Goal: Feedback & Contribution: Submit feedback/report problem

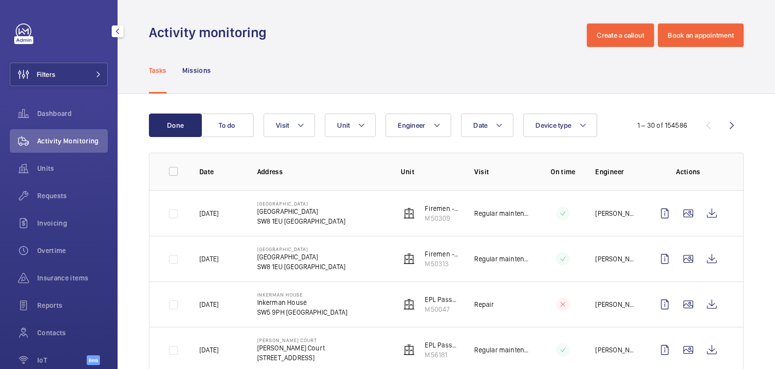
click at [61, 71] on button "Filters" at bounding box center [59, 75] width 98 height 24
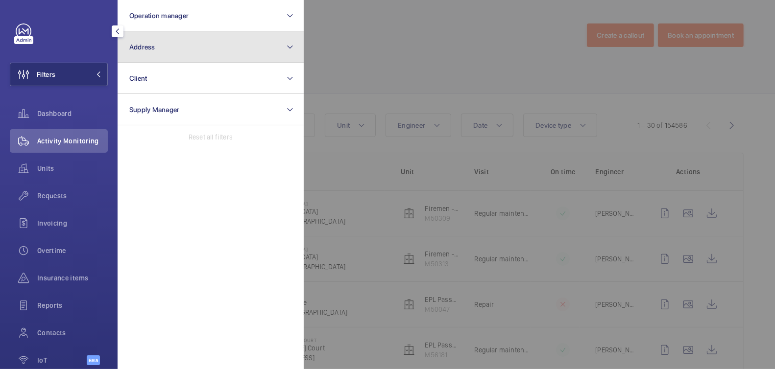
click at [179, 45] on button "Address" at bounding box center [211, 46] width 186 height 31
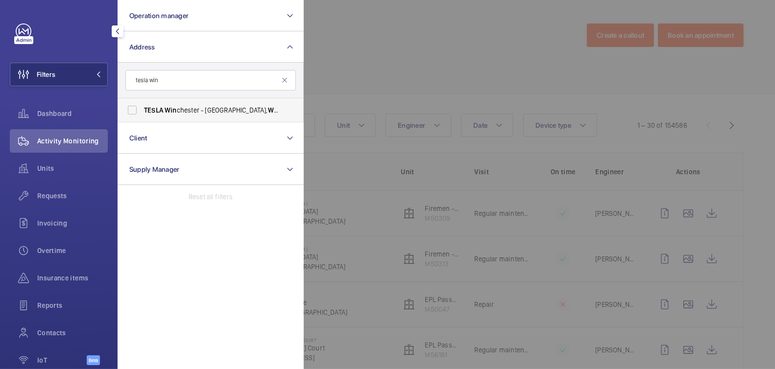
type input "tesla win"
click at [188, 110] on span "TESLA Win chester - Easton Lane, WIN CHESTER SO23 7RR" at bounding box center [211, 110] width 135 height 10
click at [142, 110] on input "TESLA Win chester - Easton Lane, WIN CHESTER SO23 7RR" at bounding box center [132, 110] width 20 height 20
checkbox input "true"
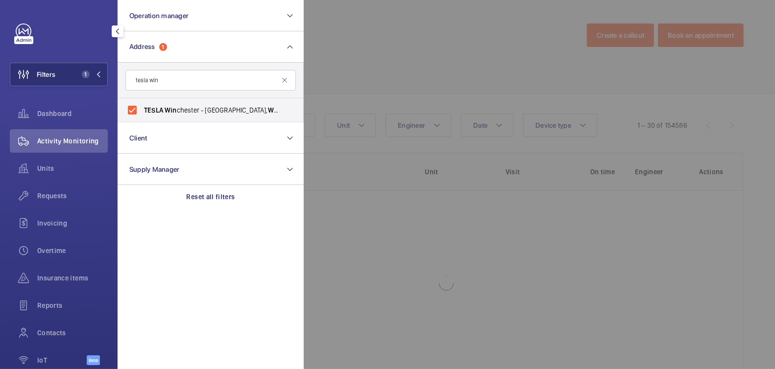
click at [362, 67] on div at bounding box center [691, 184] width 775 height 369
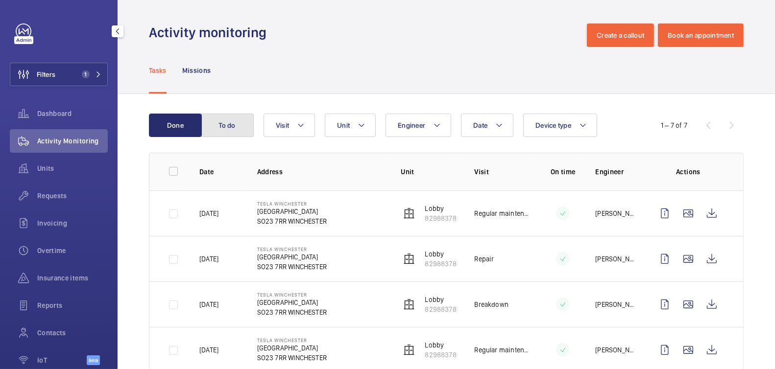
click at [228, 129] on button "To do" at bounding box center [227, 126] width 53 height 24
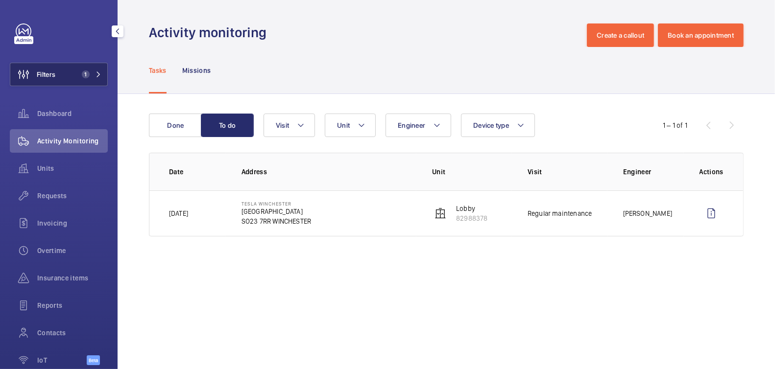
click at [63, 74] on button "Filters 1" at bounding box center [59, 75] width 98 height 24
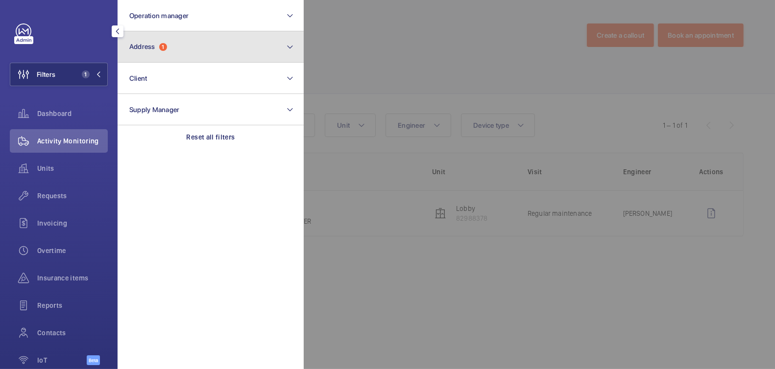
click at [168, 51] on button "Address 1" at bounding box center [211, 46] width 186 height 31
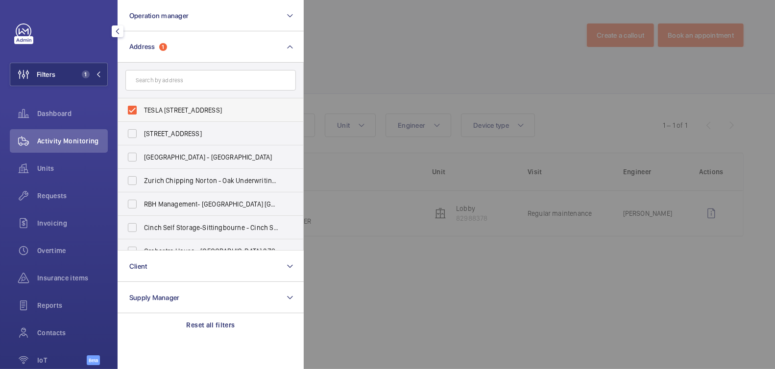
click at [164, 116] on label "TESLA Winchester - Easton Lane, WINCHESTER SO23 7RR" at bounding box center [203, 110] width 170 height 24
click at [142, 116] on input "TESLA Winchester - Easton Lane, WINCHESTER SO23 7RR" at bounding box center [132, 110] width 20 height 20
checkbox input "false"
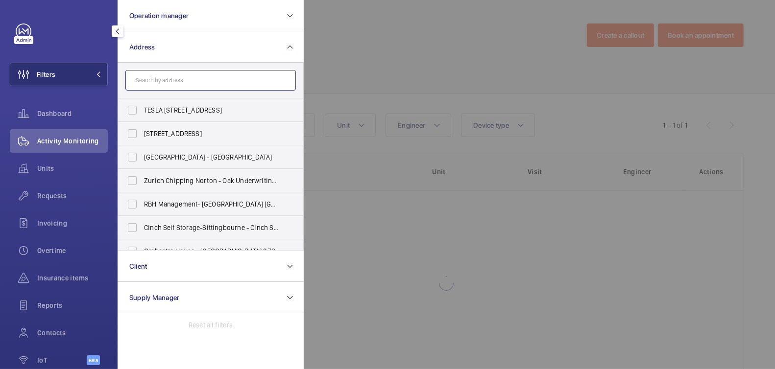
click at [180, 83] on input "text" at bounding box center [210, 80] width 170 height 21
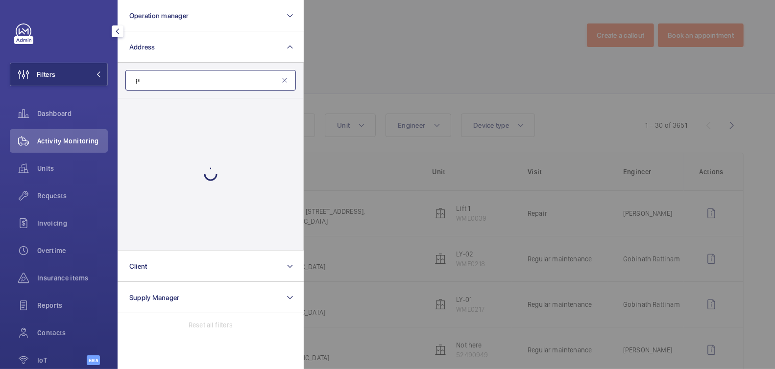
type input "p"
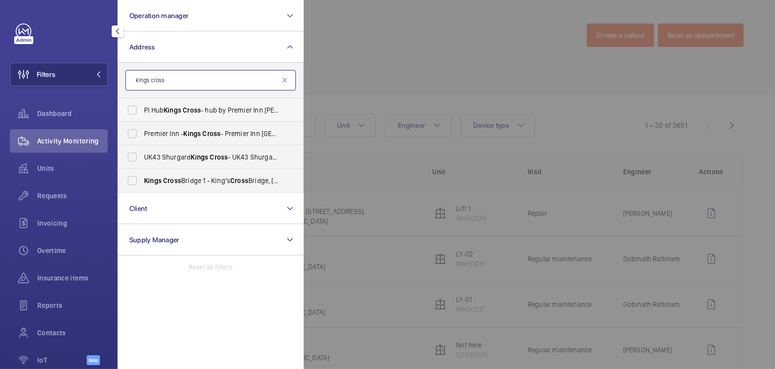
type input "kings cross"
click at [212, 112] on span "PI Hub Kings Cross - hub by Premier Inn London King's Cross hotel, LONDON N1 9FA" at bounding box center [211, 110] width 135 height 10
click at [142, 112] on input "PI Hub Kings Cross - hub by Premier Inn London King's Cross hotel, LONDON N1 9FA" at bounding box center [132, 110] width 20 height 20
checkbox input "true"
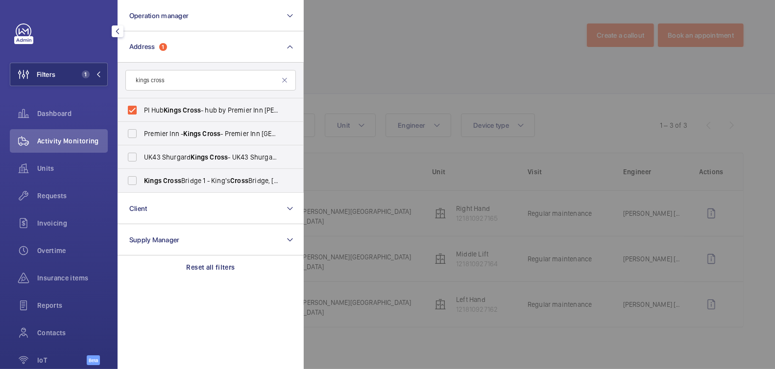
click at [371, 52] on div at bounding box center [691, 184] width 775 height 369
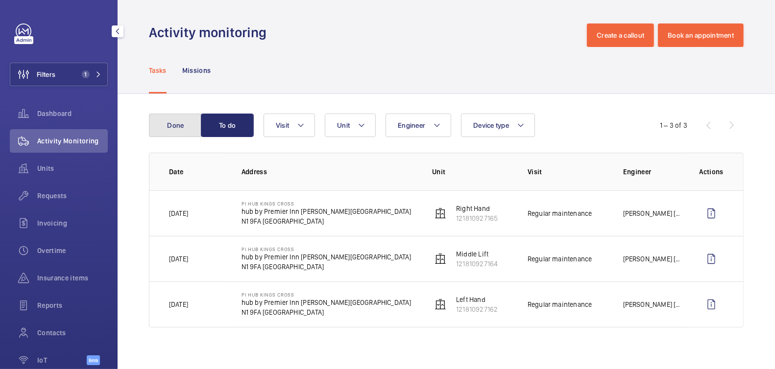
click at [177, 131] on button "Done" at bounding box center [175, 126] width 53 height 24
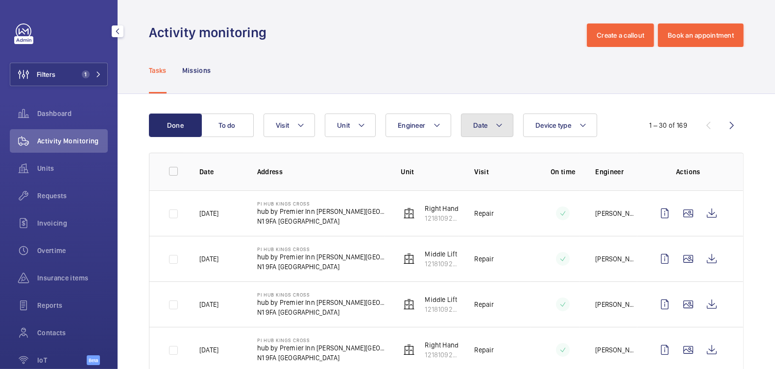
click at [480, 127] on span "Date" at bounding box center [480, 125] width 14 height 8
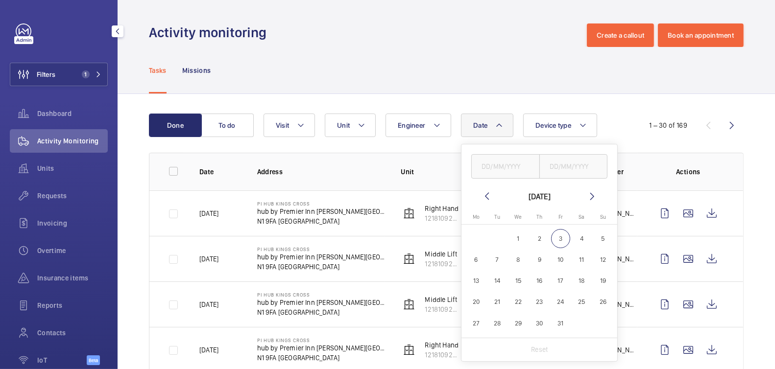
click at [560, 240] on span "3" at bounding box center [560, 238] width 19 height 19
type input "03/10/2025"
click at [570, 166] on input "text" at bounding box center [573, 166] width 69 height 24
click at [560, 240] on span "3" at bounding box center [560, 238] width 19 height 19
type input "03/10/2025"
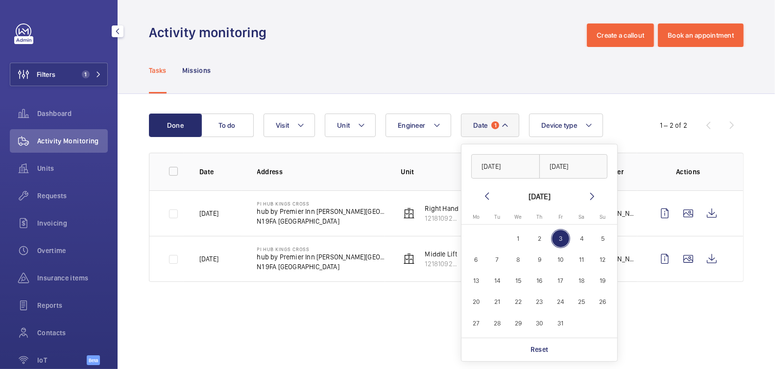
click at [509, 54] on div "Tasks Missions" at bounding box center [446, 70] width 595 height 47
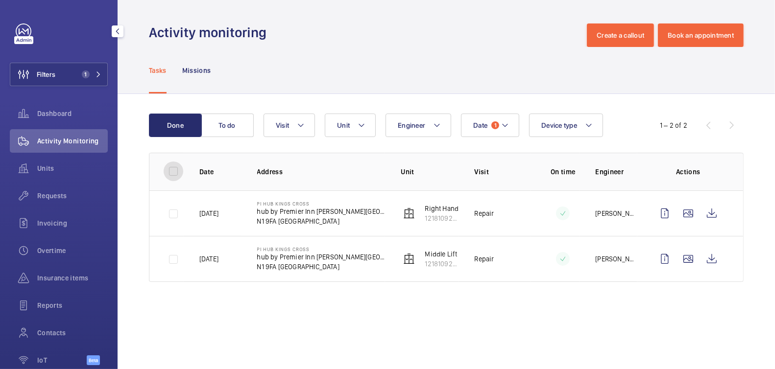
click at [172, 169] on input "checkbox" at bounding box center [174, 172] width 20 height 20
checkbox input "true"
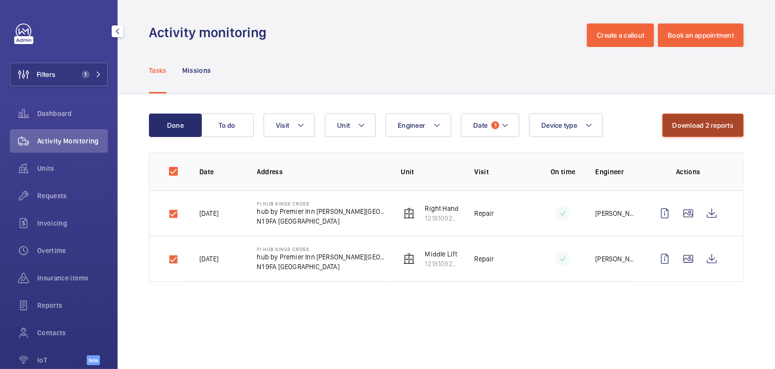
click at [702, 129] on button "Download 2 reports" at bounding box center [703, 126] width 82 height 24
click at [176, 172] on input "checkbox" at bounding box center [174, 172] width 20 height 20
checkbox input "false"
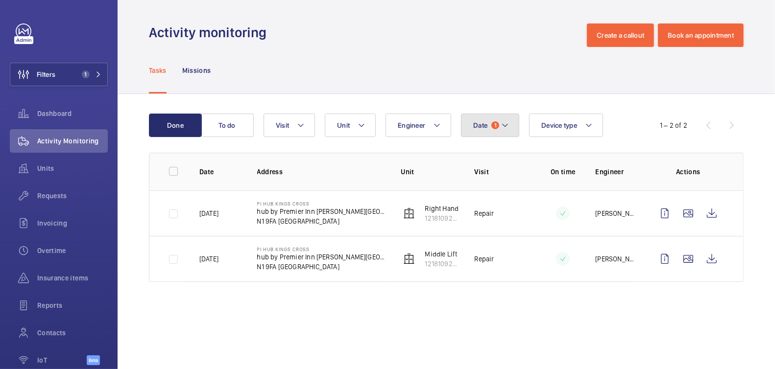
click at [486, 129] on span "Date" at bounding box center [480, 125] width 14 height 8
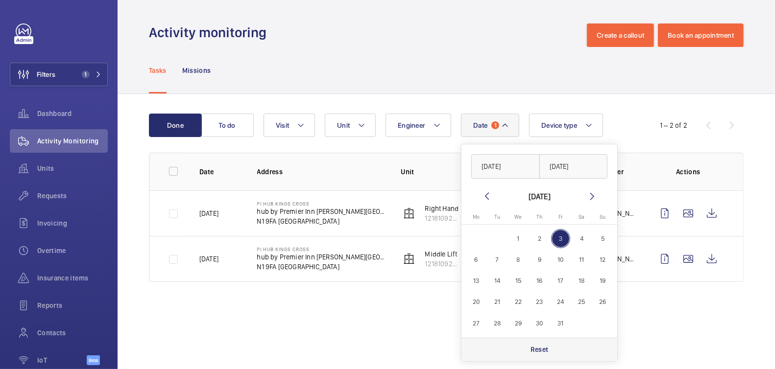
click at [536, 352] on p "Reset" at bounding box center [539, 350] width 18 height 10
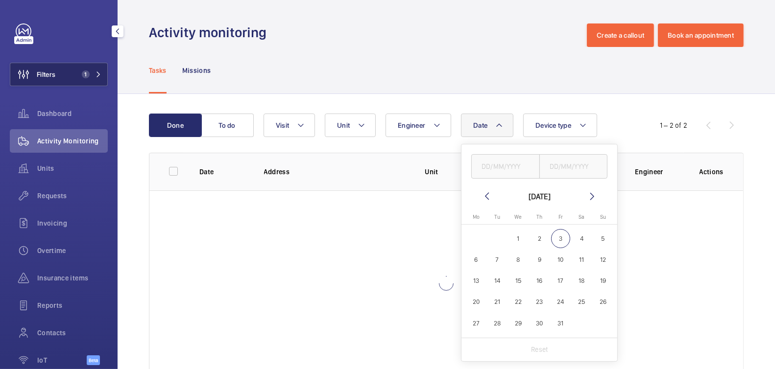
click at [58, 77] on button "Filters 1" at bounding box center [59, 75] width 98 height 24
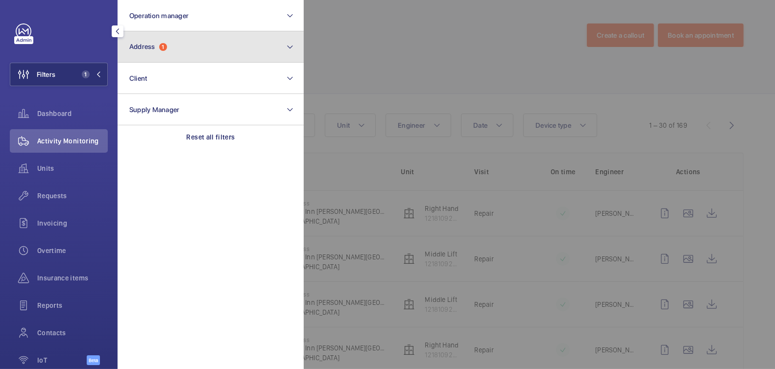
click at [202, 54] on button "Address 1" at bounding box center [211, 46] width 186 height 31
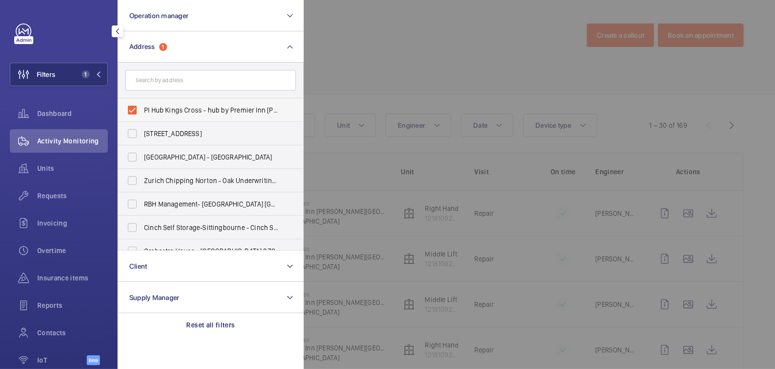
click at [160, 109] on span "PI Hub Kings Cross - hub by Premier Inn London King's Cross hotel, LONDON N1 9FA" at bounding box center [211, 110] width 135 height 10
click at [142, 109] on input "PI Hub Kings Cross - hub by Premier Inn London King's Cross hotel, LONDON N1 9FA" at bounding box center [132, 110] width 20 height 20
checkbox input "false"
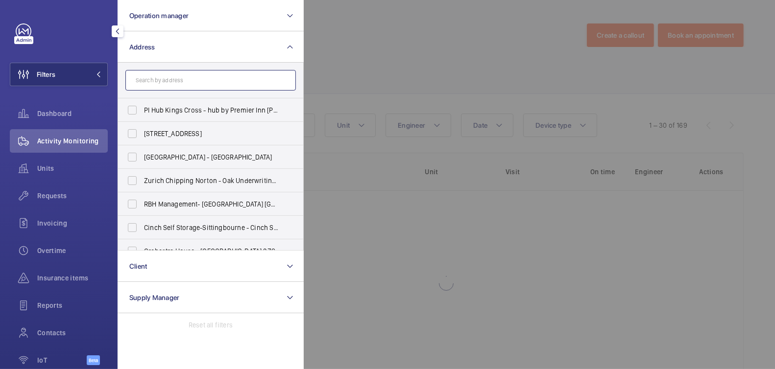
click at [218, 76] on input "text" at bounding box center [210, 80] width 170 height 21
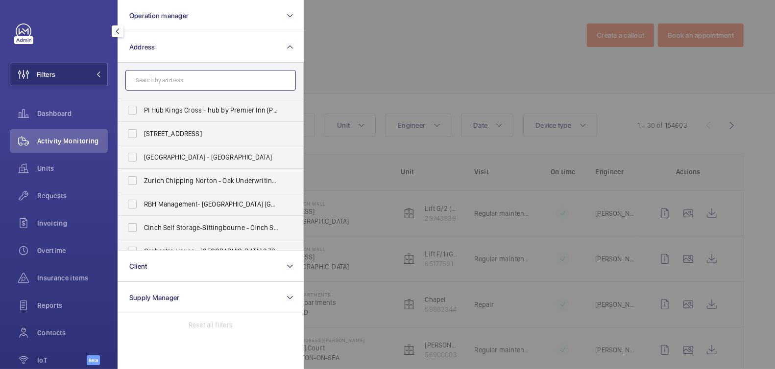
click at [170, 71] on input "text" at bounding box center [210, 80] width 170 height 21
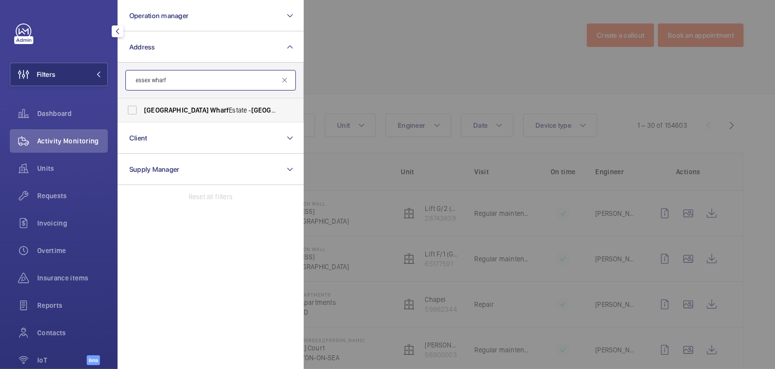
type input "essex wharf"
click at [210, 111] on span "Wharf" at bounding box center [219, 110] width 19 height 8
click at [142, 111] on input "Essex Wharf Estate - Essex Wharf , LONDON E5 9HP" at bounding box center [132, 110] width 20 height 20
checkbox input "true"
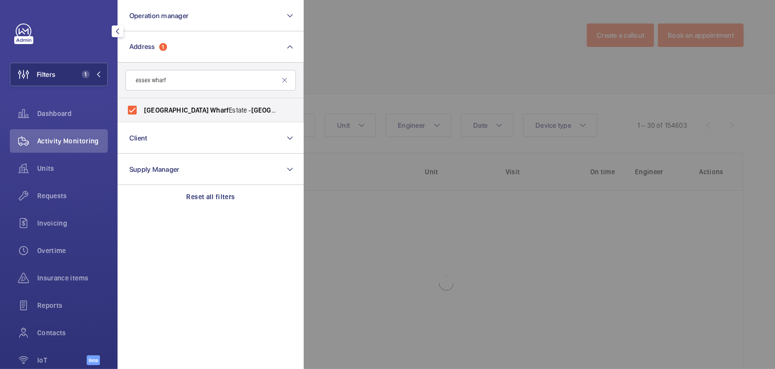
click at [382, 60] on div at bounding box center [691, 184] width 775 height 369
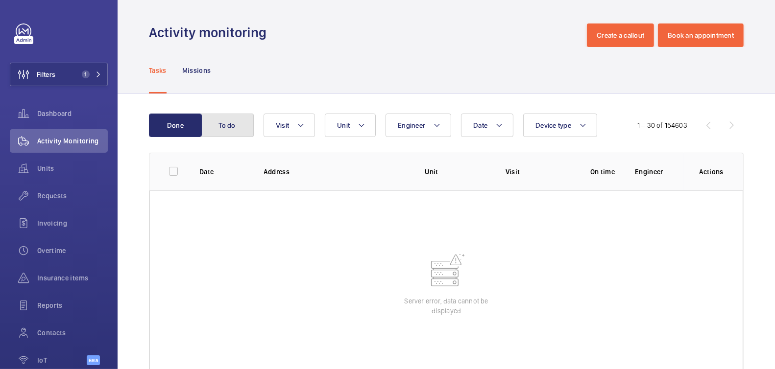
click at [218, 124] on button "To do" at bounding box center [227, 126] width 53 height 24
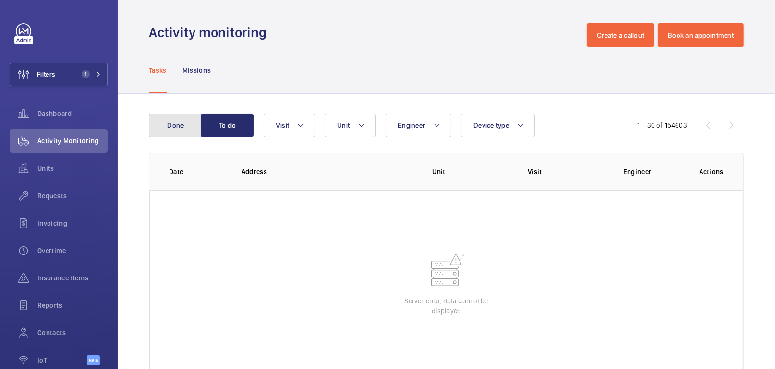
click at [180, 128] on button "Done" at bounding box center [175, 126] width 53 height 24
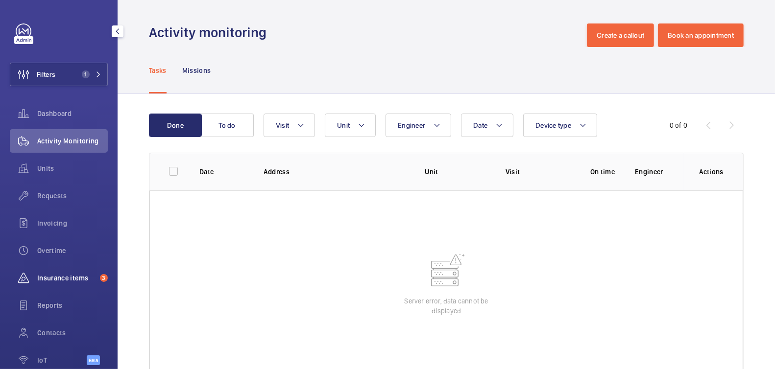
click at [51, 278] on span "Insurance items" at bounding box center [66, 278] width 59 height 10
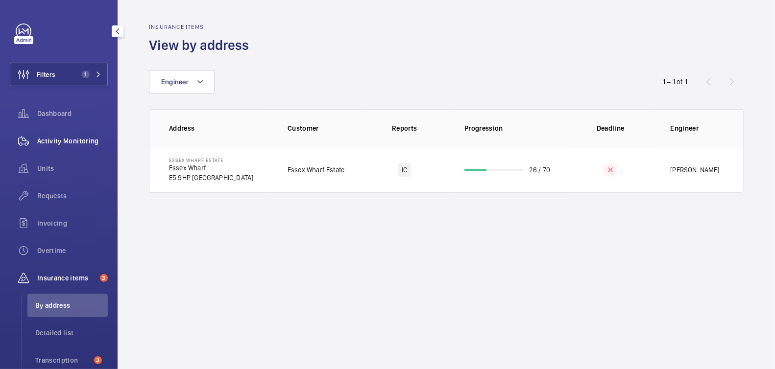
click at [62, 142] on span "Activity Monitoring" at bounding box center [72, 141] width 71 height 10
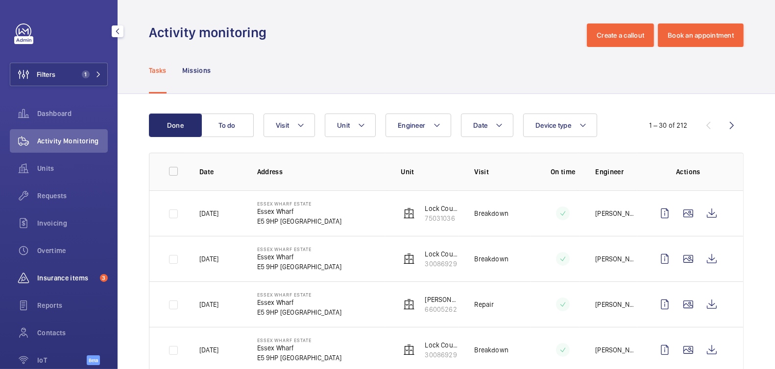
click at [56, 287] on div "Insurance items 3" at bounding box center [59, 278] width 98 height 24
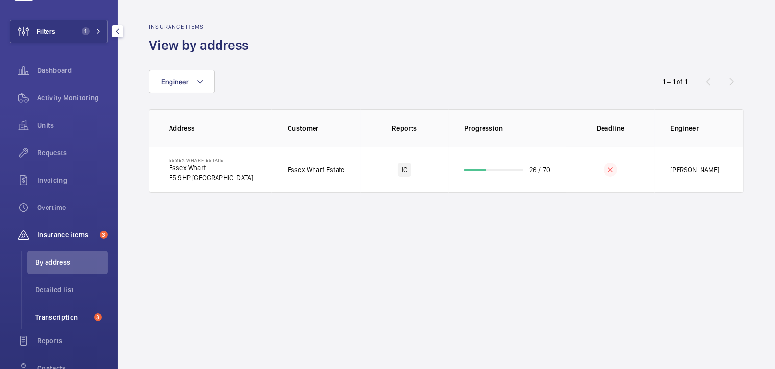
scroll to position [44, 0]
click at [56, 321] on li "Transcription 3" at bounding box center [67, 317] width 80 height 24
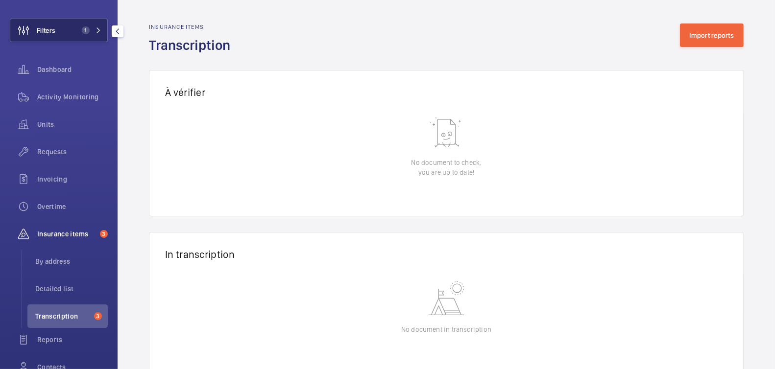
click at [78, 29] on span "1" at bounding box center [84, 30] width 12 height 8
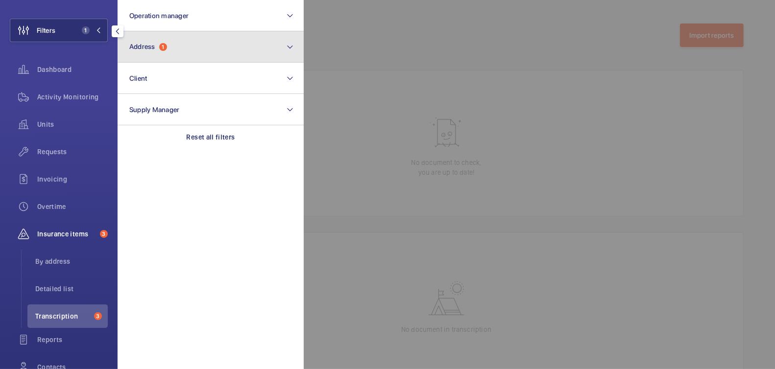
click at [175, 42] on button "Address 1" at bounding box center [211, 46] width 186 height 31
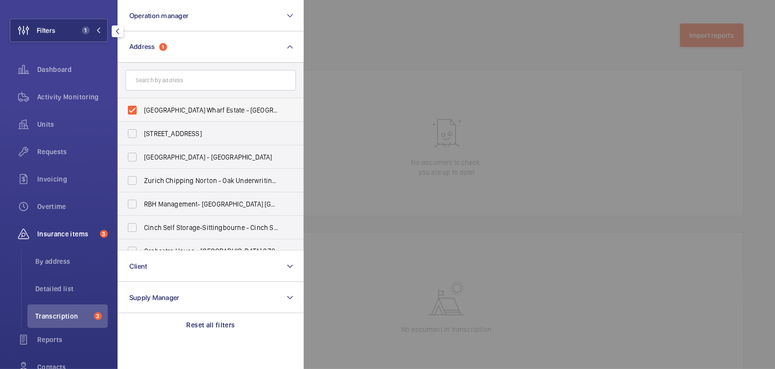
click at [173, 102] on label "Essex Wharf Estate - Essex Wharf, LONDON E5 9HP" at bounding box center [203, 110] width 170 height 24
click at [142, 102] on input "Essex Wharf Estate - Essex Wharf, LONDON E5 9HP" at bounding box center [132, 110] width 20 height 20
checkbox input "false"
click at [383, 55] on div at bounding box center [691, 184] width 775 height 369
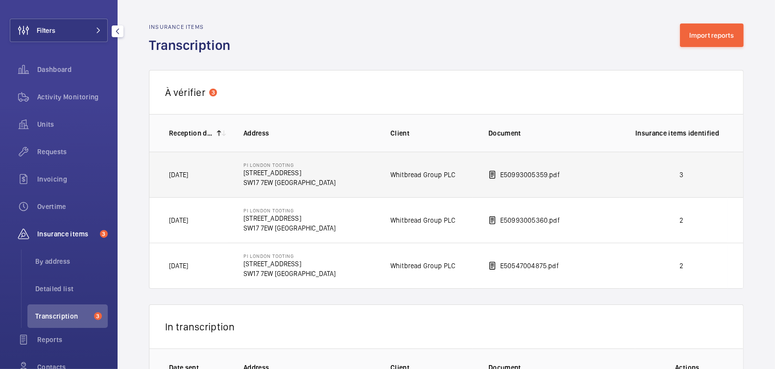
click at [682, 171] on p "3" at bounding box center [681, 175] width 92 height 10
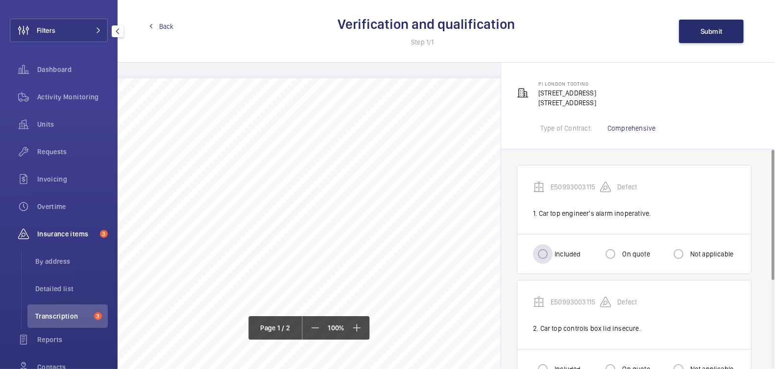
click at [557, 256] on label "Included" at bounding box center [566, 254] width 28 height 10
click at [552, 256] on input "Included" at bounding box center [543, 254] width 20 height 20
radio input "true"
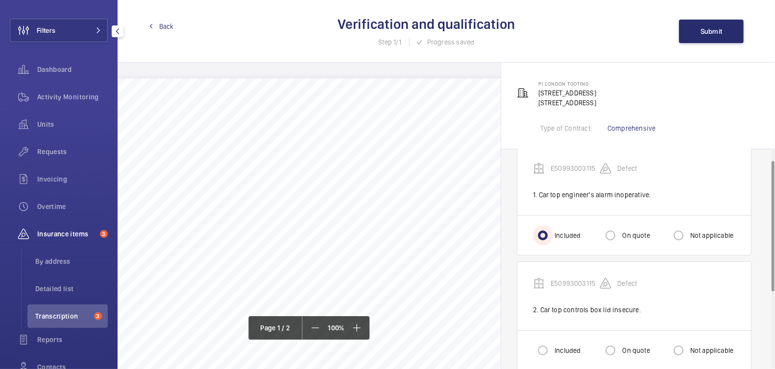
scroll to position [58, 0]
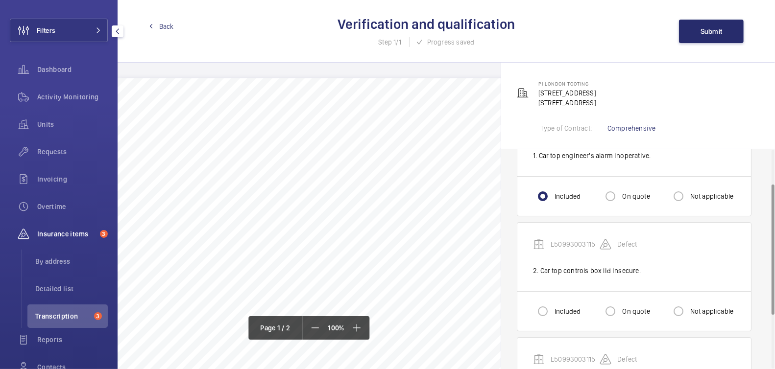
click at [561, 307] on label "Included" at bounding box center [566, 312] width 28 height 10
click at [552, 305] on input "Included" at bounding box center [543, 312] width 20 height 20
radio input "true"
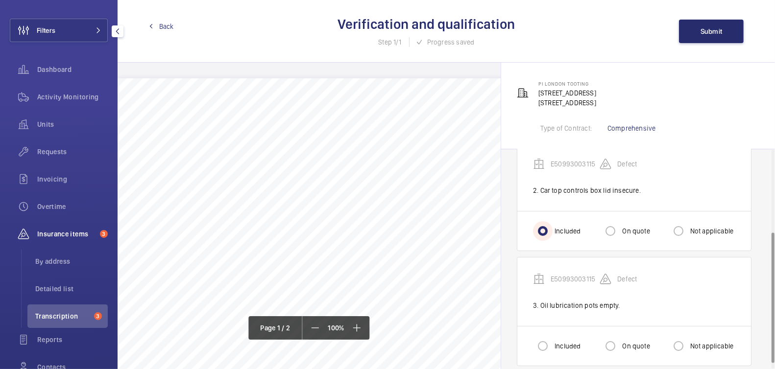
scroll to position [148, 0]
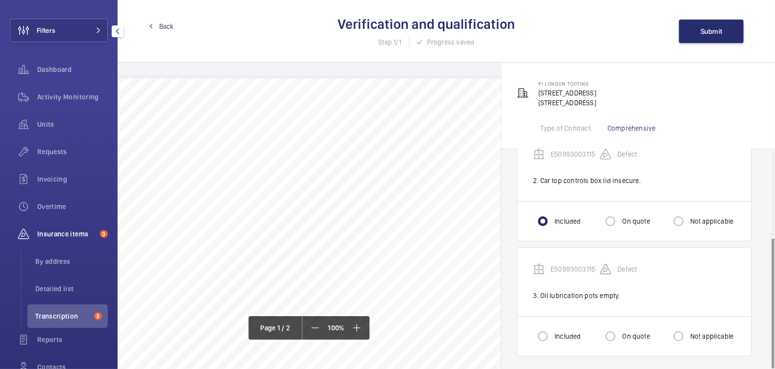
click at [562, 343] on div "Included" at bounding box center [557, 337] width 48 height 20
click at [570, 337] on label "Included" at bounding box center [566, 337] width 28 height 10
click at [552, 337] on input "Included" at bounding box center [543, 337] width 20 height 20
radio input "true"
click at [709, 36] on button "Submit" at bounding box center [711, 32] width 65 height 24
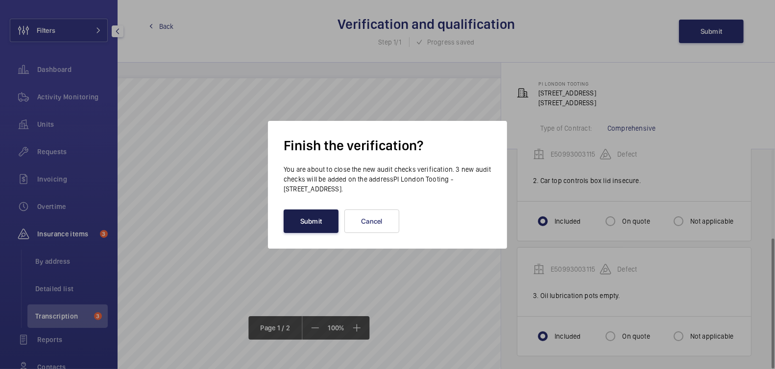
click at [304, 215] on button "Submit" at bounding box center [311, 222] width 55 height 24
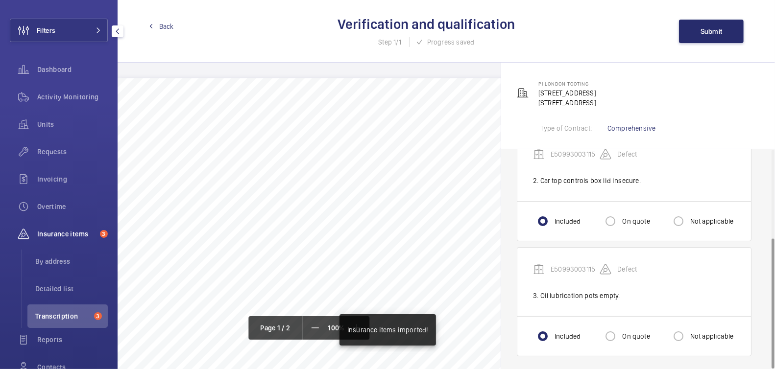
click at [165, 28] on span "Back" at bounding box center [166, 27] width 15 height 10
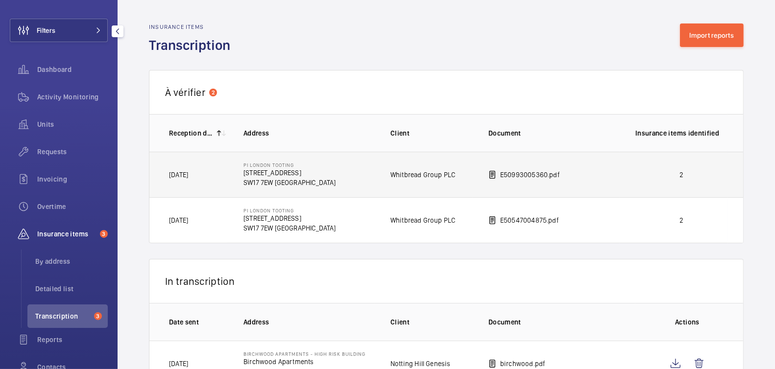
click at [700, 175] on p "2" at bounding box center [681, 175] width 92 height 10
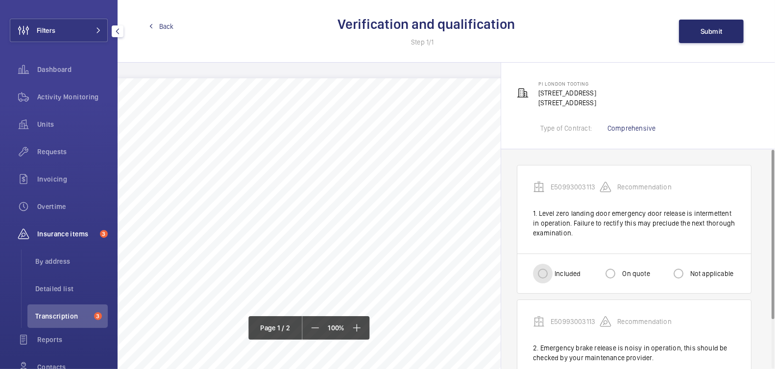
click at [551, 276] on input "Included" at bounding box center [543, 274] width 20 height 20
radio input "true"
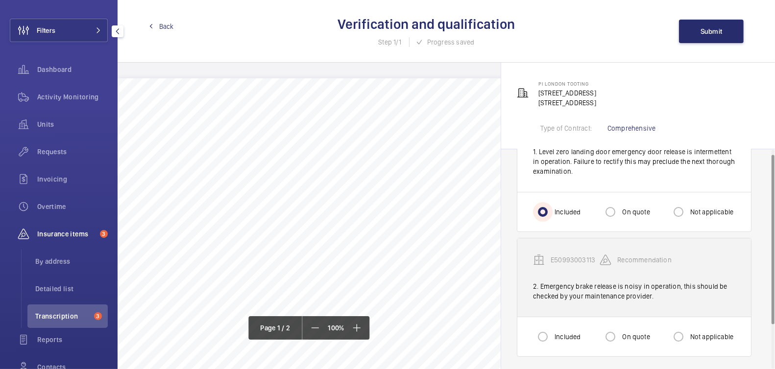
scroll to position [63, 0]
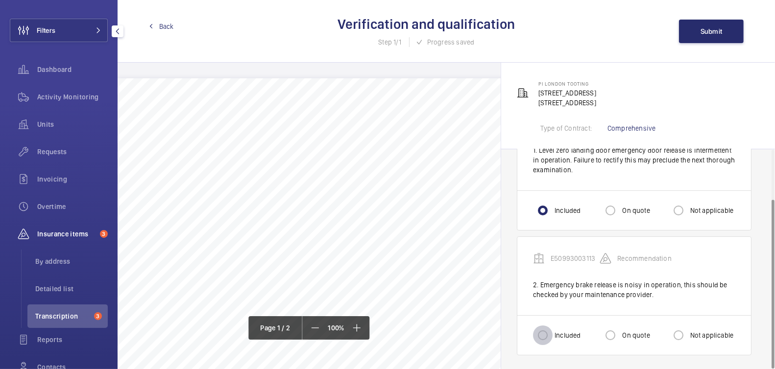
click at [545, 340] on input "Included" at bounding box center [543, 336] width 20 height 20
radio input "true"
click at [710, 34] on span "Submit" at bounding box center [711, 31] width 22 height 8
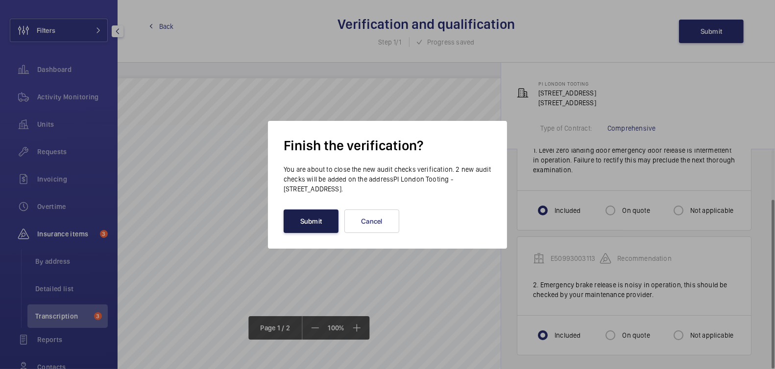
click at [308, 226] on button "Submit" at bounding box center [311, 222] width 55 height 24
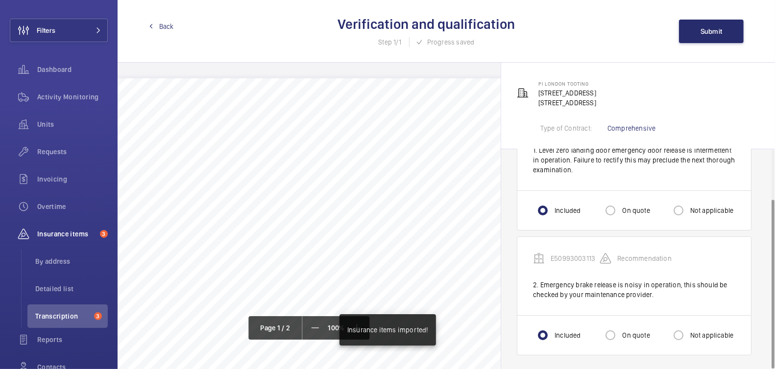
click at [168, 25] on span "Back" at bounding box center [166, 27] width 15 height 10
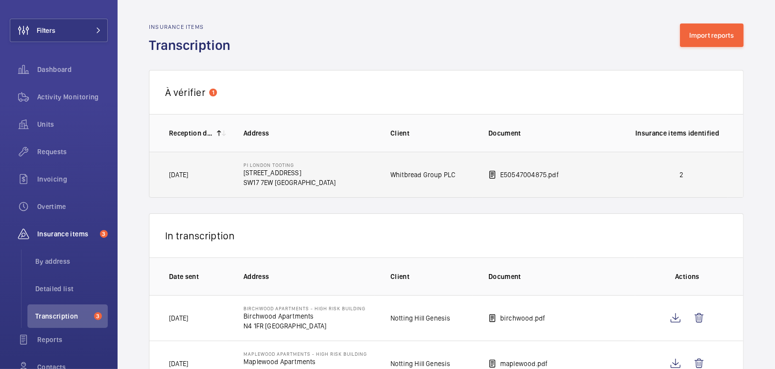
click at [684, 180] on td "2" at bounding box center [674, 175] width 108 height 46
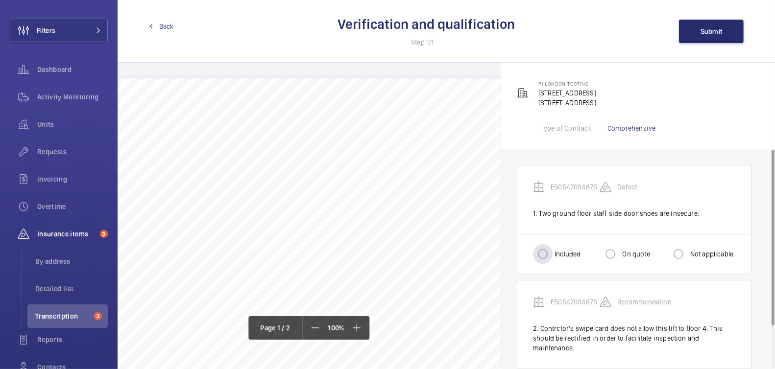
click at [558, 251] on label "Included" at bounding box center [566, 254] width 28 height 10
click at [552, 251] on input "Included" at bounding box center [543, 254] width 20 height 20
radio input "true"
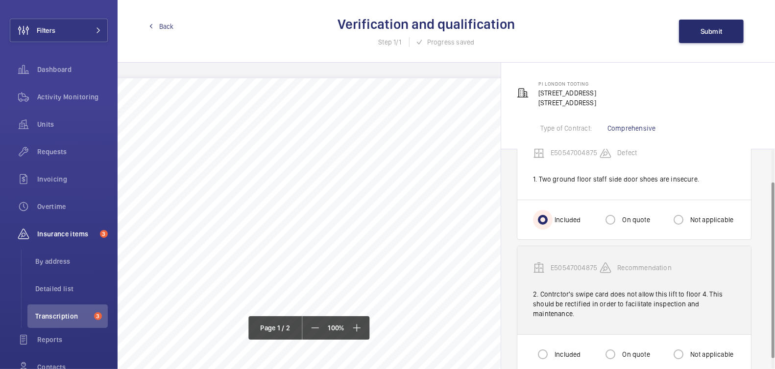
scroll to position [51, 0]
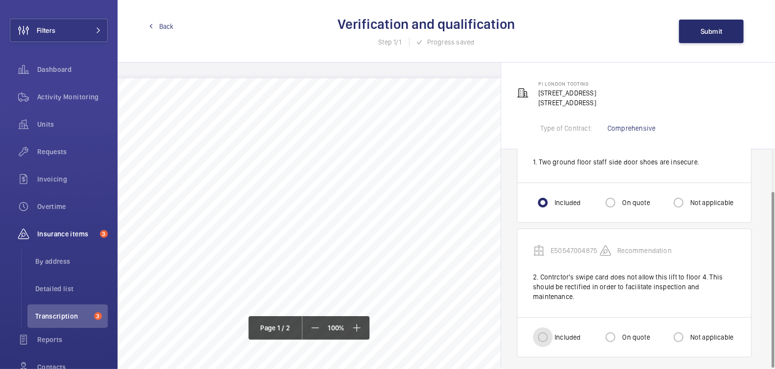
click at [546, 330] on input "Included" at bounding box center [543, 338] width 20 height 20
radio input "true"
click at [705, 27] on span "Submit" at bounding box center [711, 31] width 22 height 8
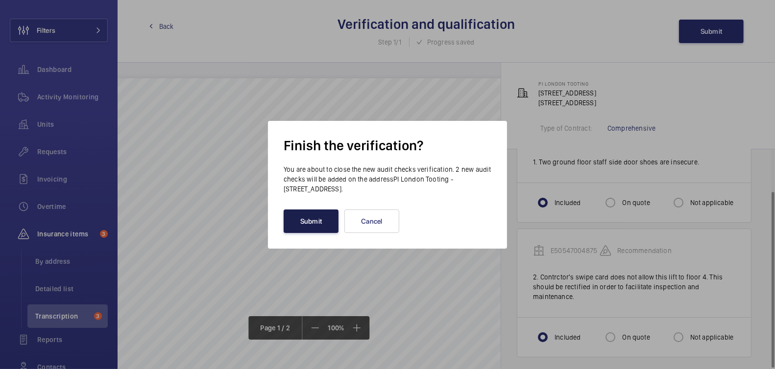
click at [325, 225] on button "Submit" at bounding box center [311, 222] width 55 height 24
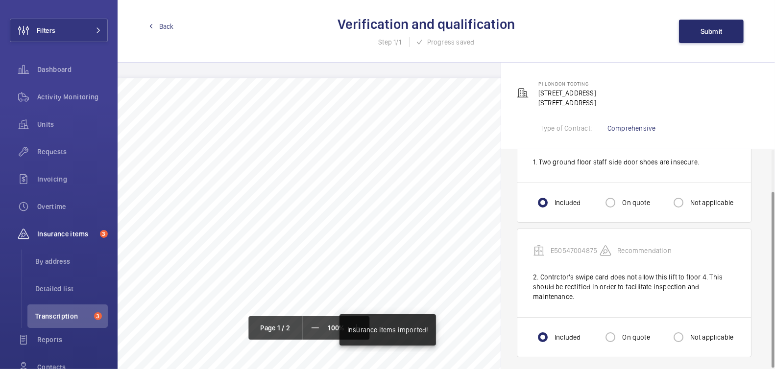
click at [169, 29] on span "Back" at bounding box center [166, 27] width 15 height 10
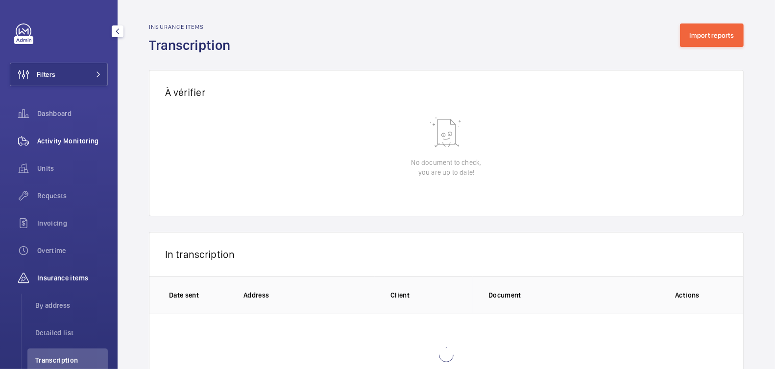
click at [73, 141] on span "Activity Monitoring" at bounding box center [72, 141] width 71 height 10
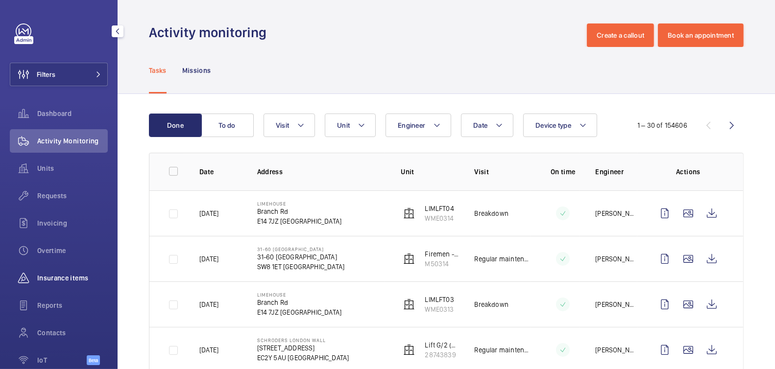
click at [54, 277] on span "Insurance items" at bounding box center [72, 278] width 71 height 10
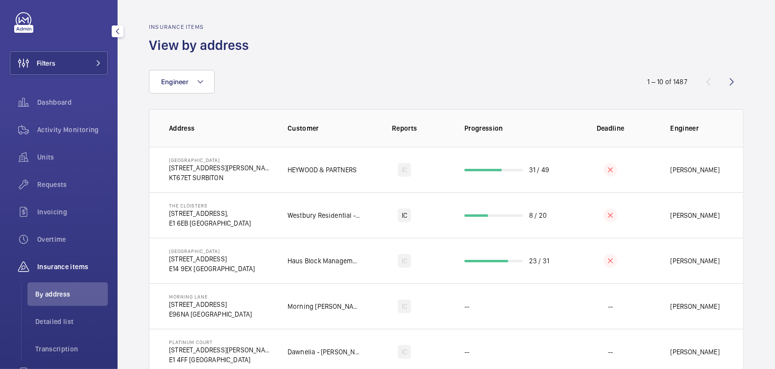
scroll to position [25, 0]
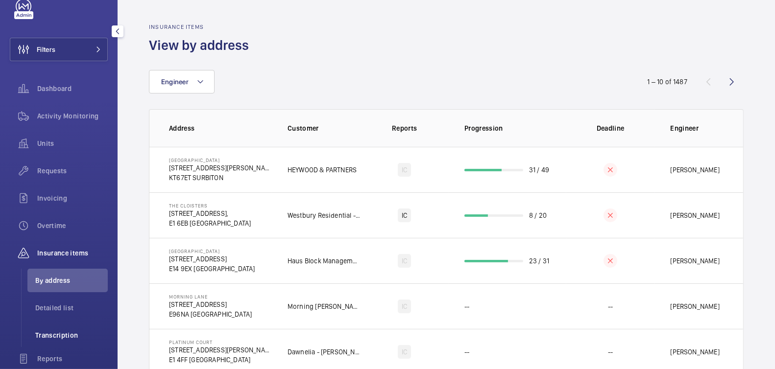
click at [74, 338] on span "Transcription" at bounding box center [71, 336] width 72 height 10
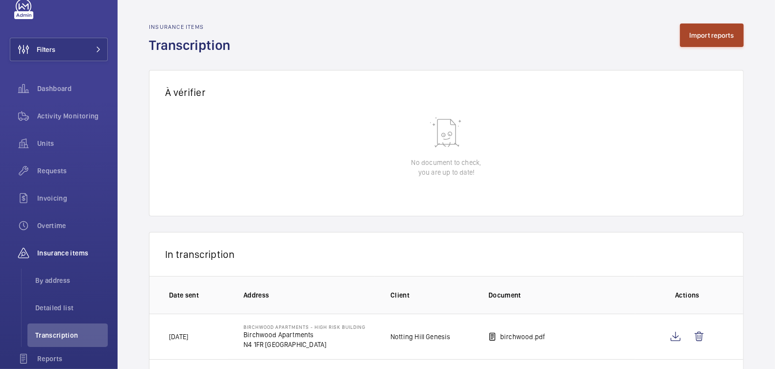
click at [726, 38] on button "Import reports" at bounding box center [712, 36] width 64 height 24
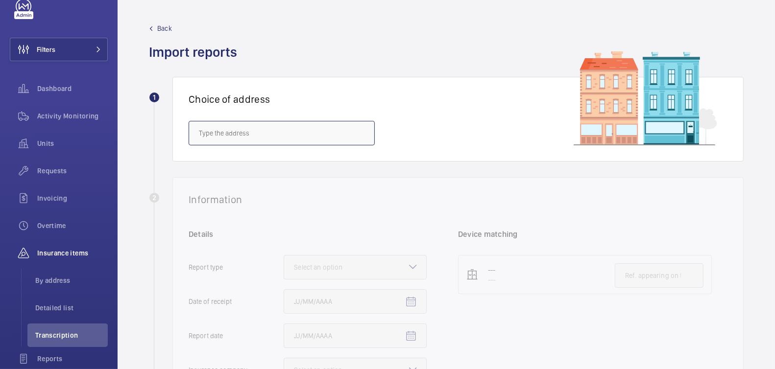
click at [296, 126] on input "text" at bounding box center [282, 133] width 186 height 24
click at [281, 165] on span "Lock Studios - [STREET_ADDRESS]" at bounding box center [250, 163] width 103 height 10
type input "Lock Studios - [STREET_ADDRESS]"
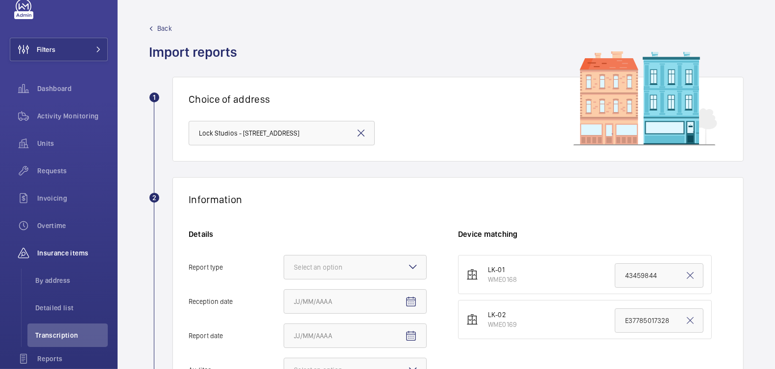
click at [406, 208] on div "Information Details Report type Select an option Reception date Report date Aud…" at bounding box center [457, 309] width 571 height 265
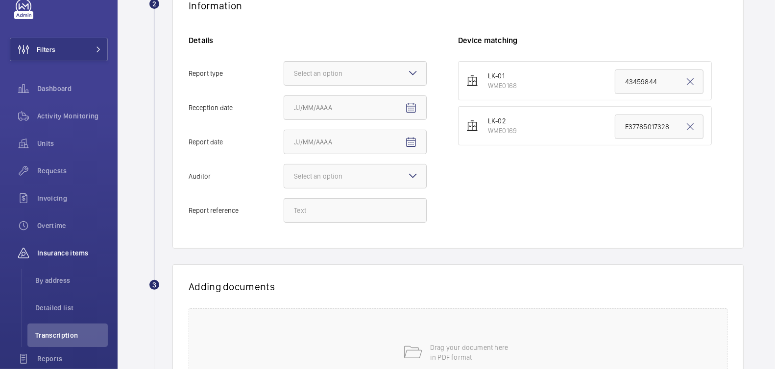
scroll to position [106, 0]
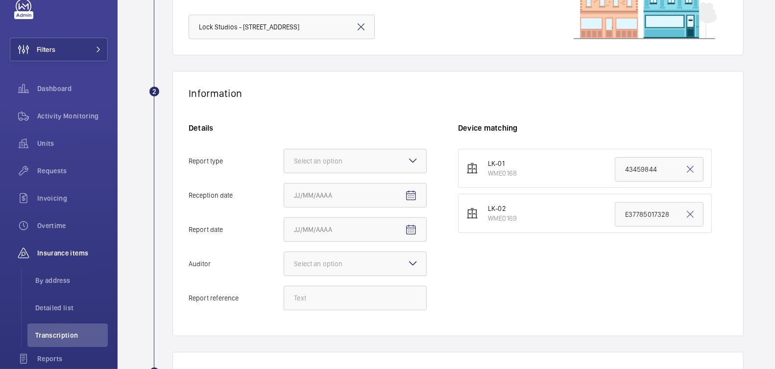
click at [416, 160] on mat-icon at bounding box center [413, 161] width 12 height 12
click at [284, 160] on input "Report type Select an option" at bounding box center [284, 161] width 0 height 24
click at [394, 188] on span "Insurance company" at bounding box center [355, 191] width 122 height 10
click at [284, 173] on input "Report type Select an option Insurance company Consultant" at bounding box center [284, 161] width 0 height 24
click at [408, 195] on mat-icon "Open calendar" at bounding box center [411, 196] width 12 height 12
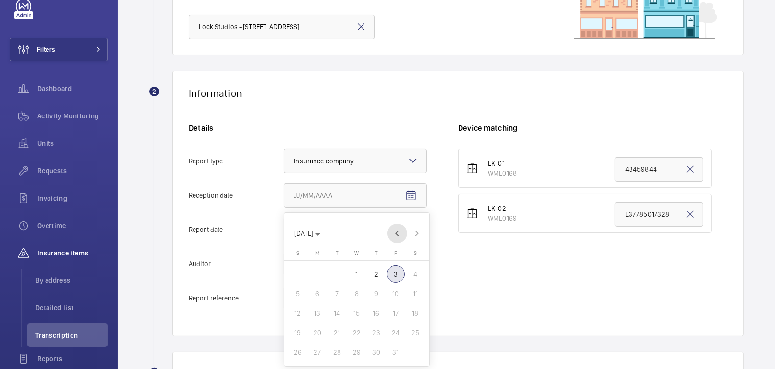
click at [399, 237] on span "Previous month" at bounding box center [397, 234] width 20 height 20
click at [298, 352] on span "28" at bounding box center [298, 353] width 18 height 18
type input "[DATE]"
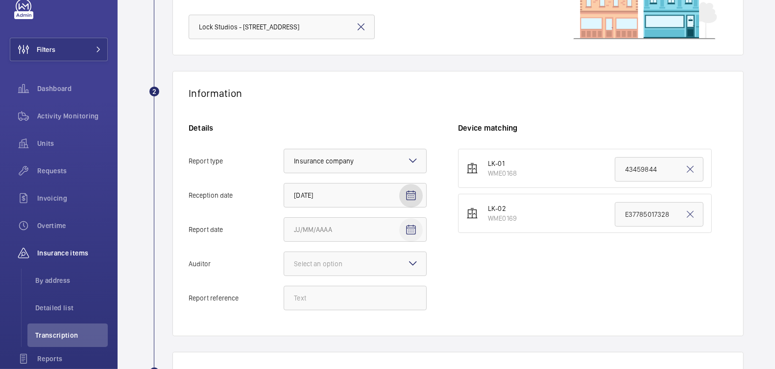
click at [412, 230] on mat-icon "Open calendar" at bounding box center [411, 230] width 12 height 12
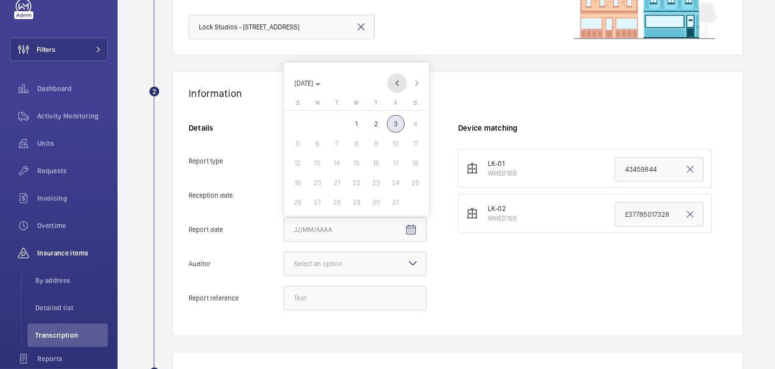
click at [404, 85] on span "Previous month" at bounding box center [397, 83] width 20 height 20
click at [298, 198] on span "28" at bounding box center [298, 202] width 18 height 18
type input "[DATE]"
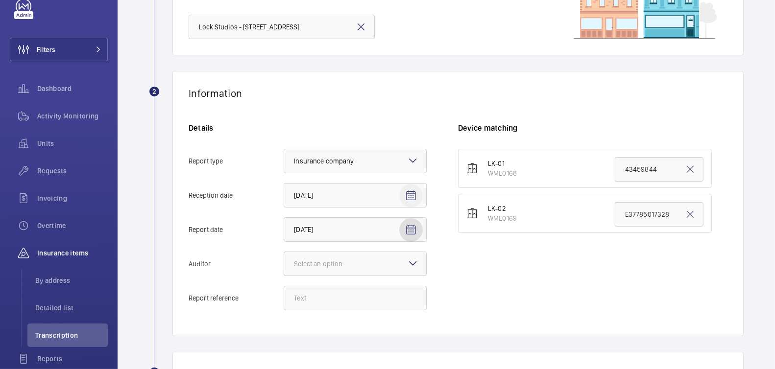
click at [412, 196] on mat-icon "Open calendar" at bounding box center [411, 196] width 12 height 12
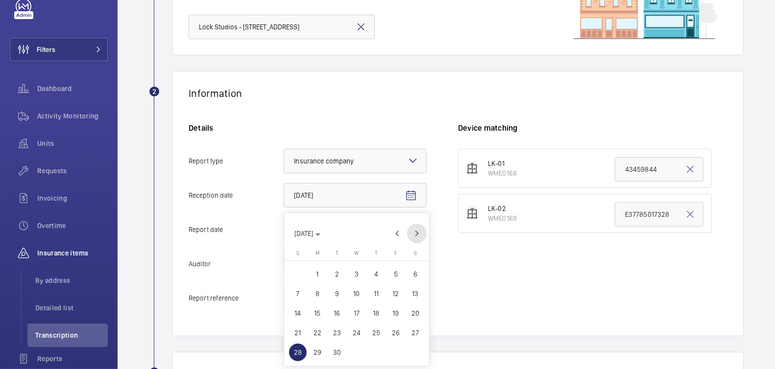
click at [411, 235] on span "Next month" at bounding box center [417, 234] width 20 height 20
click at [393, 276] on span "3" at bounding box center [396, 274] width 18 height 18
type input "[DATE]"
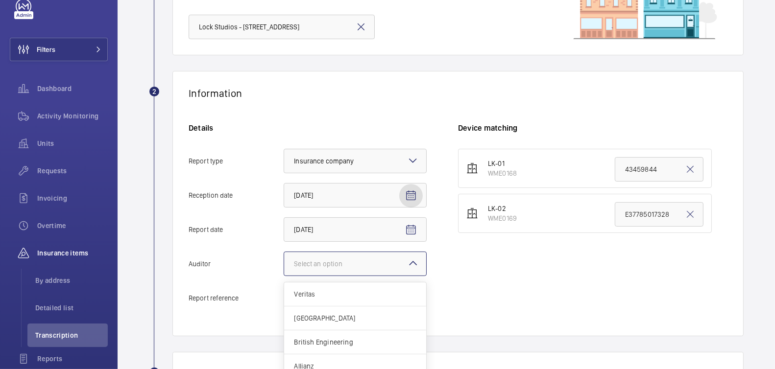
click at [327, 259] on div "Select an option" at bounding box center [330, 264] width 73 height 10
click at [284, 259] on input "Auditor Select an option Veritas Zurich British Engineering Allianz Other" at bounding box center [284, 264] width 0 height 24
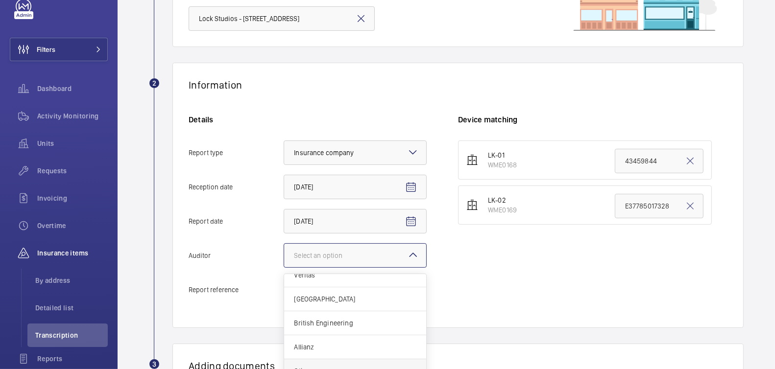
scroll to position [126, 0]
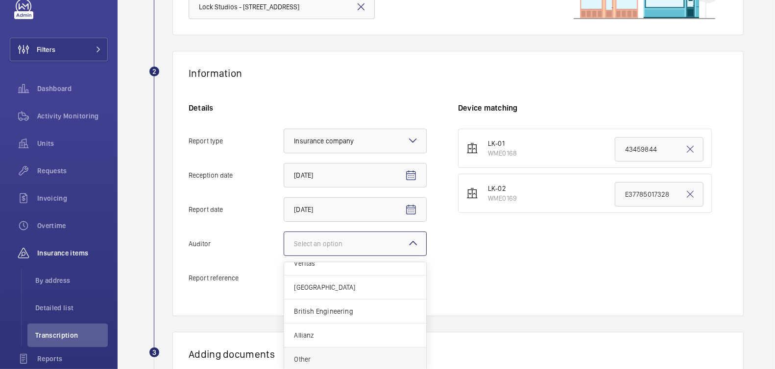
click at [346, 357] on span "Other" at bounding box center [355, 360] width 122 height 10
click at [284, 256] on input "Auditor Select an option Veritas Zurich British Engineering Allianz Other" at bounding box center [284, 244] width 0 height 24
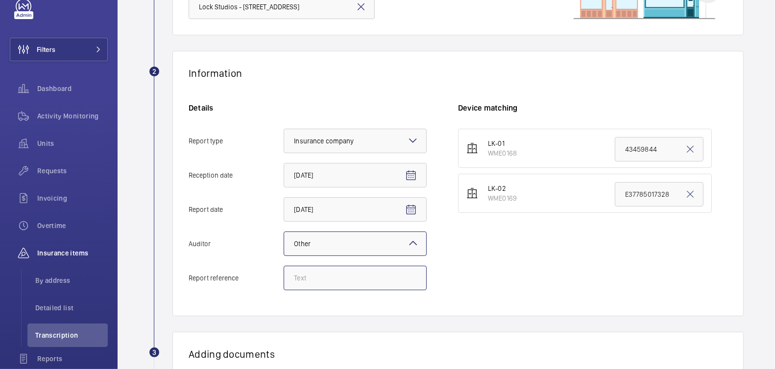
click at [336, 285] on input "Report reference" at bounding box center [355, 278] width 143 height 24
paste input "LK-01 - Left Hand - 43459844"
type input "LK-01 - Left Hand - 43459844"
click at [690, 151] on input "43459844" at bounding box center [659, 149] width 89 height 24
click at [684, 148] on mat-icon at bounding box center [690, 150] width 12 height 12
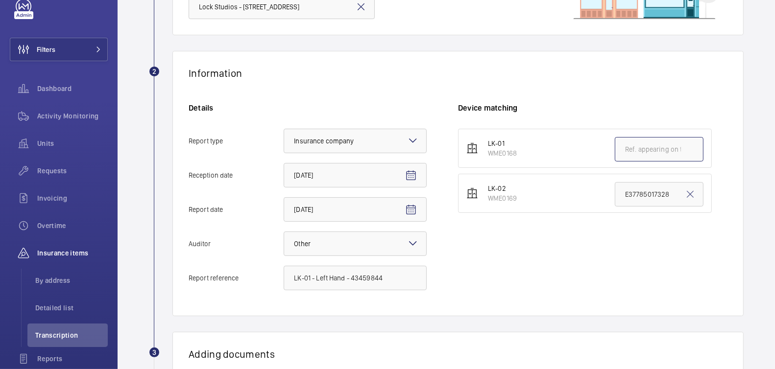
paste input "LK-01 - Left Hand - 43459844"
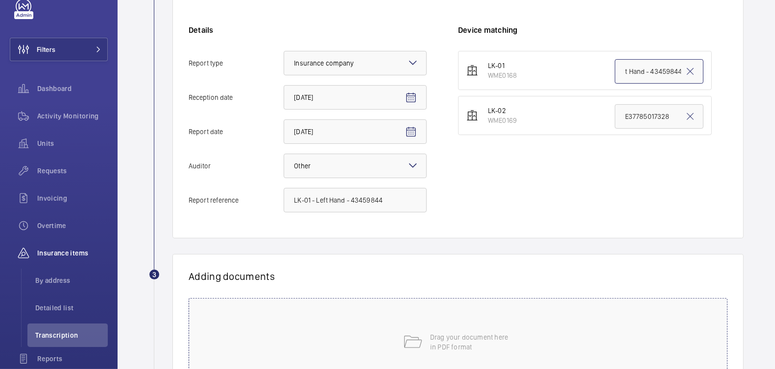
scroll to position [218, 0]
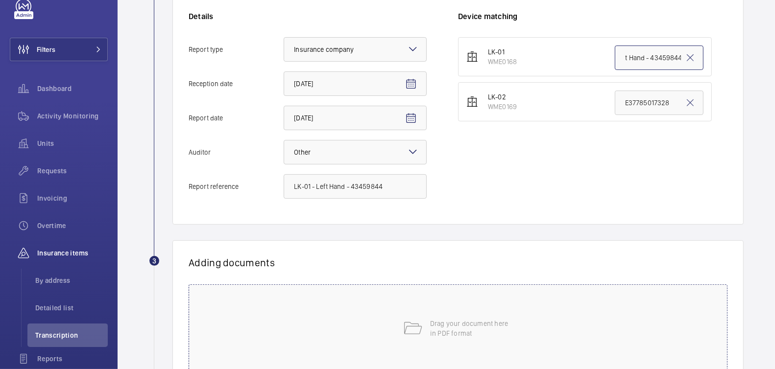
type input "LK-01 - Left Hand - 43459844"
click at [459, 306] on div "Drag your document here in PDF format" at bounding box center [458, 329] width 539 height 88
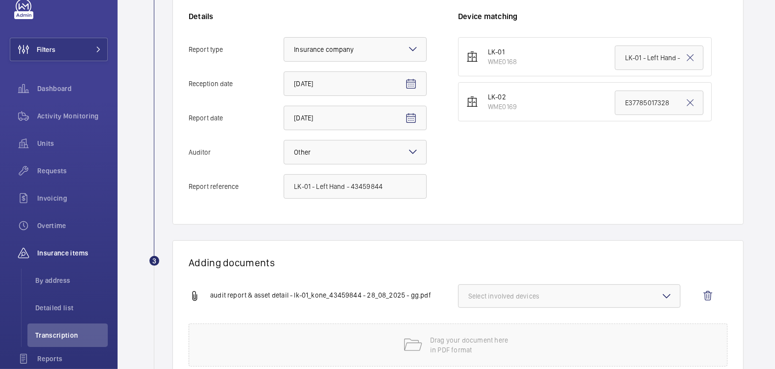
click at [662, 294] on mat-icon at bounding box center [667, 296] width 12 height 12
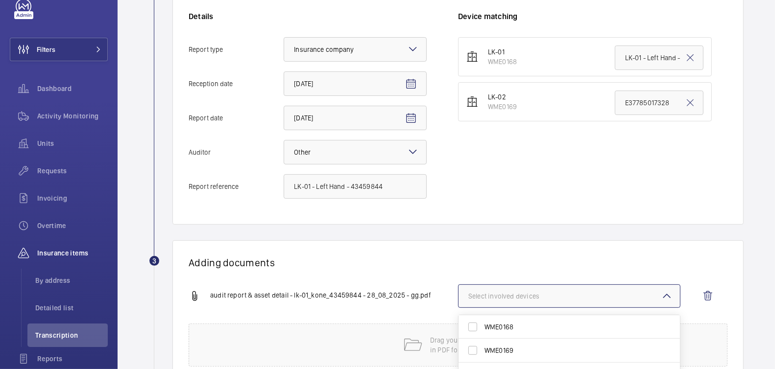
click at [509, 324] on span "WME0168" at bounding box center [569, 327] width 171 height 10
click at [482, 324] on input "WME0168" at bounding box center [473, 327] width 20 height 20
checkbox input "true"
click at [523, 231] on wm-front-report-upload-form "2 Information Details Report type Select an option × Insurance company × Recept…" at bounding box center [446, 190] width 595 height 463
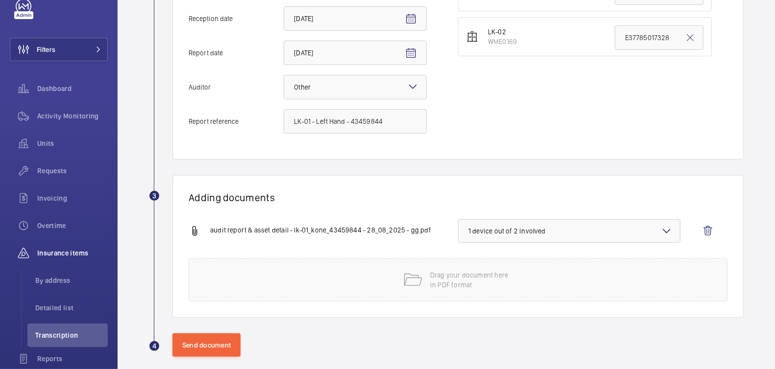
scroll to position [292, 0]
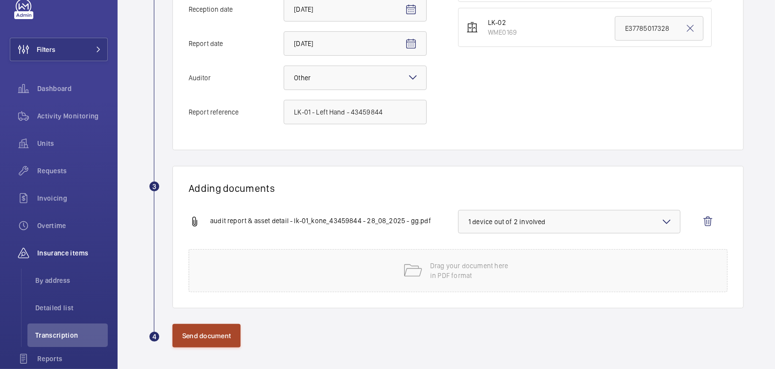
click at [216, 339] on button "Send document" at bounding box center [206, 336] width 68 height 24
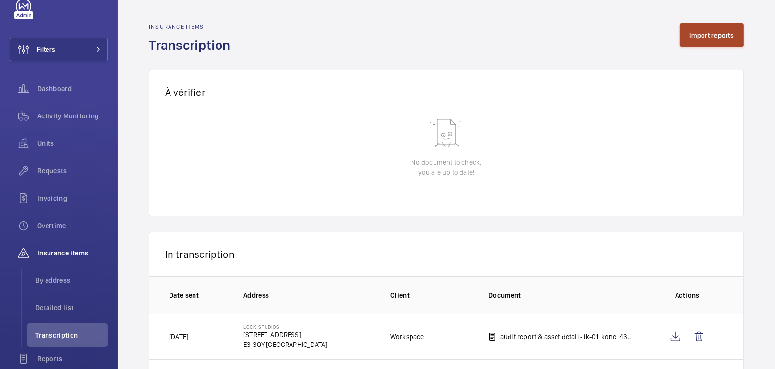
click at [702, 35] on button "Import reports" at bounding box center [712, 36] width 64 height 24
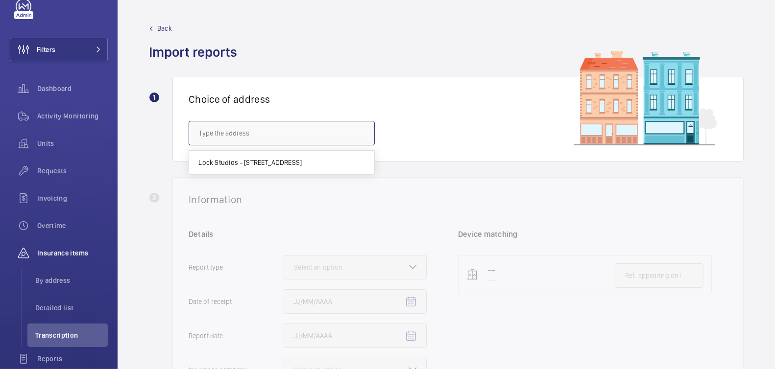
click at [270, 130] on input "text" at bounding box center [282, 133] width 186 height 24
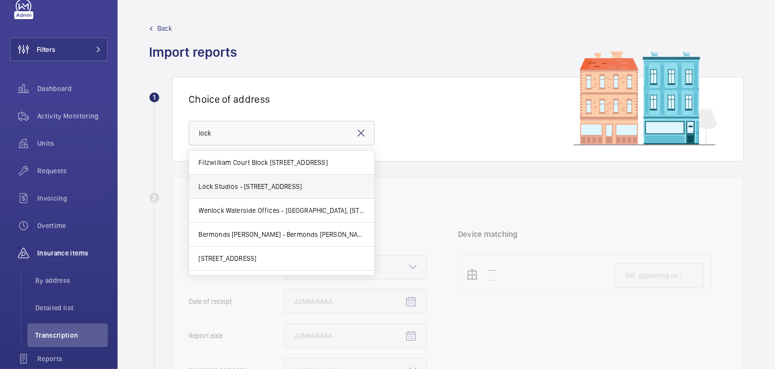
click at [276, 186] on span "Lock Studios - 7 Corsican Square, LONDON E3 3QY" at bounding box center [250, 187] width 103 height 10
type input "Lock Studios - 7 Corsican Square, LONDON E3 3QY"
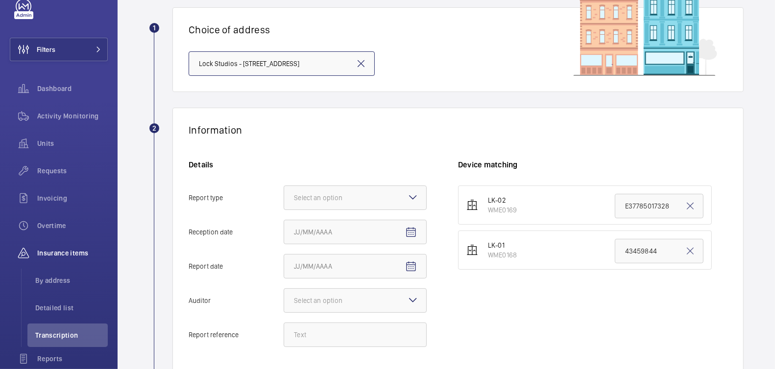
scroll to position [87, 0]
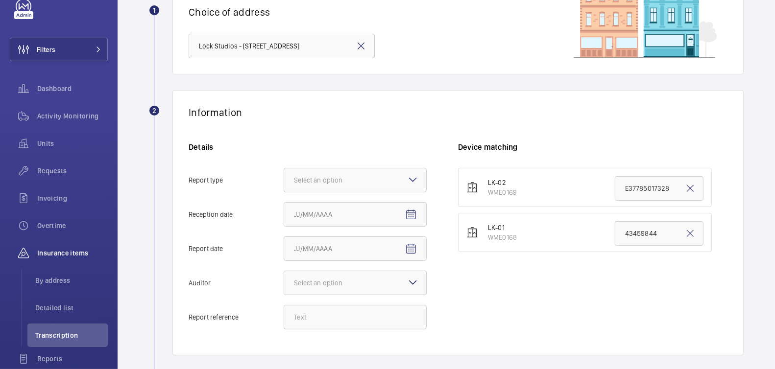
click at [415, 177] on mat-icon at bounding box center [413, 180] width 12 height 12
click at [284, 177] on input "Report type Select an option" at bounding box center [284, 180] width 0 height 24
click at [381, 207] on span "Insurance company" at bounding box center [355, 210] width 122 height 10
click at [284, 192] on input "Report type Select an option Insurance company Consultant" at bounding box center [284, 180] width 0 height 24
click at [413, 215] on mat-icon "Open calendar" at bounding box center [411, 215] width 12 height 12
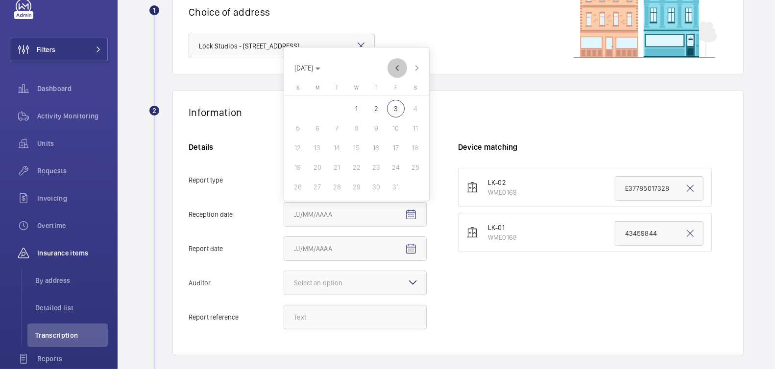
click at [399, 73] on span "Previous month" at bounding box center [397, 68] width 20 height 20
click at [301, 192] on span "28" at bounding box center [298, 187] width 18 height 18
click at [407, 220] on span "Open calendar" at bounding box center [411, 215] width 24 height 24
click at [415, 67] on span "Next month" at bounding box center [417, 68] width 20 height 20
click at [390, 110] on span "3" at bounding box center [396, 109] width 18 height 18
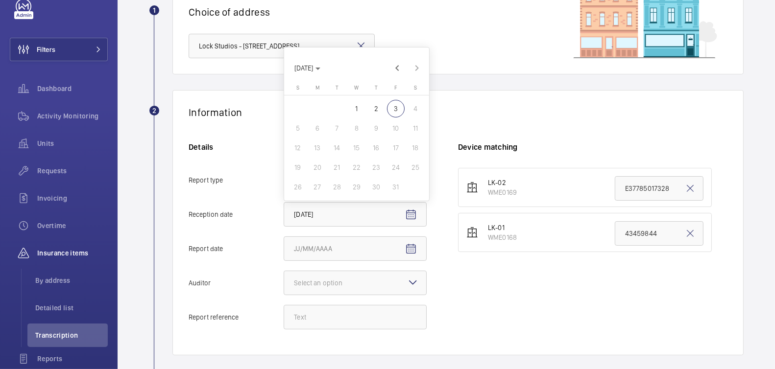
type input "10/3/2025"
click at [411, 248] on mat-icon "Open calendar" at bounding box center [411, 249] width 12 height 12
click at [397, 105] on span "Previous month" at bounding box center [397, 103] width 20 height 20
click at [304, 223] on span "28" at bounding box center [298, 222] width 18 height 18
type input "9/28/2025"
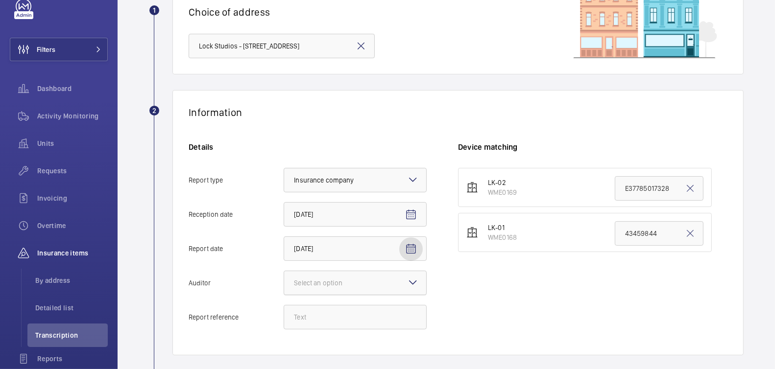
click at [405, 288] on div at bounding box center [355, 283] width 142 height 24
click at [284, 288] on input "Auditor Select an option" at bounding box center [284, 283] width 0 height 24
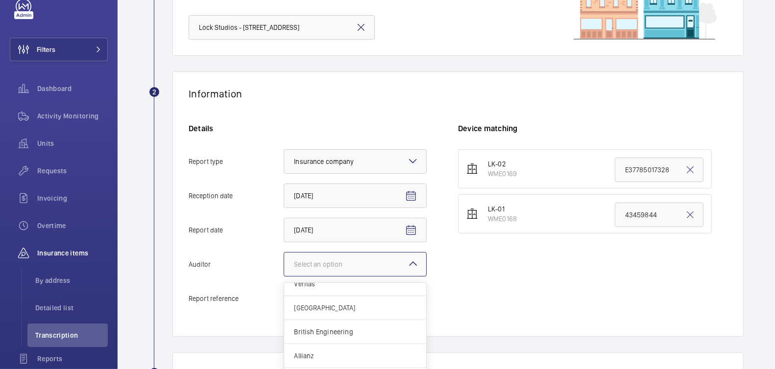
scroll to position [183, 0]
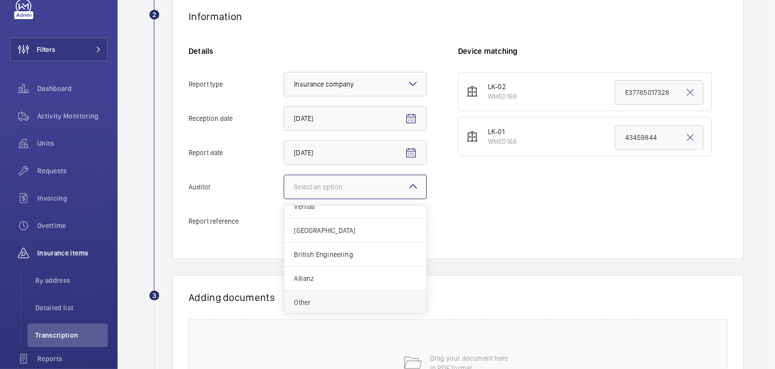
click at [354, 301] on span "Other" at bounding box center [355, 303] width 122 height 10
click at [284, 199] on input "Auditor Select an option Veritas Zurich British Engineering Allianz Other" at bounding box center [284, 187] width 0 height 24
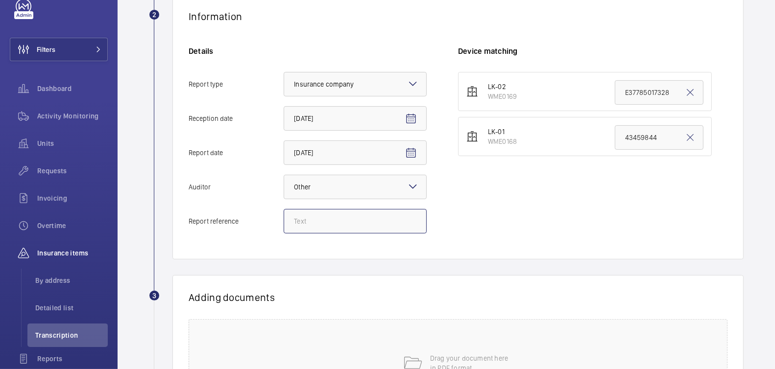
click at [321, 231] on input "Report reference" at bounding box center [355, 221] width 143 height 24
paste input "LK-02 - Right Hand - 43459845"
type input "LK-02 - Right Hand - 43459845"
click at [685, 96] on mat-icon at bounding box center [690, 93] width 12 height 12
paste input "LK-02 - Right Hand - 43459845"
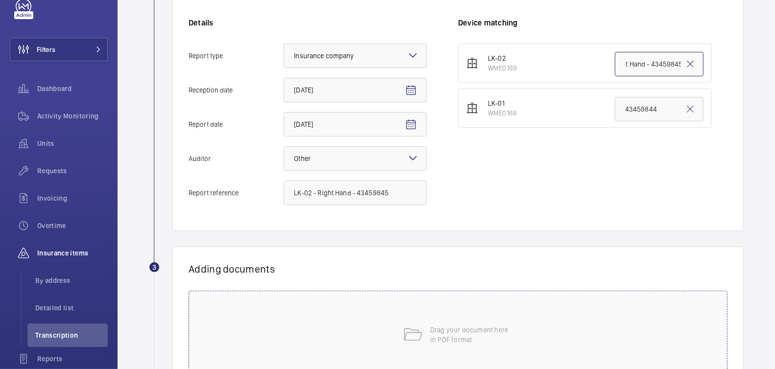
scroll to position [273, 0]
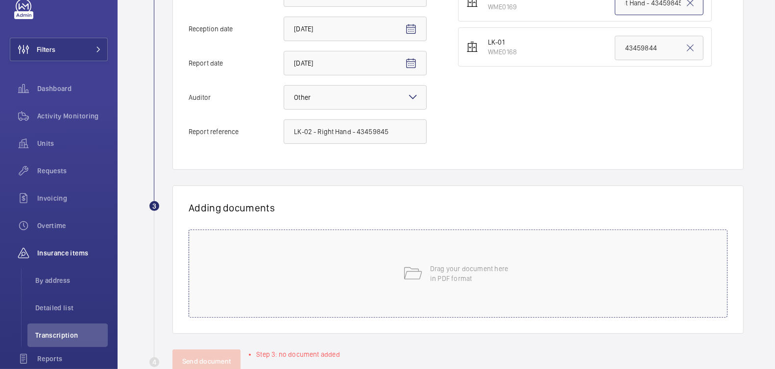
type input "LK-02 - Right Hand - 43459845"
click at [510, 277] on div "Drag your document here in PDF format" at bounding box center [458, 274] width 539 height 88
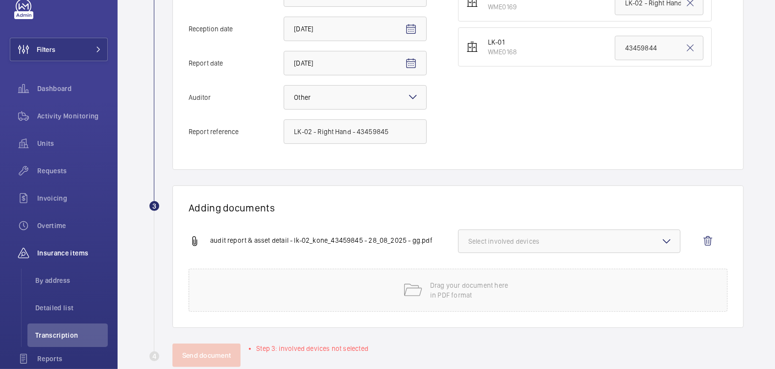
click at [520, 240] on span "Select involved devices" at bounding box center [569, 242] width 202 height 10
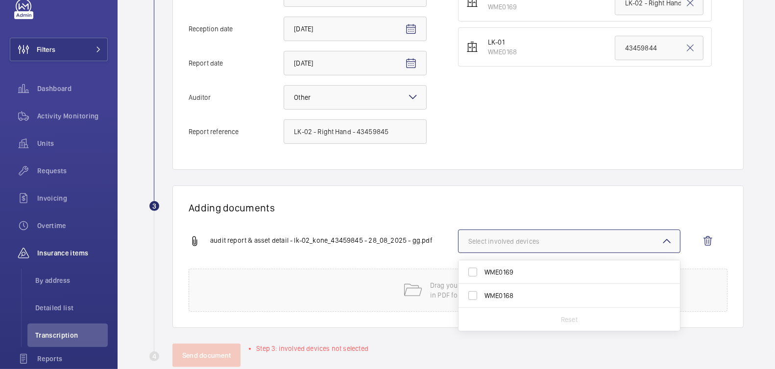
click at [505, 268] on span "WME0169" at bounding box center [569, 272] width 171 height 10
click at [482, 268] on input "WME0169" at bounding box center [473, 273] width 20 height 20
checkbox input "true"
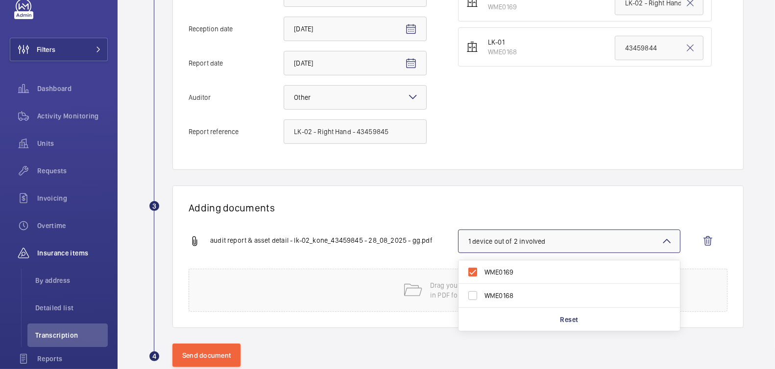
click at [417, 192] on div "Adding documents audit report & asset detail - lk-02_kone_43459845 - 28_08_2025…" at bounding box center [457, 257] width 571 height 143
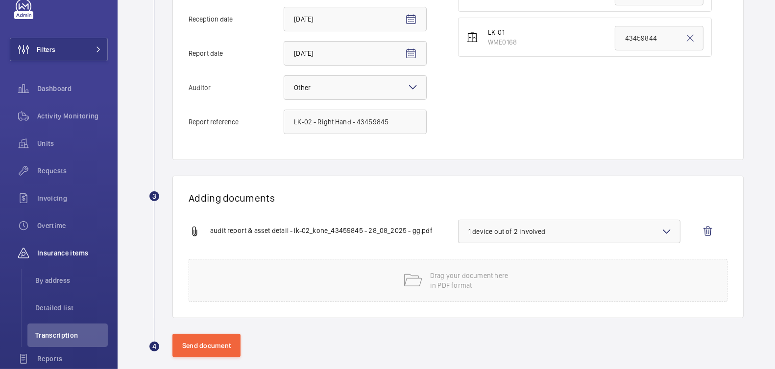
scroll to position [292, 0]
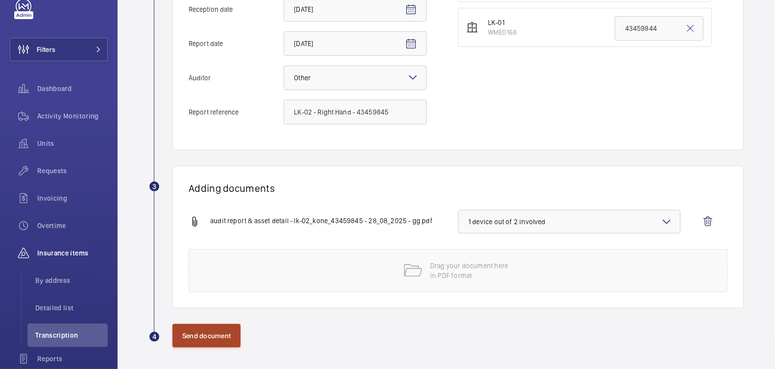
click at [213, 332] on button "Send document" at bounding box center [206, 336] width 68 height 24
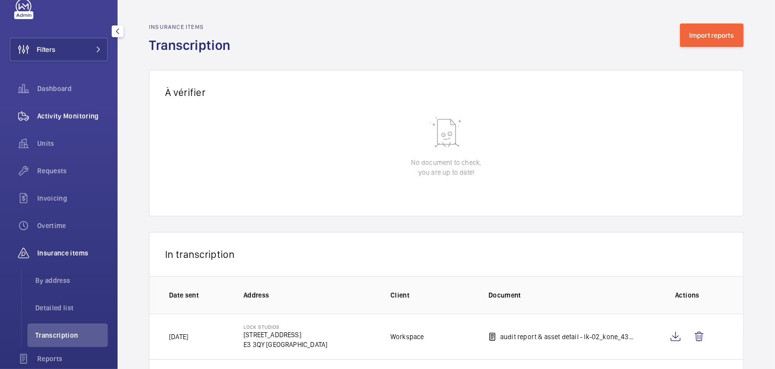
click at [88, 115] on span "Activity Monitoring" at bounding box center [72, 116] width 71 height 10
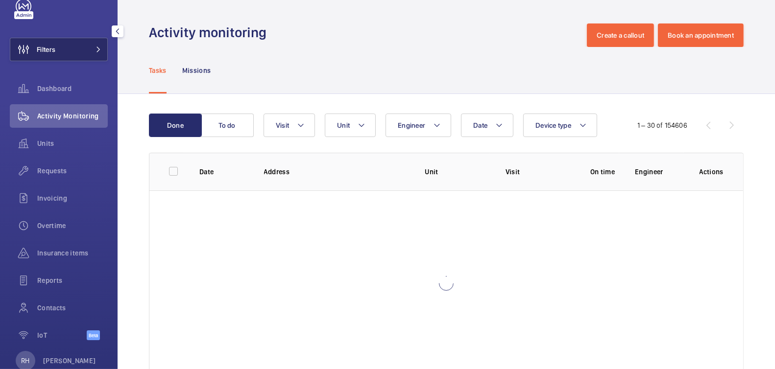
click at [70, 47] on button "Filters" at bounding box center [59, 50] width 98 height 24
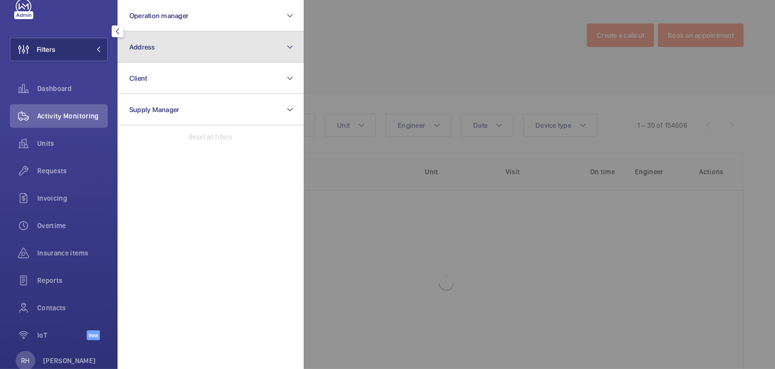
click at [150, 48] on span "Address" at bounding box center [142, 47] width 26 height 8
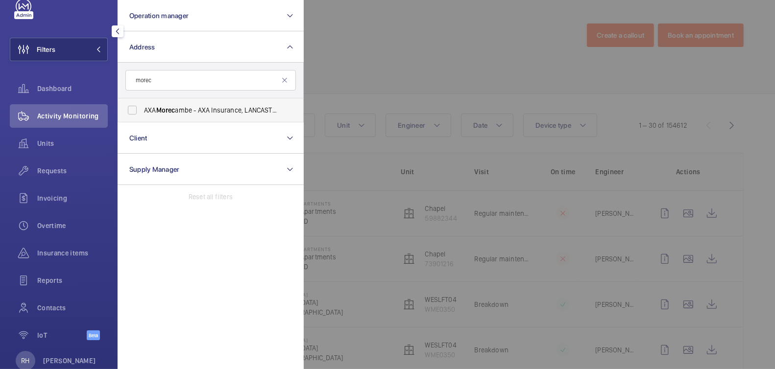
type input "morec"
click at [190, 111] on span "AXA Morec ambe - AXA Insurance, LANCASTER LA3 3PA" at bounding box center [211, 110] width 135 height 10
click at [142, 111] on input "AXA Morec ambe - AXA Insurance, LANCASTER LA3 3PA" at bounding box center [132, 110] width 20 height 20
checkbox input "true"
click at [434, 40] on div at bounding box center [691, 184] width 775 height 369
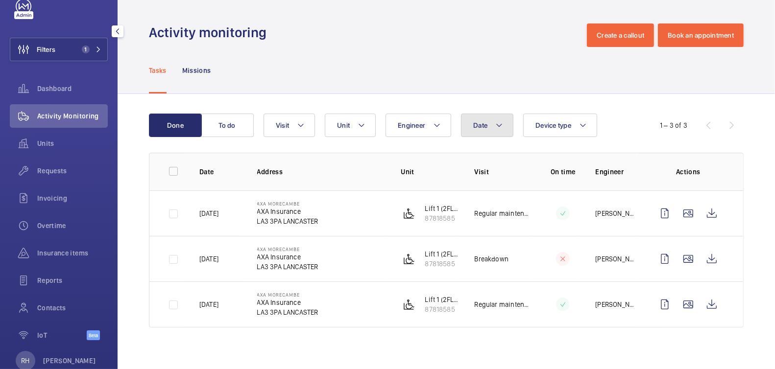
click at [483, 132] on button "Date" at bounding box center [487, 126] width 52 height 24
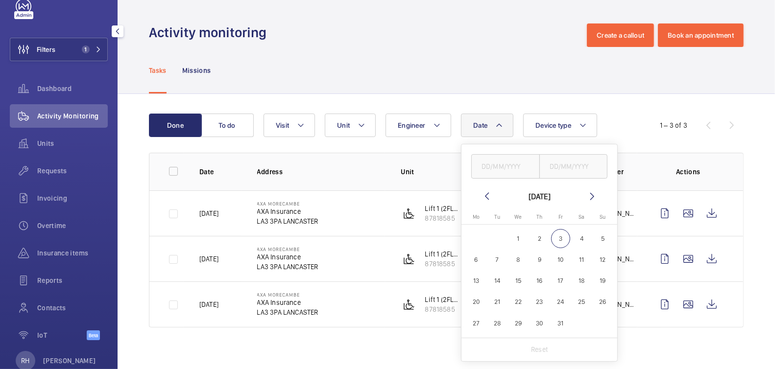
click at [488, 194] on mat-icon at bounding box center [487, 197] width 12 height 12
click at [562, 243] on span "4" at bounding box center [560, 238] width 19 height 19
type input "[DATE]"
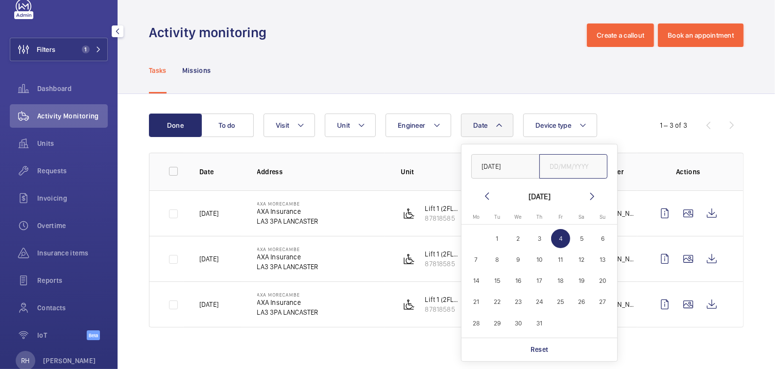
click at [559, 162] on input "text" at bounding box center [573, 166] width 69 height 24
click at [554, 238] on span "4" at bounding box center [560, 238] width 19 height 19
type input "[DATE]"
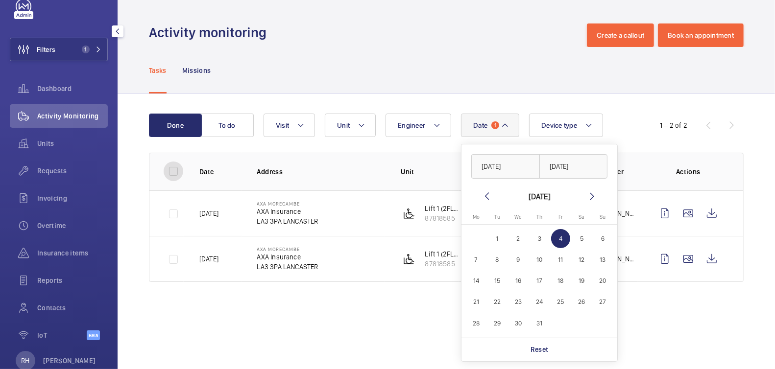
click at [175, 172] on input "checkbox" at bounding box center [174, 172] width 20 height 20
checkbox input "true"
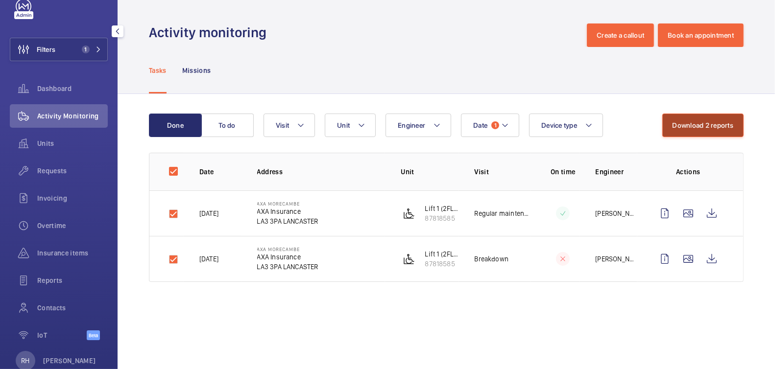
click at [717, 130] on button "Download 2 reports" at bounding box center [703, 126] width 82 height 24
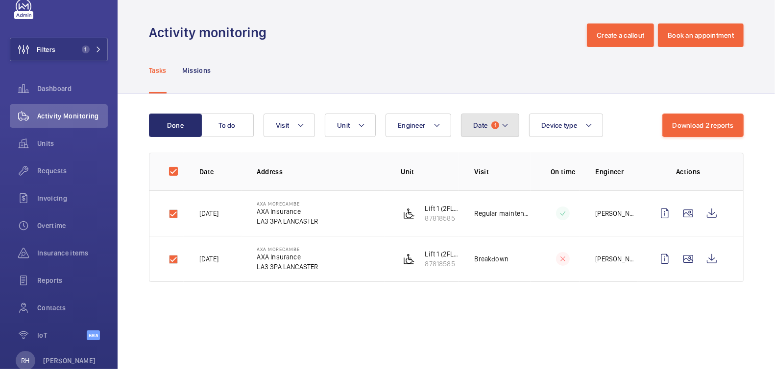
click at [487, 130] on button "Date 1" at bounding box center [490, 126] width 58 height 24
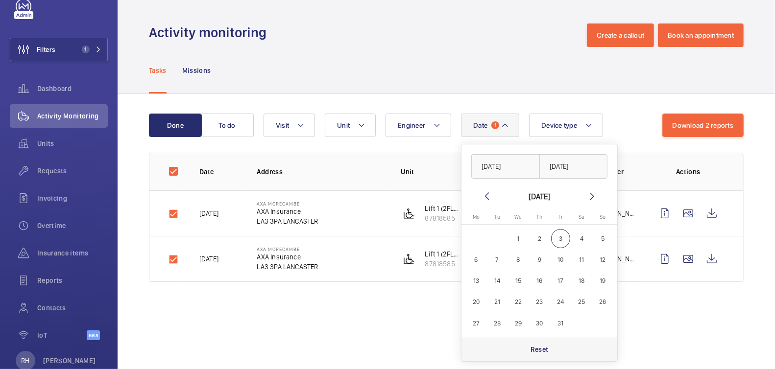
click at [553, 346] on div "Reset" at bounding box center [539, 350] width 156 height 24
checkbox input "false"
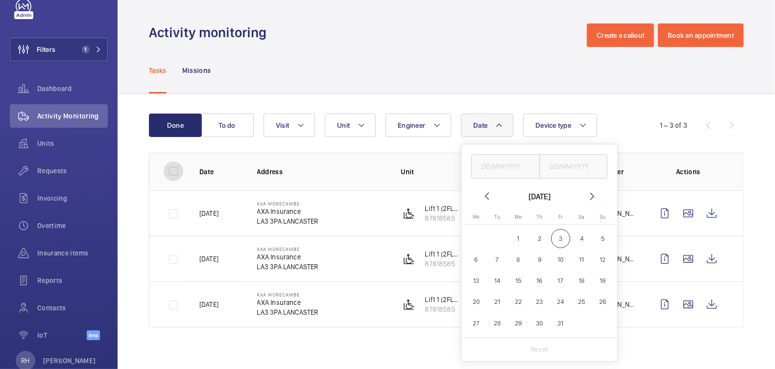
click at [175, 173] on input "checkbox" at bounding box center [174, 172] width 20 height 20
checkbox input "true"
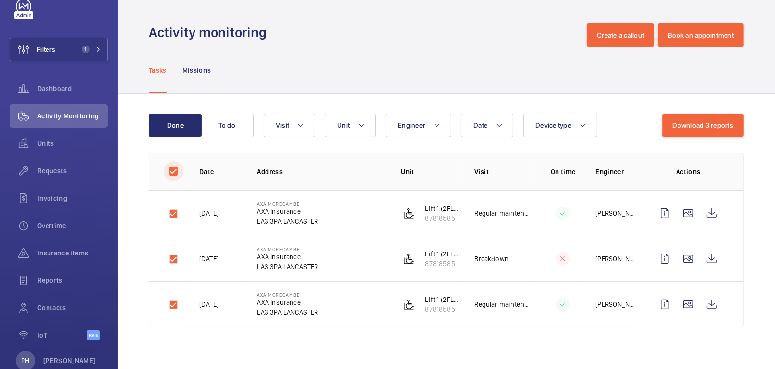
click at [175, 173] on input "checkbox" at bounding box center [174, 172] width 20 height 20
checkbox input "false"
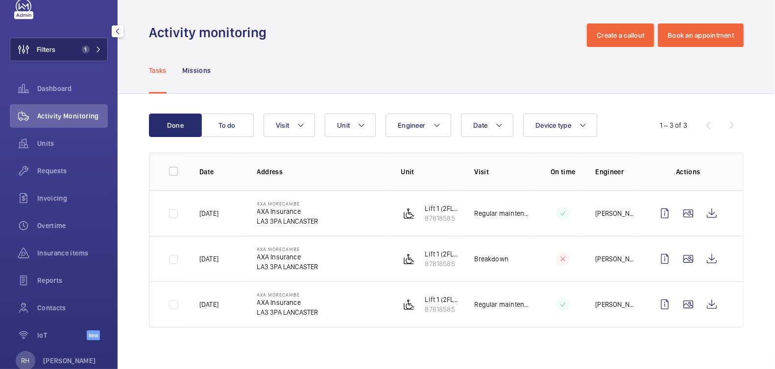
click at [68, 49] on button "Filters 1" at bounding box center [59, 50] width 98 height 24
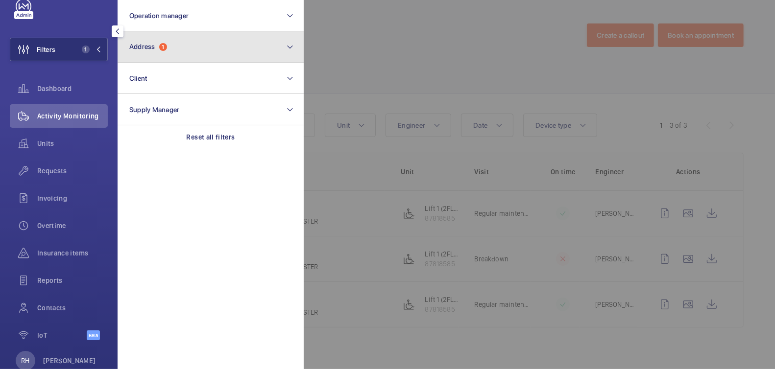
click at [174, 36] on button "Address 1" at bounding box center [211, 46] width 186 height 31
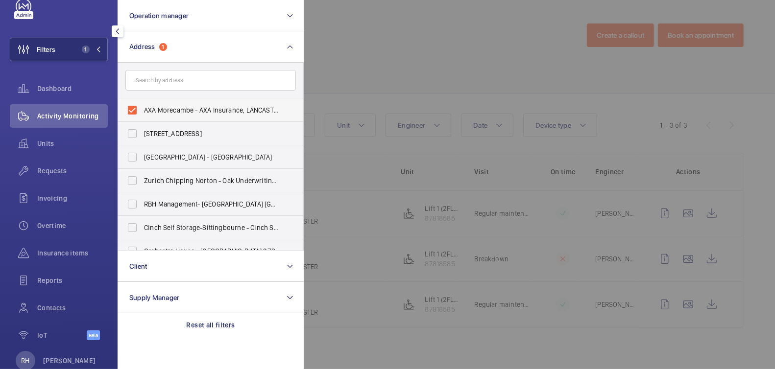
click at [166, 108] on span "AXA Morecambe - AXA Insurance, LANCASTER LA3 3PA" at bounding box center [211, 110] width 135 height 10
click at [142, 108] on input "AXA Morecambe - AXA Insurance, LANCASTER LA3 3PA" at bounding box center [132, 110] width 20 height 20
checkbox input "false"
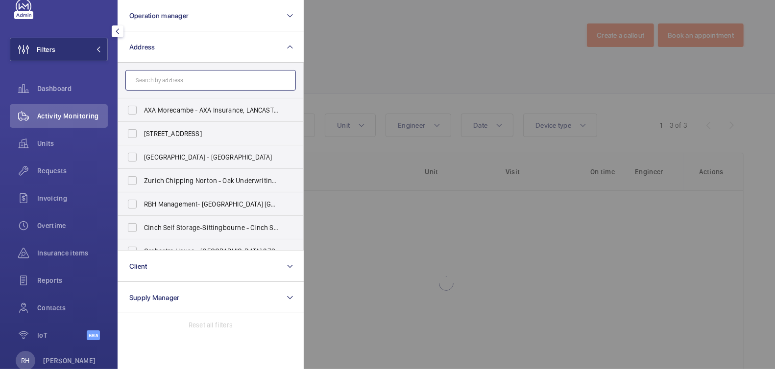
click at [171, 79] on input "text" at bounding box center [210, 80] width 170 height 21
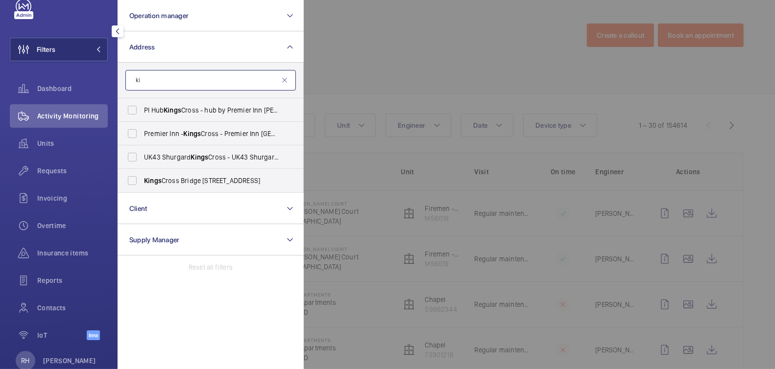
type input "k"
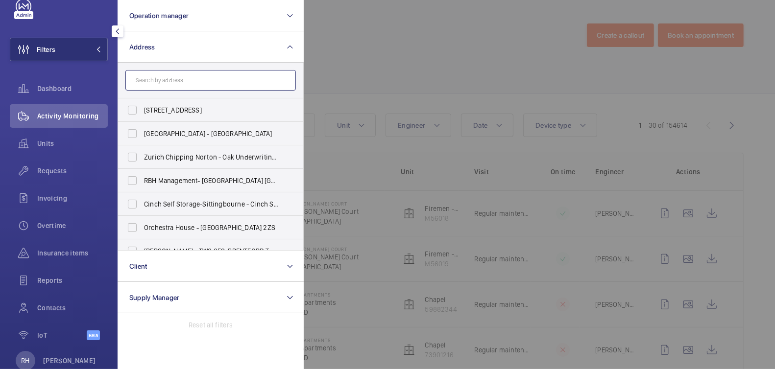
click at [180, 85] on input "text" at bounding box center [210, 80] width 170 height 21
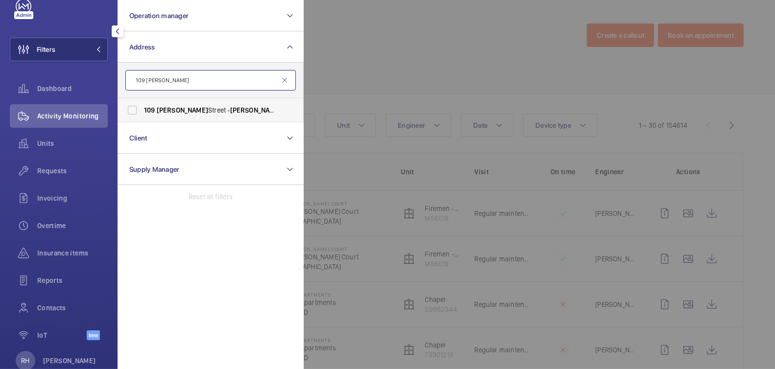
type input "109 baker"
click at [176, 107] on span "109 Baker Street - Baker Street, LONDON W1U 6RP" at bounding box center [211, 110] width 135 height 10
click at [142, 107] on input "109 Baker Street - Baker Street, LONDON W1U 6RP" at bounding box center [132, 110] width 20 height 20
checkbox input "true"
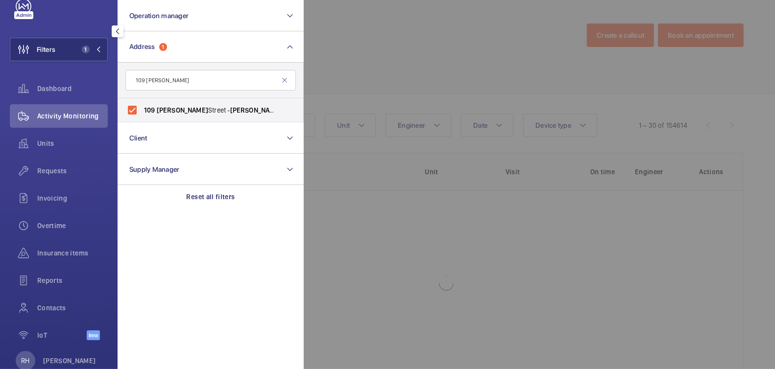
click at [376, 60] on div at bounding box center [691, 184] width 775 height 369
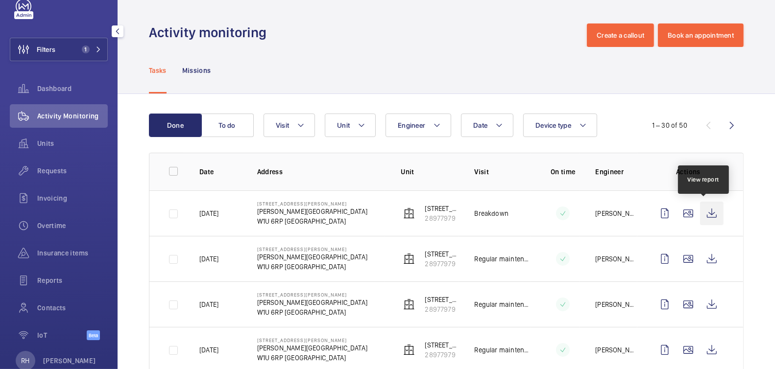
click at [708, 212] on wm-front-icon-button at bounding box center [712, 214] width 24 height 24
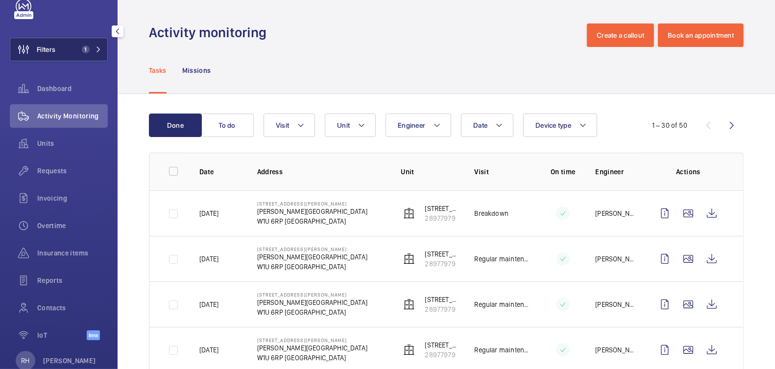
click at [78, 49] on span "1" at bounding box center [84, 50] width 12 height 8
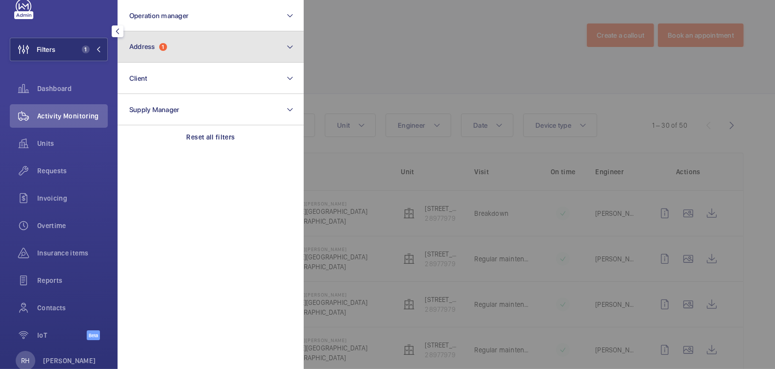
click at [170, 40] on button "Address 1" at bounding box center [211, 46] width 186 height 31
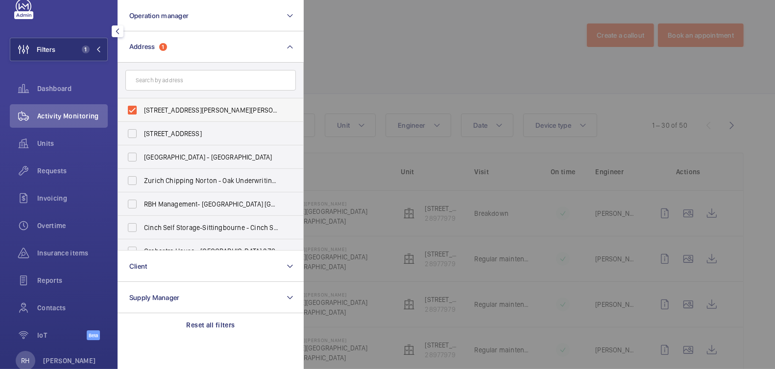
click at [156, 108] on span "109 Baker Street - Baker Street, LONDON W1U 6RP" at bounding box center [211, 110] width 135 height 10
click at [142, 108] on input "109 Baker Street - Baker Street, LONDON W1U 6RP" at bounding box center [132, 110] width 20 height 20
checkbox input "false"
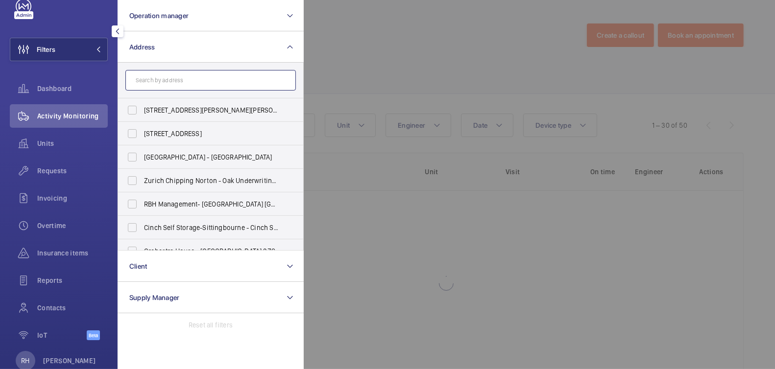
click at [177, 80] on input "text" at bounding box center [210, 80] width 170 height 21
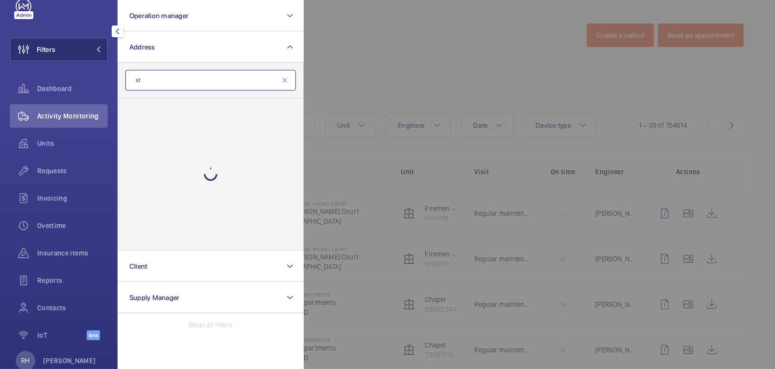
type input "s"
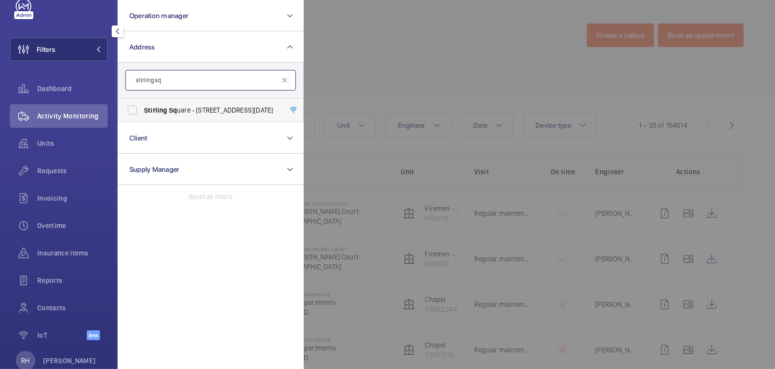
type input "stirling sq"
click at [202, 109] on span "Stirling Sq uare - 6 Carlton Gardens, LONDON SW1Y 5AD" at bounding box center [211, 110] width 135 height 10
click at [142, 109] on input "Stirling Sq uare - 6 Carlton Gardens, LONDON SW1Y 5AD" at bounding box center [132, 110] width 20 height 20
checkbox input "true"
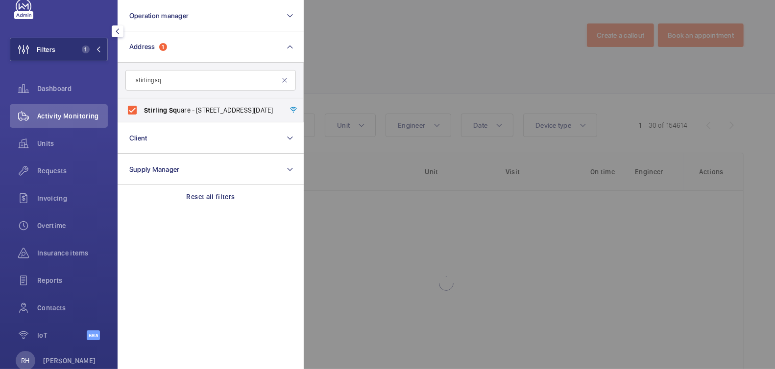
click at [464, 41] on div at bounding box center [691, 184] width 775 height 369
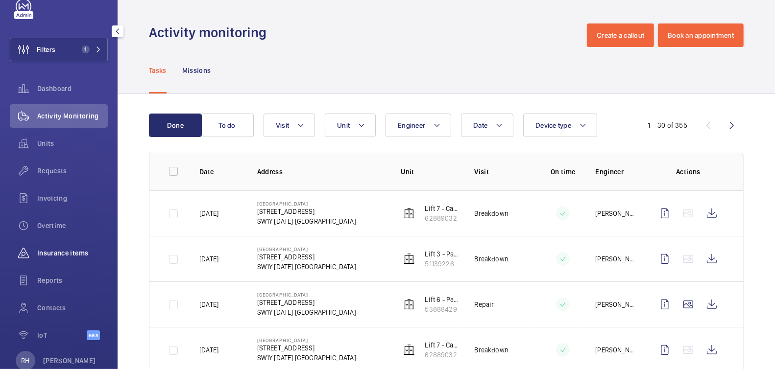
click at [67, 255] on span "Insurance items" at bounding box center [72, 253] width 71 height 10
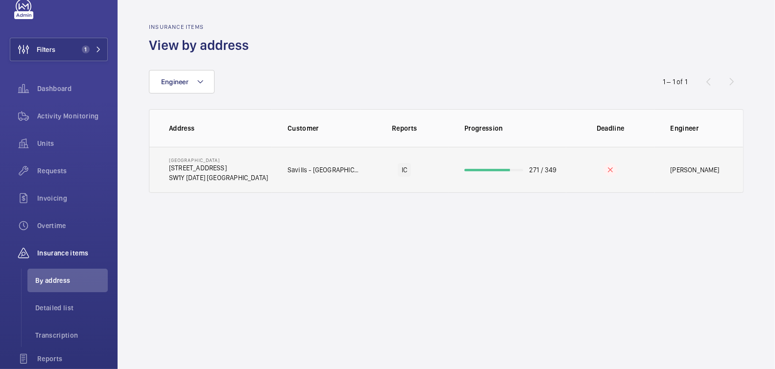
click at [453, 175] on td "271 / 349" at bounding box center [508, 170] width 118 height 46
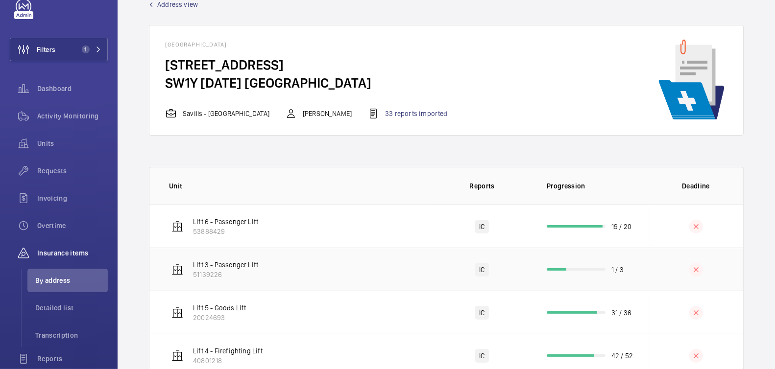
scroll to position [164, 0]
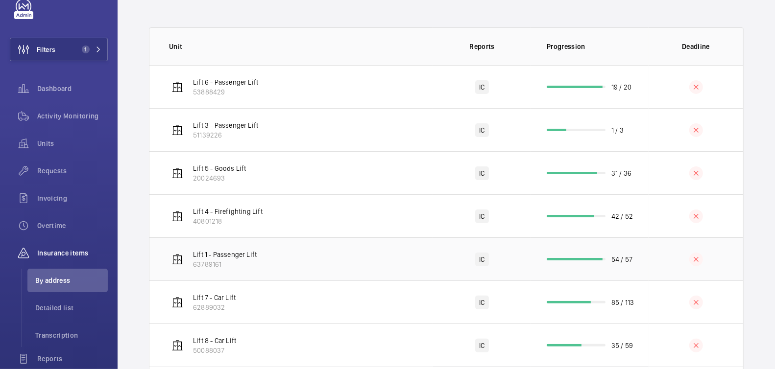
click at [595, 260] on td "54 / 57" at bounding box center [590, 259] width 118 height 43
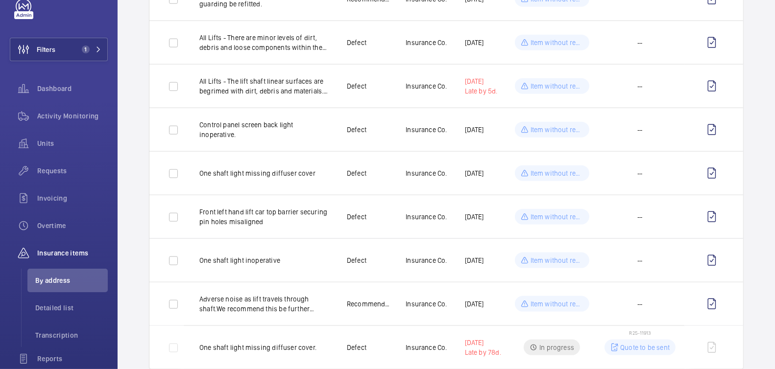
scroll to position [1093, 0]
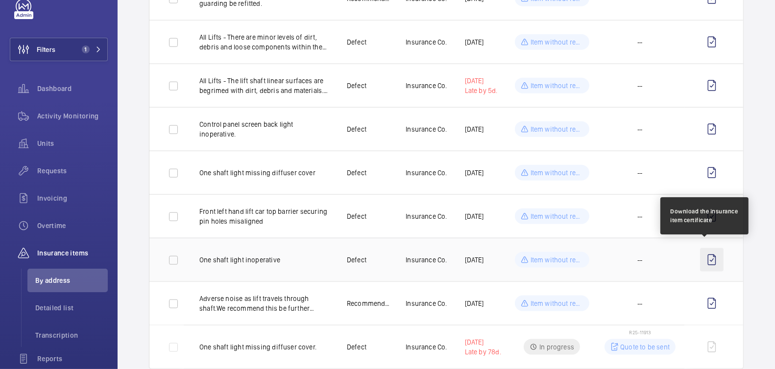
click at [704, 254] on wm-front-icon-button at bounding box center [712, 260] width 24 height 24
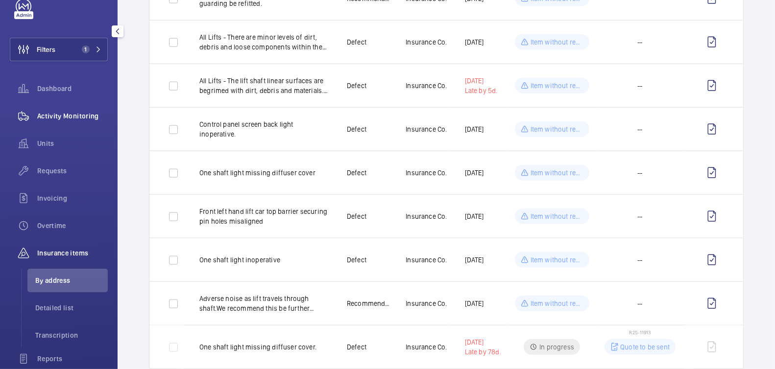
click at [55, 117] on span "Activity Monitoring" at bounding box center [72, 116] width 71 height 10
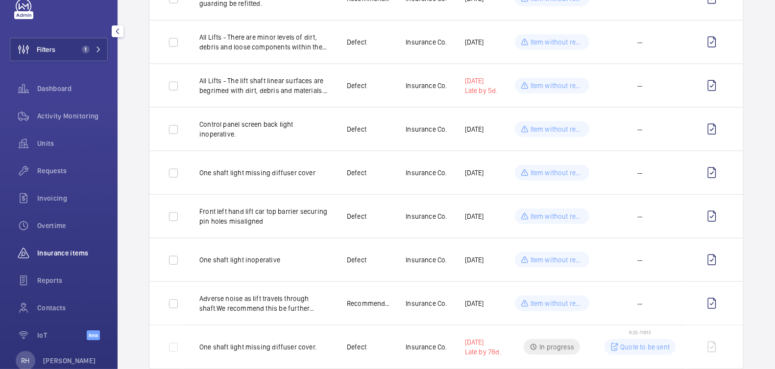
scroll to position [30, 0]
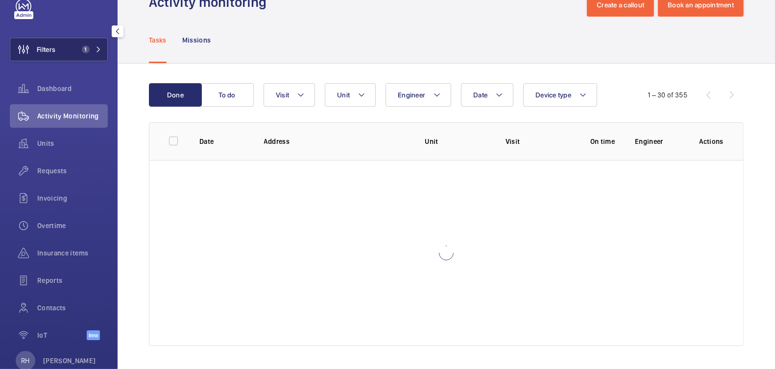
click at [76, 43] on button "Filters 1" at bounding box center [59, 50] width 98 height 24
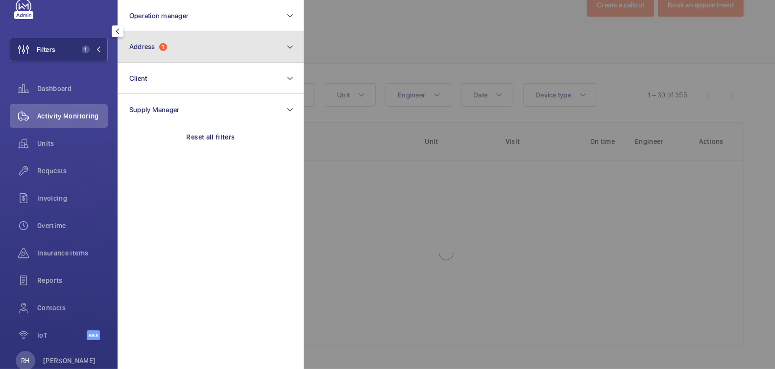
click at [213, 49] on button "Address 1" at bounding box center [211, 46] width 186 height 31
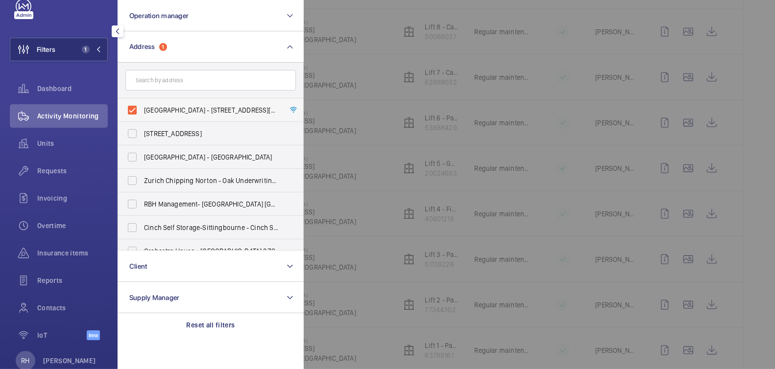
click at [188, 114] on span "Stirling Square - 6 Carlton Gardens, LONDON SW1Y 5AD" at bounding box center [211, 110] width 135 height 10
click at [142, 114] on input "Stirling Square - 6 Carlton Gardens, LONDON SW1Y 5AD" at bounding box center [132, 110] width 20 height 20
checkbox input "false"
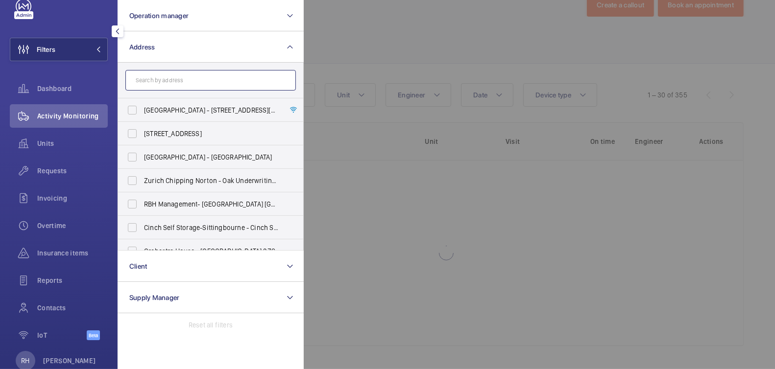
click at [184, 80] on input "text" at bounding box center [210, 80] width 170 height 21
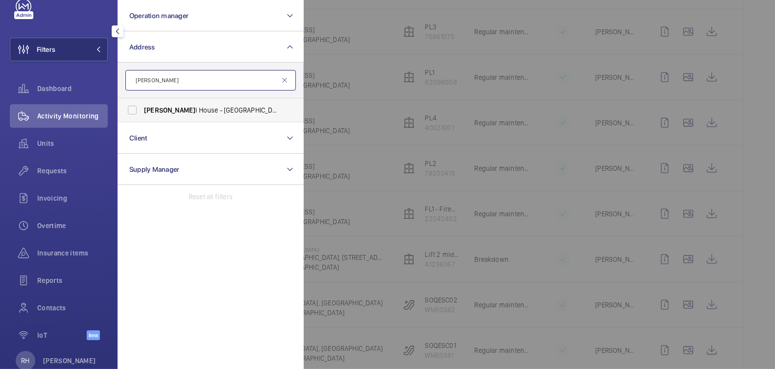
type input "weddel"
click at [200, 105] on span "Weddel l House - West Smithfield, LONDON EC1A 9HX" at bounding box center [211, 110] width 135 height 10
click at [142, 105] on input "Weddel l House - West Smithfield, LONDON EC1A 9HX" at bounding box center [132, 110] width 20 height 20
checkbox input "true"
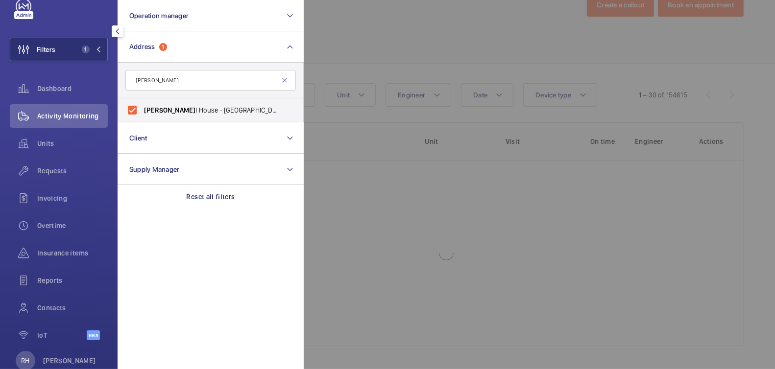
click at [367, 50] on div at bounding box center [691, 184] width 775 height 369
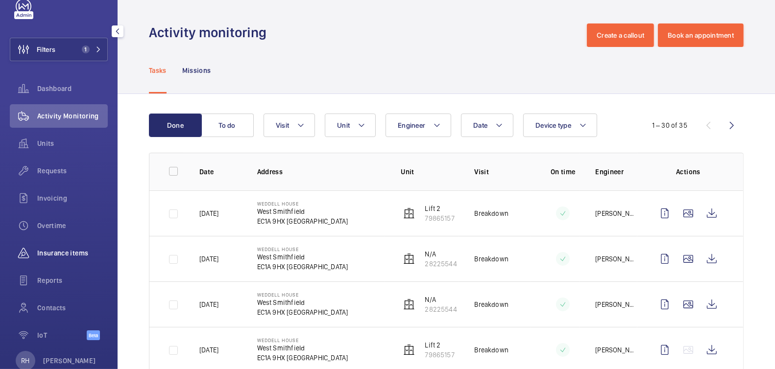
click at [83, 254] on span "Insurance items" at bounding box center [72, 253] width 71 height 10
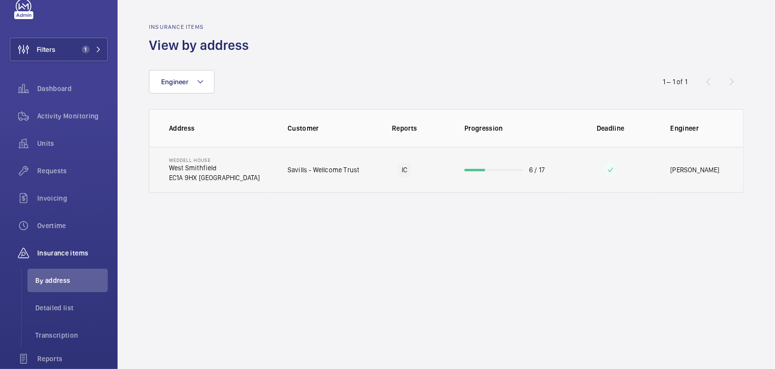
click at [563, 168] on td "6 / 17" at bounding box center [508, 170] width 118 height 46
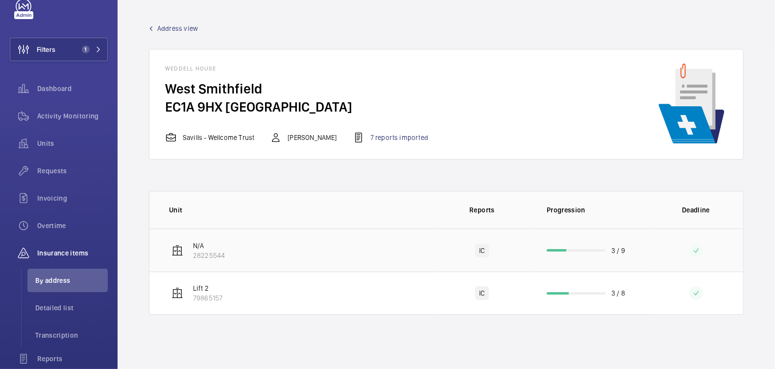
click at [654, 260] on td at bounding box center [695, 250] width 95 height 43
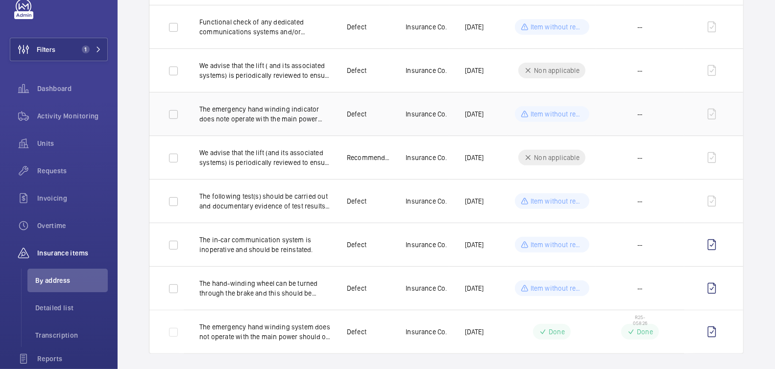
scroll to position [328, 0]
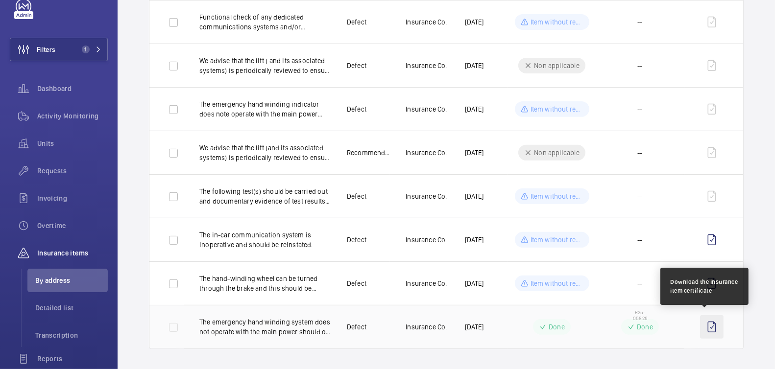
click at [705, 325] on wm-front-icon-button at bounding box center [712, 327] width 24 height 24
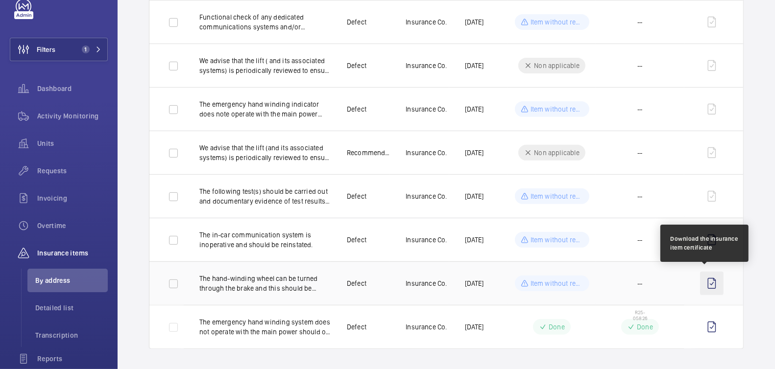
click at [706, 282] on wm-front-icon-button at bounding box center [712, 284] width 24 height 24
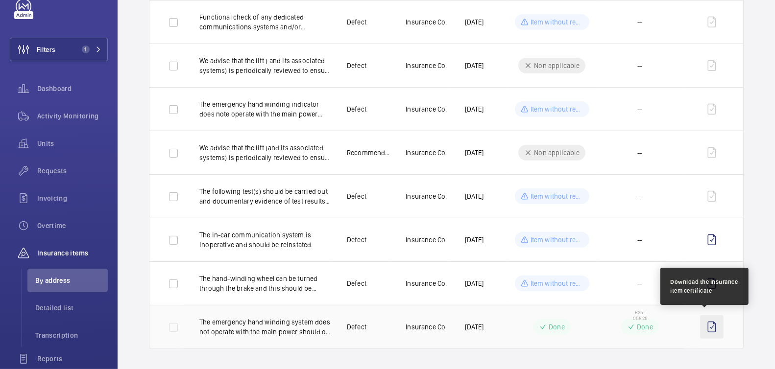
click at [706, 324] on wm-front-icon-button at bounding box center [712, 327] width 24 height 24
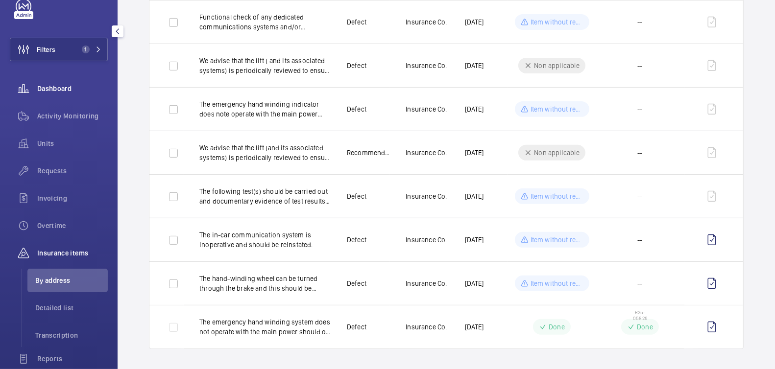
click at [74, 110] on div "Activity Monitoring" at bounding box center [59, 116] width 98 height 24
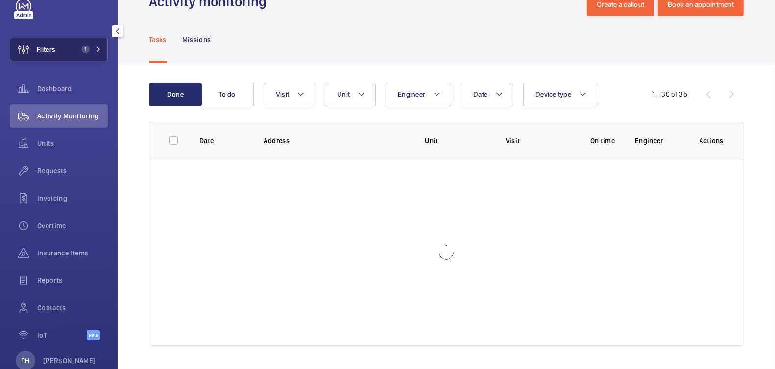
scroll to position [30, 0]
click at [82, 49] on span "1" at bounding box center [86, 50] width 8 height 8
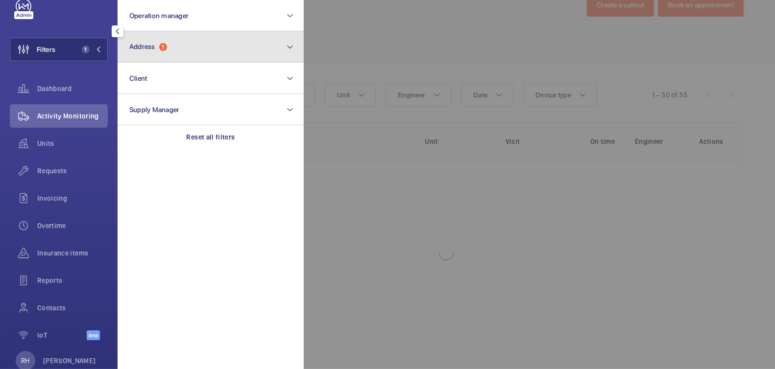
click at [180, 38] on button "Address 1" at bounding box center [211, 46] width 186 height 31
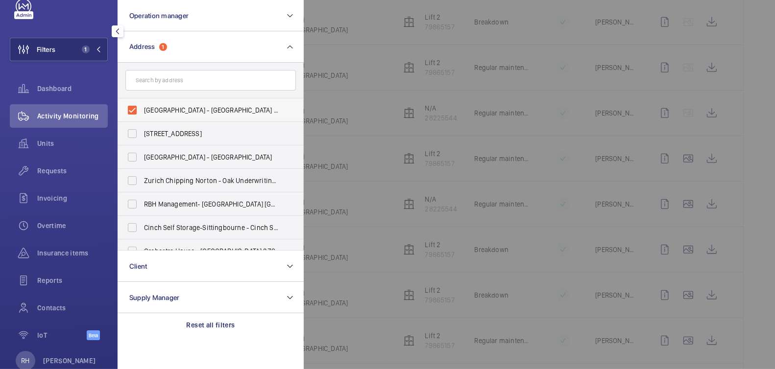
click at [165, 105] on span "Weddell House - West Smithfield, LONDON EC1A 9HX" at bounding box center [211, 110] width 135 height 10
click at [142, 105] on input "Weddell House - West Smithfield, LONDON EC1A 9HX" at bounding box center [132, 110] width 20 height 20
checkbox input "false"
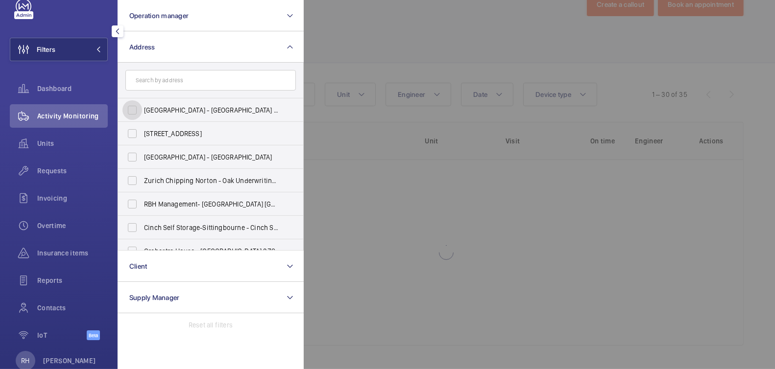
scroll to position [30, 0]
click at [172, 78] on input "text" at bounding box center [210, 80] width 170 height 21
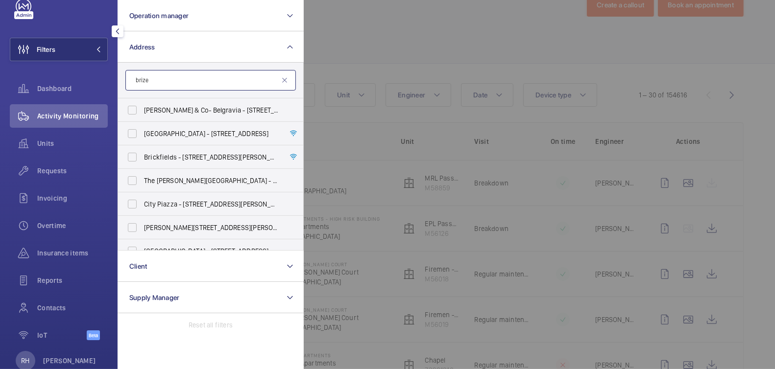
scroll to position [328, 0]
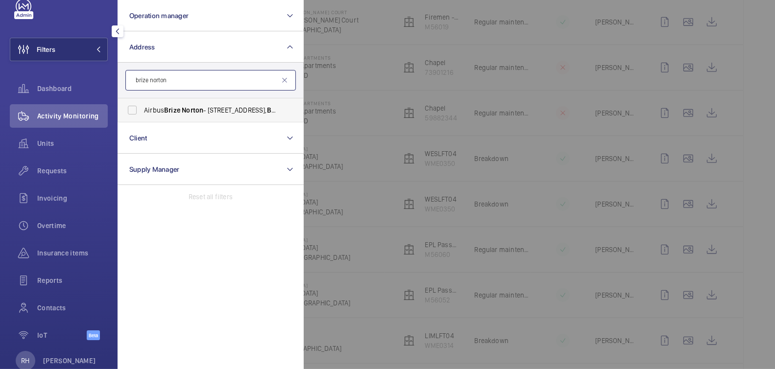
type input "brize norton"
click at [209, 109] on span "Airbus Brize Norton - Unit 10 Britannia House, West Oxfordshire Industrial Park…" at bounding box center [211, 110] width 135 height 10
click at [142, 109] on input "Airbus Brize Norton - Unit 10 Britannia House, West Oxfordshire Industrial Park…" at bounding box center [132, 110] width 20 height 20
checkbox input "true"
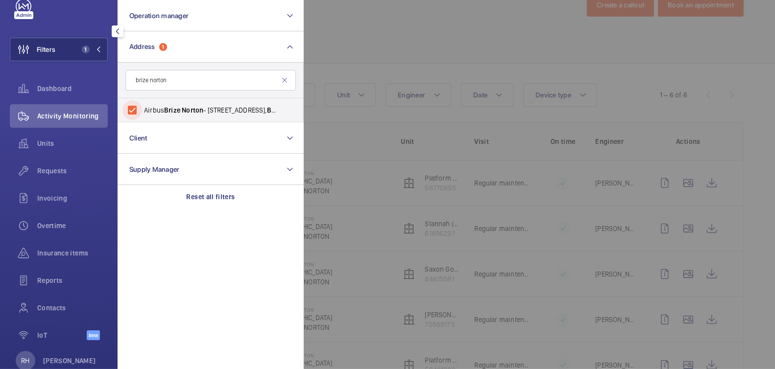
scroll to position [116, 0]
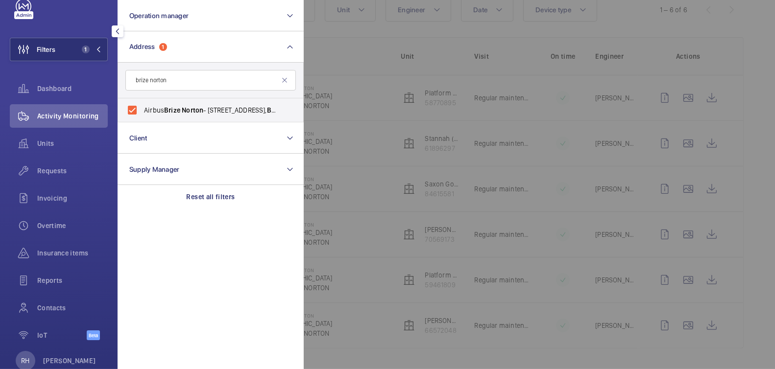
click at [390, 28] on div at bounding box center [691, 184] width 775 height 369
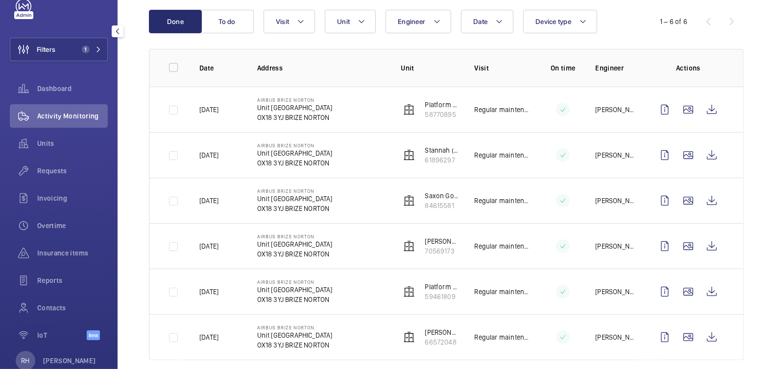
scroll to position [0, 0]
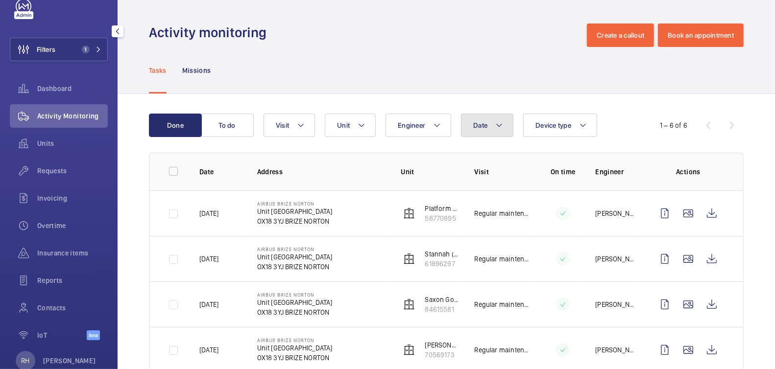
click at [490, 125] on button "Date" at bounding box center [487, 126] width 52 height 24
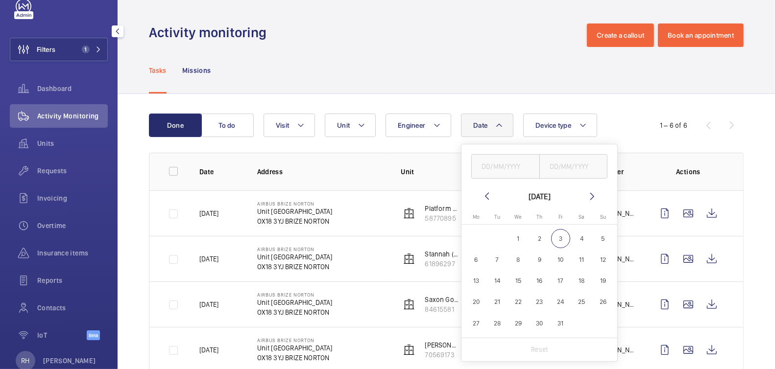
click at [485, 196] on mat-icon at bounding box center [487, 197] width 12 height 12
click at [517, 302] on span "24" at bounding box center [518, 302] width 19 height 19
type input "24/09/2025"
click at [600, 158] on input "text" at bounding box center [573, 166] width 69 height 24
click at [515, 306] on span "24" at bounding box center [518, 302] width 19 height 19
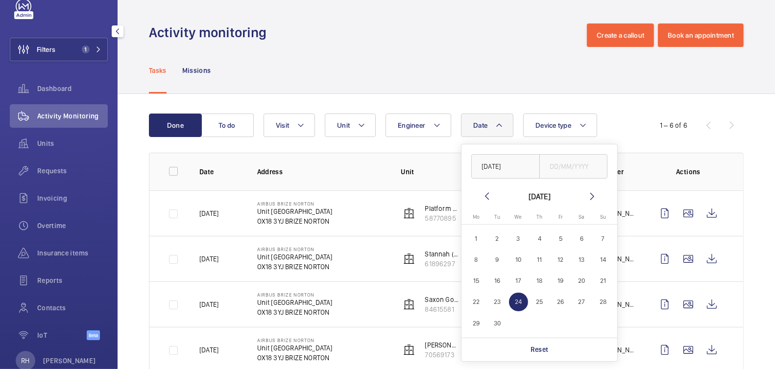
type input "24/09/2025"
click at [511, 69] on div "Tasks Missions" at bounding box center [446, 70] width 595 height 47
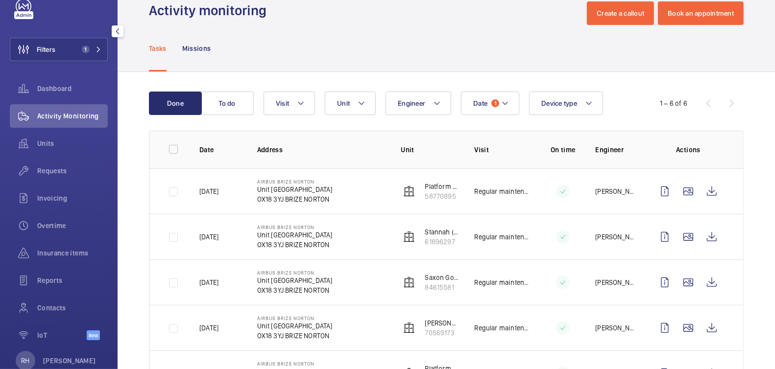
scroll to position [19, 0]
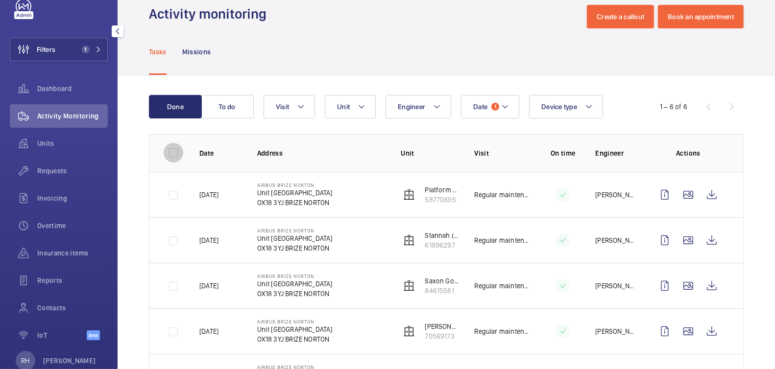
click at [176, 154] on input "checkbox" at bounding box center [174, 153] width 20 height 20
checkbox input "true"
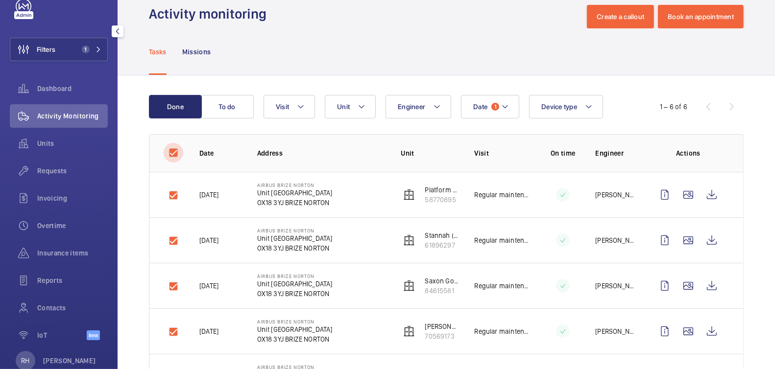
checkbox input "true"
click at [687, 107] on button "Download 6 reports" at bounding box center [703, 107] width 82 height 24
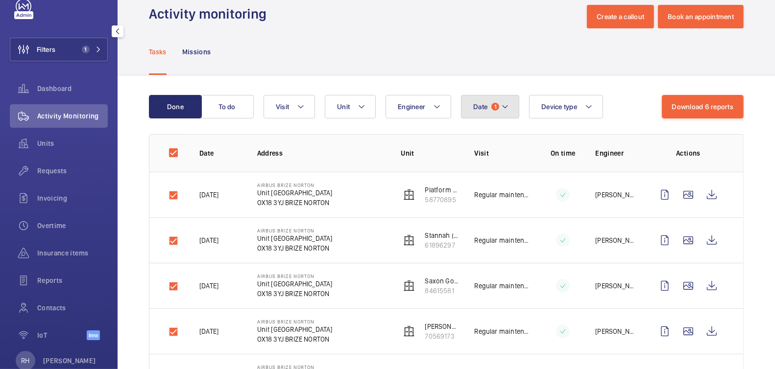
click at [486, 108] on button "Date 1" at bounding box center [490, 107] width 58 height 24
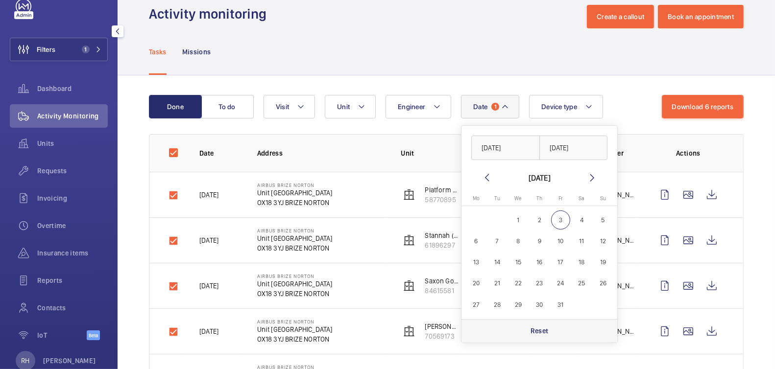
click at [545, 330] on p "Reset" at bounding box center [539, 331] width 18 height 10
checkbox input "false"
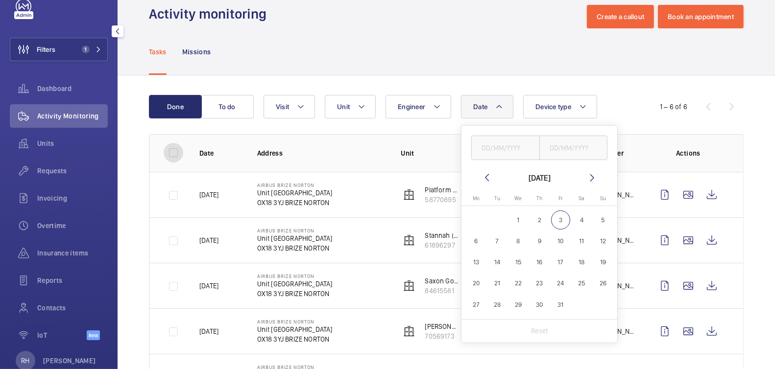
click at [168, 151] on input "checkbox" at bounding box center [174, 153] width 20 height 20
checkbox input "true"
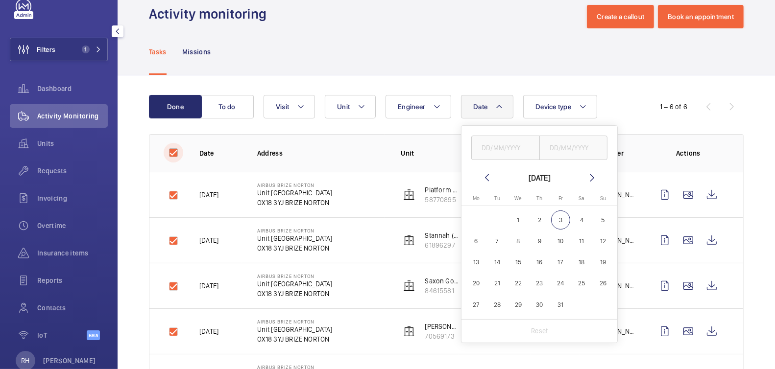
checkbox input "true"
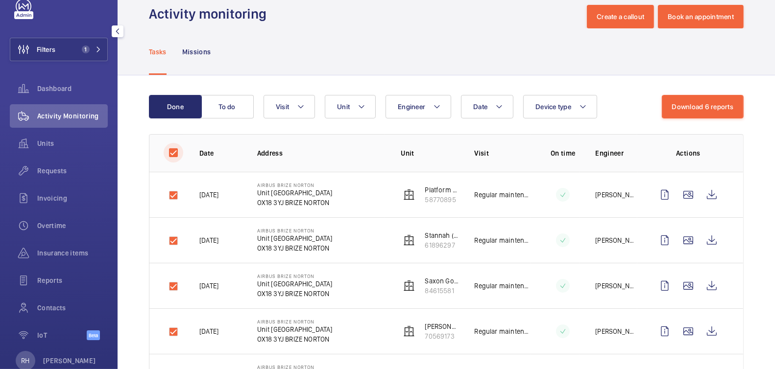
click at [176, 155] on input "checkbox" at bounding box center [174, 153] width 20 height 20
checkbox input "false"
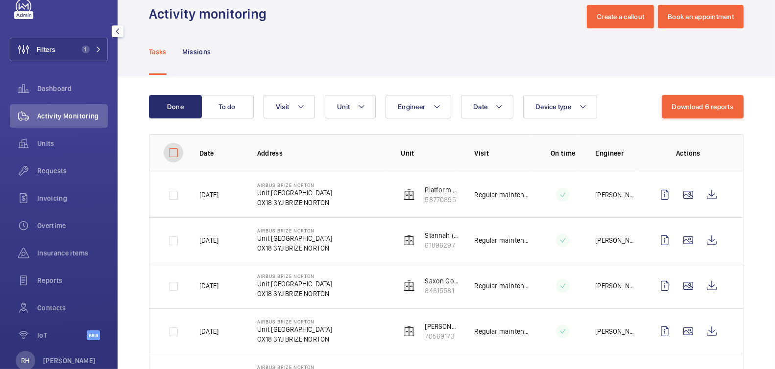
checkbox input "false"
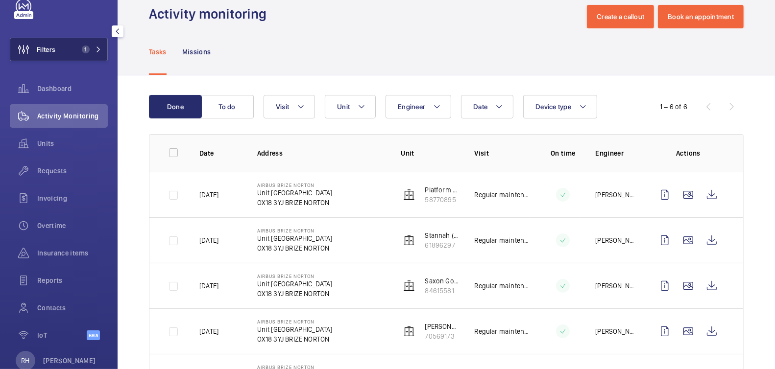
click at [82, 46] on span "1" at bounding box center [86, 50] width 8 height 8
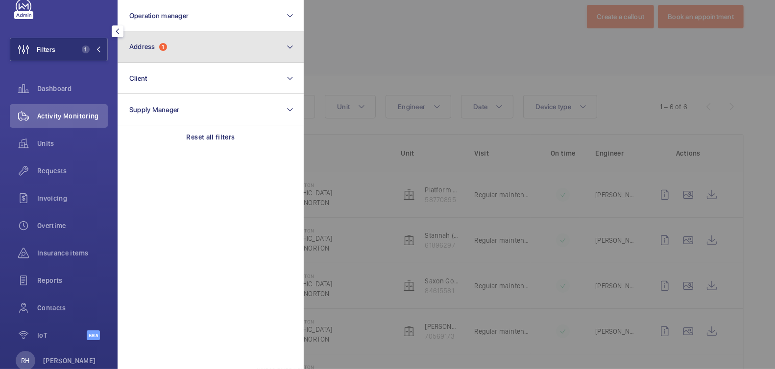
click at [204, 31] on button "Address 1" at bounding box center [211, 46] width 186 height 31
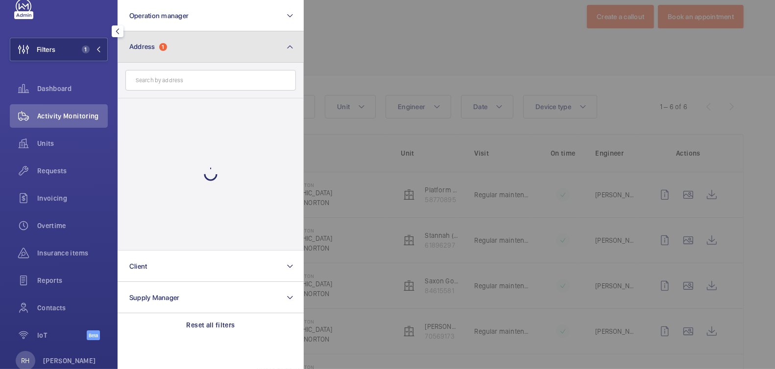
click at [171, 54] on button "Address 1" at bounding box center [211, 46] width 186 height 31
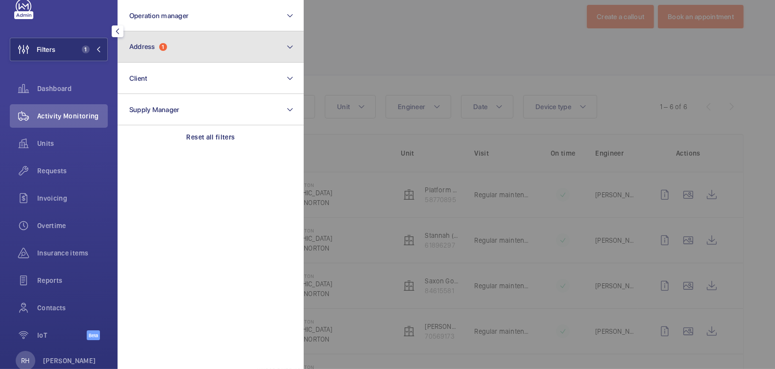
click at [184, 50] on button "Address 1" at bounding box center [211, 46] width 186 height 31
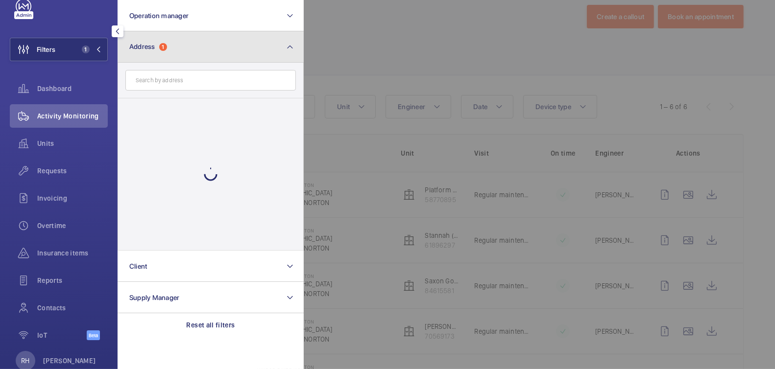
click at [182, 51] on button "Address 1" at bounding box center [211, 46] width 186 height 31
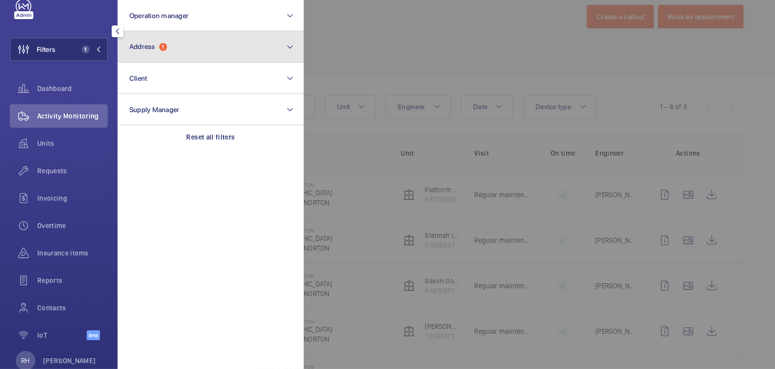
click at [178, 46] on button "Address 1" at bounding box center [211, 46] width 186 height 31
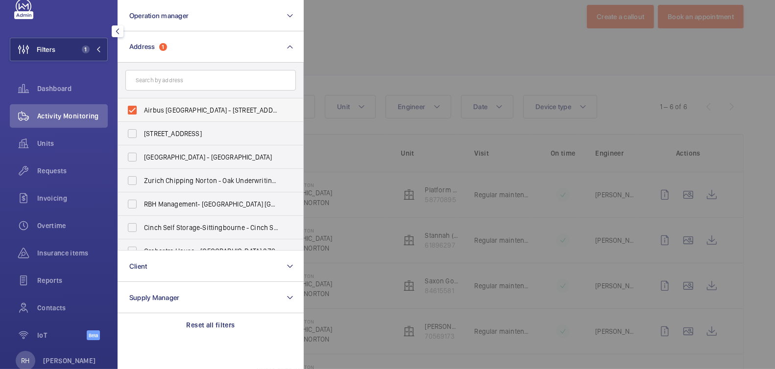
click at [160, 102] on label "Airbus Brize Norton - Unit 10 Britannia House, West Oxfordshire Industrial Park…" at bounding box center [203, 110] width 170 height 24
click at [142, 102] on input "Airbus Brize Norton - Unit 10 Britannia House, West Oxfordshire Industrial Park…" at bounding box center [132, 110] width 20 height 20
checkbox input "false"
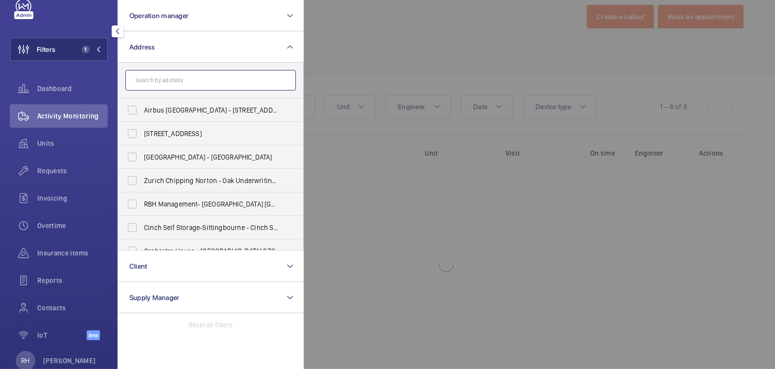
click at [170, 84] on input "text" at bounding box center [210, 80] width 170 height 21
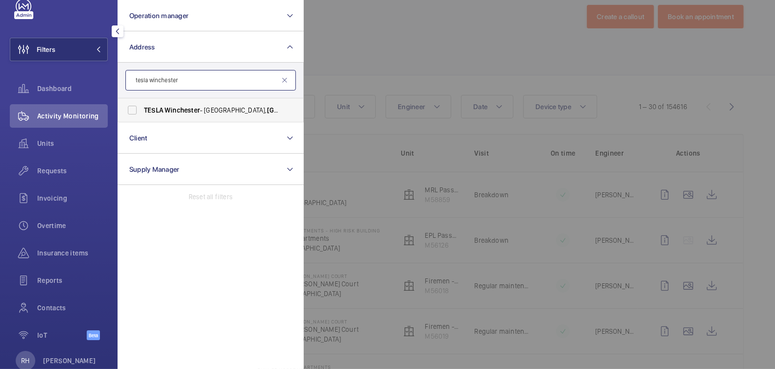
type input "tesla winchester"
click at [215, 106] on span "TESLA Winchester - Easton Lane, WINCHESTER SO23 7RR" at bounding box center [211, 110] width 135 height 10
click at [142, 106] on input "TESLA Winchester - Easton Lane, WINCHESTER SO23 7RR" at bounding box center [132, 110] width 20 height 20
checkbox input "true"
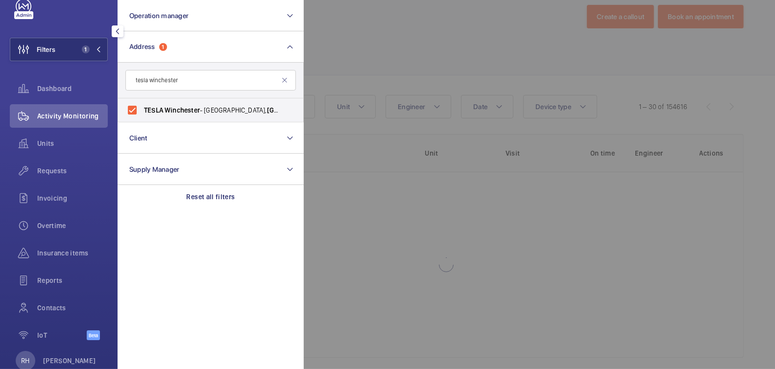
click at [358, 50] on div at bounding box center [691, 184] width 775 height 369
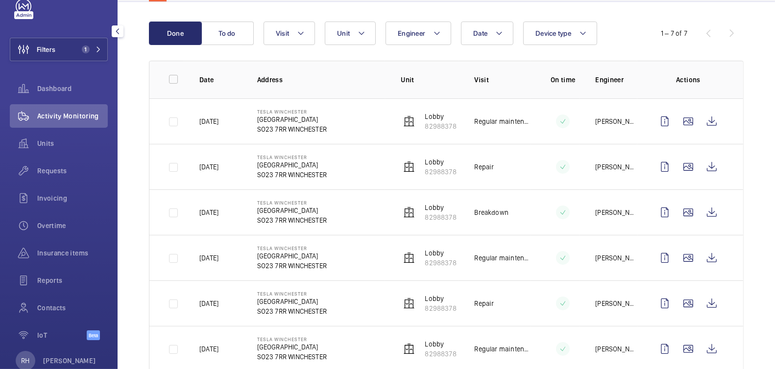
scroll to position [19, 0]
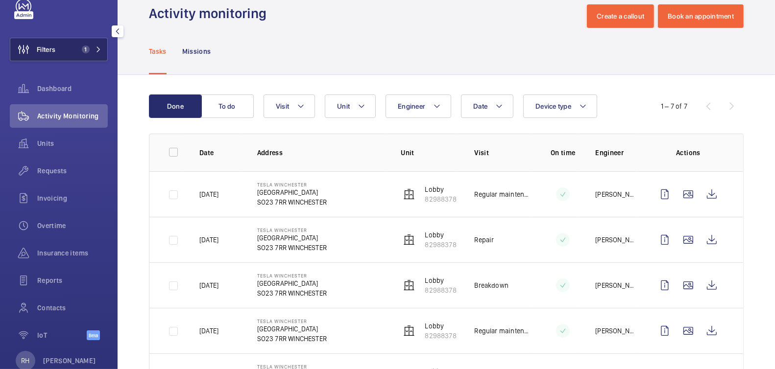
click at [59, 48] on button "Filters 1" at bounding box center [59, 50] width 98 height 24
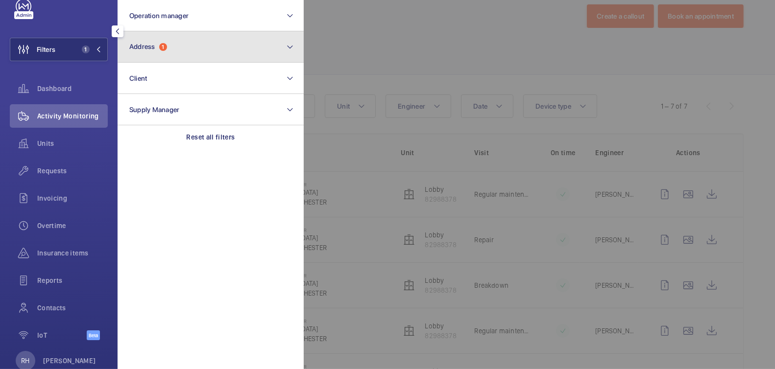
click at [168, 45] on button "Address 1" at bounding box center [211, 46] width 186 height 31
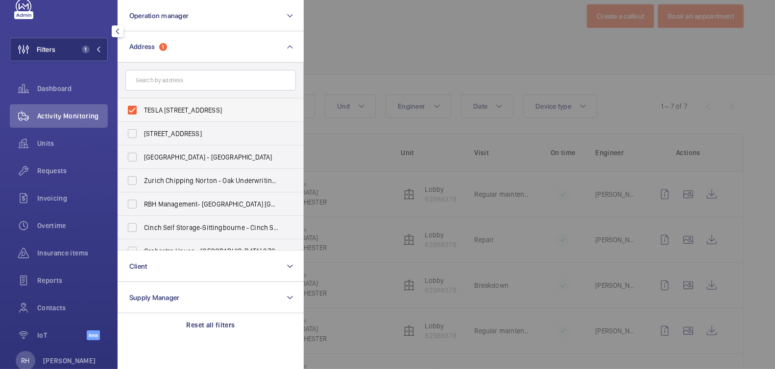
click at [167, 115] on label "TESLA Winchester - Easton Lane, WINCHESTER SO23 7RR" at bounding box center [203, 110] width 170 height 24
click at [142, 115] on input "TESLA Winchester - Easton Lane, WINCHESTER SO23 7RR" at bounding box center [132, 110] width 20 height 20
checkbox input "false"
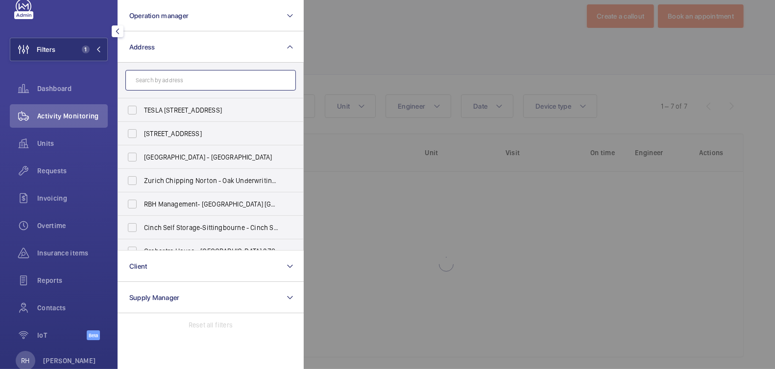
click at [173, 85] on input "text" at bounding box center [210, 80] width 170 height 21
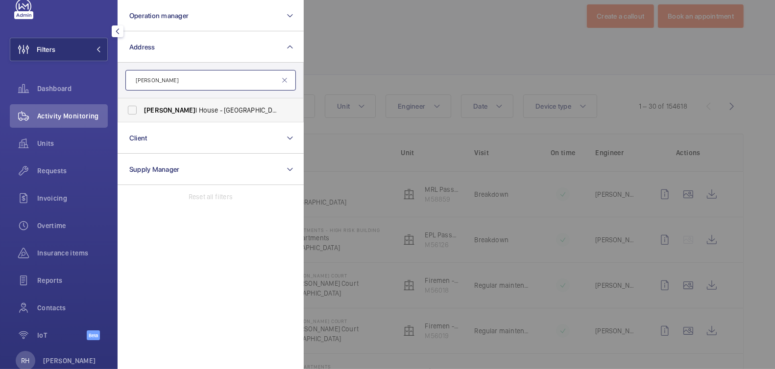
type input "weddel"
click at [183, 112] on span "Weddel l House - West Smithfield, LONDON EC1A 9HX" at bounding box center [211, 110] width 135 height 10
click at [142, 112] on input "Weddel l House - West Smithfield, LONDON EC1A 9HX" at bounding box center [132, 110] width 20 height 20
checkbox input "true"
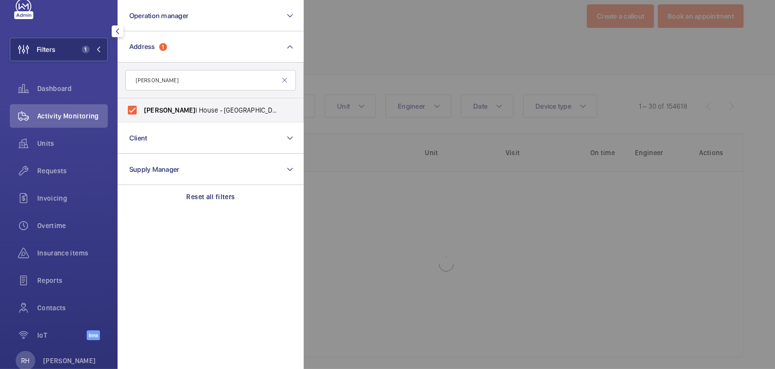
click at [358, 47] on div at bounding box center [691, 184] width 775 height 369
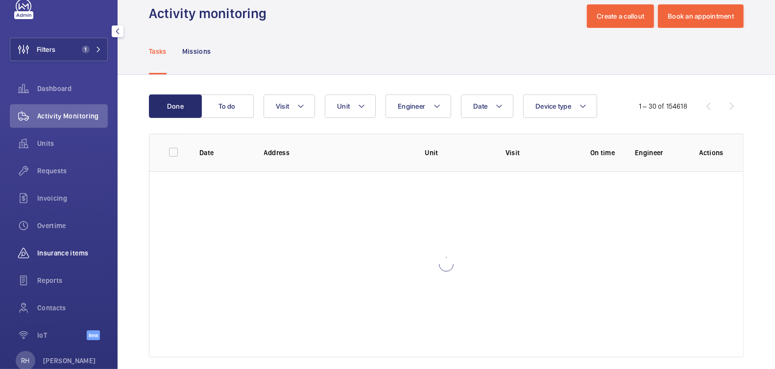
click at [61, 255] on span "Insurance items" at bounding box center [72, 253] width 71 height 10
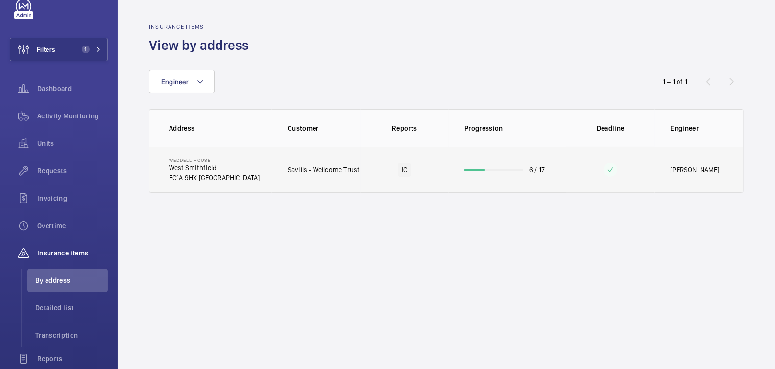
click at [549, 171] on td "6 / 17" at bounding box center [508, 170] width 118 height 46
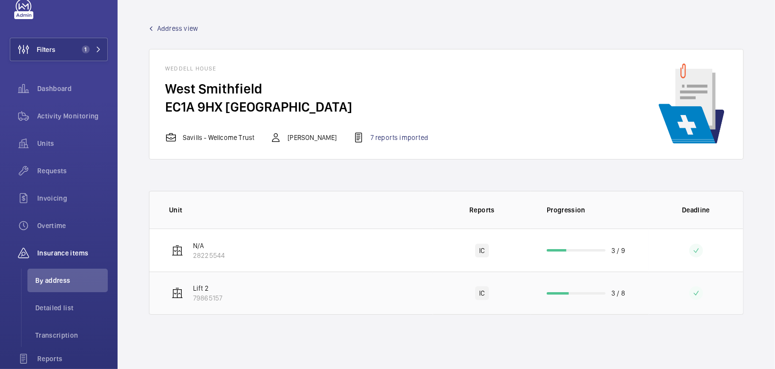
click at [639, 294] on td "3 / 8" at bounding box center [590, 293] width 118 height 43
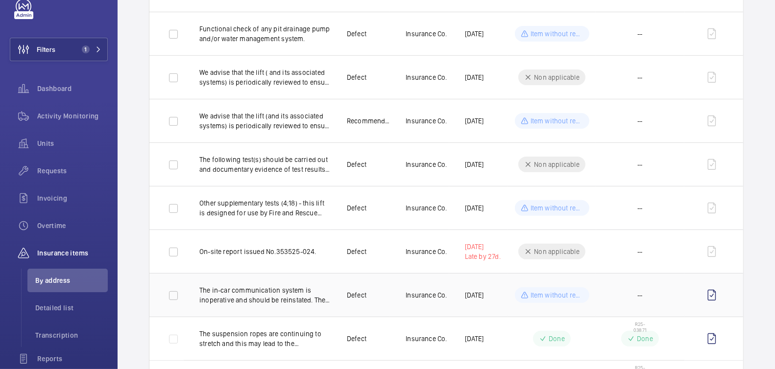
scroll to position [328, 0]
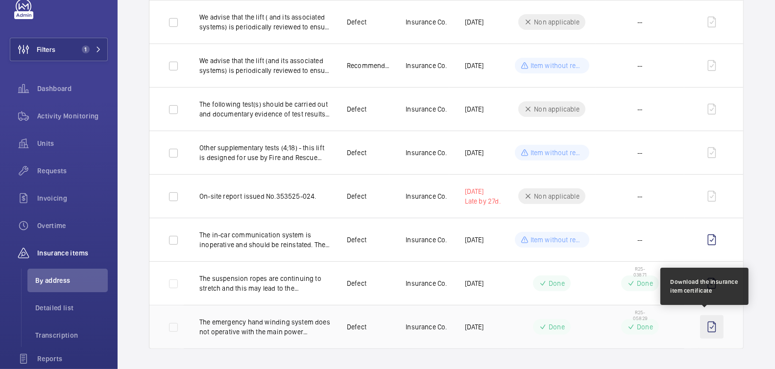
click at [706, 327] on wm-front-icon-button at bounding box center [712, 327] width 24 height 24
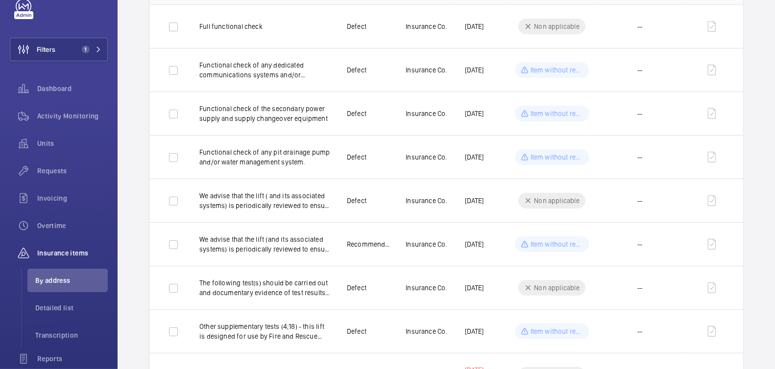
scroll to position [0, 0]
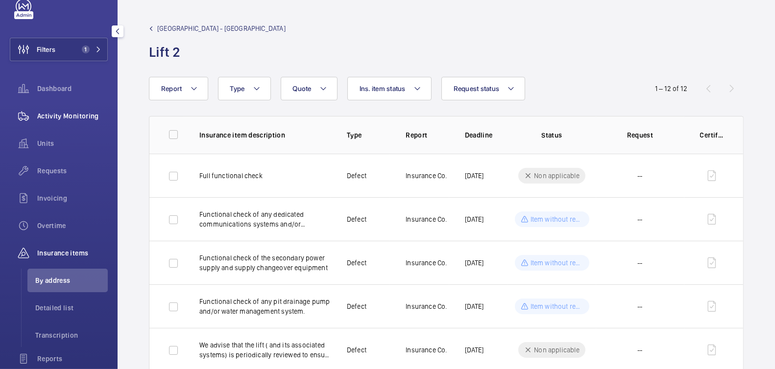
click at [69, 120] on span "Activity Monitoring" at bounding box center [72, 116] width 71 height 10
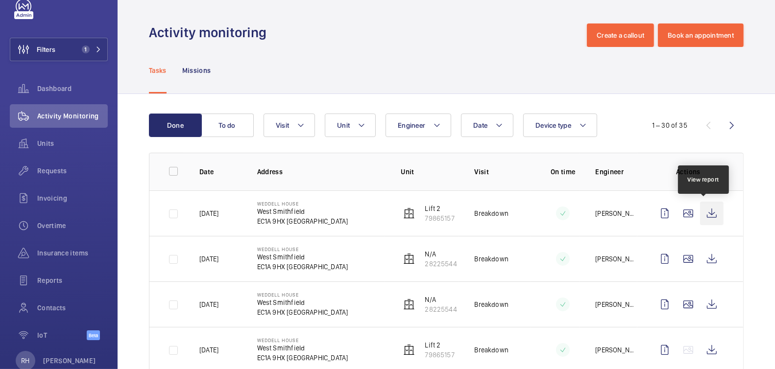
click at [707, 217] on wm-front-icon-button at bounding box center [712, 214] width 24 height 24
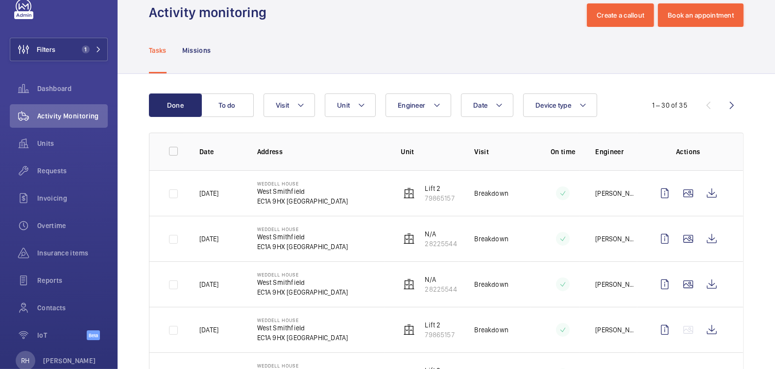
scroll to position [112, 0]
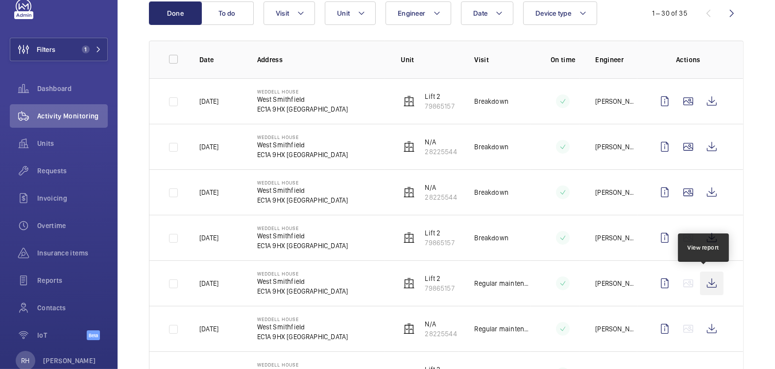
click at [710, 287] on wm-front-icon-button at bounding box center [712, 284] width 24 height 24
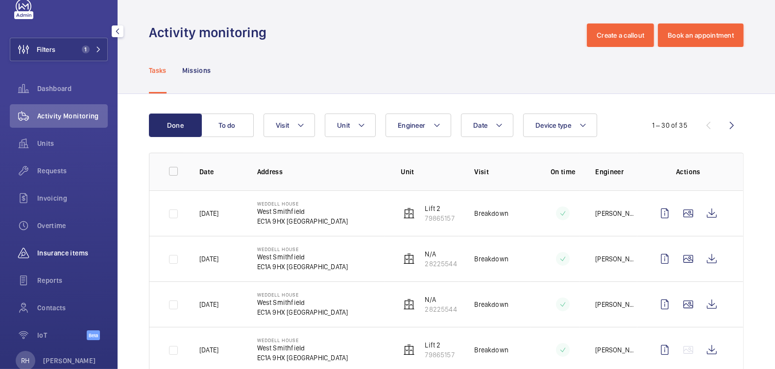
click at [51, 254] on span "Insurance items" at bounding box center [72, 253] width 71 height 10
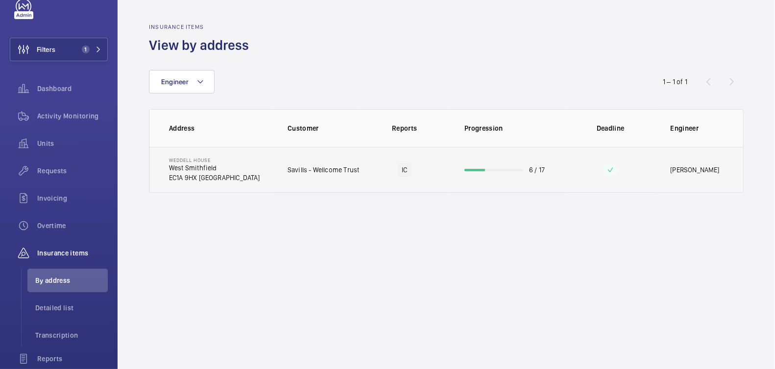
click at [541, 173] on p "6 / 17" at bounding box center [537, 170] width 16 height 10
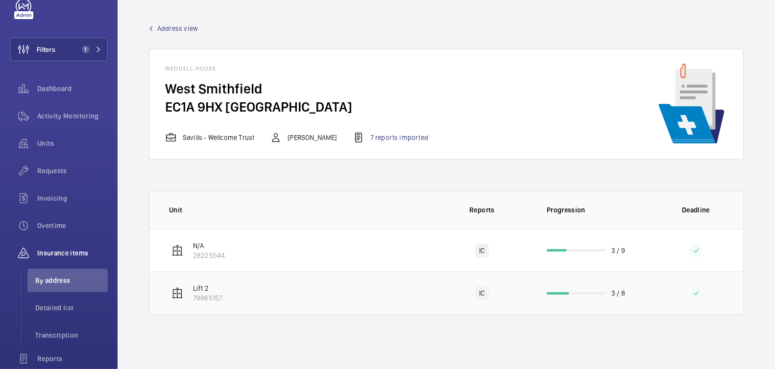
click at [636, 290] on td "3 / 8" at bounding box center [590, 293] width 118 height 43
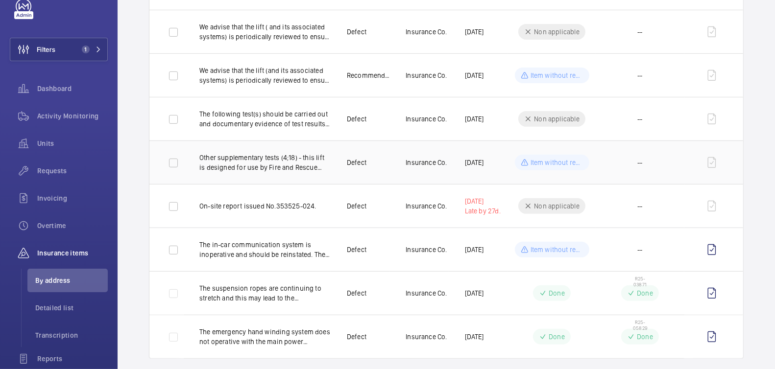
scroll to position [328, 0]
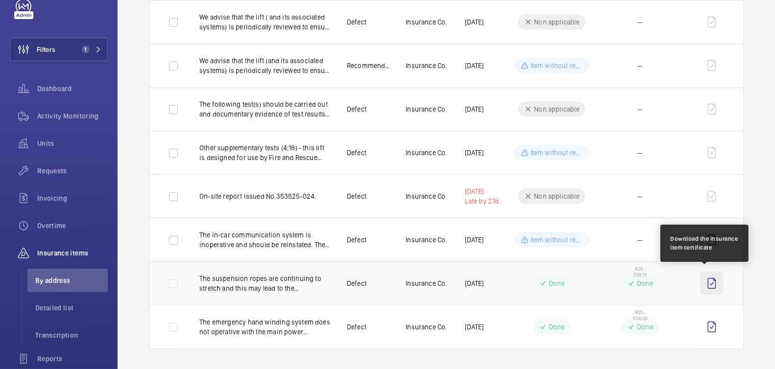
click at [704, 282] on wm-front-icon-button at bounding box center [712, 284] width 24 height 24
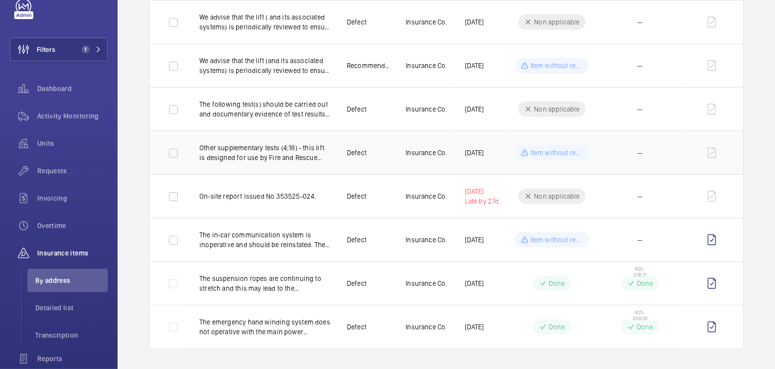
scroll to position [326, 0]
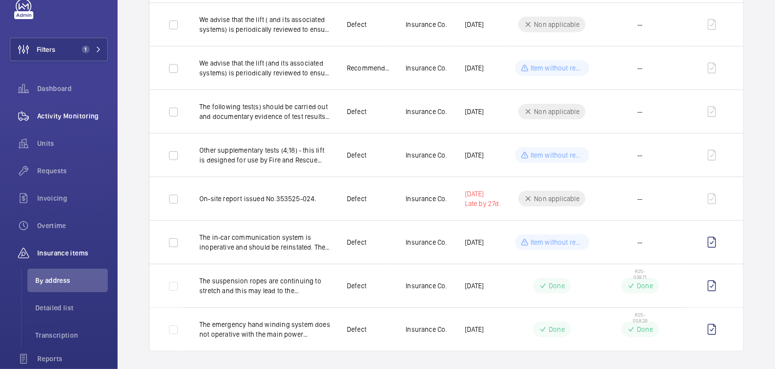
click at [69, 117] on span "Activity Monitoring" at bounding box center [72, 116] width 71 height 10
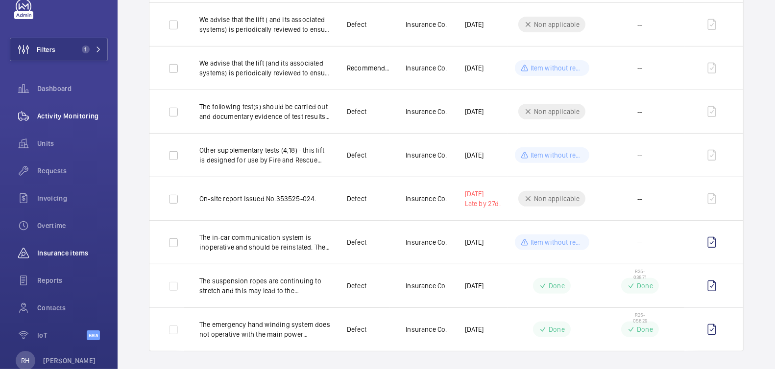
click at [69, 117] on span "Activity Monitoring" at bounding box center [72, 116] width 71 height 10
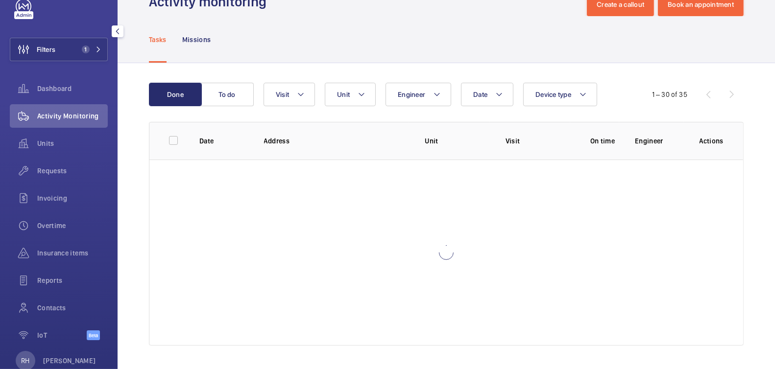
scroll to position [30, 0]
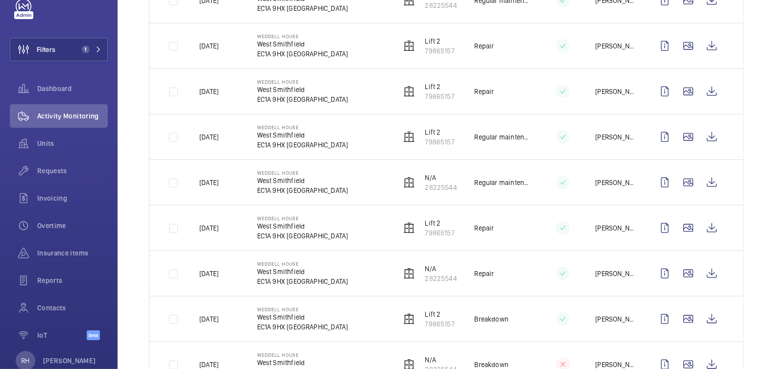
scroll to position [1125, 0]
click at [701, 217] on wm-front-icon-button at bounding box center [712, 228] width 24 height 24
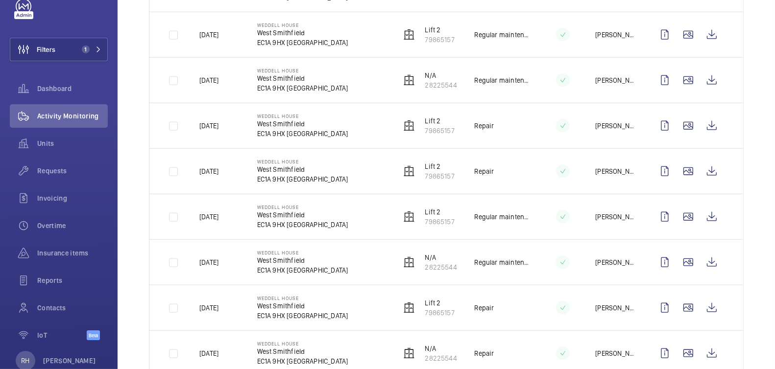
scroll to position [1022, 0]
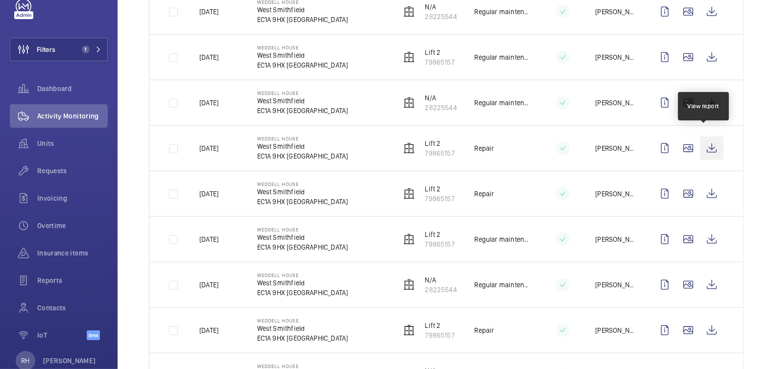
click at [709, 140] on wm-front-icon-button at bounding box center [712, 149] width 24 height 24
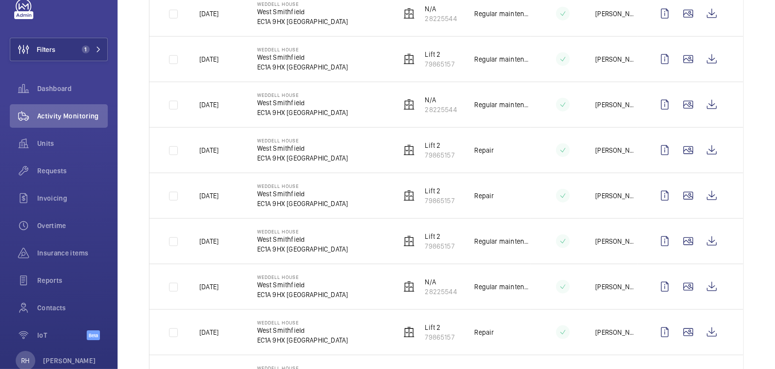
scroll to position [1019, 0]
click at [57, 248] on span "Insurance items" at bounding box center [72, 253] width 71 height 10
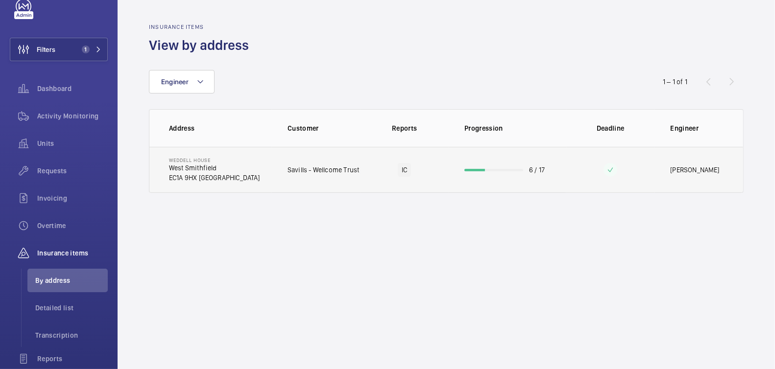
click at [568, 173] on td at bounding box center [610, 170] width 89 height 46
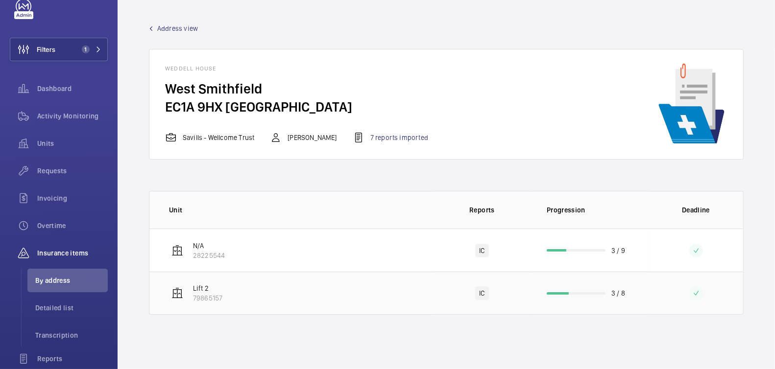
click at [663, 289] on td at bounding box center [695, 293] width 95 height 43
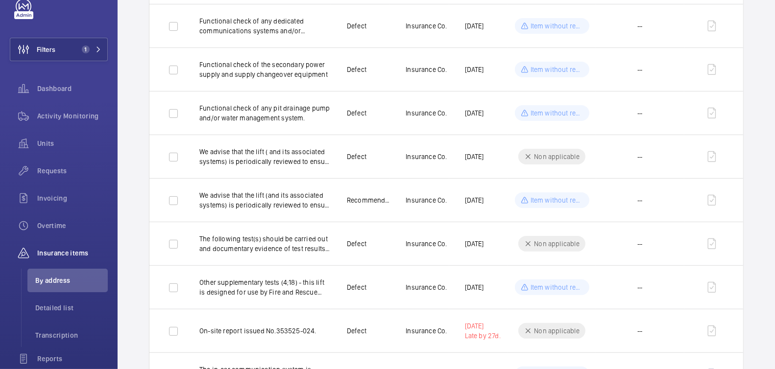
scroll to position [328, 0]
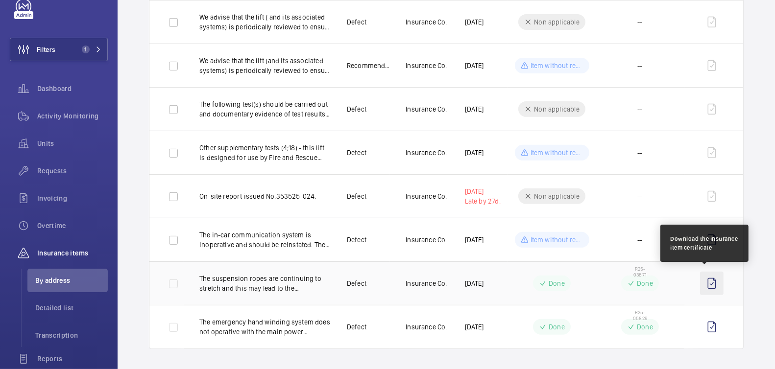
click at [706, 284] on wm-front-icon-button at bounding box center [712, 284] width 24 height 24
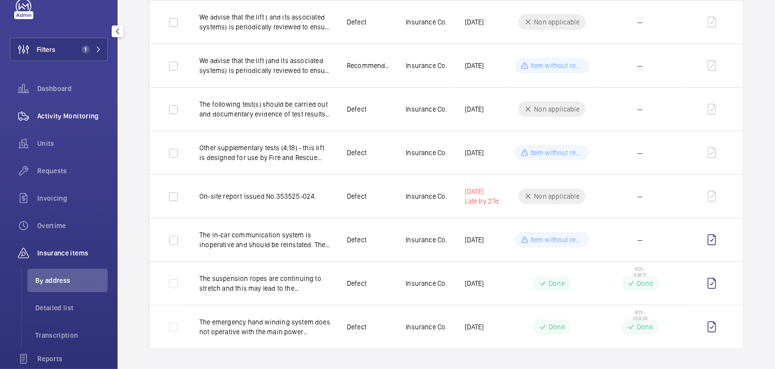
click at [59, 114] on span "Activity Monitoring" at bounding box center [72, 116] width 71 height 10
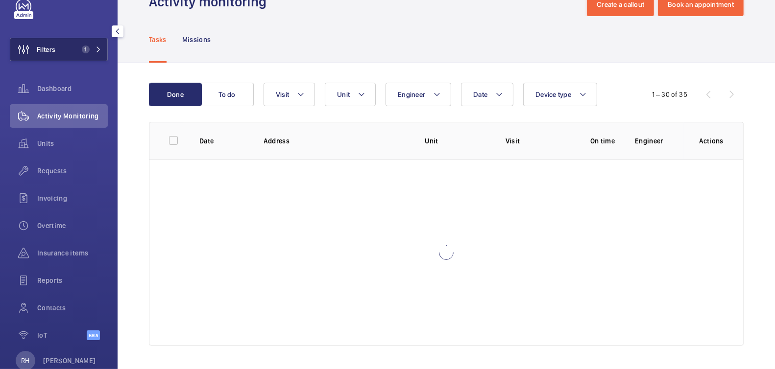
scroll to position [30, 0]
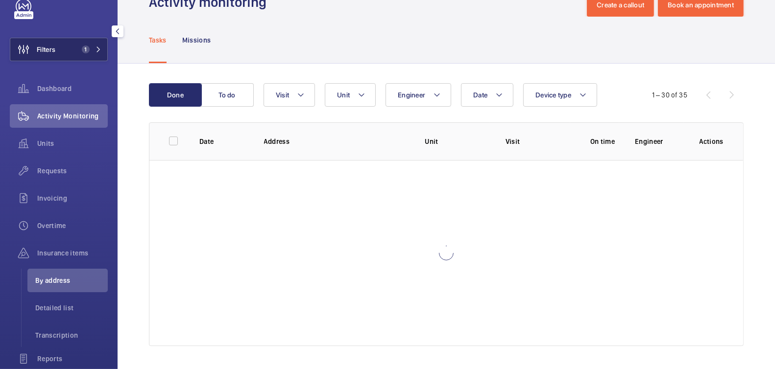
click at [70, 52] on button "Filters 1" at bounding box center [59, 50] width 98 height 24
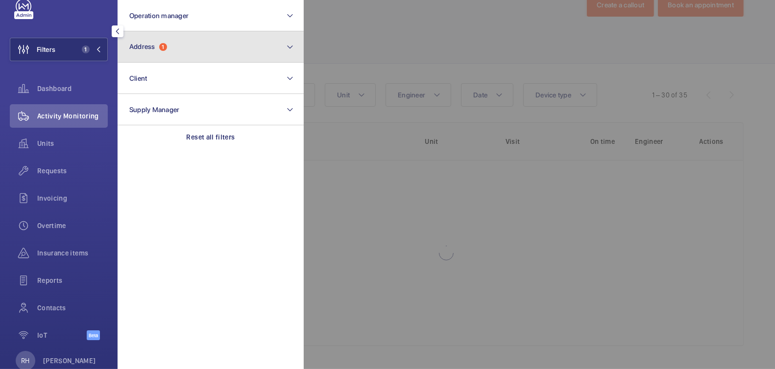
drag, startPoint x: 199, startPoint y: 38, endPoint x: 202, endPoint y: 59, distance: 21.3
click at [199, 38] on button "Address 1" at bounding box center [211, 46] width 186 height 31
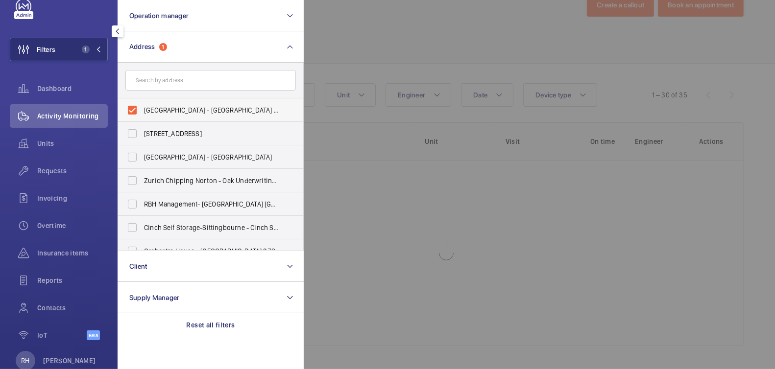
click at [171, 111] on span "Weddell House - West Smithfield, LONDON EC1A 9HX" at bounding box center [211, 110] width 135 height 10
click at [142, 111] on input "Weddell House - West Smithfield, LONDON EC1A 9HX" at bounding box center [132, 110] width 20 height 20
checkbox input "false"
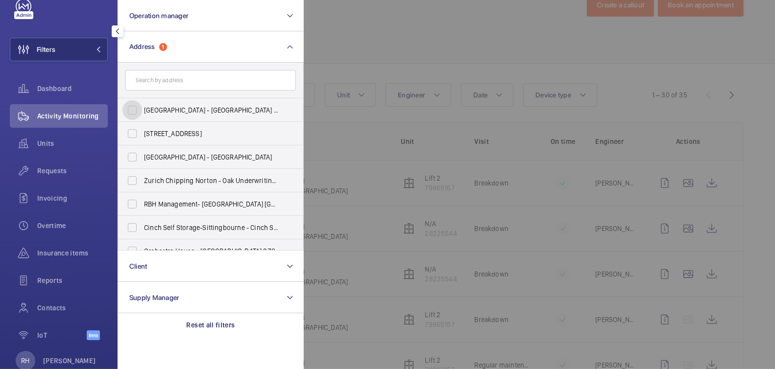
scroll to position [30, 0]
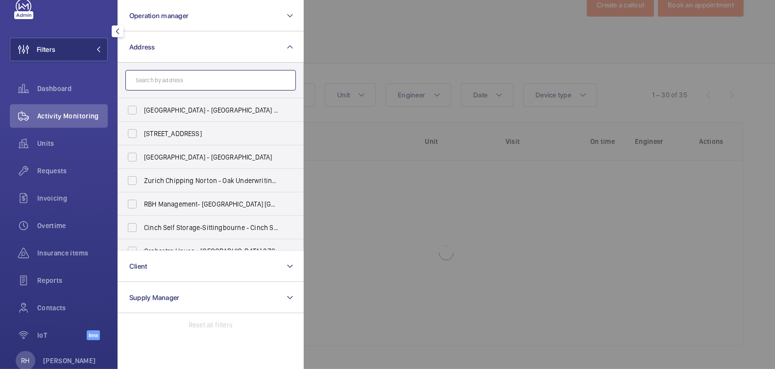
click at [187, 84] on input "text" at bounding box center [210, 80] width 170 height 21
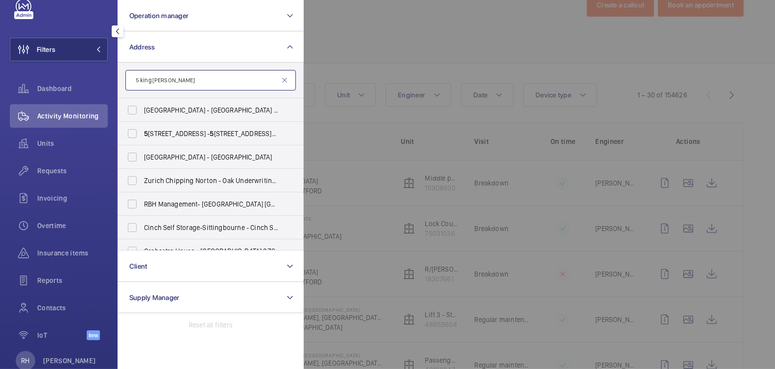
scroll to position [328, 0]
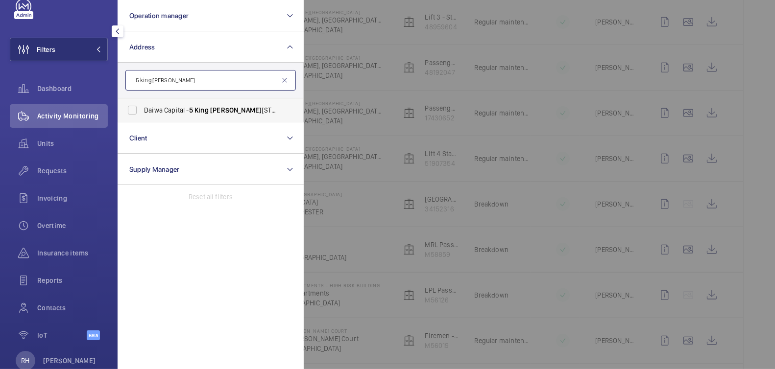
type input "5 king william"
click at [184, 112] on span "Daiwa Capital - 5 King William Street, LONDON EC4N 7DA" at bounding box center [211, 110] width 135 height 10
click at [142, 112] on input "Daiwa Capital - 5 King William Street, LONDON EC4N 7DA" at bounding box center [132, 110] width 20 height 20
checkbox input "true"
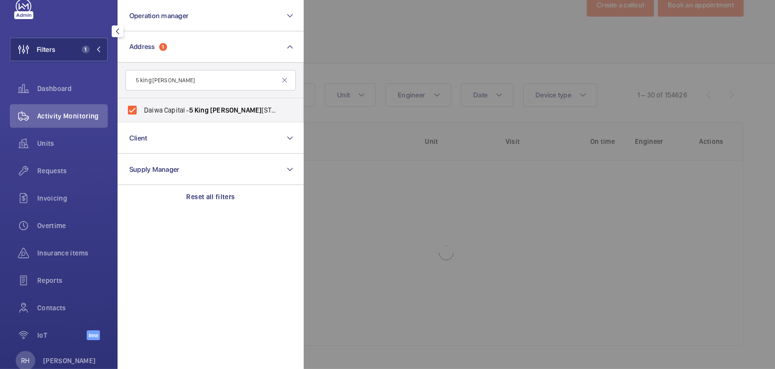
click at [400, 52] on div at bounding box center [691, 184] width 775 height 369
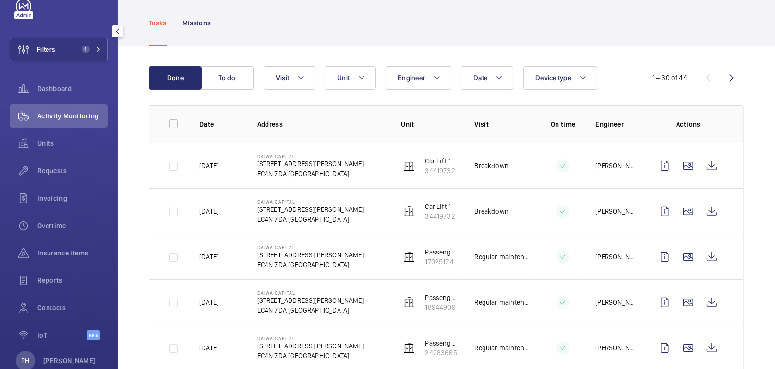
scroll to position [0, 0]
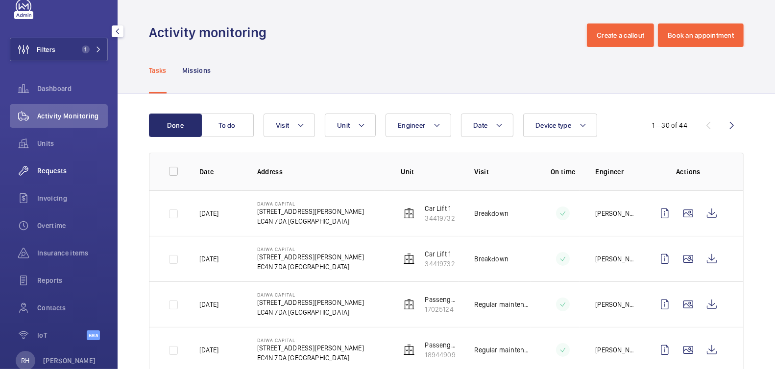
click at [55, 172] on span "Requests" at bounding box center [72, 171] width 71 height 10
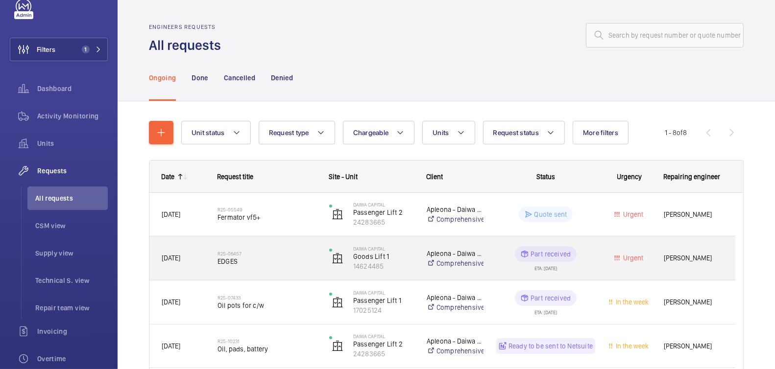
scroll to position [220, 0]
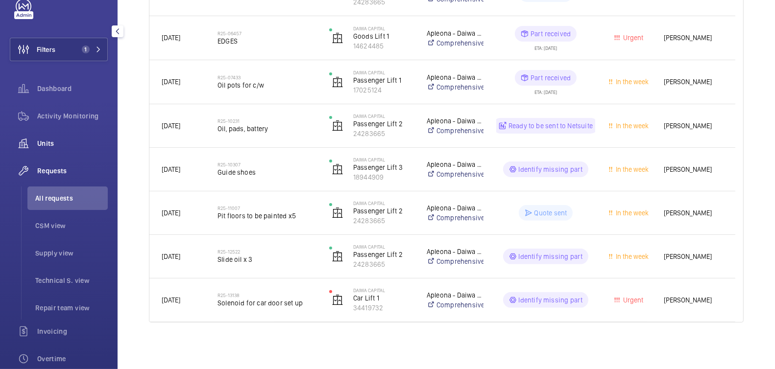
click at [47, 142] on span "Units" at bounding box center [72, 144] width 71 height 10
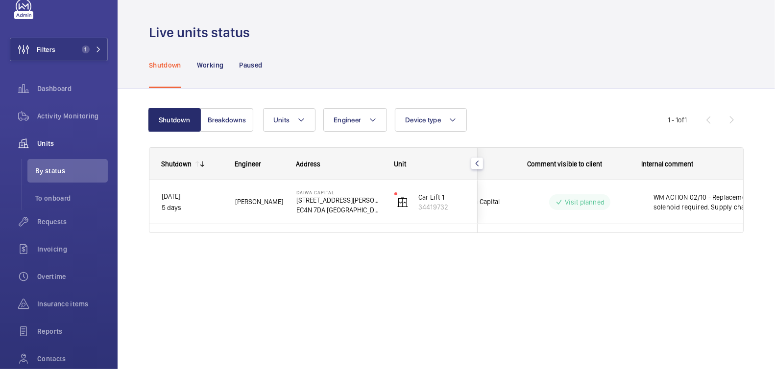
scroll to position [0, 185]
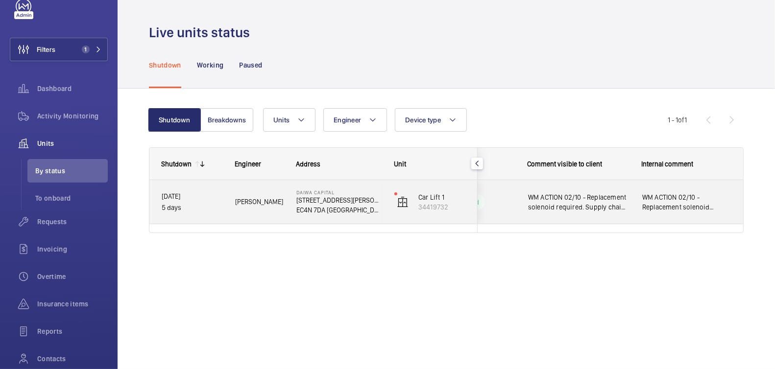
click at [694, 218] on div "WM ACTION 02/10 - Replacement solenoid required. Supply chain sourcing" at bounding box center [686, 202] width 113 height 42
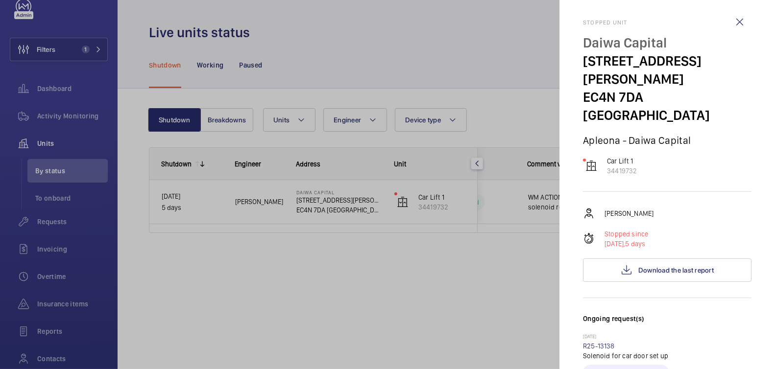
scroll to position [0, 0]
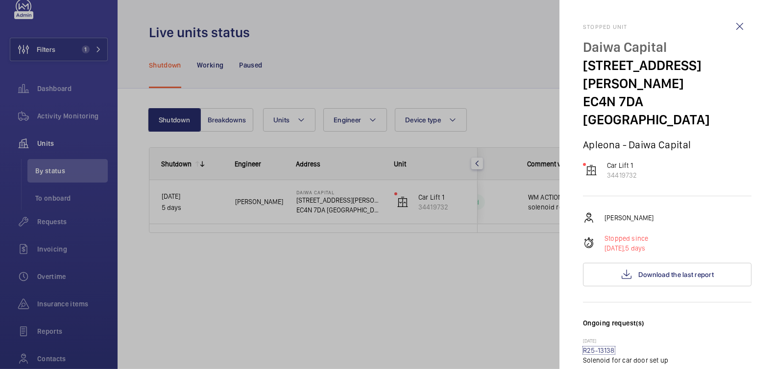
click at [613, 347] on link "R25-13138" at bounding box center [599, 351] width 32 height 8
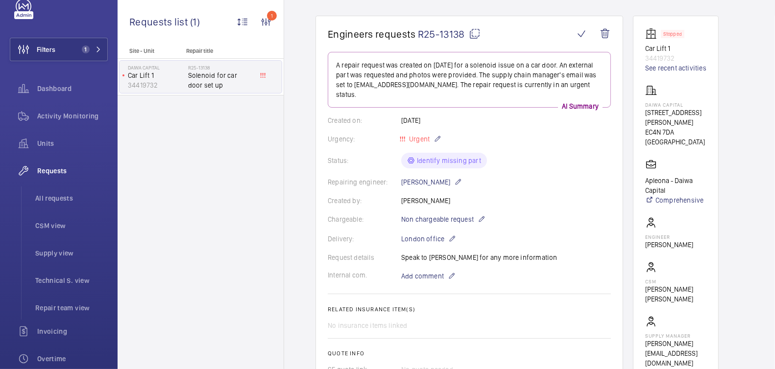
scroll to position [79, 0]
click at [57, 121] on div "Activity Monitoring" at bounding box center [59, 116] width 98 height 24
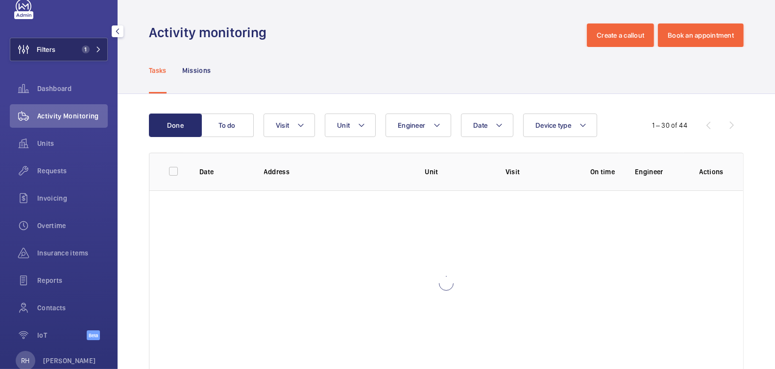
click at [78, 50] on span "1" at bounding box center [84, 50] width 12 height 8
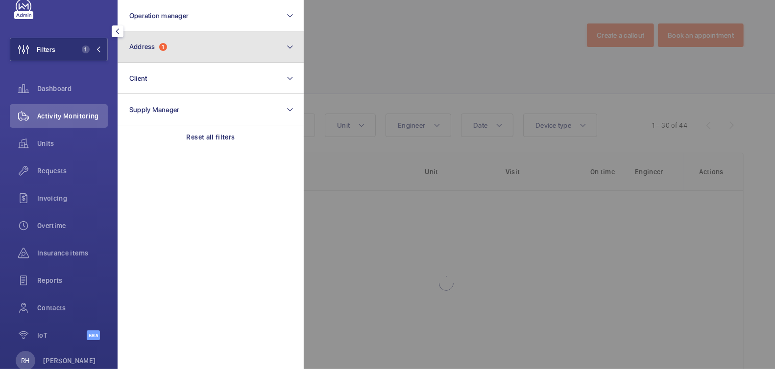
click at [179, 39] on button "Address 1" at bounding box center [211, 46] width 186 height 31
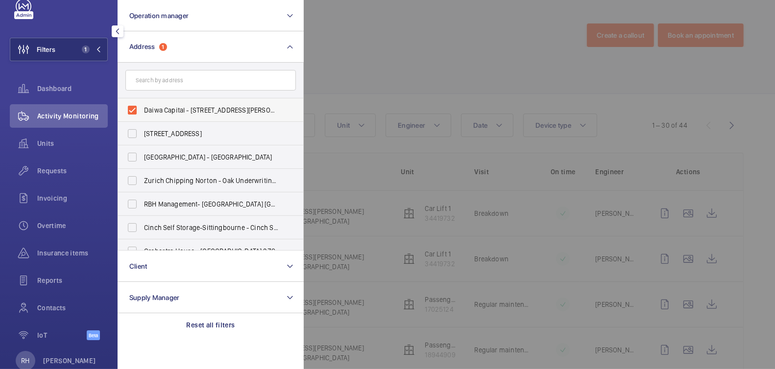
click at [164, 109] on span "Daiwa Capital - 5 King William Street, LONDON EC4N 7DA" at bounding box center [211, 110] width 135 height 10
click at [142, 109] on input "Daiwa Capital - 5 King William Street, LONDON EC4N 7DA" at bounding box center [132, 110] width 20 height 20
checkbox input "false"
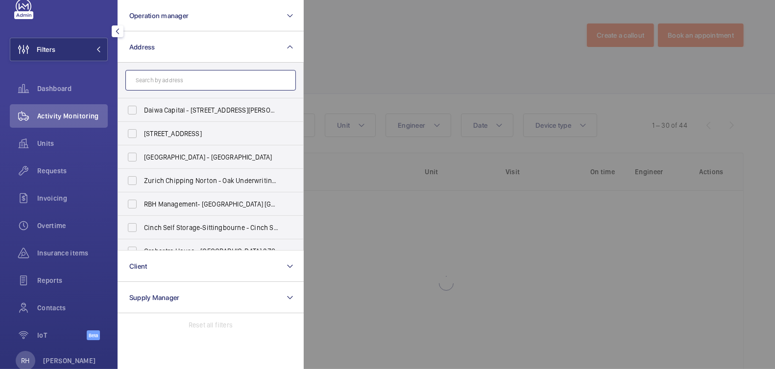
click at [176, 77] on input "text" at bounding box center [210, 80] width 170 height 21
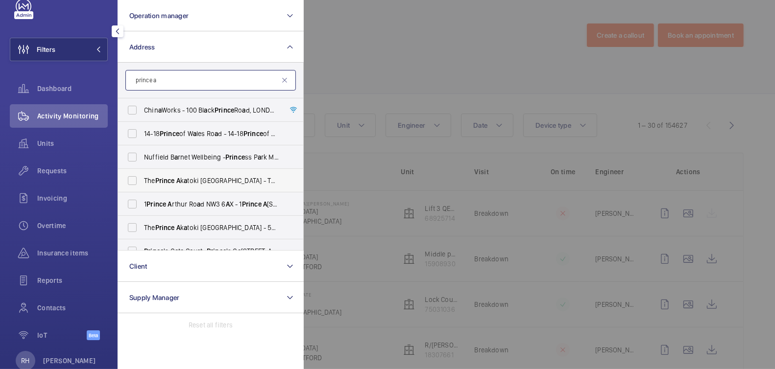
type input "prince a"
click at [207, 178] on span "The Prince A k a toki London - The Prince A k a toki London, LONDON W1H 7FD" at bounding box center [211, 181] width 135 height 10
click at [142, 178] on input "The Prince A k a toki London - The Prince A k a toki London, LONDON W1H 7FD" at bounding box center [132, 181] width 20 height 20
checkbox input "true"
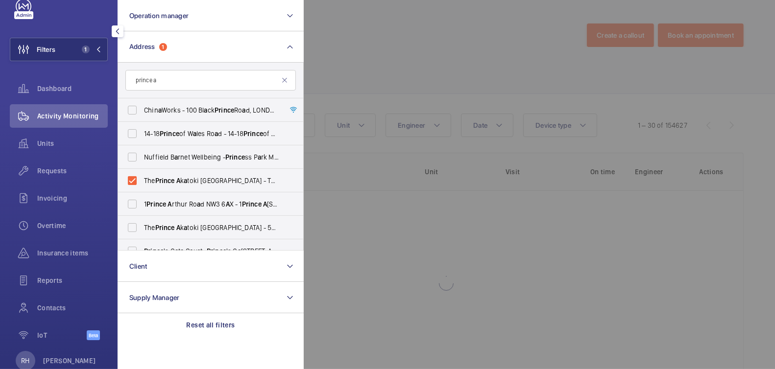
click at [373, 52] on div at bounding box center [691, 184] width 775 height 369
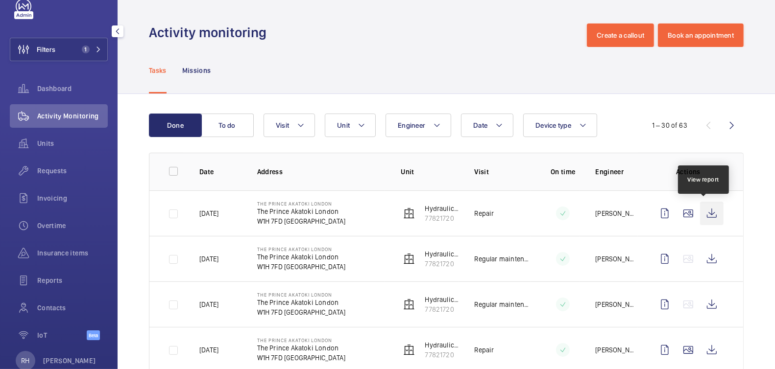
click at [702, 216] on wm-front-icon-button at bounding box center [712, 214] width 24 height 24
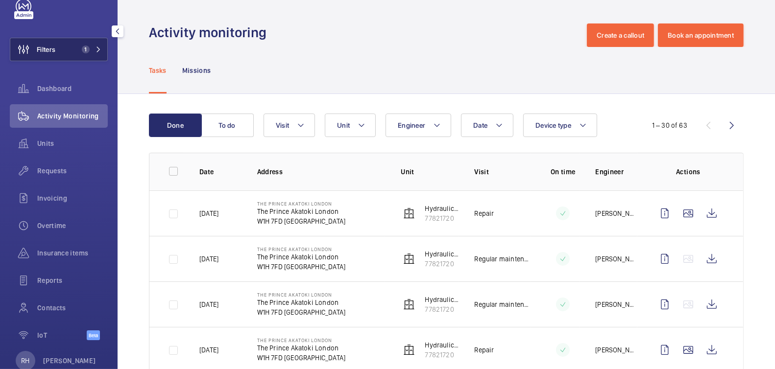
click at [59, 39] on button "Filters 1" at bounding box center [59, 50] width 98 height 24
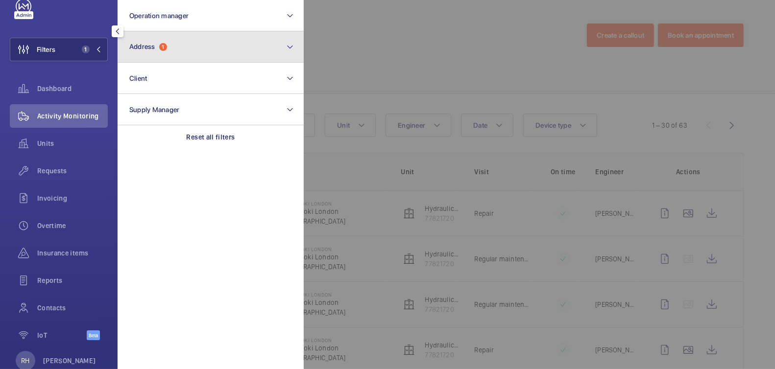
click at [170, 42] on button "Address 1" at bounding box center [211, 46] width 186 height 31
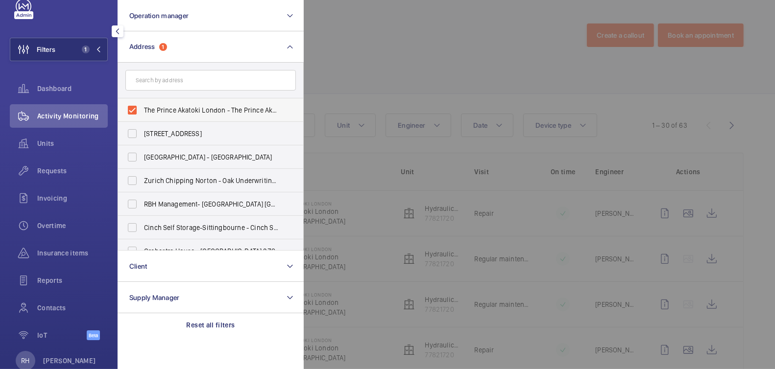
click at [161, 110] on span "The Prince Akatoki London - The Prince Akatoki London, LONDON W1H 7FD" at bounding box center [211, 110] width 135 height 10
click at [142, 110] on input "The Prince Akatoki London - The Prince Akatoki London, LONDON W1H 7FD" at bounding box center [132, 110] width 20 height 20
checkbox input "false"
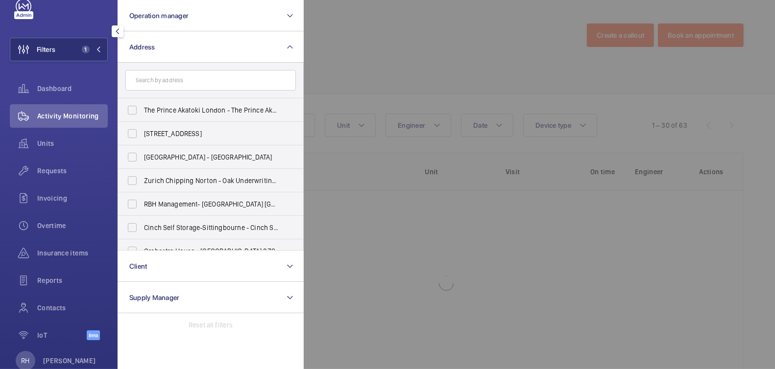
click at [355, 76] on div at bounding box center [691, 184] width 775 height 369
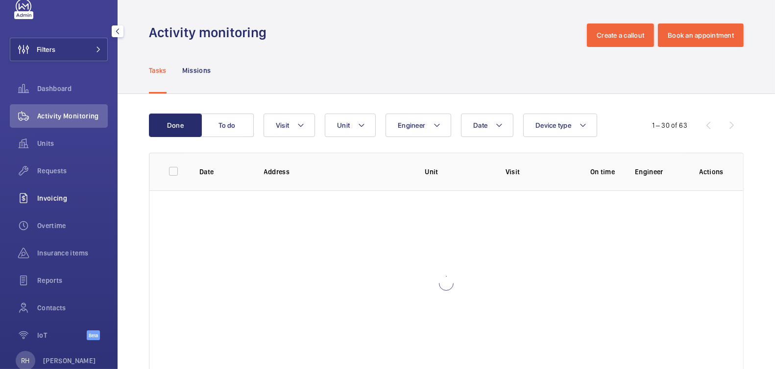
click at [60, 201] on span "Invoicing" at bounding box center [72, 198] width 71 height 10
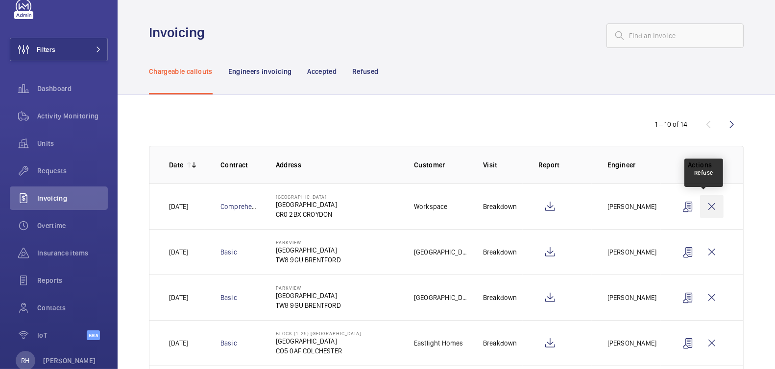
click at [710, 205] on wm-front-icon-button at bounding box center [712, 207] width 24 height 24
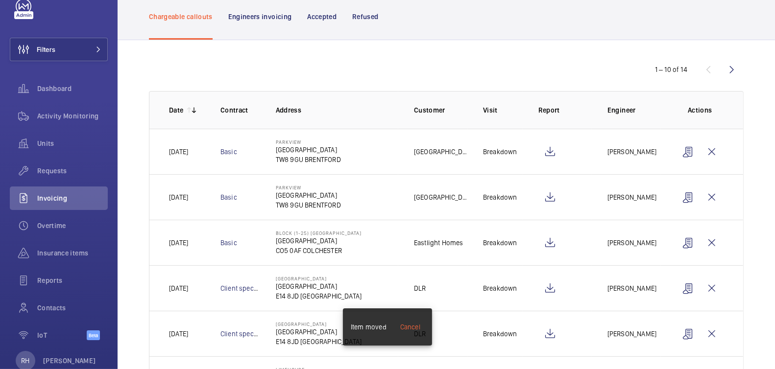
scroll to position [63, 0]
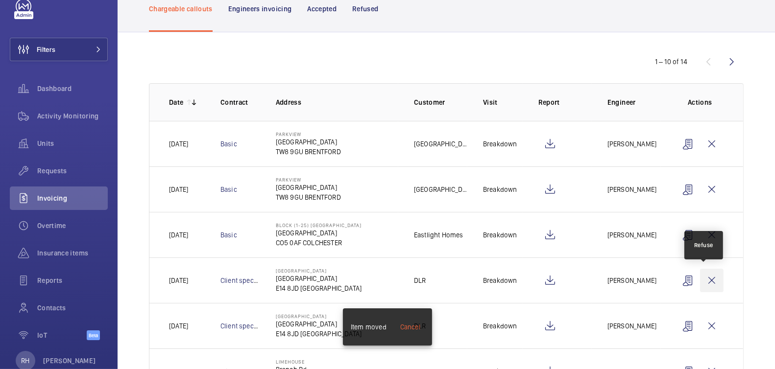
click at [712, 282] on wm-front-icon-button at bounding box center [712, 281] width 24 height 24
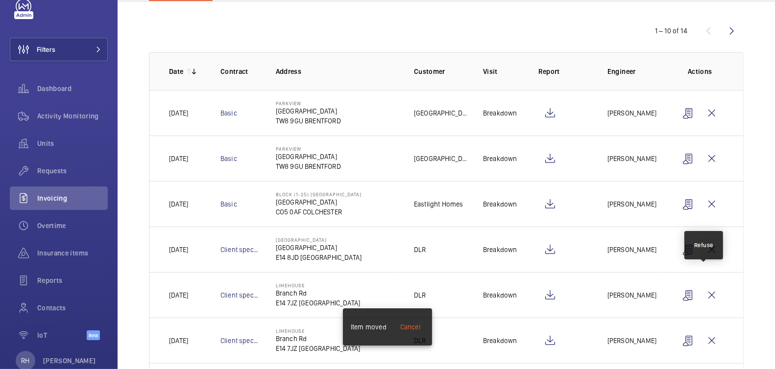
scroll to position [147, 0]
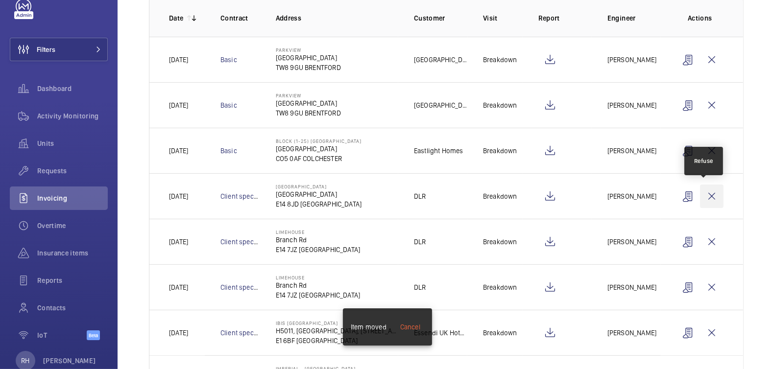
click at [703, 196] on wm-front-icon-button at bounding box center [712, 197] width 24 height 24
click at [706, 195] on wm-front-icon-button at bounding box center [712, 197] width 24 height 24
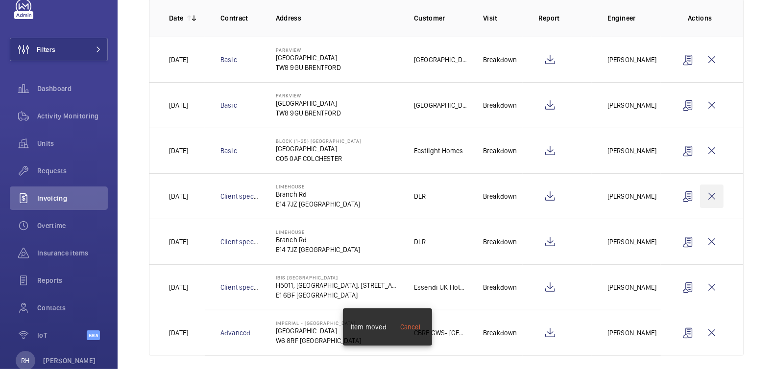
scroll to position [109, 0]
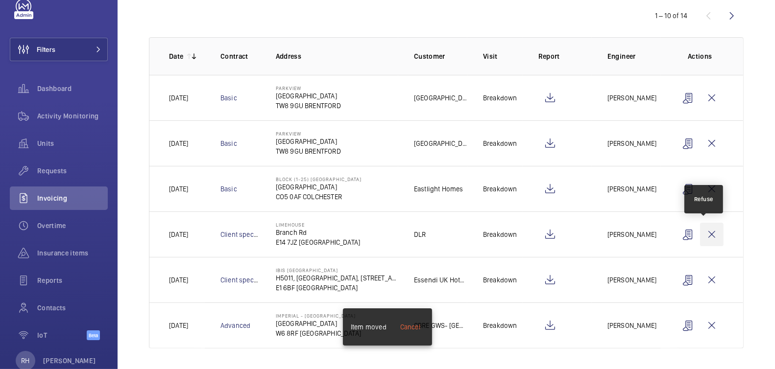
click at [708, 234] on wm-front-icon-button at bounding box center [712, 235] width 24 height 24
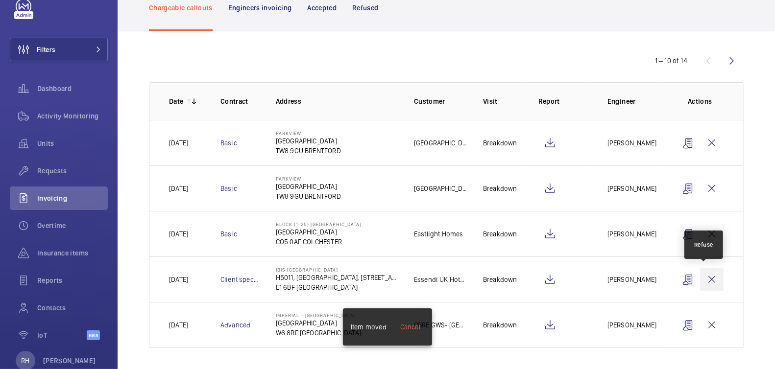
click at [703, 277] on wm-front-icon-button at bounding box center [712, 280] width 24 height 24
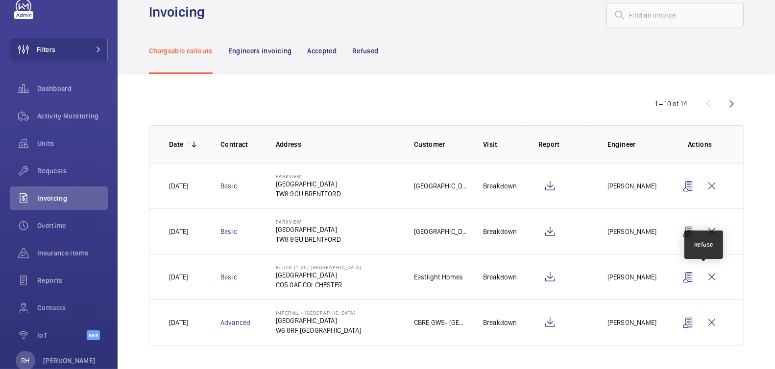
scroll to position [18, 0]
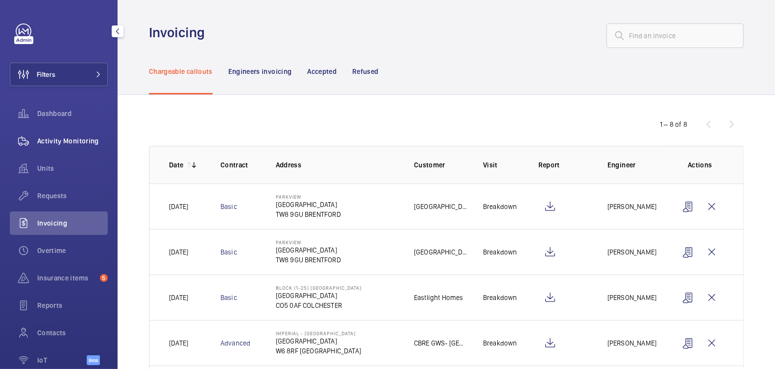
click at [67, 147] on div "Activity Monitoring" at bounding box center [59, 141] width 98 height 24
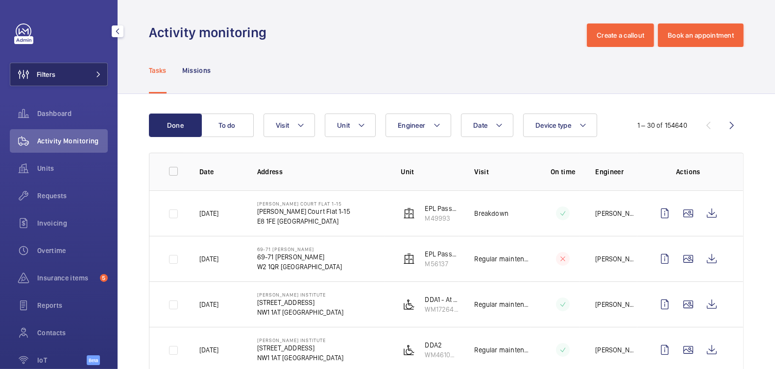
click at [74, 75] on button "Filters" at bounding box center [59, 75] width 98 height 24
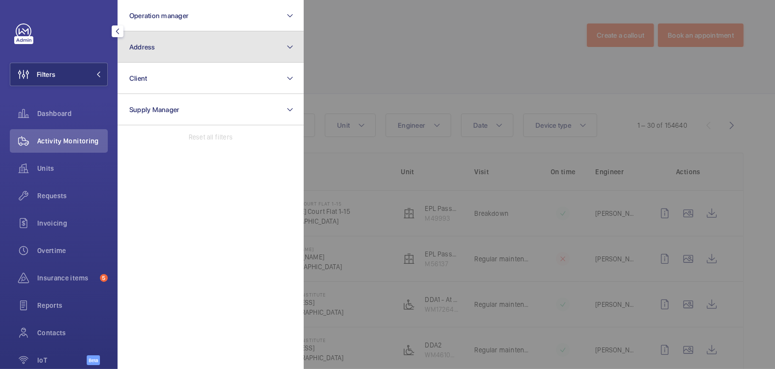
click at [159, 53] on button "Address" at bounding box center [211, 46] width 186 height 31
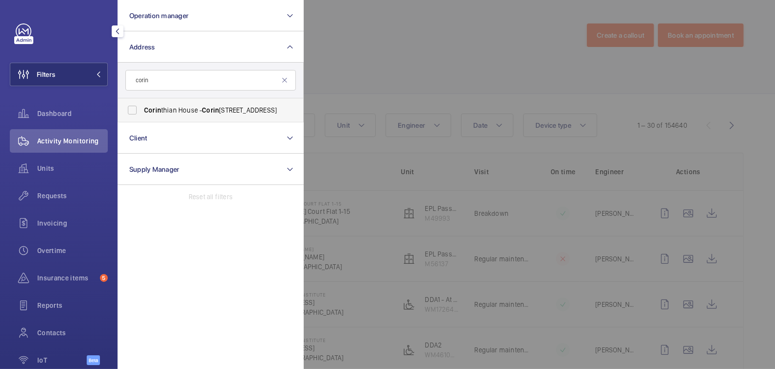
type input "corin"
click at [199, 108] on span "Corin thian House - Corin thian House, CROYDON CR0 2BX" at bounding box center [211, 110] width 135 height 10
click at [142, 108] on input "Corin thian House - Corin thian House, CROYDON CR0 2BX" at bounding box center [132, 110] width 20 height 20
checkbox input "true"
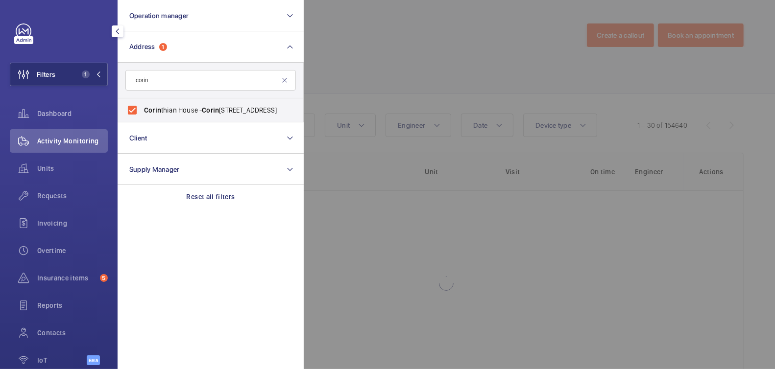
click at [349, 72] on div at bounding box center [691, 184] width 775 height 369
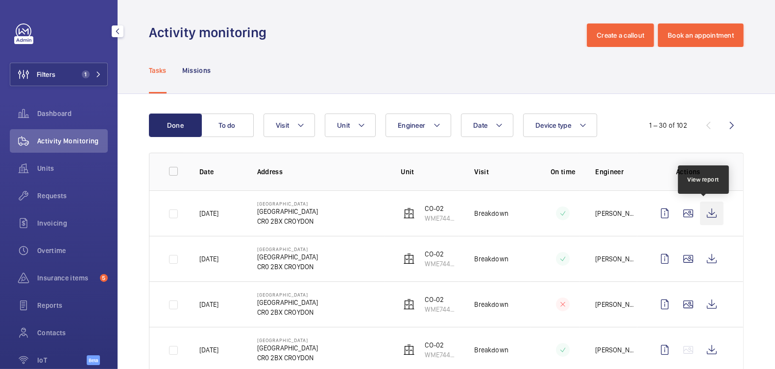
click at [708, 217] on wm-front-icon-button at bounding box center [712, 214] width 24 height 24
click at [54, 196] on span "Requests" at bounding box center [72, 196] width 71 height 10
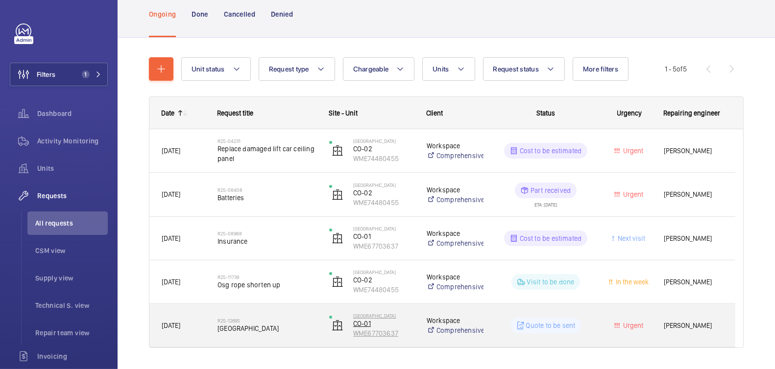
scroll to position [89, 0]
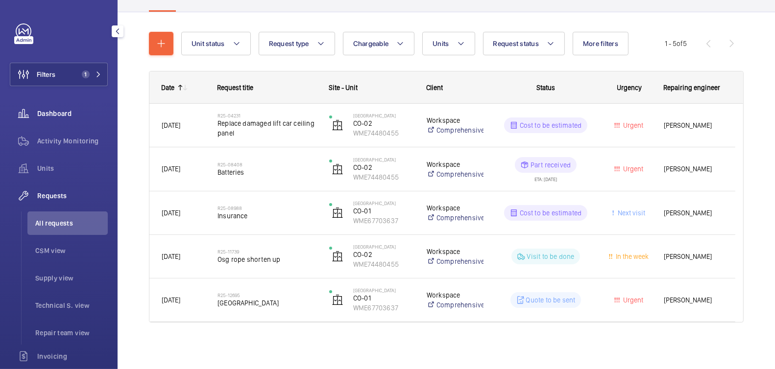
click at [79, 143] on span "Activity Monitoring" at bounding box center [72, 141] width 71 height 10
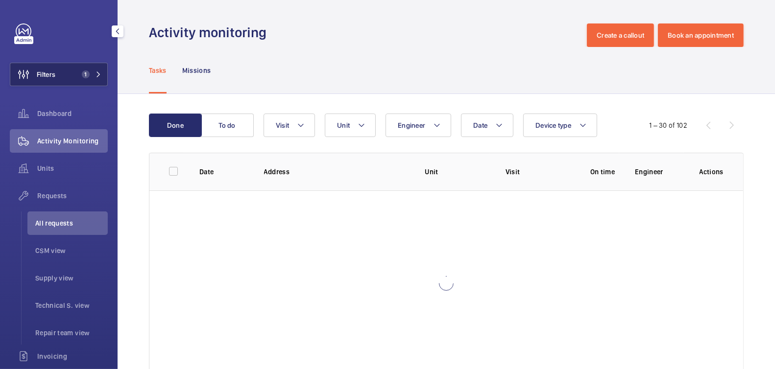
click at [67, 79] on button "Filters 1" at bounding box center [59, 75] width 98 height 24
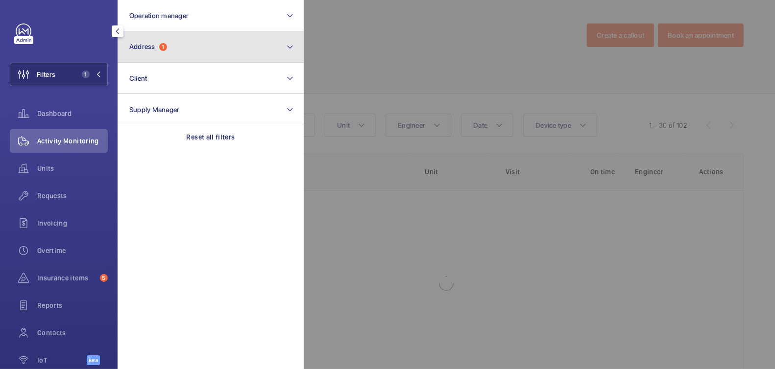
click at [176, 54] on button "Address 1" at bounding box center [211, 46] width 186 height 31
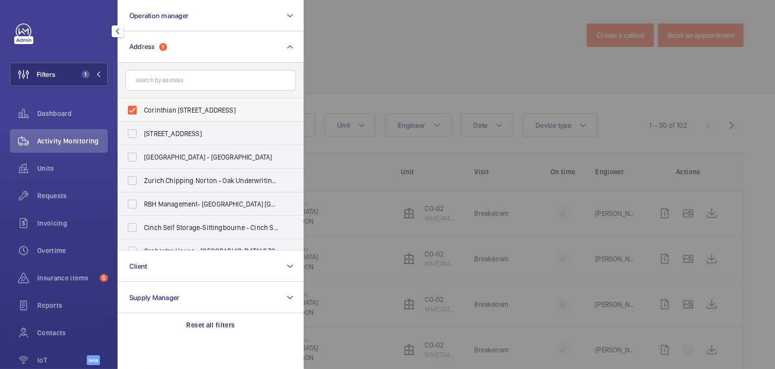
click at [163, 109] on span "Corinthian House - Corinthian House, CROYDON CR0 2BX" at bounding box center [211, 110] width 135 height 10
click at [142, 109] on input "Corinthian House - Corinthian House, CROYDON CR0 2BX" at bounding box center [132, 110] width 20 height 20
checkbox input "false"
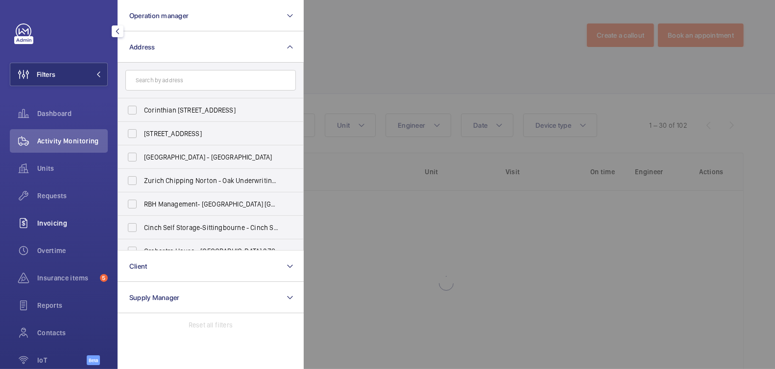
click at [68, 227] on span "Invoicing" at bounding box center [72, 223] width 71 height 10
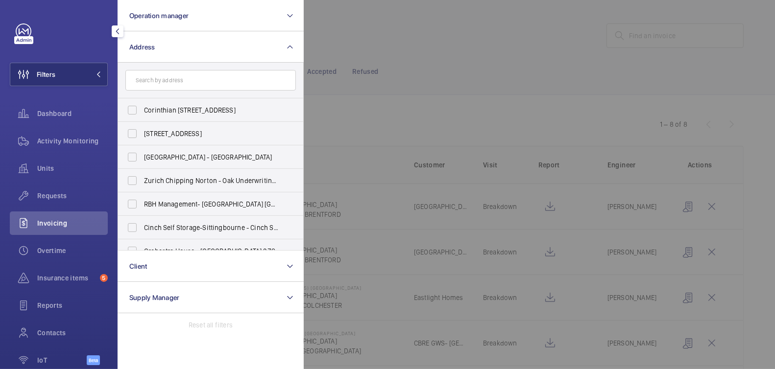
click at [479, 43] on div at bounding box center [691, 184] width 775 height 369
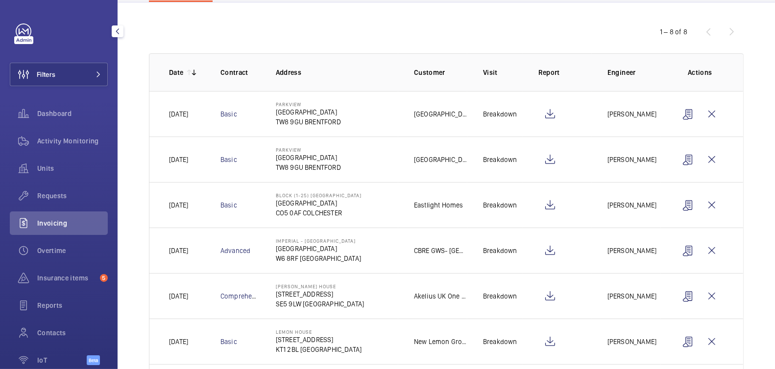
scroll to position [111, 0]
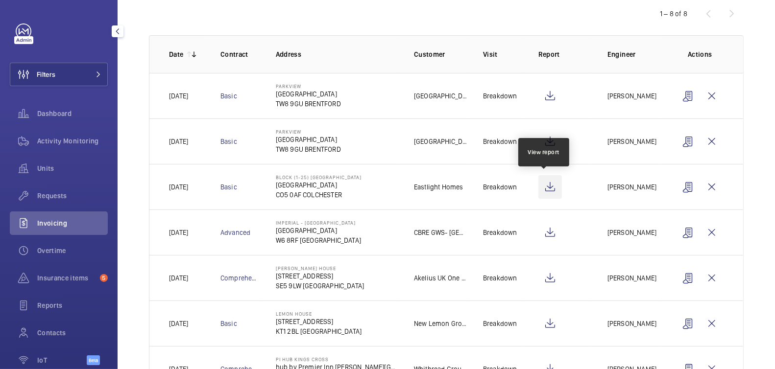
click at [544, 191] on wm-front-icon-button at bounding box center [550, 187] width 24 height 24
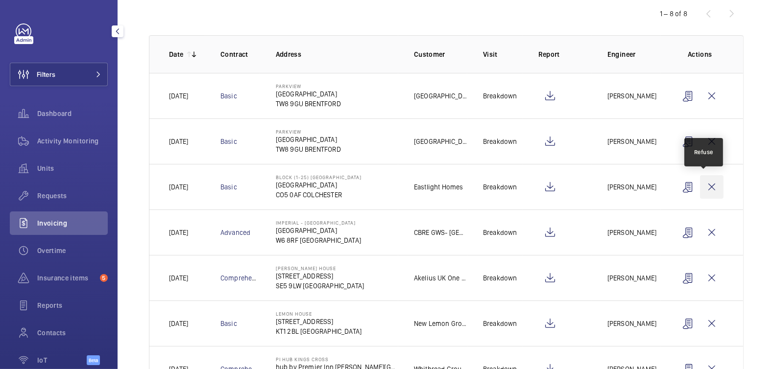
click at [704, 184] on wm-front-icon-button at bounding box center [712, 187] width 24 height 24
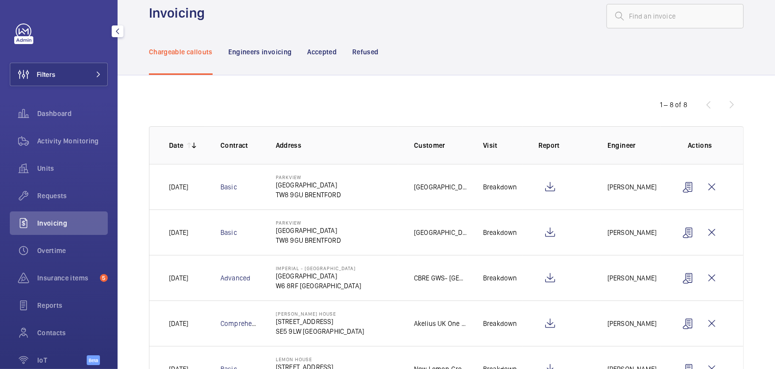
scroll to position [0, 0]
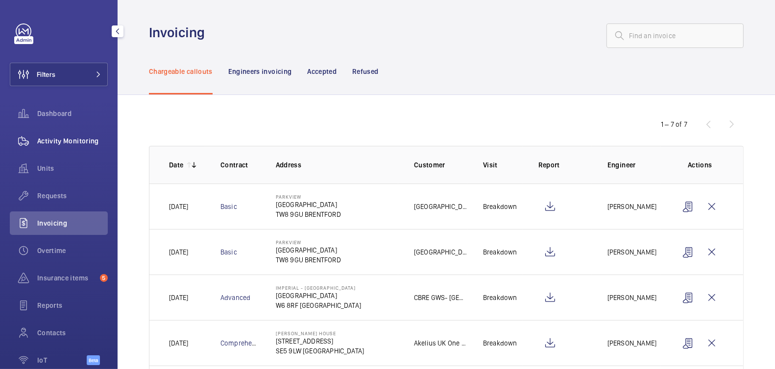
click at [72, 144] on span "Activity Monitoring" at bounding box center [72, 141] width 71 height 10
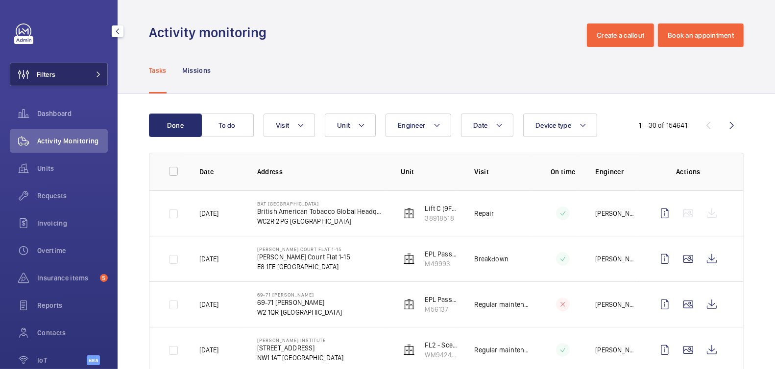
click at [72, 80] on button "Filters" at bounding box center [59, 75] width 98 height 24
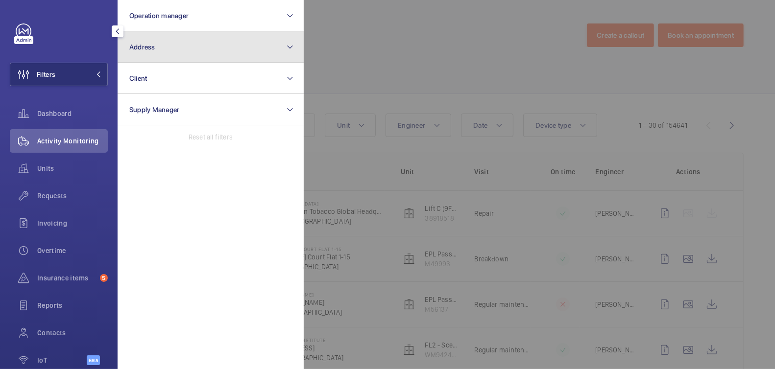
click at [176, 50] on button "Address" at bounding box center [211, 46] width 186 height 31
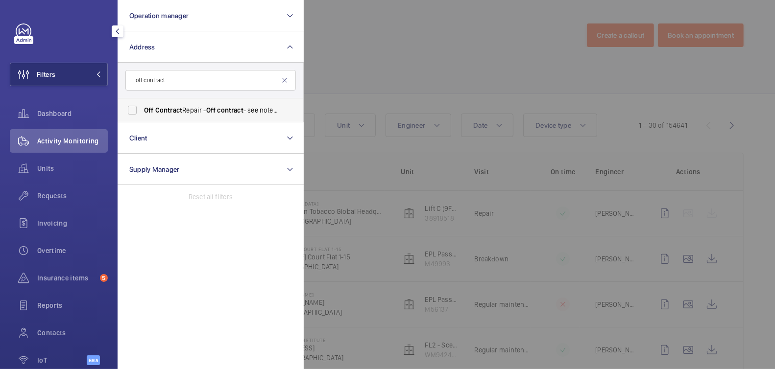
type input "off contract"
click at [181, 106] on span "Contract" at bounding box center [168, 110] width 27 height 8
click at [142, 106] on input "Off Contract Repair - Off contract - see notes in description, [GEOGRAPHIC_DATA…" at bounding box center [132, 110] width 20 height 20
checkbox input "true"
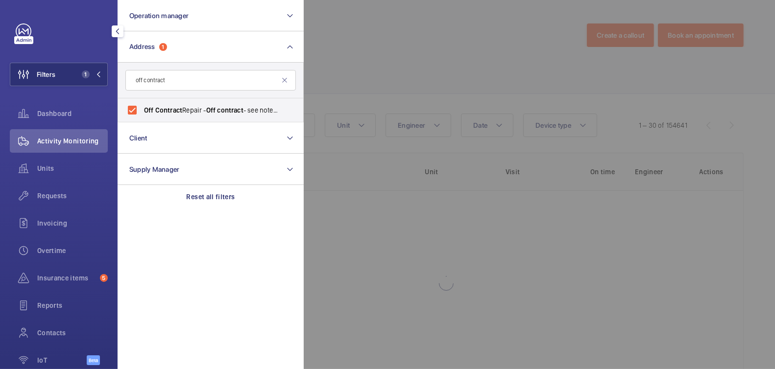
click at [417, 65] on div at bounding box center [691, 184] width 775 height 369
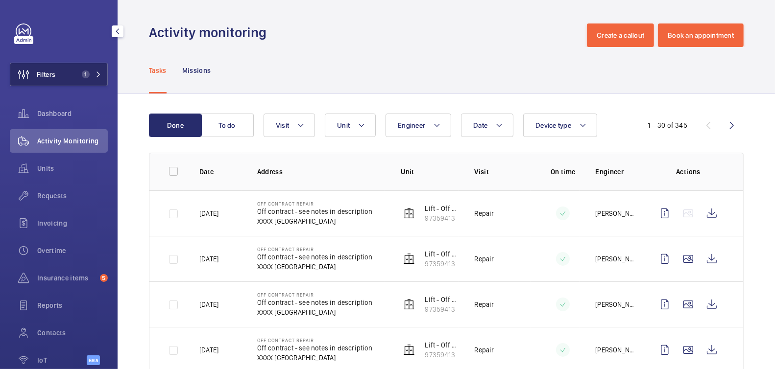
click at [78, 72] on span "1" at bounding box center [84, 75] width 12 height 8
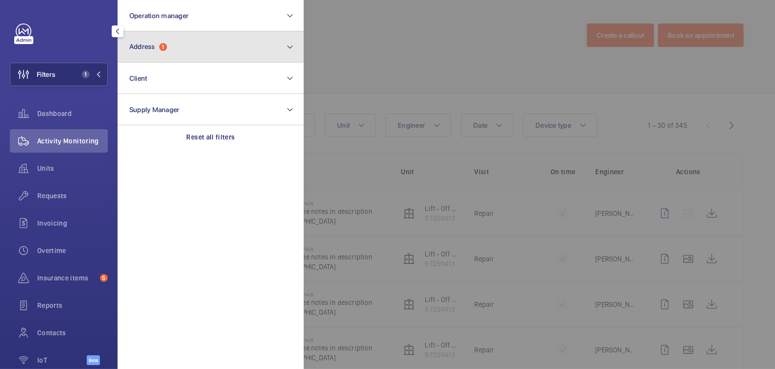
click at [166, 55] on button "Address 1" at bounding box center [211, 46] width 186 height 31
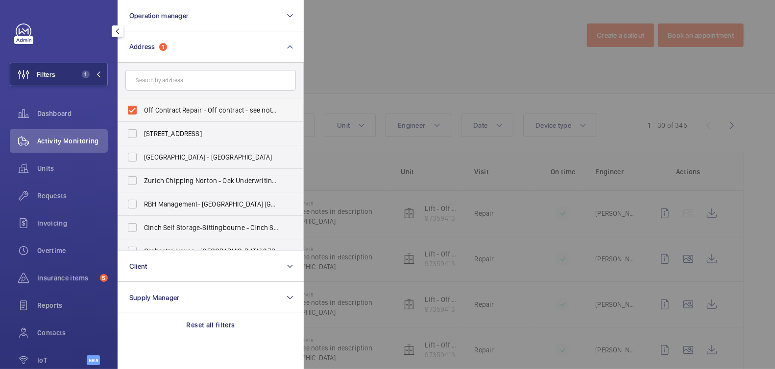
click at [163, 115] on span "Off Contract Repair - Off contract - see notes in description, LONDON XXXX" at bounding box center [211, 110] width 135 height 10
click at [142, 115] on input "Off Contract Repair - Off contract - see notes in description, LONDON XXXX" at bounding box center [132, 110] width 20 height 20
checkbox input "false"
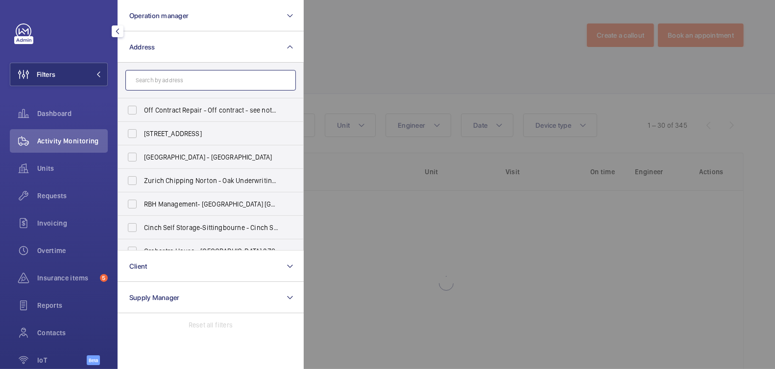
click at [177, 78] on input "text" at bounding box center [210, 80] width 170 height 21
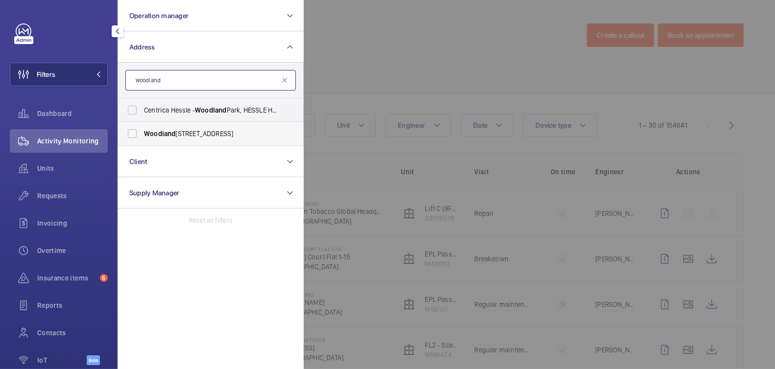
type input "woodland"
click at [195, 130] on span "[GEOGRAPHIC_DATA] - [STREET_ADDRESS]" at bounding box center [211, 134] width 135 height 10
click at [142, 130] on input "[GEOGRAPHIC_DATA] - [STREET_ADDRESS]" at bounding box center [132, 134] width 20 height 20
checkbox input "true"
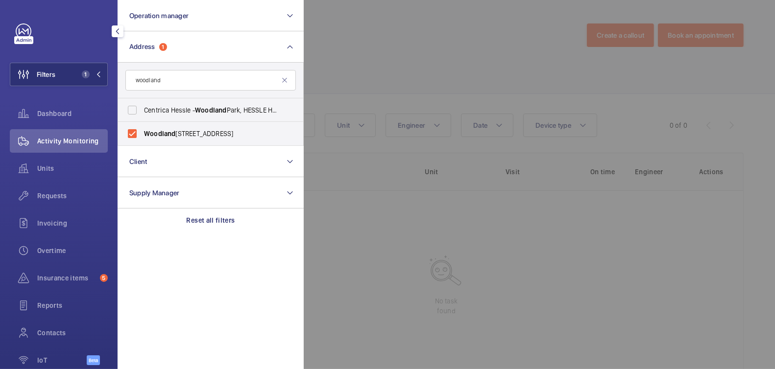
click at [357, 61] on div at bounding box center [691, 184] width 775 height 369
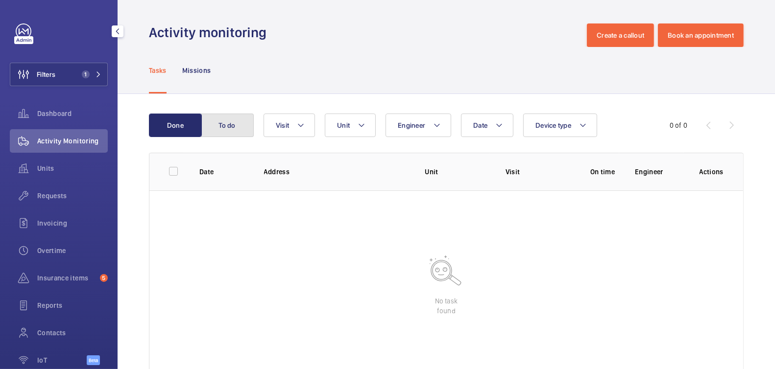
click at [233, 124] on button "To do" at bounding box center [227, 126] width 53 height 24
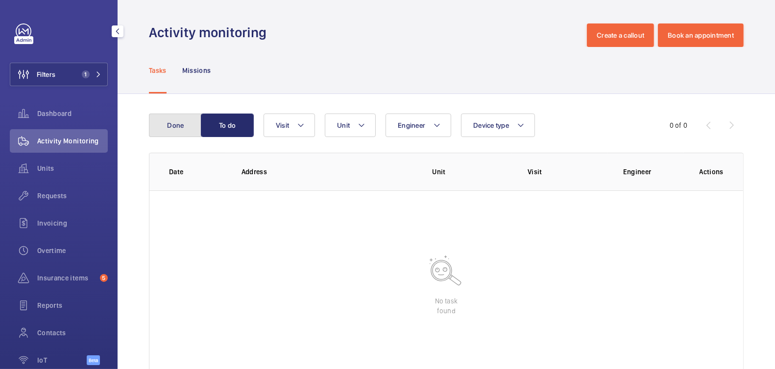
click at [191, 127] on button "Done" at bounding box center [175, 126] width 53 height 24
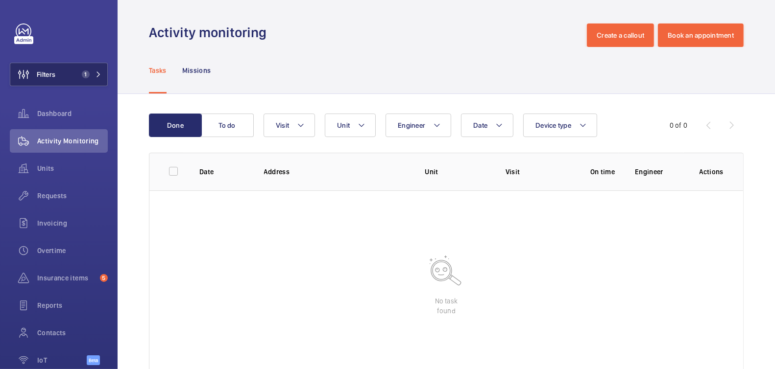
click at [71, 80] on button "Filters 1" at bounding box center [59, 75] width 98 height 24
click at [65, 74] on button "Filters 1" at bounding box center [59, 75] width 98 height 24
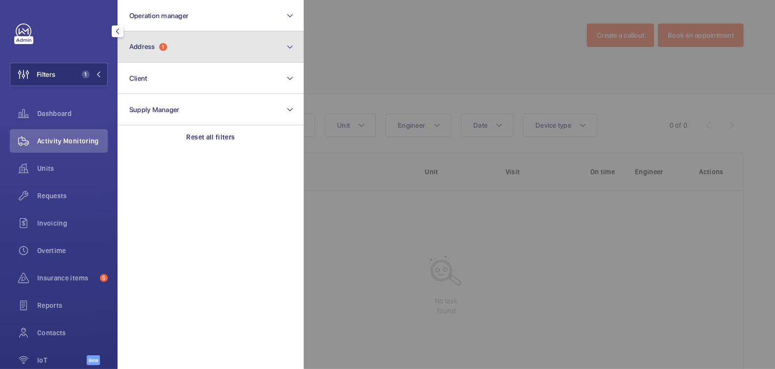
click at [169, 48] on button "Address 1" at bounding box center [211, 46] width 186 height 31
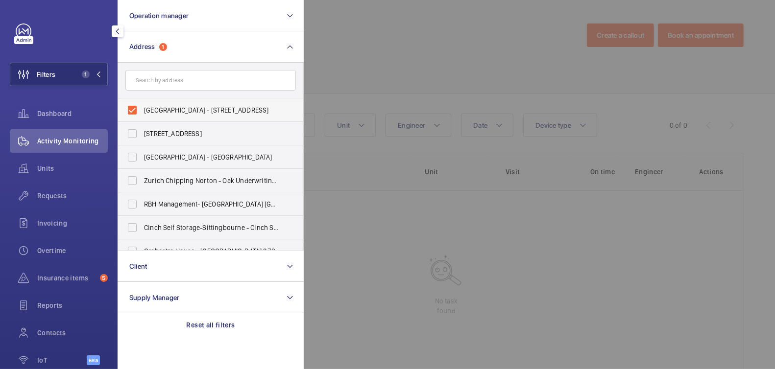
click at [160, 113] on span "[GEOGRAPHIC_DATA] - [STREET_ADDRESS]" at bounding box center [211, 110] width 135 height 10
click at [142, 113] on input "[GEOGRAPHIC_DATA] - [STREET_ADDRESS]" at bounding box center [132, 110] width 20 height 20
checkbox input "false"
click at [189, 72] on input "text" at bounding box center [210, 80] width 170 height 21
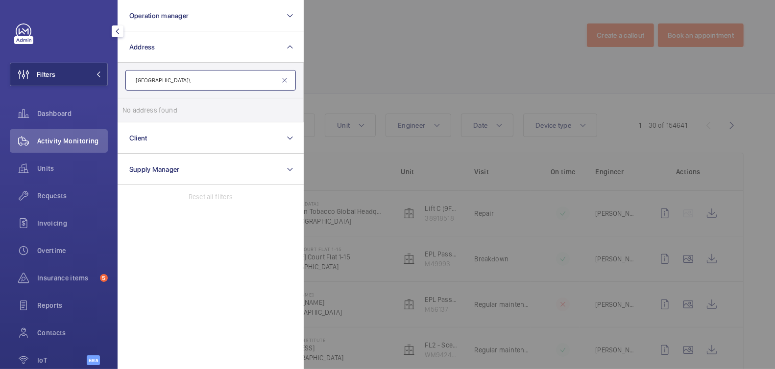
type input "buckingham gate"
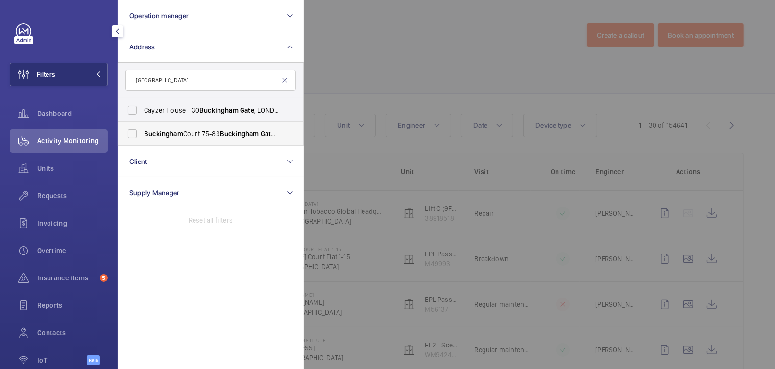
click at [232, 136] on span "Buckingham" at bounding box center [239, 134] width 39 height 8
click at [142, 136] on input "Buckingham Court 75-83 Buckingham Gate - 75 Buckingham Gate , LONDON SW1E 6PD" at bounding box center [132, 134] width 20 height 20
checkbox input "true"
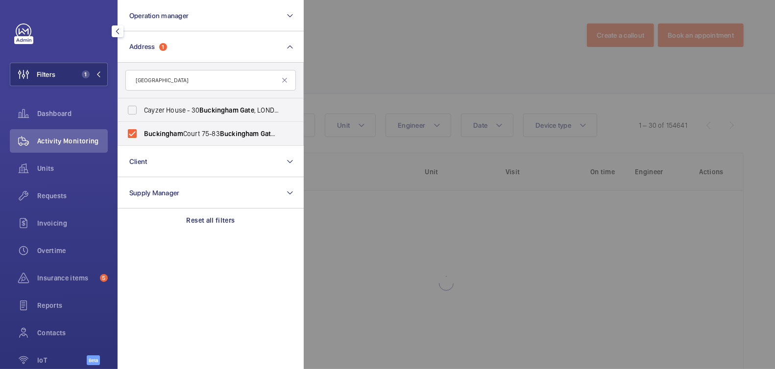
click at [378, 54] on div at bounding box center [691, 184] width 775 height 369
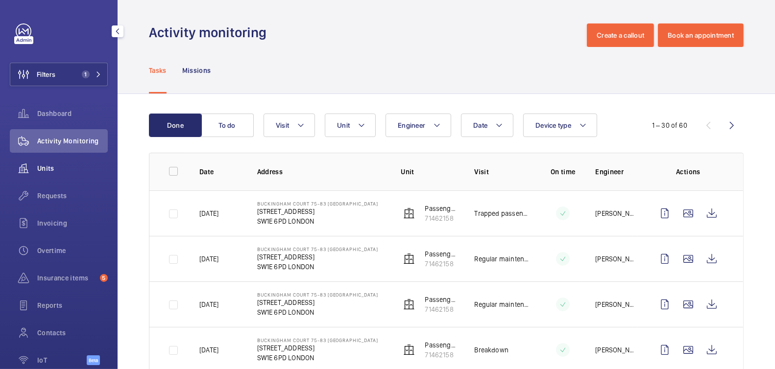
click at [45, 174] on div "Units" at bounding box center [59, 169] width 98 height 24
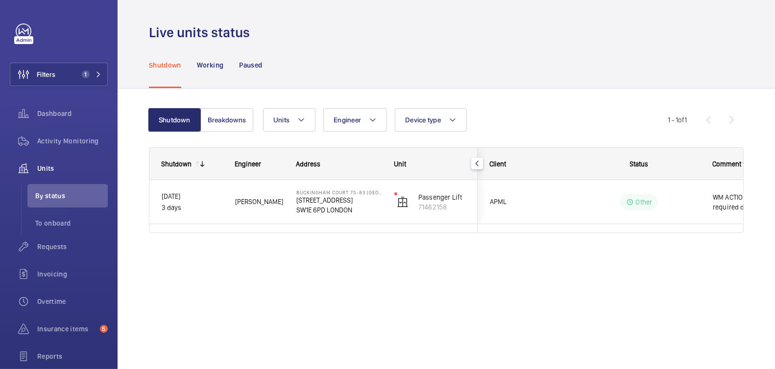
scroll to position [0, 185]
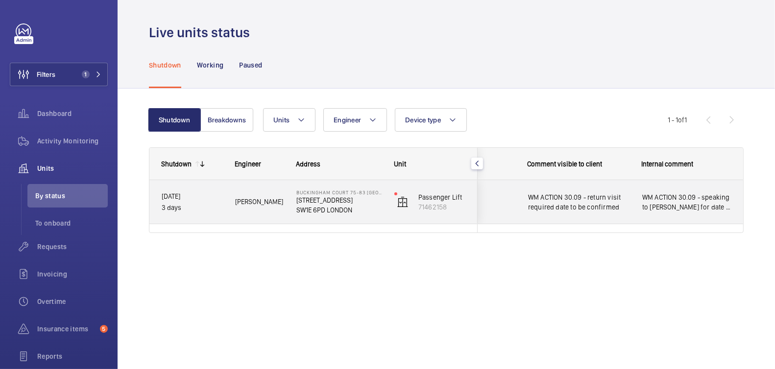
click at [693, 208] on span "WM ACTION 30.09 - speaking to Keith for date 2 mates can attend" at bounding box center [687, 202] width 90 height 20
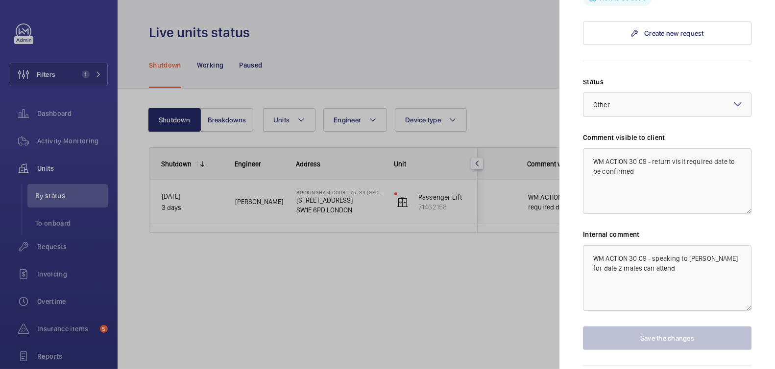
scroll to position [487, 0]
click at [89, 137] on div at bounding box center [387, 184] width 775 height 369
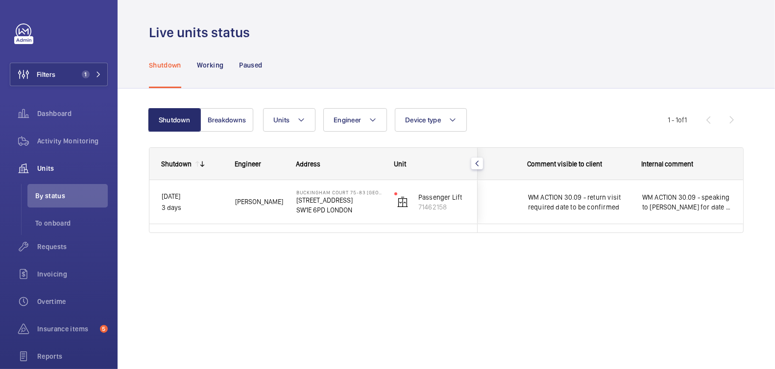
click at [72, 140] on div at bounding box center [387, 184] width 775 height 369
click at [72, 139] on span "Activity Monitoring" at bounding box center [72, 141] width 71 height 10
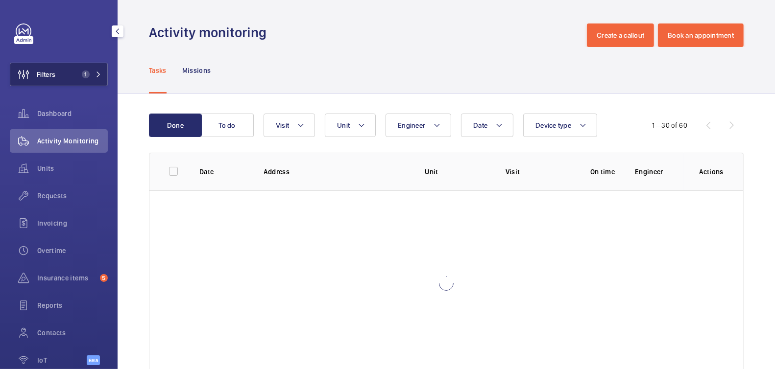
drag, startPoint x: 76, startPoint y: 74, endPoint x: 117, endPoint y: 64, distance: 41.8
click at [82, 73] on span "1" at bounding box center [86, 75] width 8 height 8
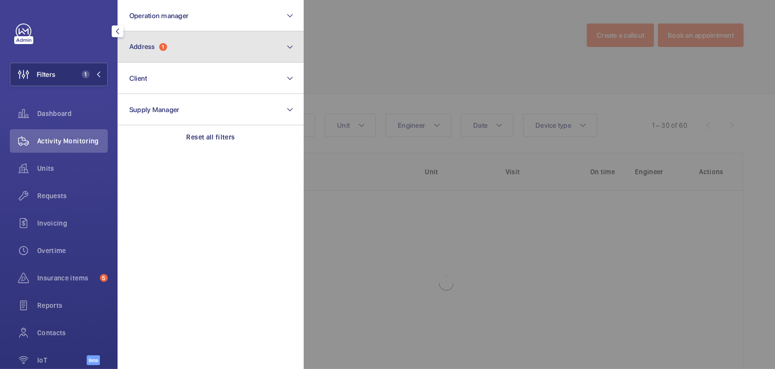
click at [186, 49] on button "Address 1" at bounding box center [211, 46] width 186 height 31
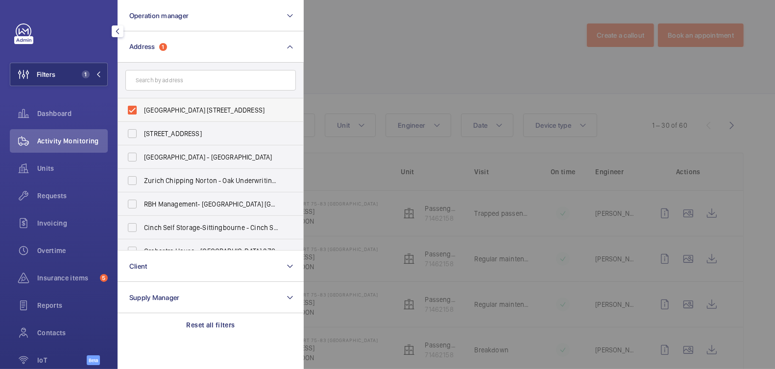
click at [156, 107] on span "Buckingham Court 75-83 Buckingham Gate - 75 Buckingham Gate, LONDON SW1E 6PD" at bounding box center [211, 110] width 135 height 10
click at [142, 107] on input "Buckingham Court 75-83 Buckingham Gate - 75 Buckingham Gate, LONDON SW1E 6PD" at bounding box center [132, 110] width 20 height 20
checkbox input "false"
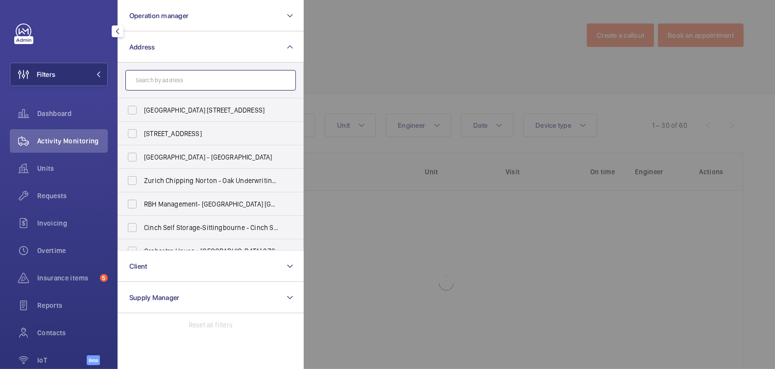
click at [171, 84] on input "text" at bounding box center [210, 80] width 170 height 21
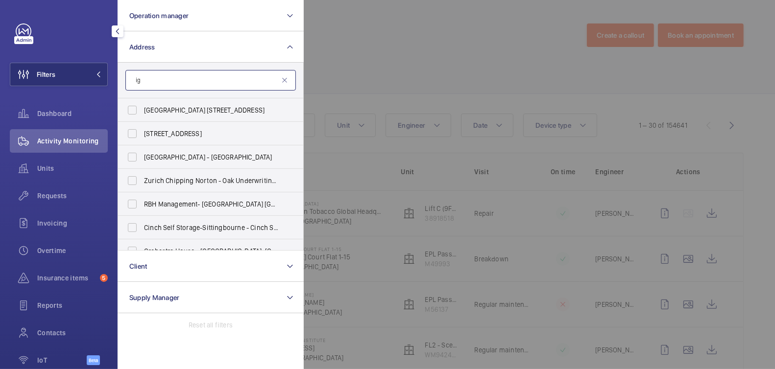
type input "i"
type input "k"
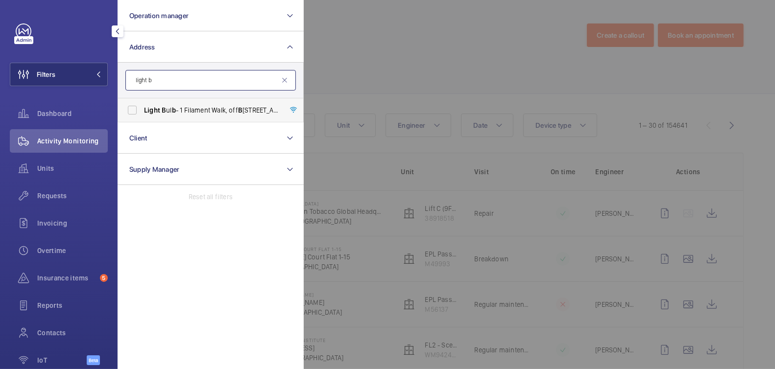
type input "light b"
click at [186, 108] on span "Light B ul b - 1 Filament Walk, off B uckhold Road,, LONDON SW18 4GQ" at bounding box center [211, 110] width 135 height 10
click at [142, 108] on input "Light B ul b - 1 Filament Walk, off B uckhold Road,, LONDON SW18 4GQ" at bounding box center [132, 110] width 20 height 20
checkbox input "true"
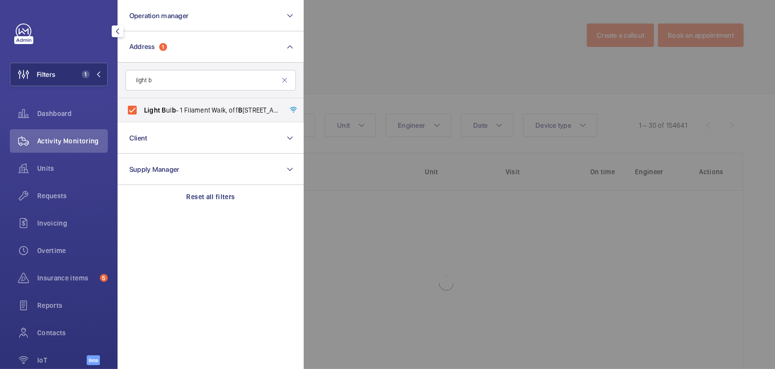
click at [395, 57] on div at bounding box center [691, 184] width 775 height 369
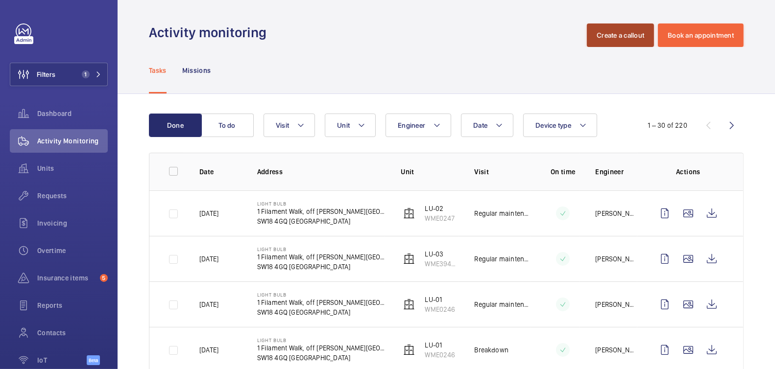
click at [599, 44] on button "Create a callout" at bounding box center [620, 36] width 67 height 24
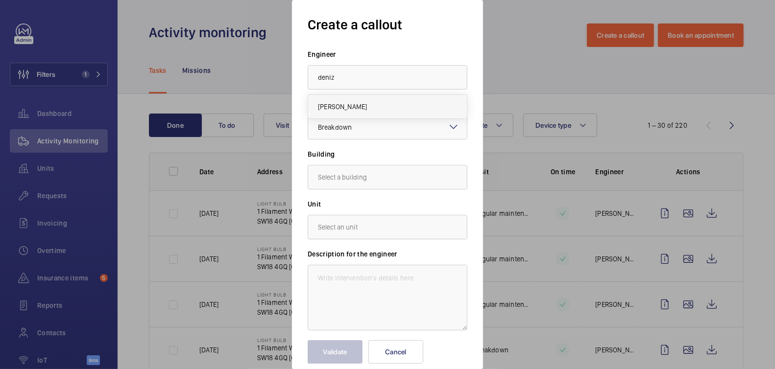
click at [371, 106] on mat-option "[PERSON_NAME]" at bounding box center [387, 107] width 159 height 24
type input "[PERSON_NAME]"
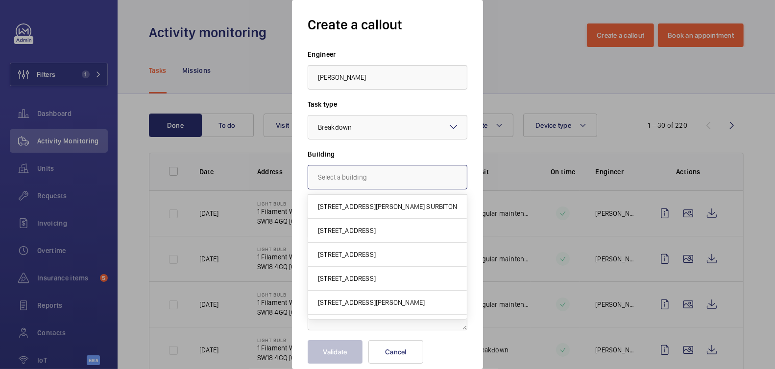
click at [376, 180] on input "text" at bounding box center [388, 177] width 160 height 24
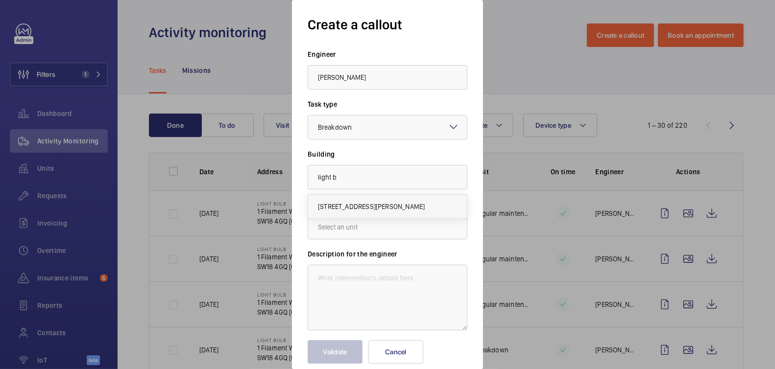
click at [386, 206] on span "1 Filament Walk, off Buckhold Road,, SW18 4GQ LONDON" at bounding box center [371, 207] width 107 height 10
type input "1 Filament Walk, off Buckhold Road,, SW18 4GQ LONDON"
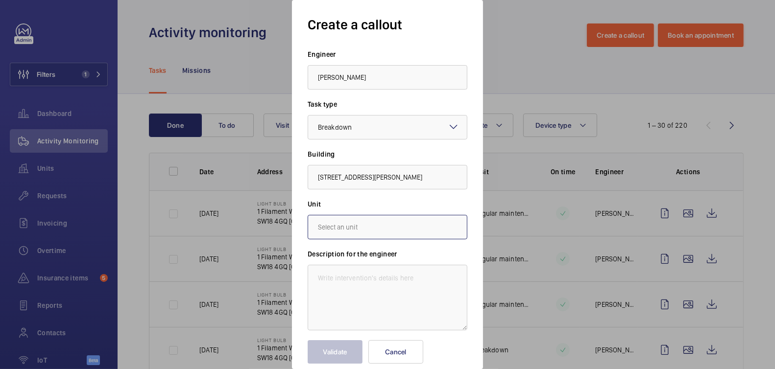
click at [384, 223] on input "text" at bounding box center [388, 227] width 160 height 24
click at [395, 309] on mat-option "WME39497086 - LU-03" at bounding box center [387, 305] width 159 height 24
type input "WME39497086 - LU-03"
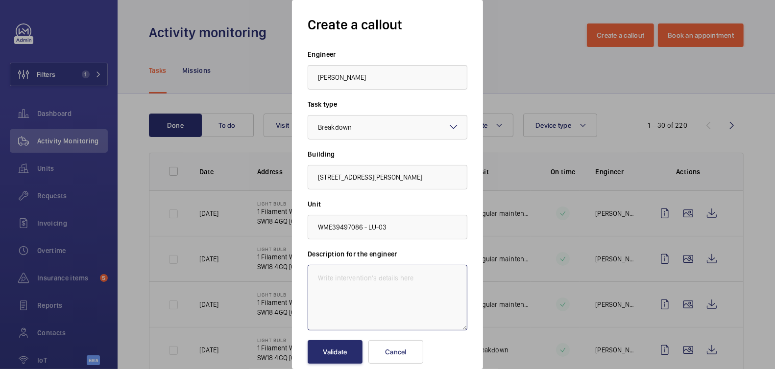
click at [392, 302] on textarea at bounding box center [388, 298] width 160 height 66
type textarea "Lift alarm is not working"
click at [336, 359] on button "Validate" at bounding box center [335, 352] width 55 height 24
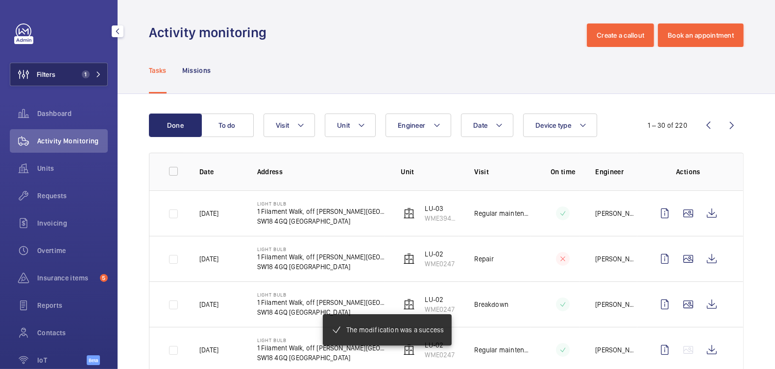
click at [69, 73] on button "Filters 1" at bounding box center [59, 75] width 98 height 24
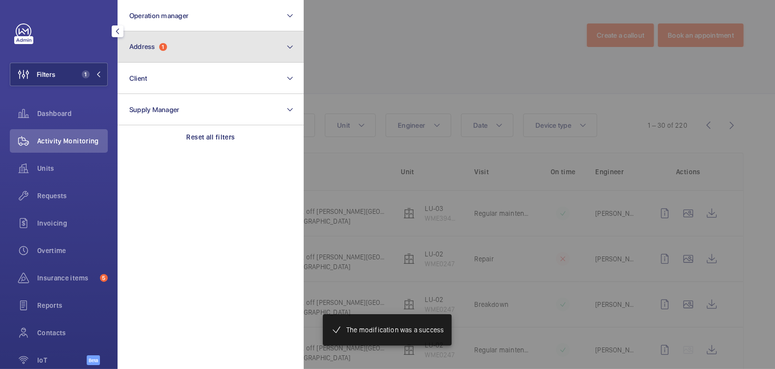
click at [186, 50] on button "Address 1" at bounding box center [211, 46] width 186 height 31
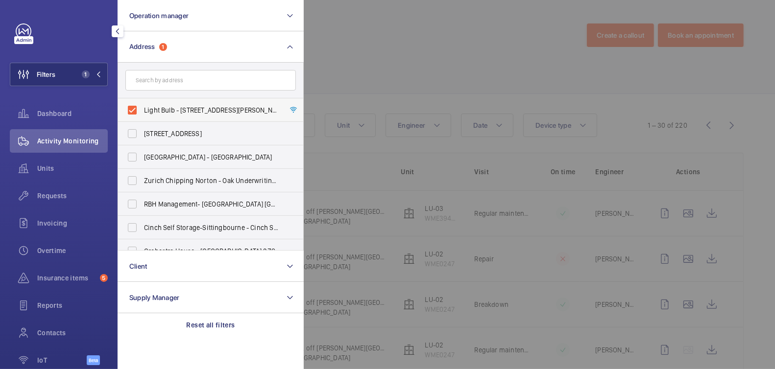
click at [184, 104] on label "Light Bulb - 1 Filament Walk, off Buckhold Road,, LONDON SW18 4GQ" at bounding box center [203, 110] width 170 height 24
click at [142, 104] on input "Light Bulb - 1 Filament Walk, off Buckhold Road,, LONDON SW18 4GQ" at bounding box center [132, 110] width 20 height 20
checkbox input "false"
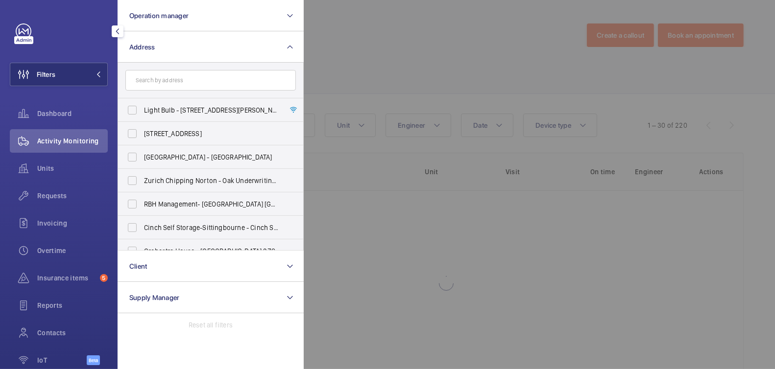
click at [398, 36] on div at bounding box center [691, 184] width 775 height 369
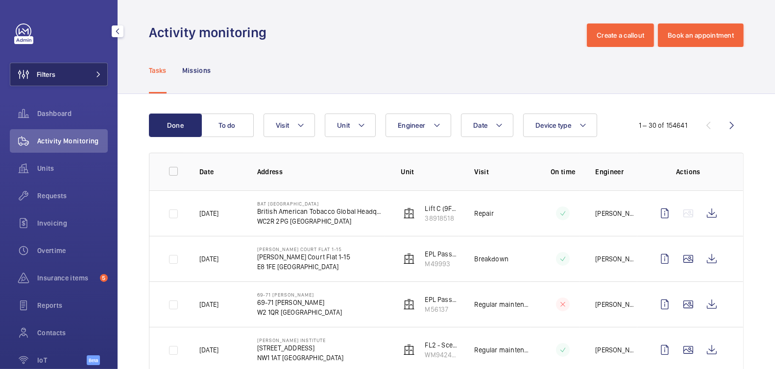
click at [78, 68] on button "Filters" at bounding box center [59, 75] width 98 height 24
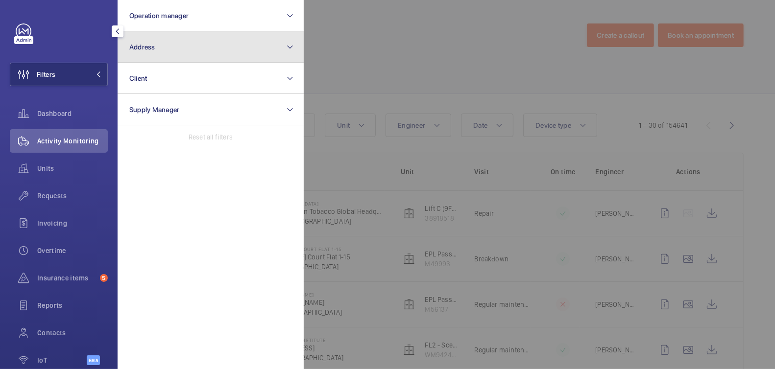
click at [171, 53] on button "Address" at bounding box center [211, 46] width 186 height 31
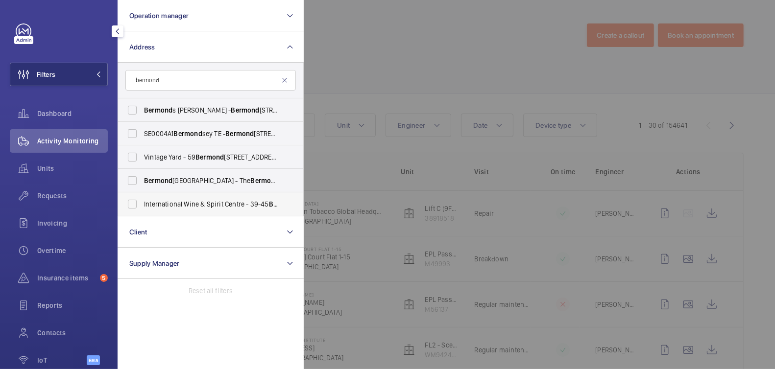
type input "bermond"
click at [185, 201] on span "International Wine & Spirit Centre - 39-45 Bermond sey Street,, LONDON SE1 3XF" at bounding box center [211, 204] width 135 height 10
click at [142, 201] on input "International Wine & Spirit Centre - 39-45 Bermond sey Street,, LONDON SE1 3XF" at bounding box center [132, 204] width 20 height 20
checkbox input "true"
click at [387, 65] on div at bounding box center [691, 184] width 775 height 369
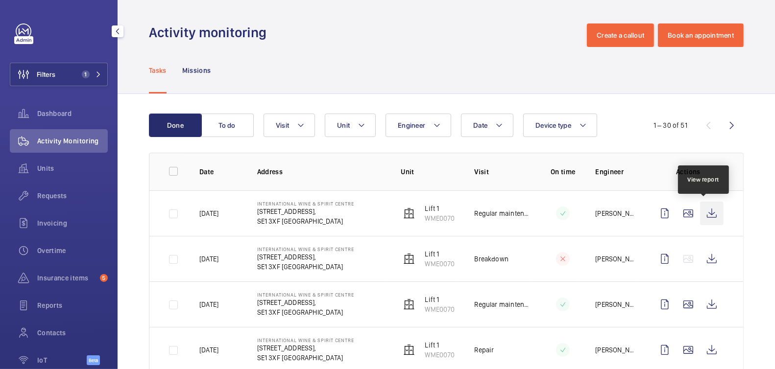
click at [706, 215] on wm-front-icon-button at bounding box center [712, 214] width 24 height 24
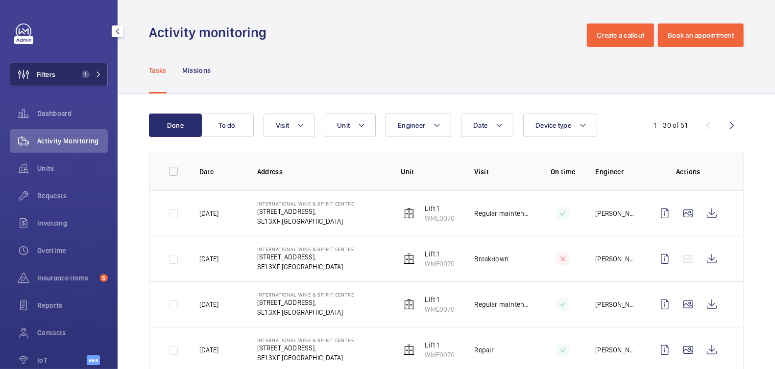
click at [68, 73] on button "Filters 1" at bounding box center [59, 75] width 98 height 24
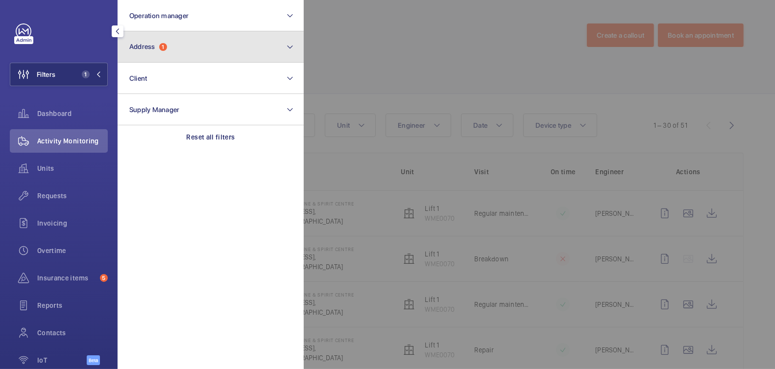
click at [180, 55] on button "Address 1" at bounding box center [211, 46] width 186 height 31
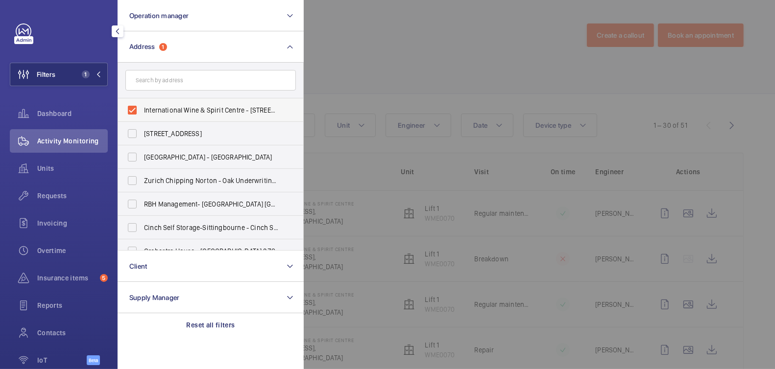
click at [175, 110] on span "International Wine & Spirit Centre - 39-45 Bermondsey Street,, LONDON SE1 3XF" at bounding box center [211, 110] width 135 height 10
click at [142, 110] on input "International Wine & Spirit Centre - 39-45 Bermondsey Street,, LONDON SE1 3XF" at bounding box center [132, 110] width 20 height 20
checkbox input "false"
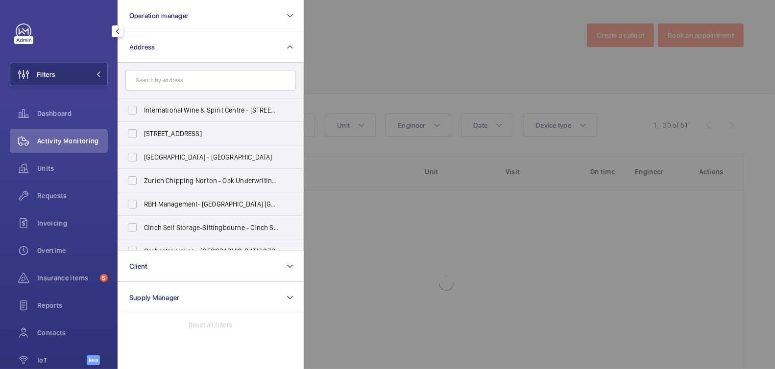
click at [430, 57] on div at bounding box center [691, 184] width 775 height 369
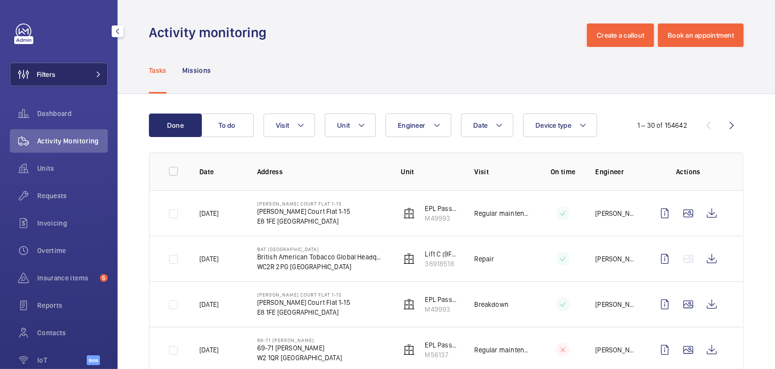
click at [55, 72] on span "Filters" at bounding box center [46, 75] width 19 height 10
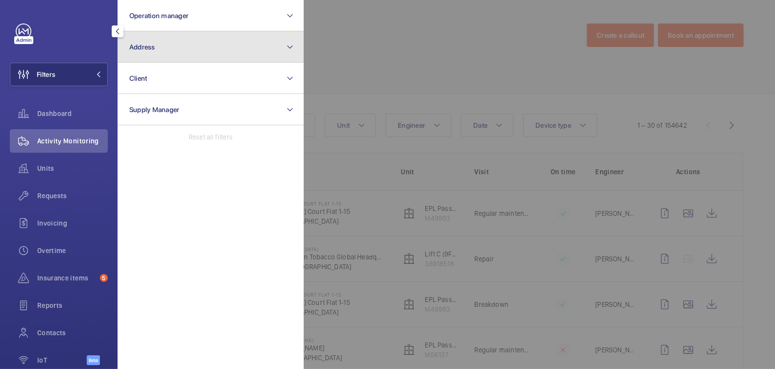
click at [171, 50] on button "Address" at bounding box center [211, 46] width 186 height 31
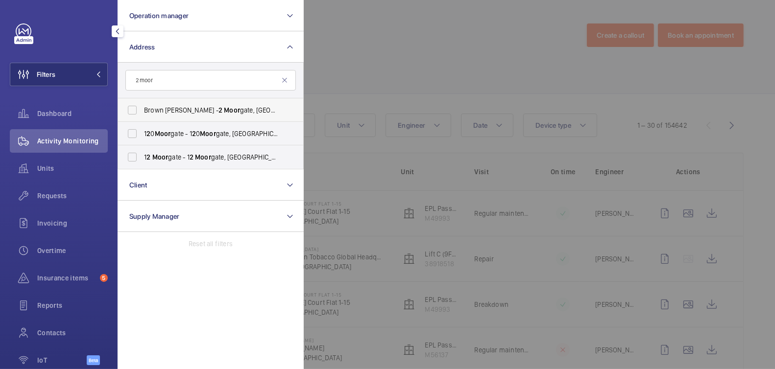
type input "2 moor"
click at [190, 110] on span "Brown Shipley - 2 Moor gate, LONDON EC 2 M 6TX" at bounding box center [211, 110] width 135 height 10
click at [142, 110] on input "Brown Shipley - 2 Moor gate, LONDON EC 2 M 6TX" at bounding box center [132, 110] width 20 height 20
checkbox input "true"
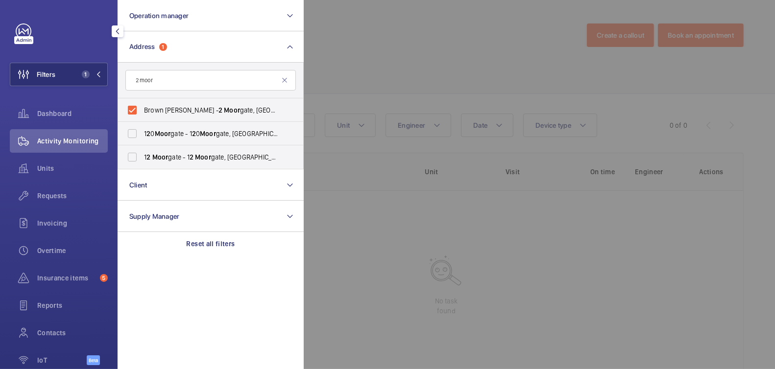
click at [381, 63] on div at bounding box center [691, 184] width 775 height 369
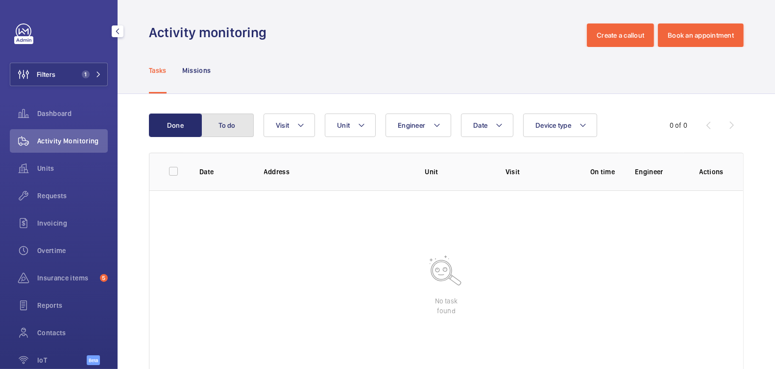
click at [215, 133] on button "To do" at bounding box center [227, 126] width 53 height 24
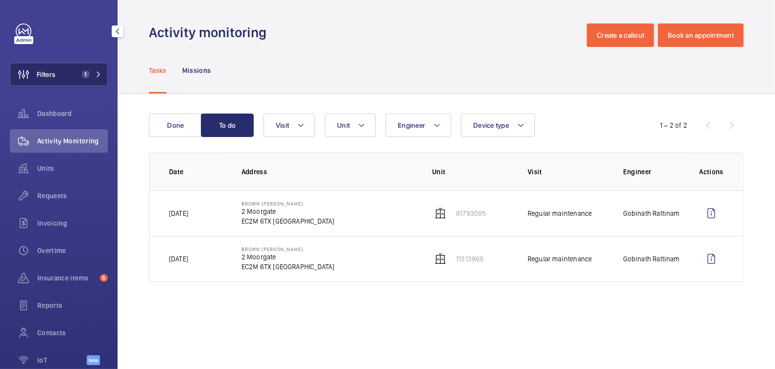
click at [64, 73] on button "Filters 1" at bounding box center [59, 75] width 98 height 24
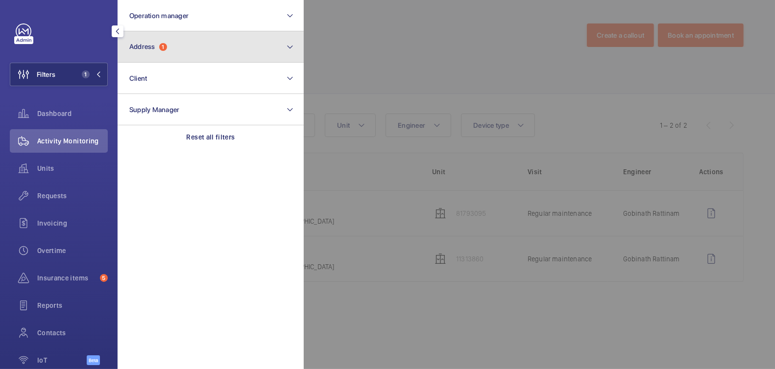
click at [190, 52] on button "Address 1" at bounding box center [211, 46] width 186 height 31
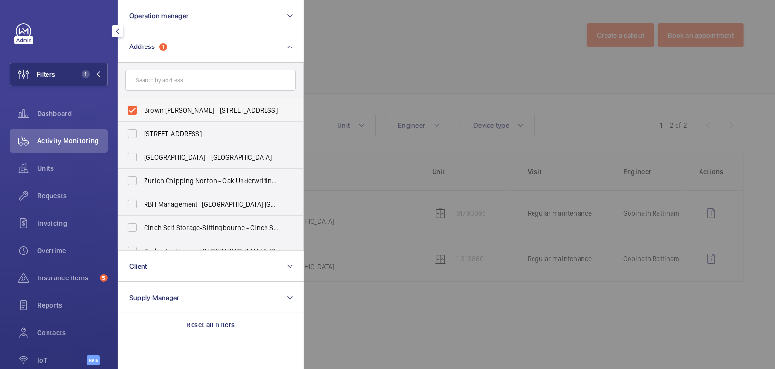
drag, startPoint x: 161, startPoint y: 112, endPoint x: 166, endPoint y: 111, distance: 5.0
click at [161, 112] on span "Brown Shipley - 2 Moorgate, LONDON EC2M 6TX" at bounding box center [211, 110] width 135 height 10
click at [142, 112] on input "Brown Shipley - 2 Moorgate, LONDON EC2M 6TX" at bounding box center [132, 110] width 20 height 20
checkbox input "false"
click at [426, 54] on div at bounding box center [691, 184] width 775 height 369
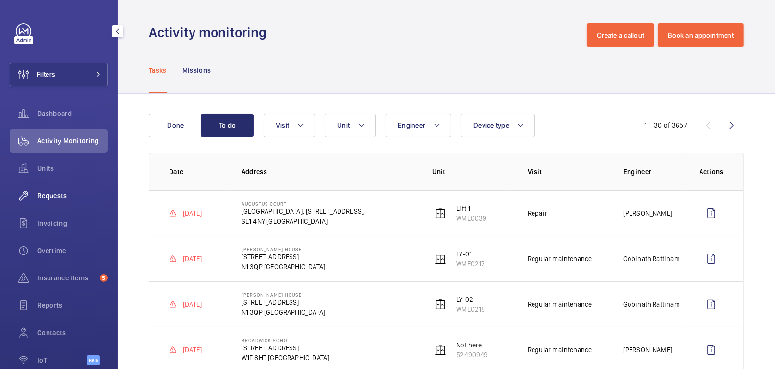
click at [65, 203] on div "Requests" at bounding box center [59, 196] width 98 height 24
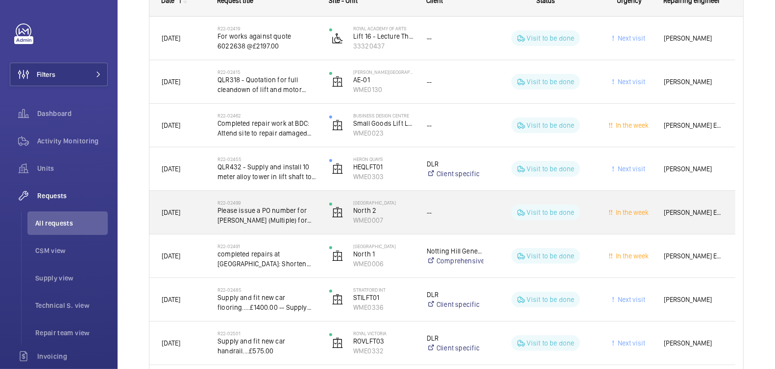
scroll to position [176, 0]
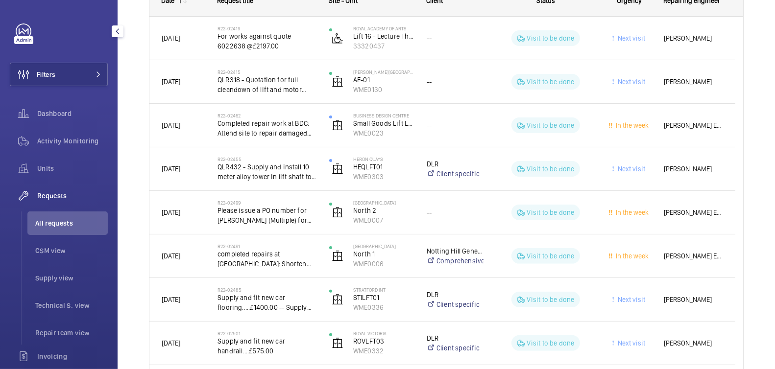
click at [49, 197] on span "Requests" at bounding box center [72, 196] width 71 height 10
click at [57, 195] on span "Requests" at bounding box center [72, 196] width 71 height 10
click at [61, 359] on span "Invoicing" at bounding box center [72, 357] width 71 height 10
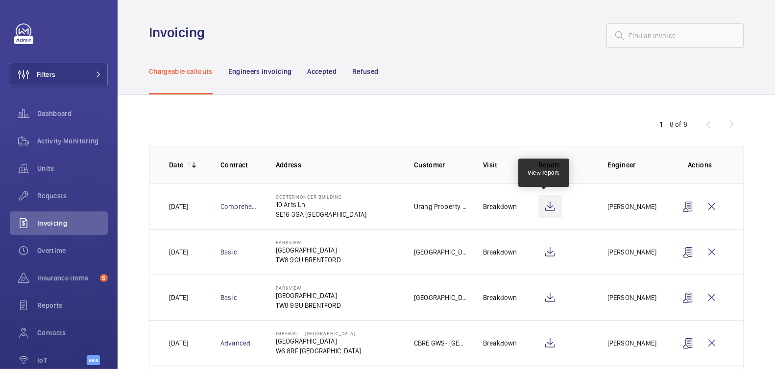
click at [545, 207] on wm-front-icon-button at bounding box center [550, 207] width 24 height 24
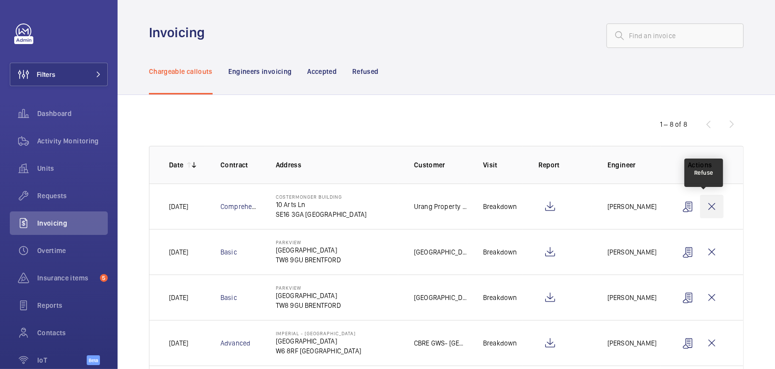
click at [708, 209] on wm-front-icon-button at bounding box center [712, 207] width 24 height 24
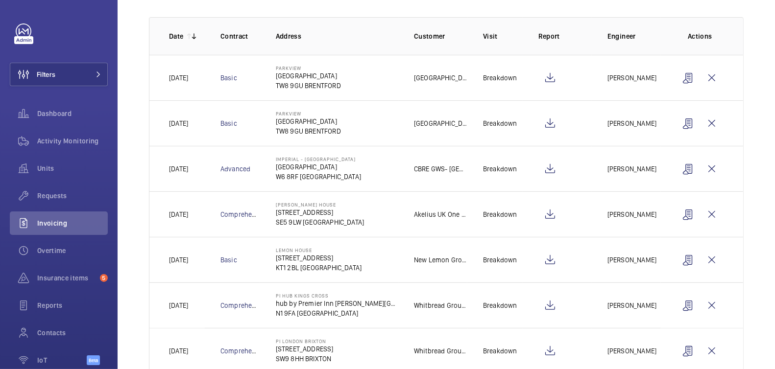
scroll to position [154, 0]
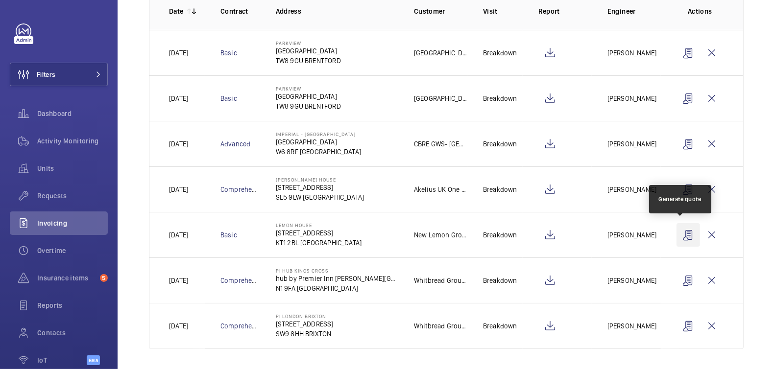
click at [685, 237] on wm-front-icon-button at bounding box center [688, 235] width 24 height 24
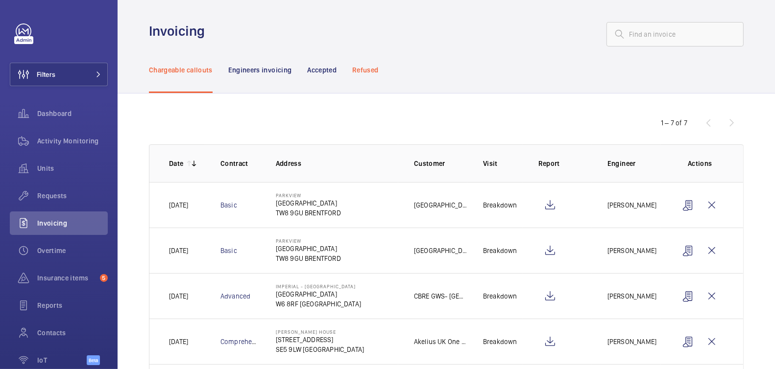
scroll to position [0, 0]
click at [372, 72] on p "Refused" at bounding box center [365, 72] width 26 height 10
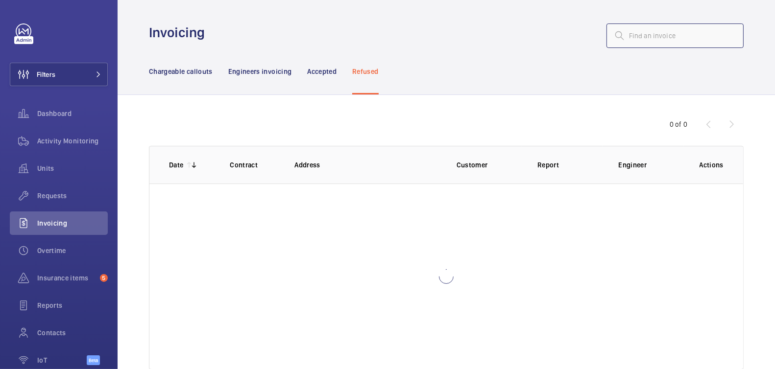
click at [662, 36] on input "text" at bounding box center [674, 36] width 137 height 24
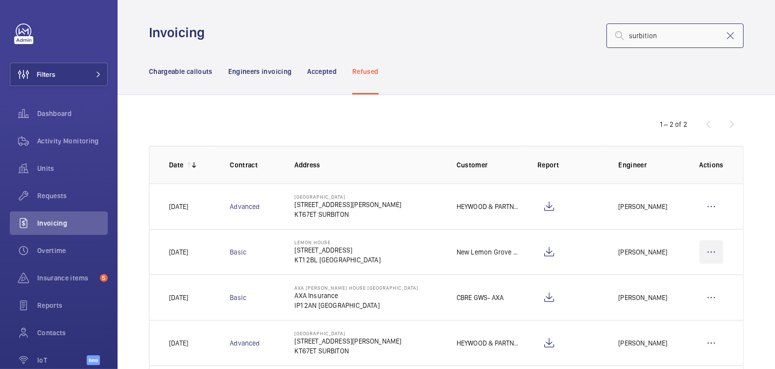
type input "surbition"
click at [702, 247] on wm-front-icon-button at bounding box center [711, 252] width 24 height 24
click at [698, 280] on p "Move to Engineers invoicing" at bounding box center [668, 282] width 87 height 10
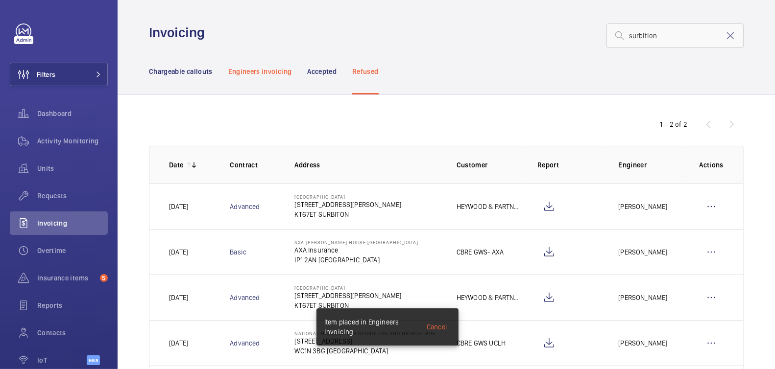
click at [276, 72] on p "Engineers invoicing" at bounding box center [260, 72] width 64 height 10
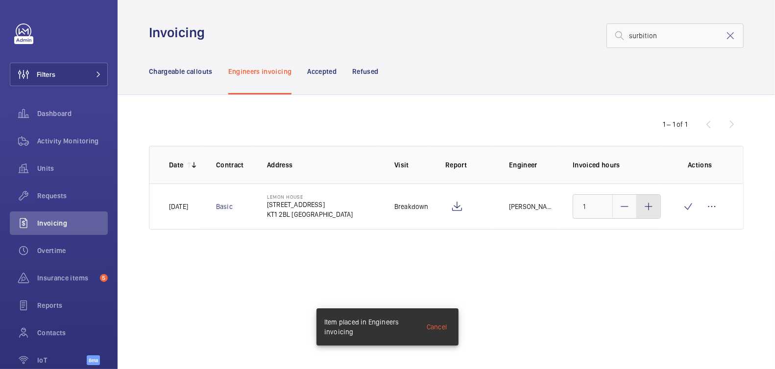
click at [651, 208] on mat-icon at bounding box center [649, 207] width 12 height 12
click at [651, 209] on mat-icon at bounding box center [649, 207] width 12 height 12
type input "3"
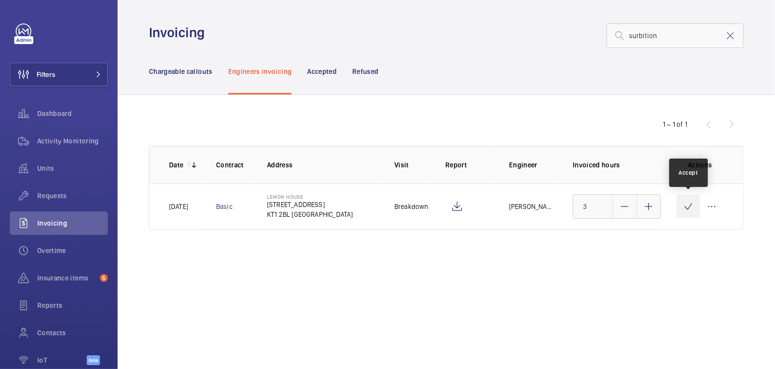
click at [687, 209] on wm-front-icon-button at bounding box center [688, 207] width 24 height 24
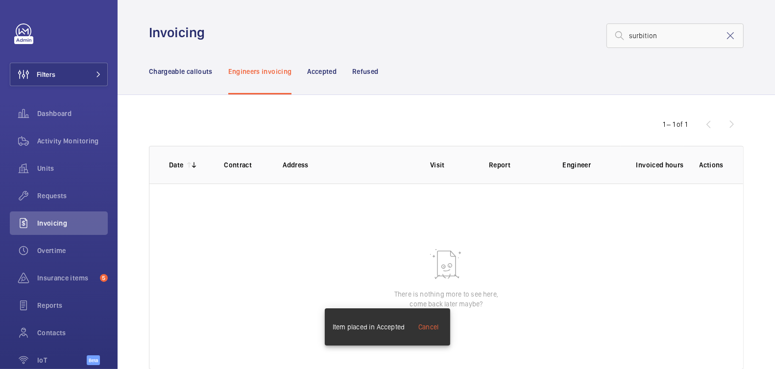
drag, startPoint x: 725, startPoint y: 33, endPoint x: 688, endPoint y: 42, distance: 38.3
click at [725, 33] on mat-icon at bounding box center [730, 36] width 12 height 12
click at [178, 74] on p "Chargeable callouts" at bounding box center [181, 72] width 64 height 10
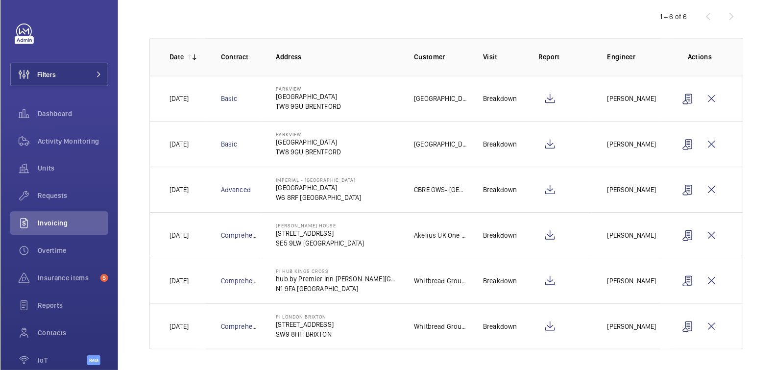
scroll to position [108, 0]
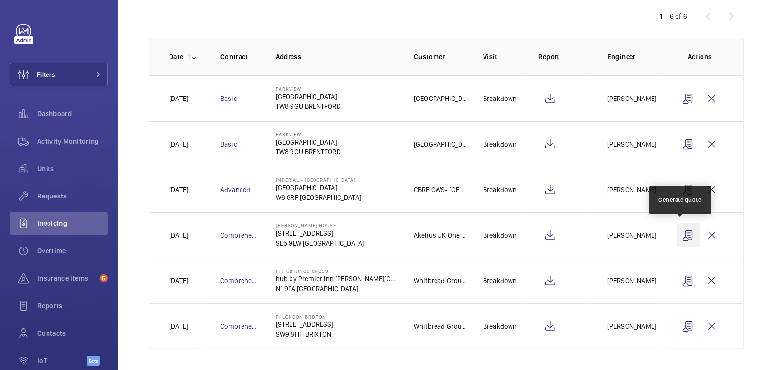
click at [683, 233] on wm-front-icon-button at bounding box center [688, 235] width 24 height 24
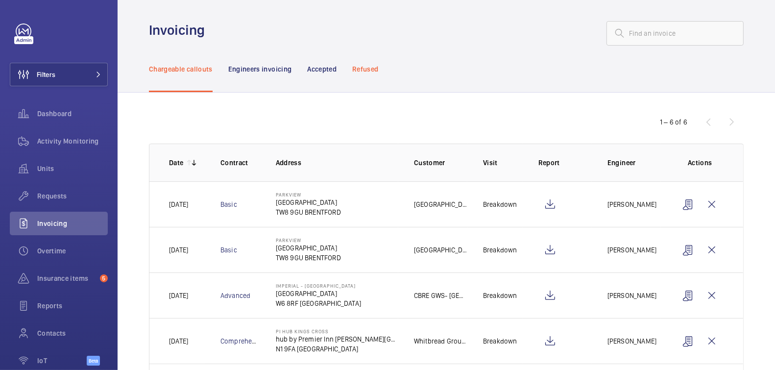
scroll to position [0, 0]
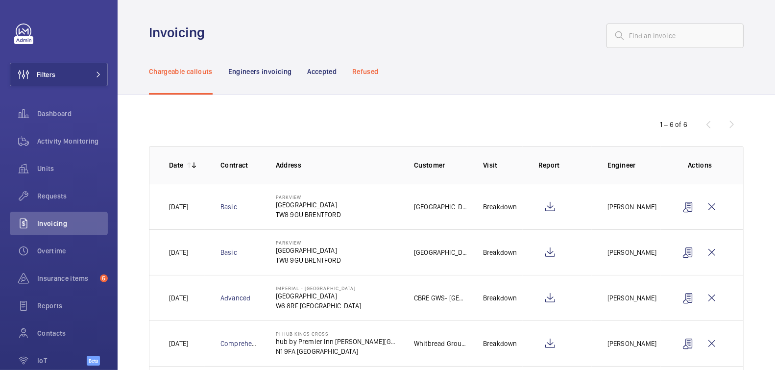
click at [365, 66] on div "Refused" at bounding box center [365, 71] width 26 height 47
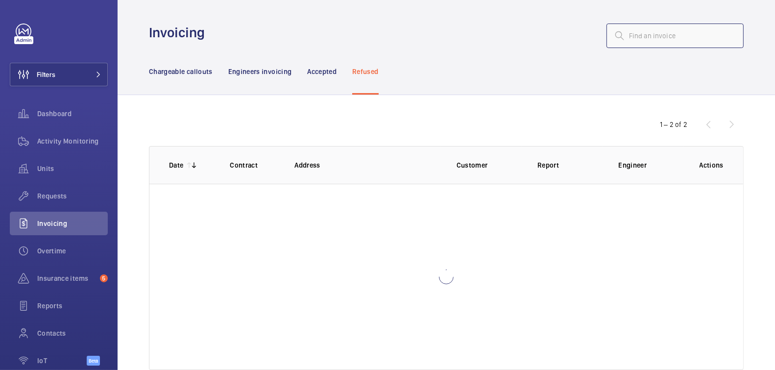
click at [649, 31] on input "text" at bounding box center [674, 36] width 137 height 24
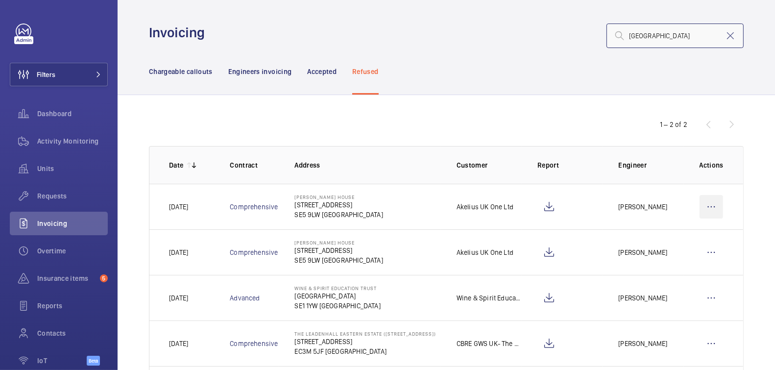
type input "[GEOGRAPHIC_DATA]"
click at [710, 208] on wm-front-icon-button at bounding box center [711, 207] width 24 height 24
click at [693, 233] on p "Move to Engineers invoicing" at bounding box center [668, 237] width 87 height 10
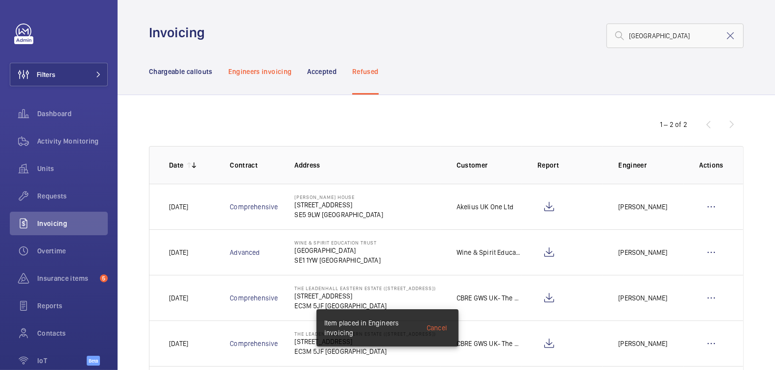
click at [257, 66] on div "Engineers invoicing" at bounding box center [260, 71] width 64 height 47
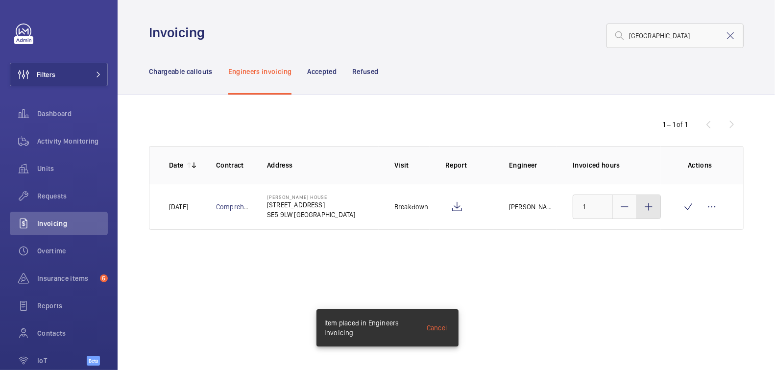
click at [654, 207] on mat-icon at bounding box center [649, 207] width 12 height 12
click at [653, 207] on mat-icon at bounding box center [649, 207] width 12 height 12
type input "3"
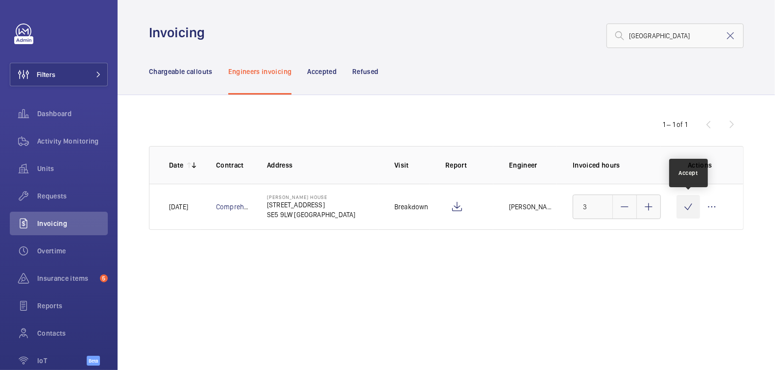
click at [690, 207] on wm-front-icon-button at bounding box center [688, 207] width 24 height 24
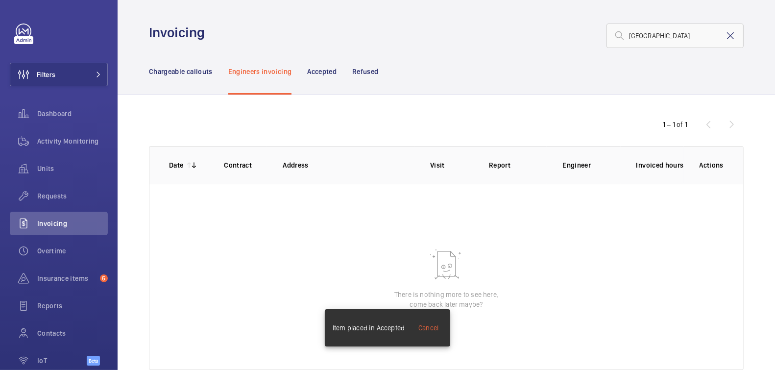
click at [724, 39] on mat-icon at bounding box center [730, 36] width 12 height 12
click at [179, 71] on p "Chargeable callouts" at bounding box center [181, 72] width 64 height 10
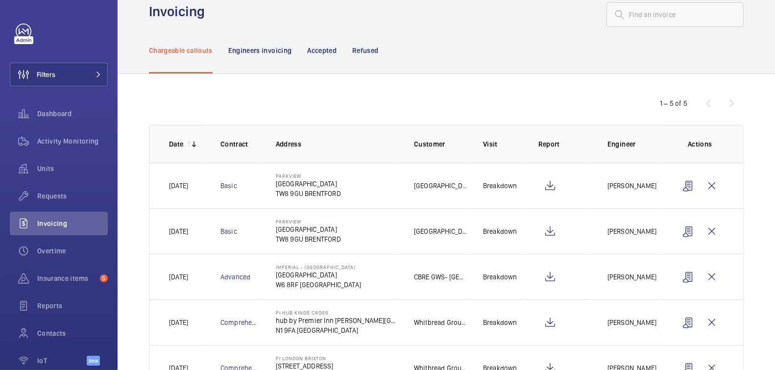
scroll to position [63, 0]
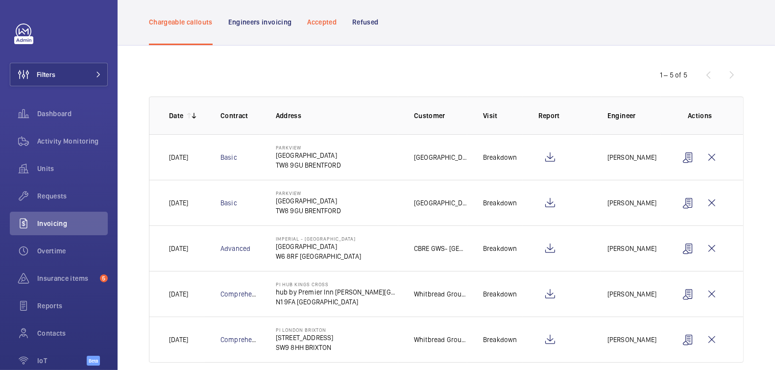
click at [322, 20] on p "Accepted" at bounding box center [321, 22] width 29 height 10
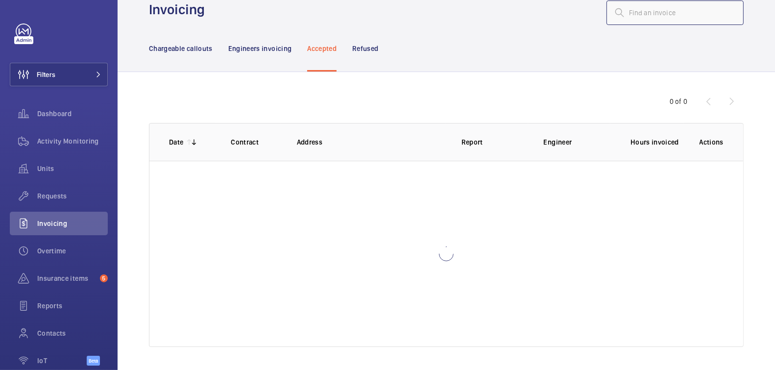
click at [668, 14] on input "text" at bounding box center [674, 12] width 137 height 24
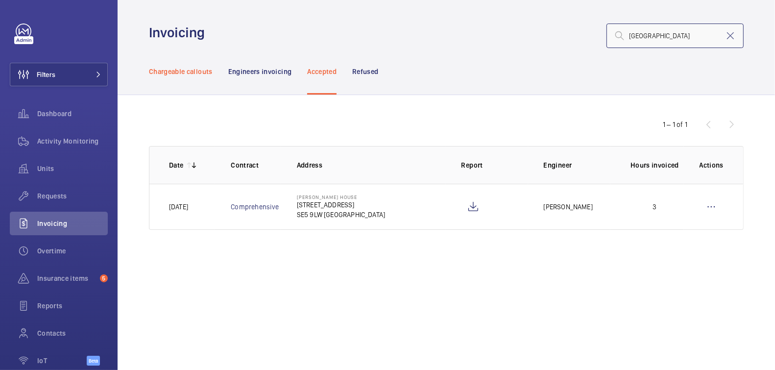
type input "[GEOGRAPHIC_DATA]"
click at [186, 73] on p "Chargeable callouts" at bounding box center [181, 72] width 64 height 10
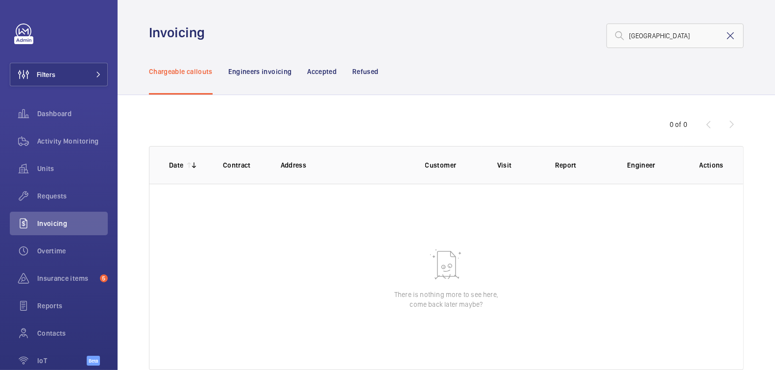
click at [726, 35] on mat-icon at bounding box center [730, 36] width 12 height 12
click at [266, 68] on p "Engineers invoicing" at bounding box center [260, 72] width 64 height 10
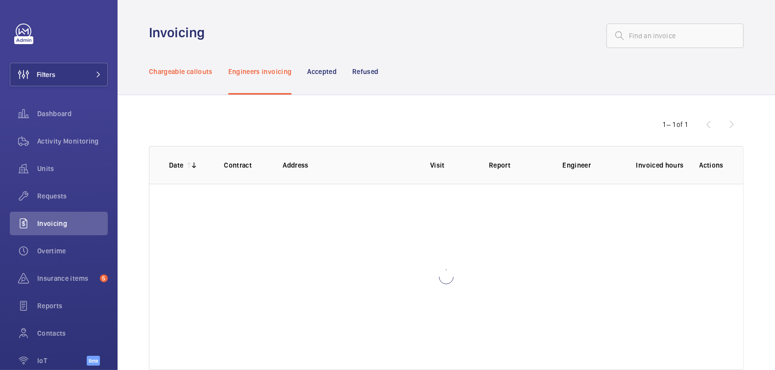
click at [184, 72] on p "Chargeable callouts" at bounding box center [181, 72] width 64 height 10
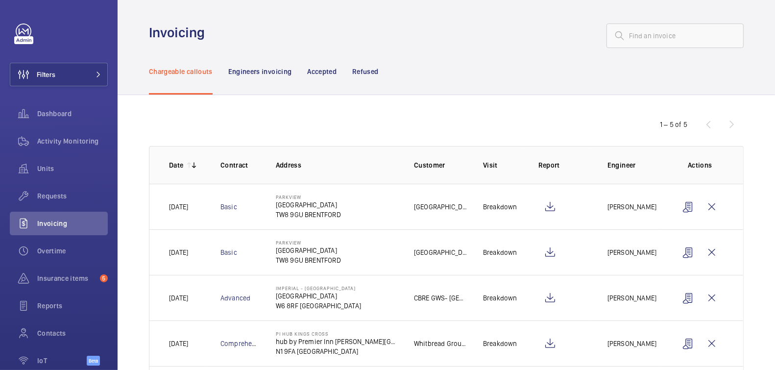
scroll to position [63, 0]
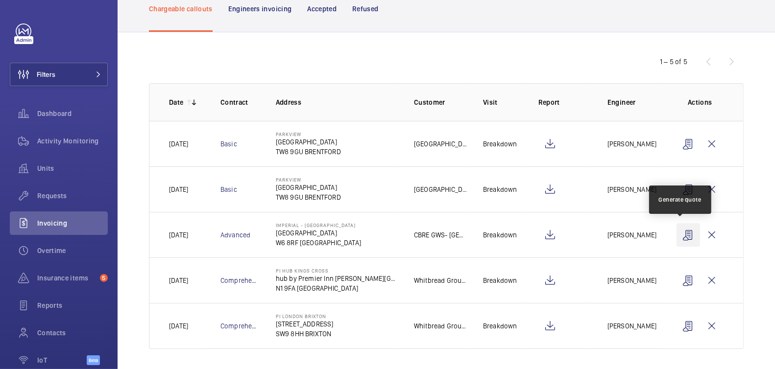
click at [676, 237] on wm-front-icon-button at bounding box center [688, 235] width 24 height 24
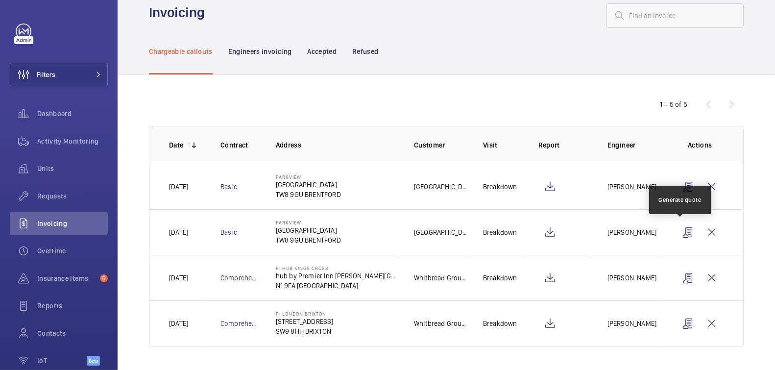
scroll to position [18, 0]
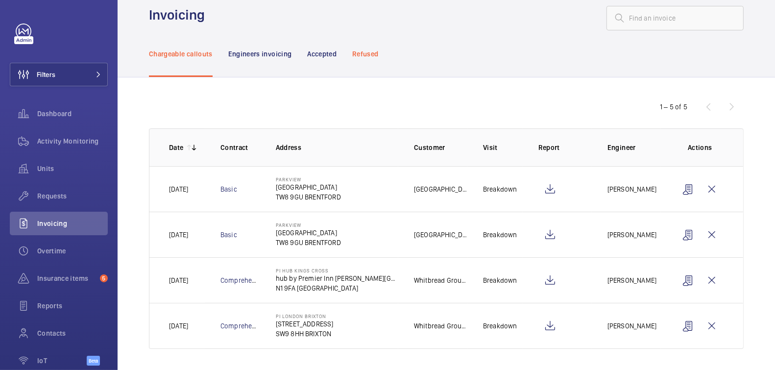
click at [373, 53] on p "Refused" at bounding box center [365, 54] width 26 height 10
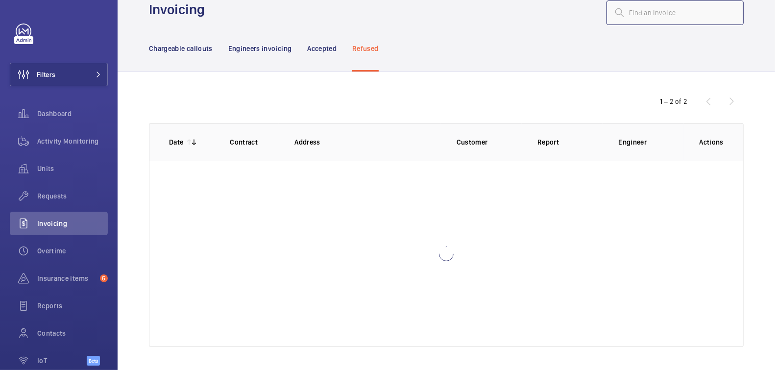
click at [649, 16] on input "text" at bounding box center [674, 12] width 137 height 24
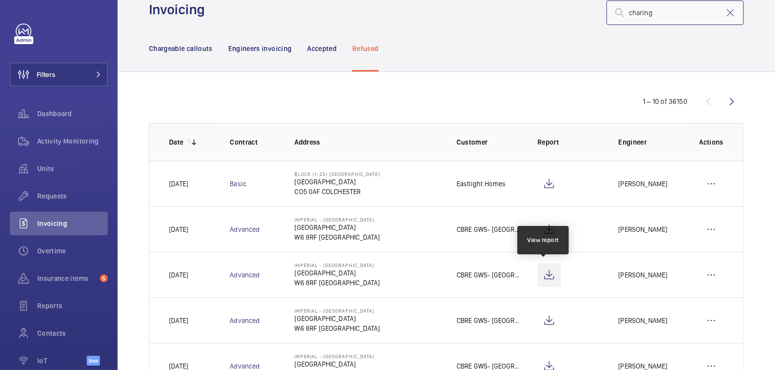
type input "charing"
click at [549, 276] on wm-front-icon-button at bounding box center [549, 275] width 24 height 24
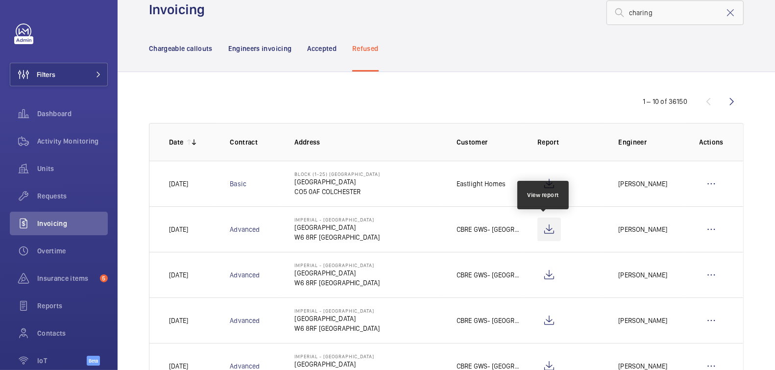
click at [546, 231] on wm-front-icon-button at bounding box center [549, 229] width 24 height 24
click at [704, 229] on wm-front-icon-button at bounding box center [711, 229] width 24 height 24
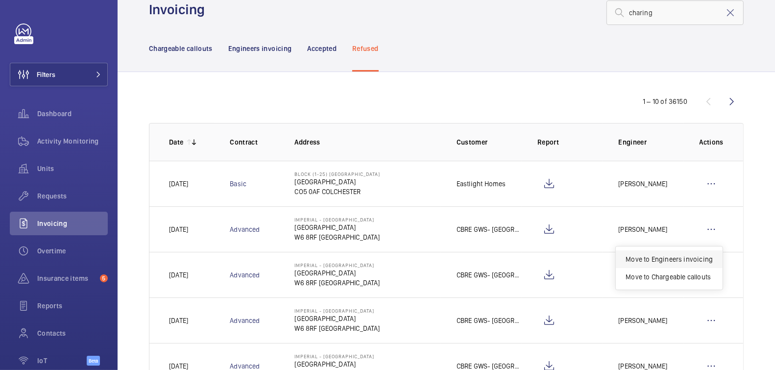
click at [689, 263] on div "Move to Engineers invoicing" at bounding box center [669, 259] width 107 height 18
click at [705, 224] on wm-front-icon-button at bounding box center [711, 229] width 24 height 24
click at [706, 224] on wm-front-icon-button at bounding box center [711, 229] width 24 height 24
click at [687, 257] on p "Move to Engineers invoicing" at bounding box center [668, 259] width 87 height 10
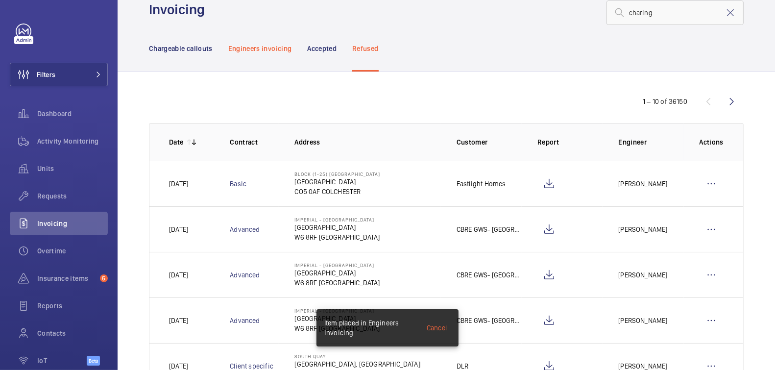
click at [274, 51] on p "Engineers invoicing" at bounding box center [260, 49] width 64 height 10
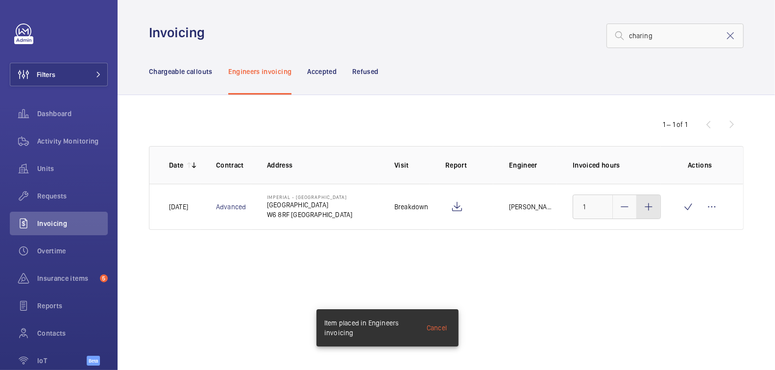
click at [656, 207] on div at bounding box center [649, 207] width 24 height 24
type input "3"
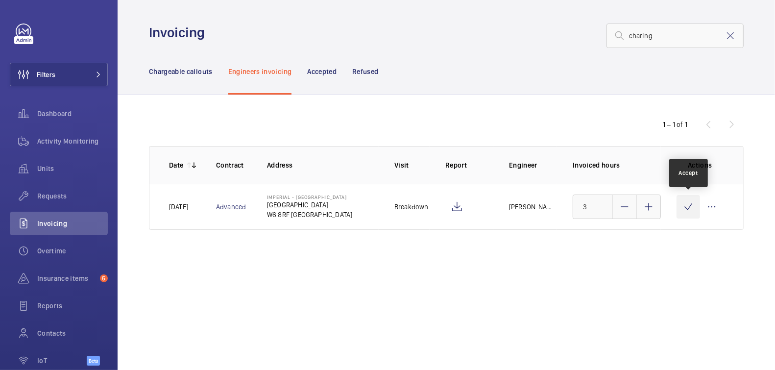
click at [683, 208] on wm-front-icon-button at bounding box center [688, 207] width 24 height 24
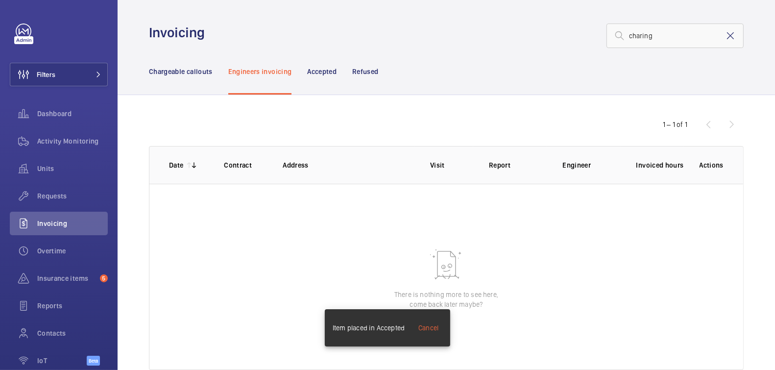
click at [724, 36] on mat-icon at bounding box center [730, 36] width 12 height 12
click at [179, 71] on p "Chargeable callouts" at bounding box center [181, 72] width 64 height 10
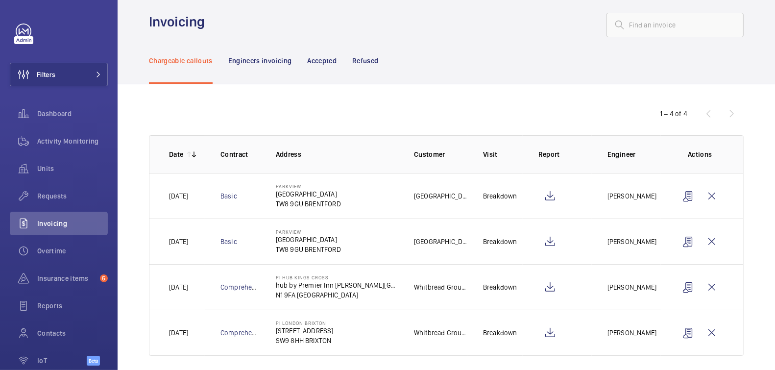
scroll to position [18, 0]
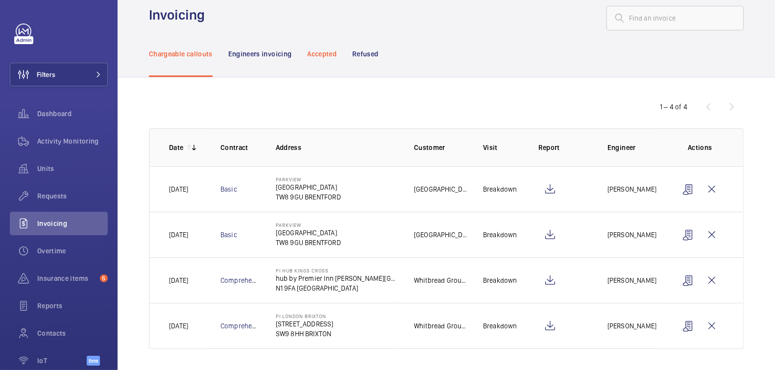
click at [311, 54] on p "Accepted" at bounding box center [321, 54] width 29 height 10
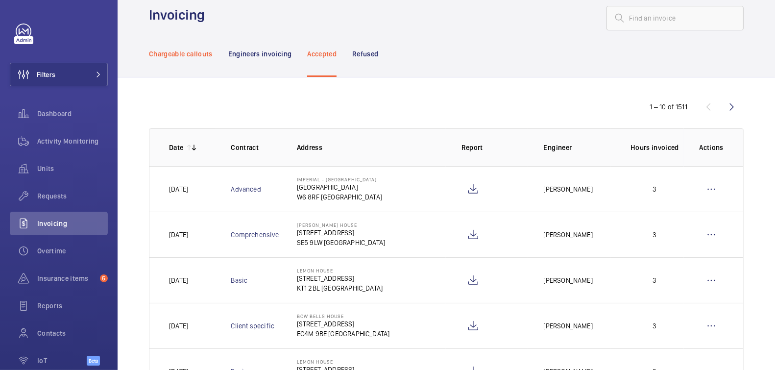
click at [198, 52] on p "Chargeable callouts" at bounding box center [181, 54] width 64 height 10
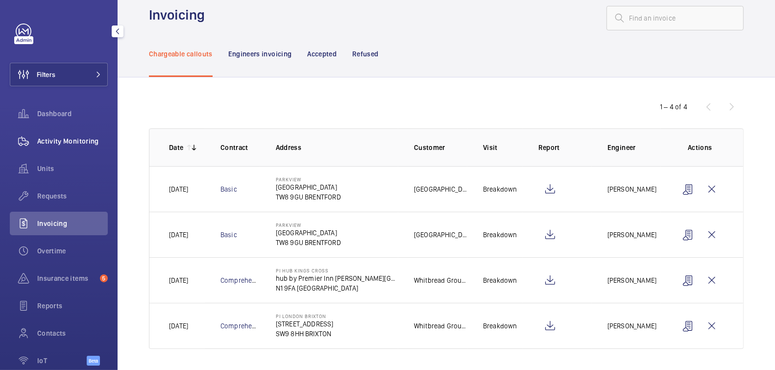
click at [58, 140] on span "Activity Monitoring" at bounding box center [72, 141] width 71 height 10
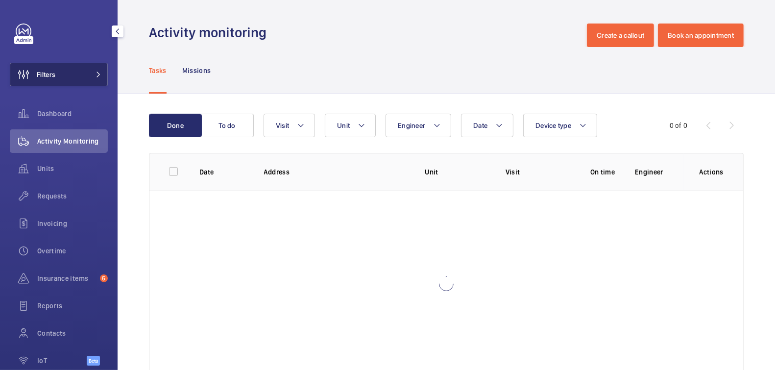
click at [90, 76] on span at bounding box center [96, 75] width 12 height 6
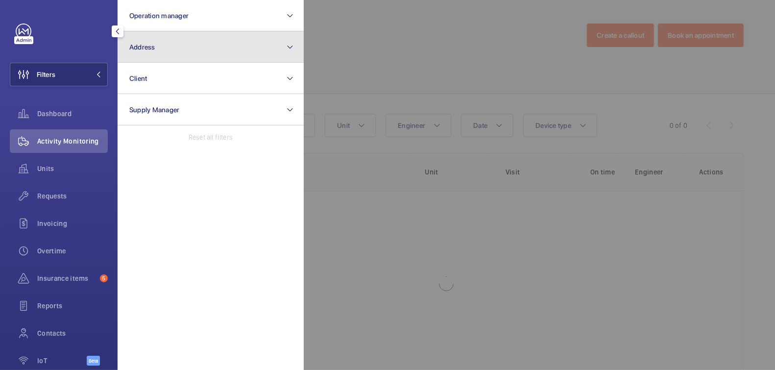
click at [195, 55] on button "Address" at bounding box center [211, 46] width 186 height 31
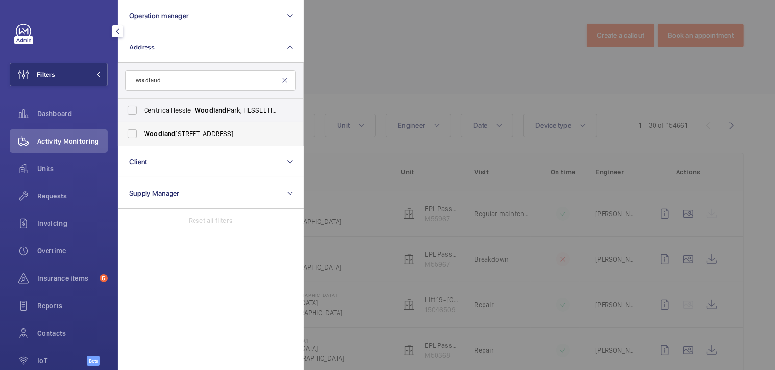
type input "woodland"
click at [205, 132] on span "[GEOGRAPHIC_DATA] - [STREET_ADDRESS]" at bounding box center [211, 134] width 135 height 10
click at [142, 132] on input "[GEOGRAPHIC_DATA] - [STREET_ADDRESS]" at bounding box center [132, 134] width 20 height 20
checkbox input "true"
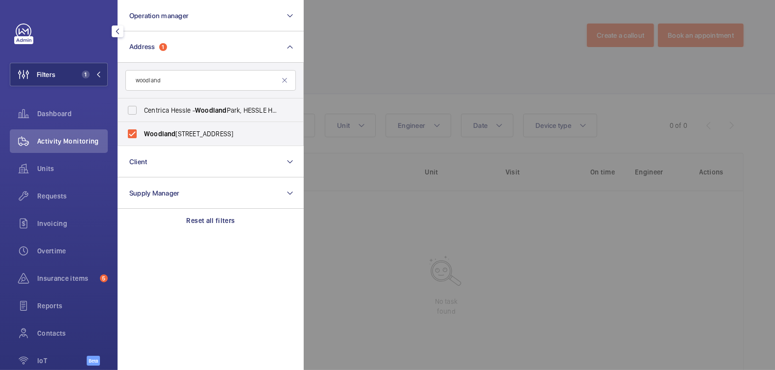
click at [392, 68] on div at bounding box center [691, 185] width 775 height 370
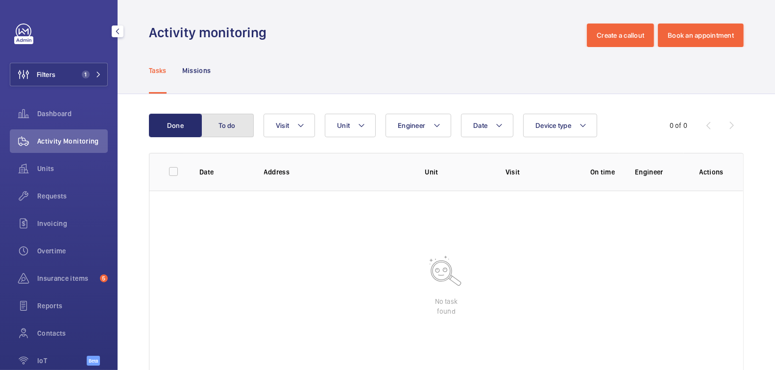
click at [212, 126] on button "To do" at bounding box center [227, 126] width 53 height 24
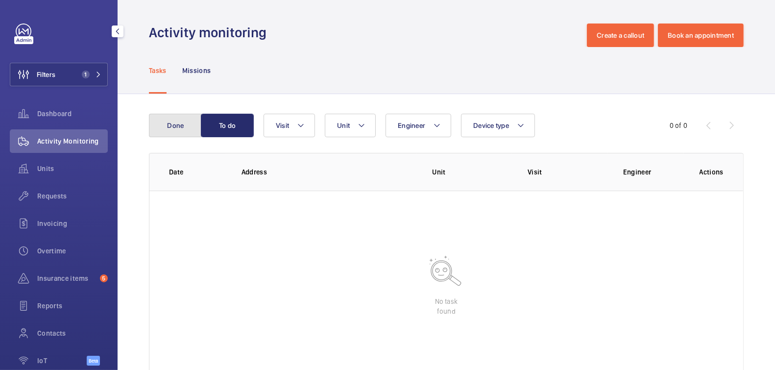
click at [182, 123] on button "Done" at bounding box center [175, 126] width 53 height 24
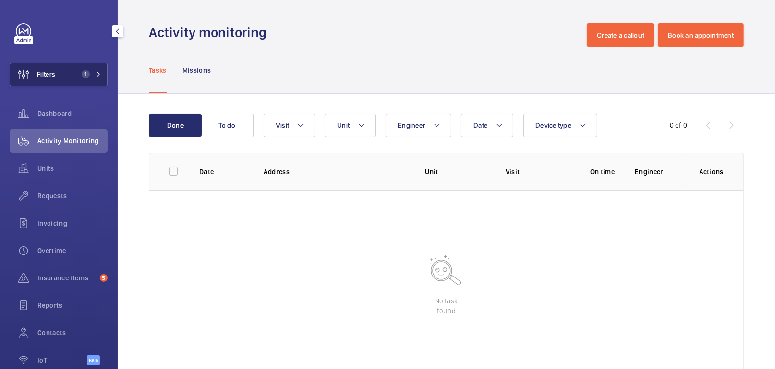
click at [86, 73] on span "1" at bounding box center [90, 75] width 24 height 8
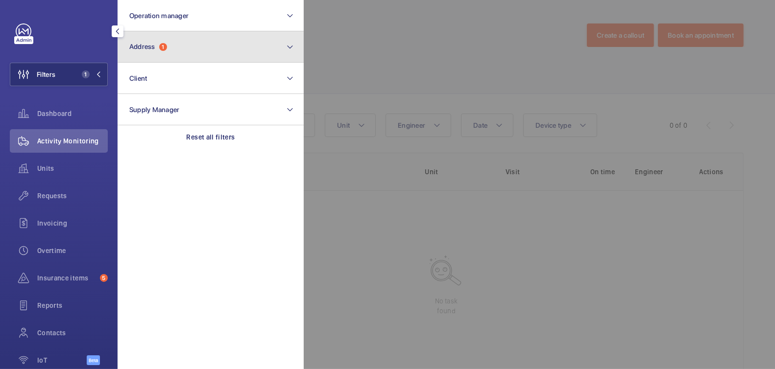
click at [165, 41] on button "Address 1" at bounding box center [211, 46] width 186 height 31
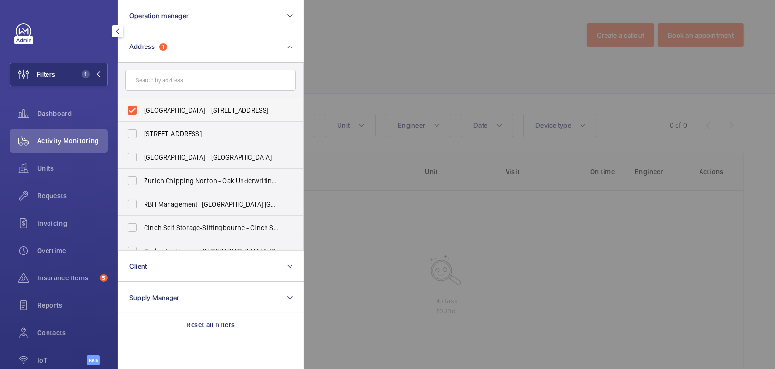
click at [189, 111] on span "[GEOGRAPHIC_DATA] - [STREET_ADDRESS]" at bounding box center [211, 110] width 135 height 10
click at [142, 111] on input "[GEOGRAPHIC_DATA] - [STREET_ADDRESS]" at bounding box center [132, 110] width 20 height 20
checkbox input "false"
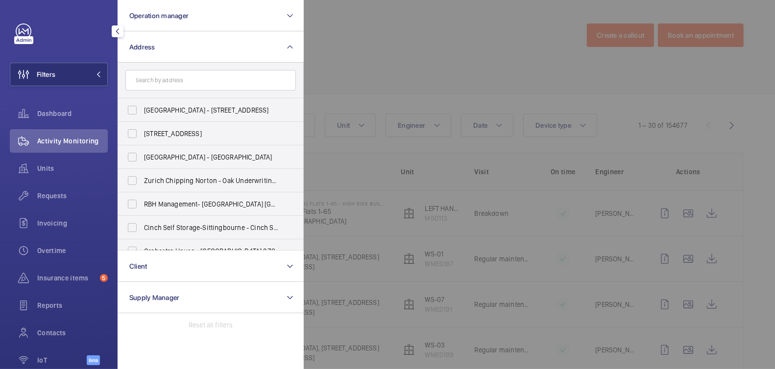
click at [489, 50] on div at bounding box center [691, 184] width 775 height 369
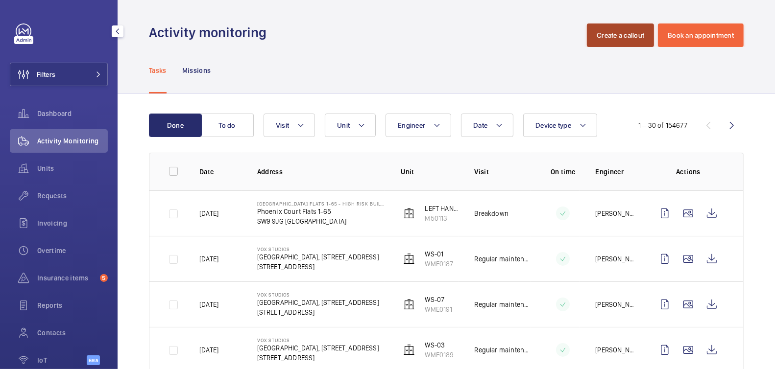
click at [608, 32] on button "Create a callout" at bounding box center [620, 36] width 67 height 24
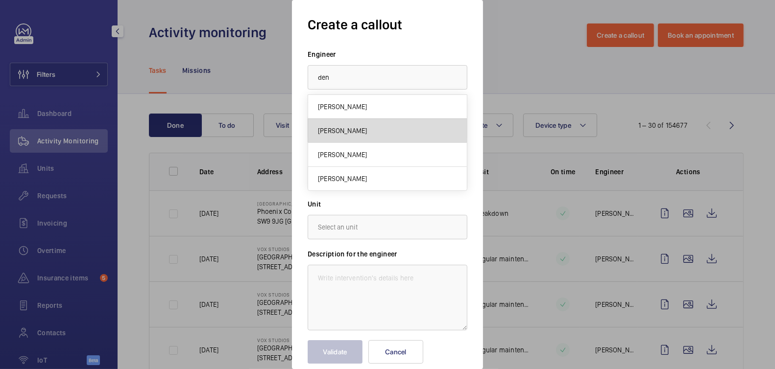
click at [366, 127] on mat-option "[PERSON_NAME]" at bounding box center [387, 131] width 159 height 24
type input "[PERSON_NAME]"
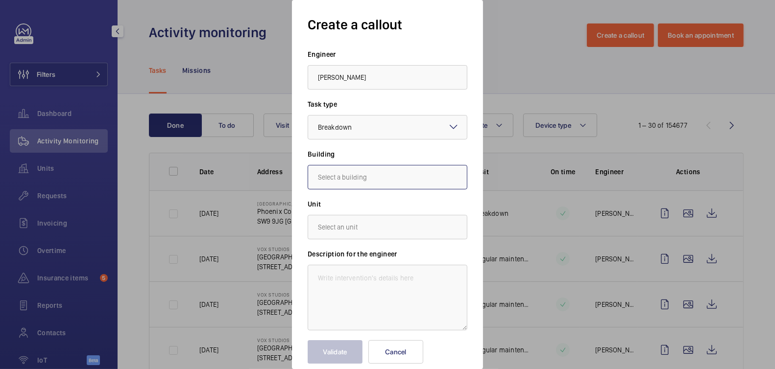
click at [357, 183] on input "text" at bounding box center [388, 177] width 160 height 24
click at [357, 207] on span "[GEOGRAPHIC_DATA], [STREET_ADDRESS][PERSON_NAME]" at bounding box center [387, 207] width 139 height 10
type input "[GEOGRAPHIC_DATA], [STREET_ADDRESS][PERSON_NAME]"
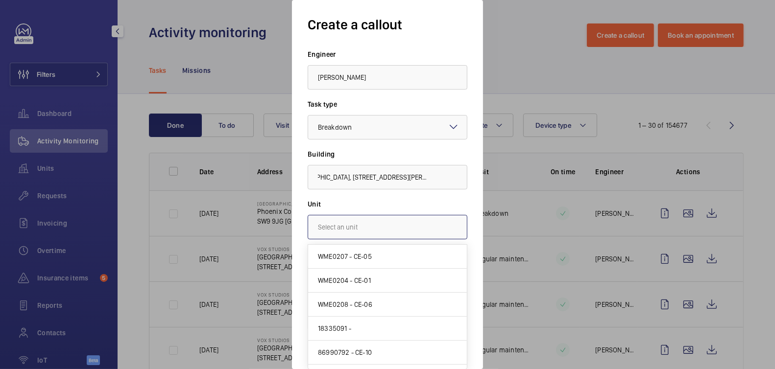
click at [370, 233] on input "text" at bounding box center [388, 227] width 160 height 24
click at [215, 63] on div at bounding box center [387, 184] width 775 height 369
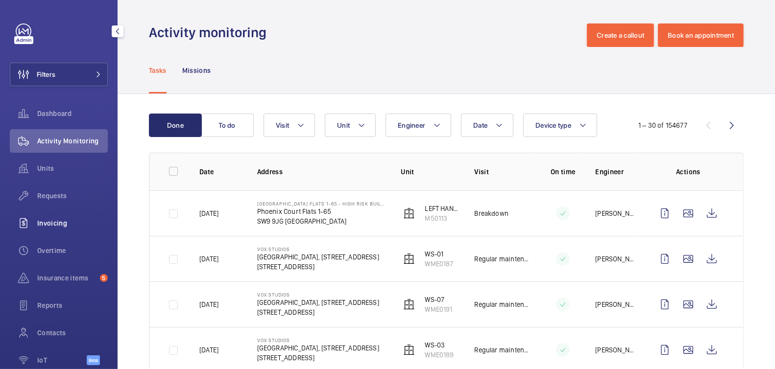
click at [42, 220] on span "Invoicing" at bounding box center [72, 223] width 71 height 10
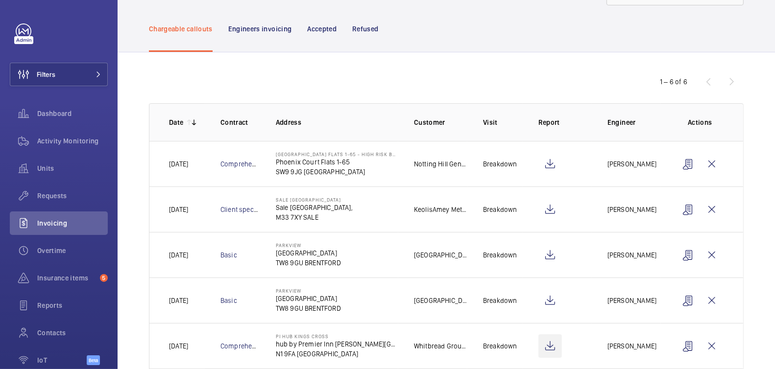
scroll to position [105, 0]
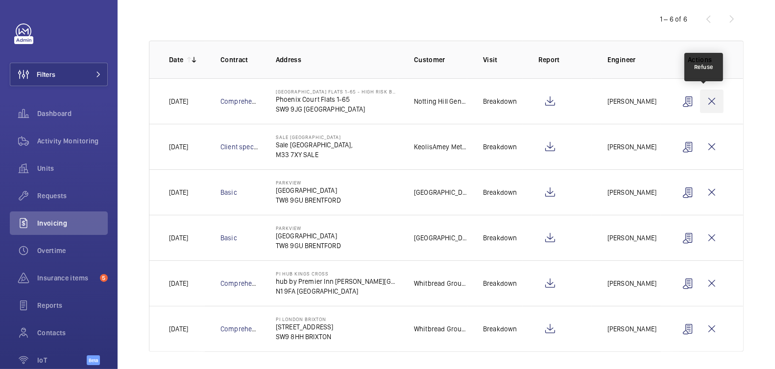
click at [710, 103] on wm-front-icon-button at bounding box center [712, 102] width 24 height 24
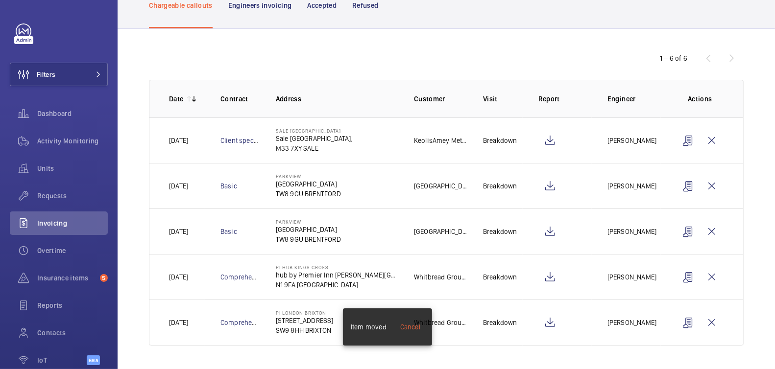
scroll to position [64, 0]
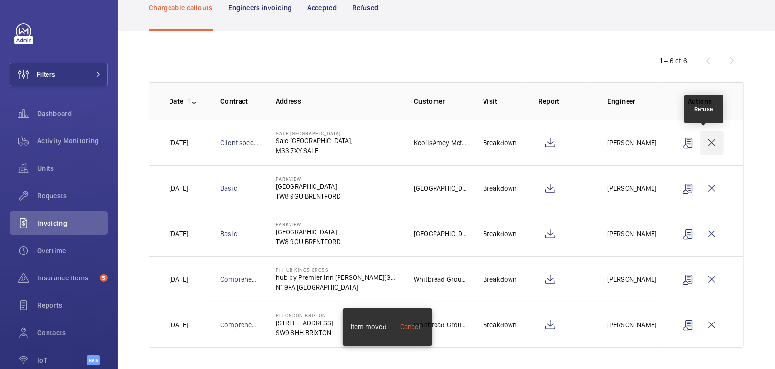
click at [706, 145] on wm-front-icon-button at bounding box center [712, 143] width 24 height 24
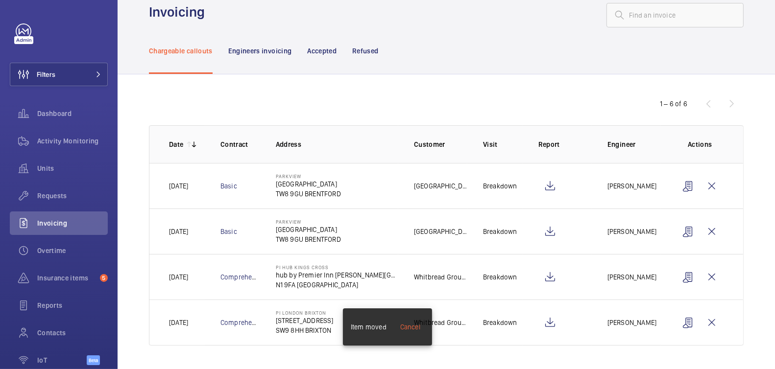
scroll to position [18, 0]
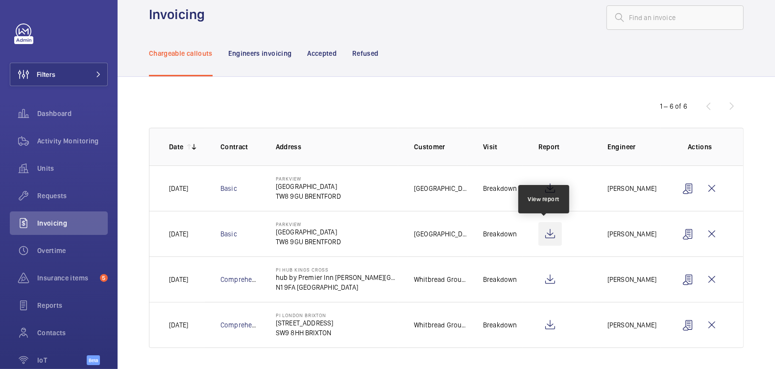
click at [544, 232] on wm-front-icon-button at bounding box center [550, 234] width 24 height 24
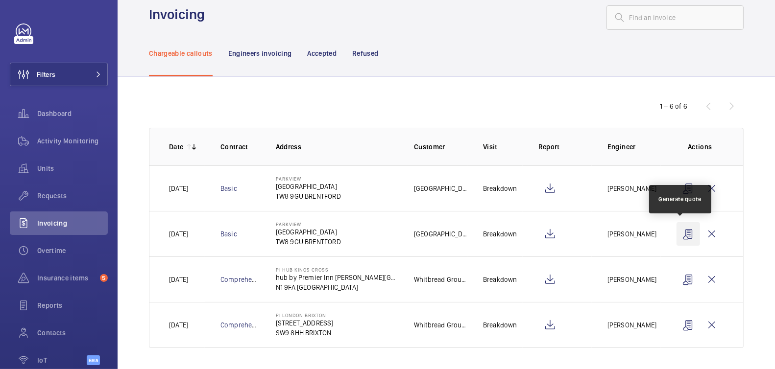
click at [682, 232] on wm-front-icon-button at bounding box center [688, 234] width 24 height 24
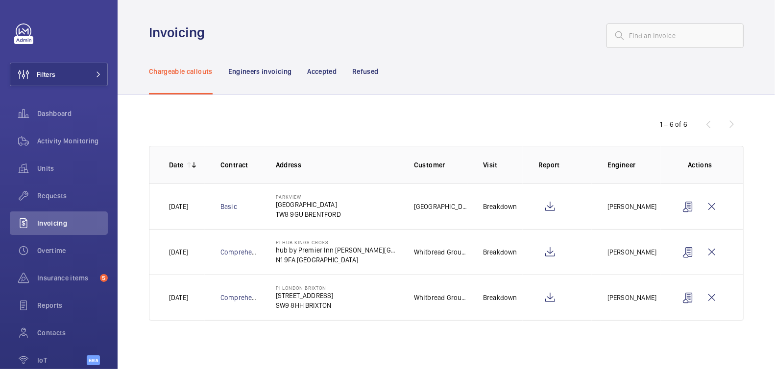
scroll to position [0, 0]
click at [374, 73] on p "Refused" at bounding box center [365, 72] width 26 height 10
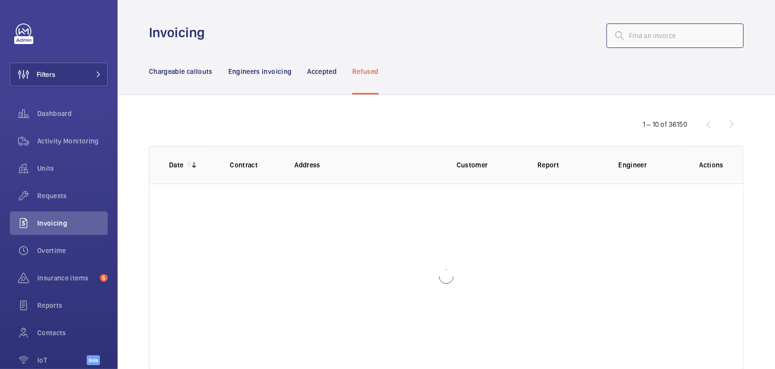
click at [668, 31] on input "text" at bounding box center [674, 36] width 137 height 24
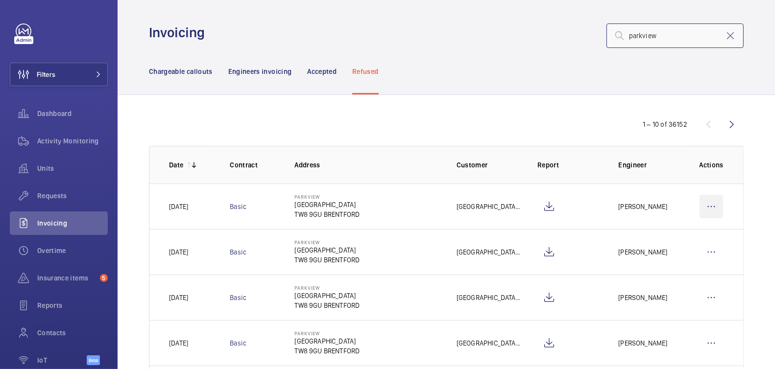
type input "parkview"
click at [709, 206] on wm-front-icon-button at bounding box center [711, 207] width 24 height 24
click at [697, 239] on p "Move to Engineers invoicing" at bounding box center [668, 237] width 87 height 10
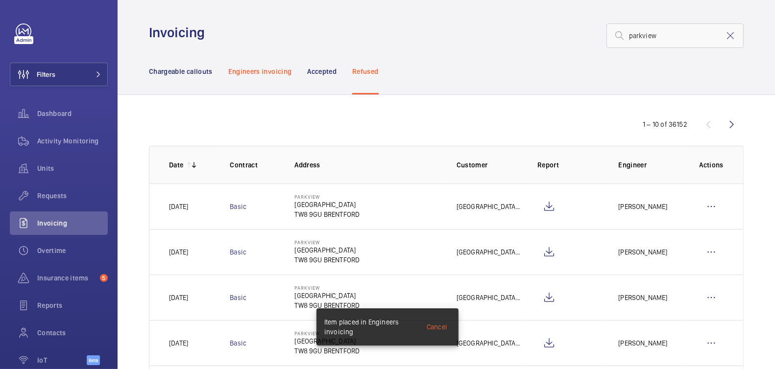
click at [279, 72] on p "Engineers invoicing" at bounding box center [260, 72] width 64 height 10
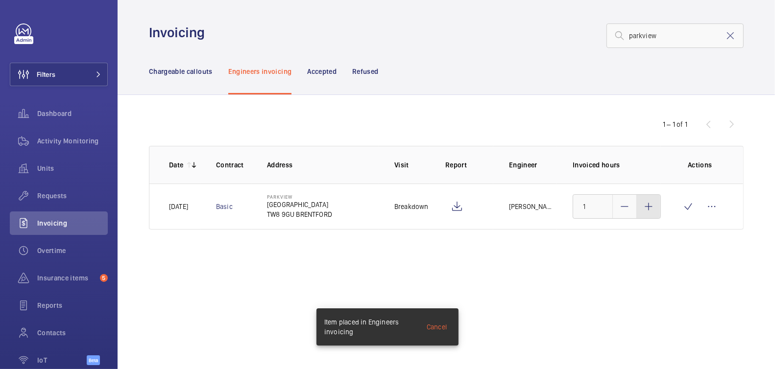
click at [646, 211] on mat-icon at bounding box center [649, 207] width 12 height 12
type input "3"
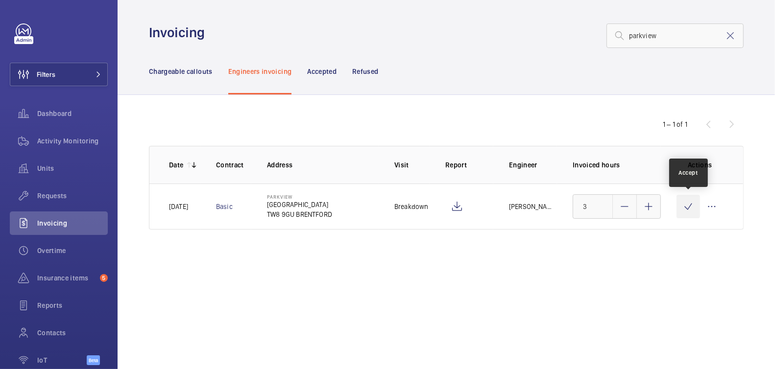
click at [691, 211] on wm-front-icon-button at bounding box center [688, 207] width 24 height 24
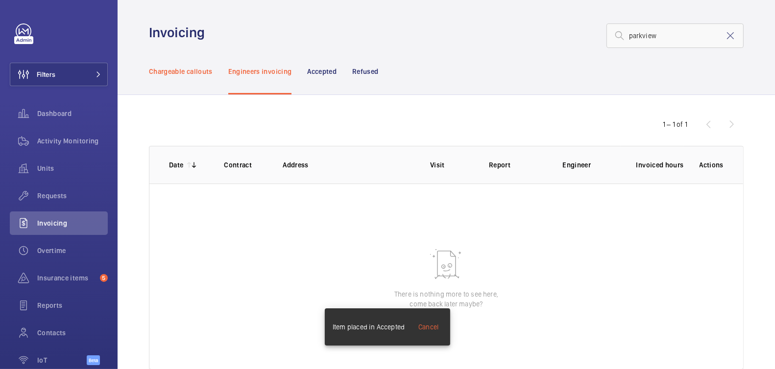
click at [186, 69] on p "Chargeable callouts" at bounding box center [181, 72] width 64 height 10
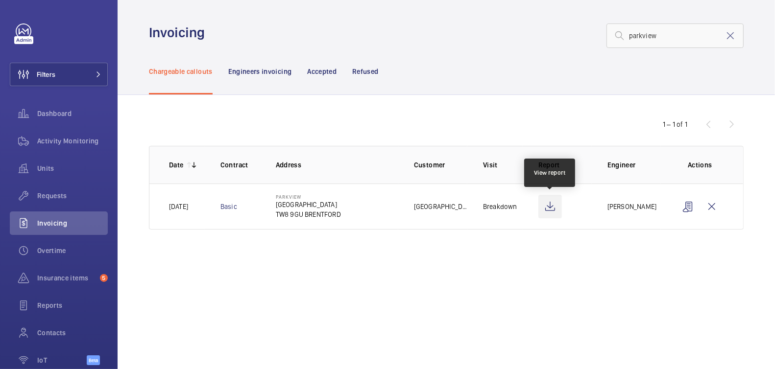
click at [552, 211] on wm-front-icon-button at bounding box center [550, 207] width 24 height 24
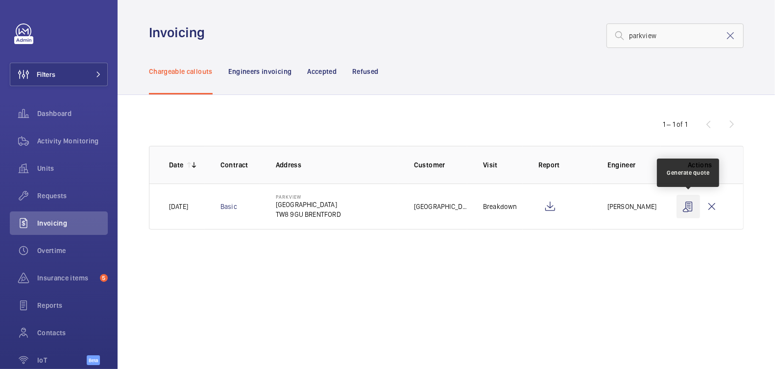
click at [688, 209] on wm-front-icon-button at bounding box center [688, 207] width 24 height 24
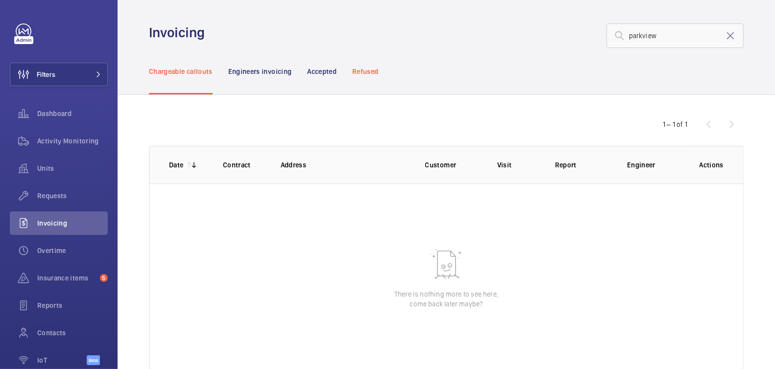
click at [366, 70] on p "Refused" at bounding box center [365, 72] width 26 height 10
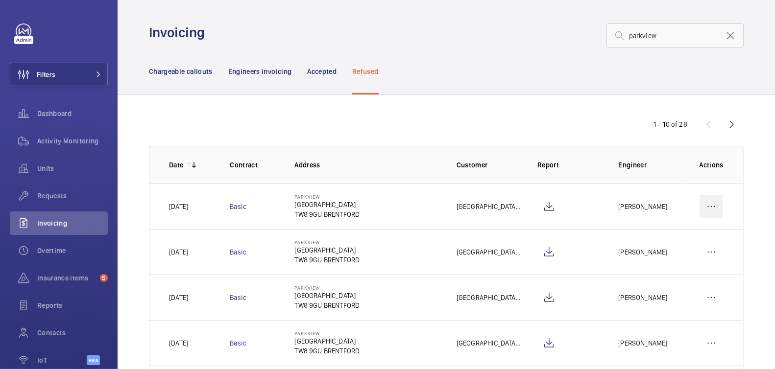
click at [704, 205] on wm-front-icon-button at bounding box center [711, 207] width 24 height 24
click at [702, 233] on p "Move to Engineers invoicing" at bounding box center [668, 237] width 87 height 10
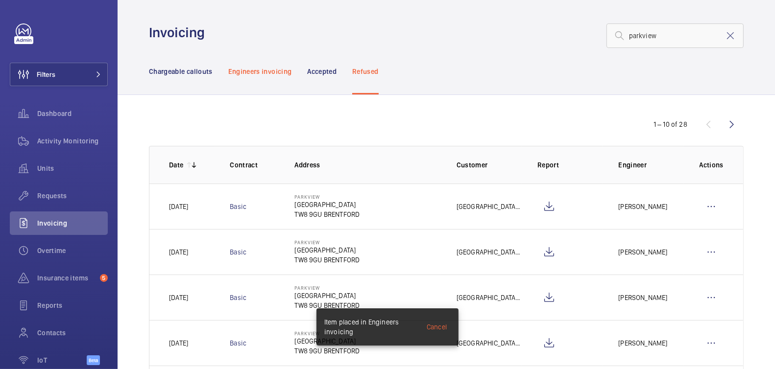
click at [260, 72] on p "Engineers invoicing" at bounding box center [260, 72] width 64 height 10
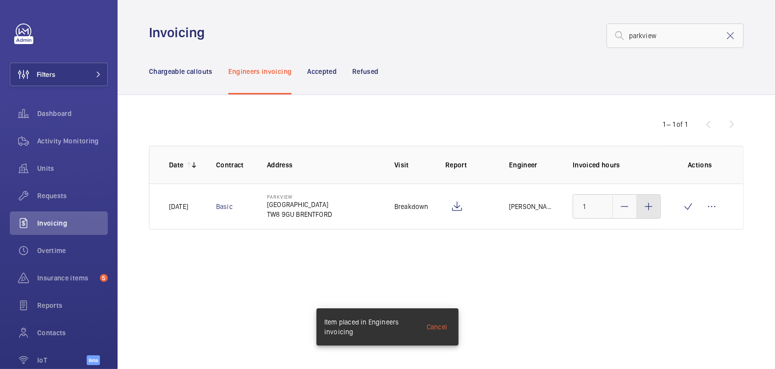
click at [655, 208] on div at bounding box center [649, 207] width 24 height 24
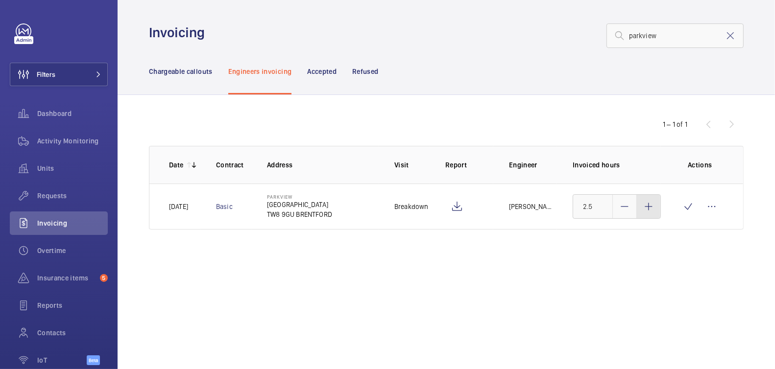
click at [655, 208] on div at bounding box center [649, 207] width 24 height 24
type input "3"
click at [690, 209] on wm-front-icon-button at bounding box center [688, 207] width 24 height 24
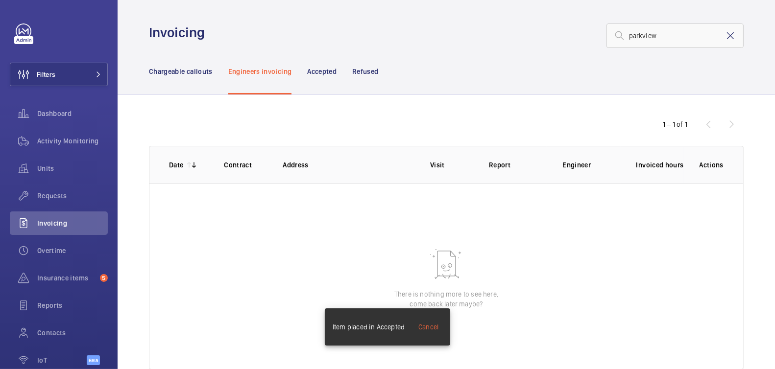
click at [726, 38] on mat-icon at bounding box center [730, 36] width 12 height 12
click at [168, 64] on div "Chargeable callouts" at bounding box center [181, 71] width 64 height 47
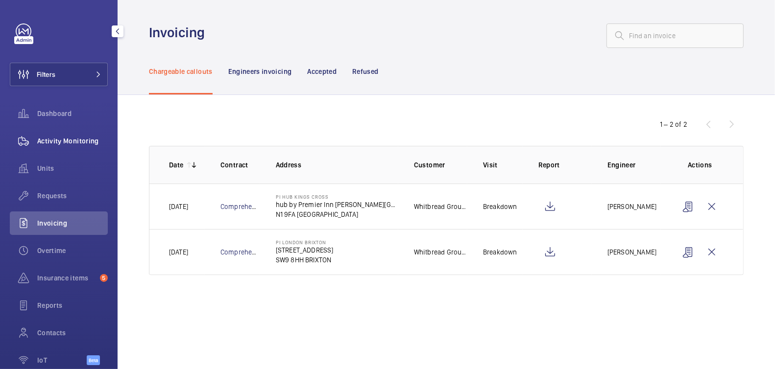
click at [59, 141] on span "Activity Monitoring" at bounding box center [72, 141] width 71 height 10
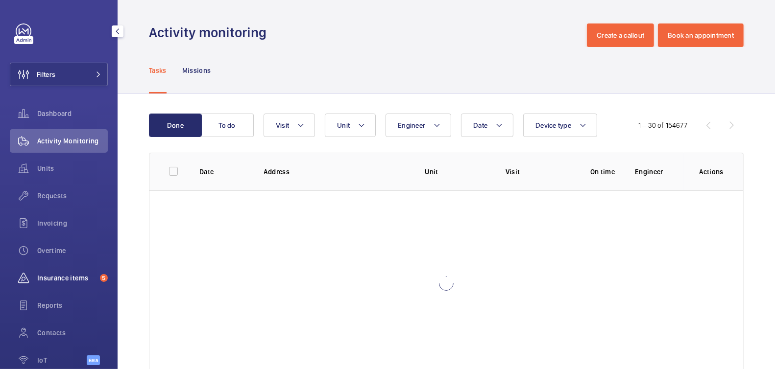
click at [69, 277] on span "Insurance items" at bounding box center [66, 278] width 59 height 10
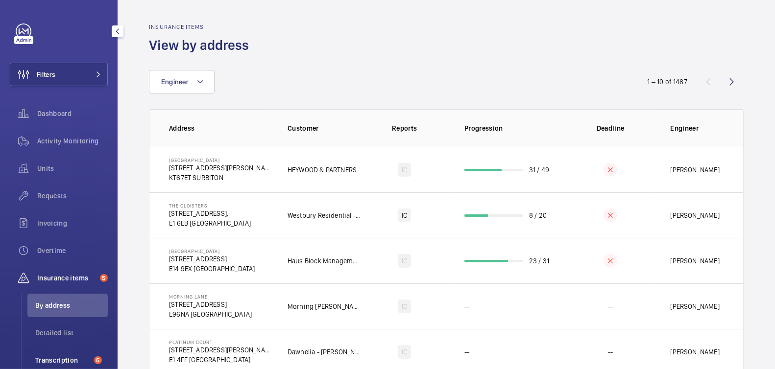
click at [58, 361] on span "Transcription" at bounding box center [62, 361] width 55 height 10
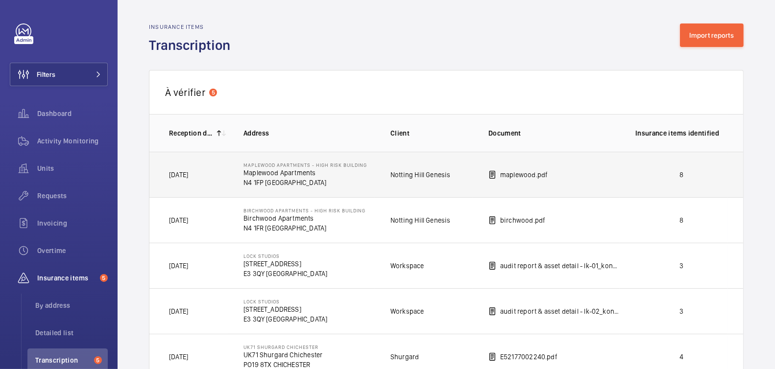
click at [663, 176] on p "8" at bounding box center [681, 175] width 92 height 10
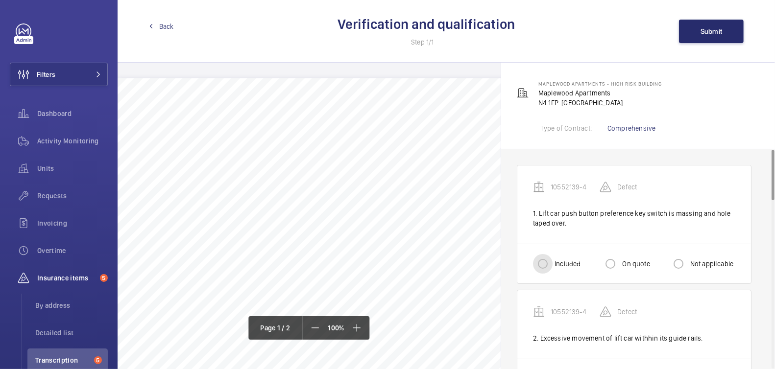
click at [546, 266] on input "Included" at bounding box center [543, 264] width 20 height 20
radio input "true"
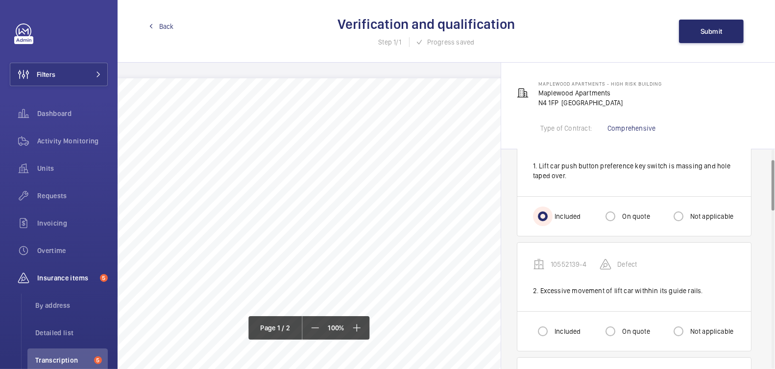
scroll to position [52, 0]
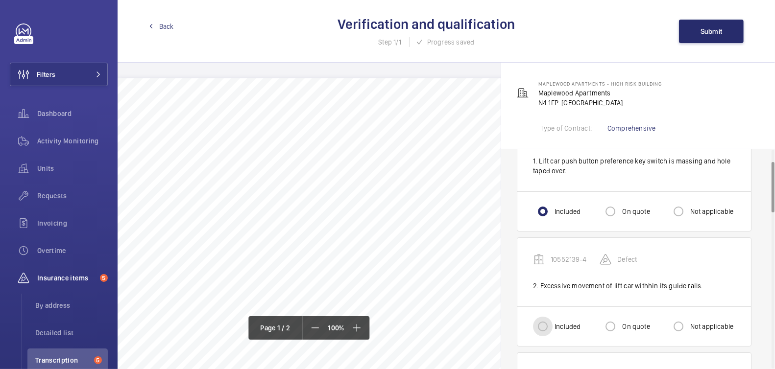
click at [546, 323] on input "Included" at bounding box center [543, 327] width 20 height 20
radio input "true"
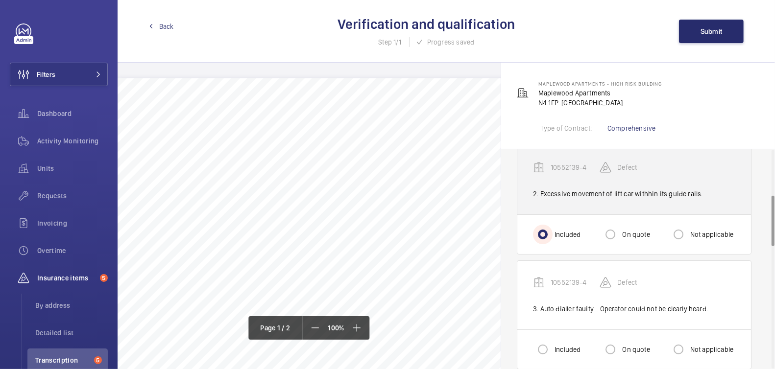
scroll to position [200, 0]
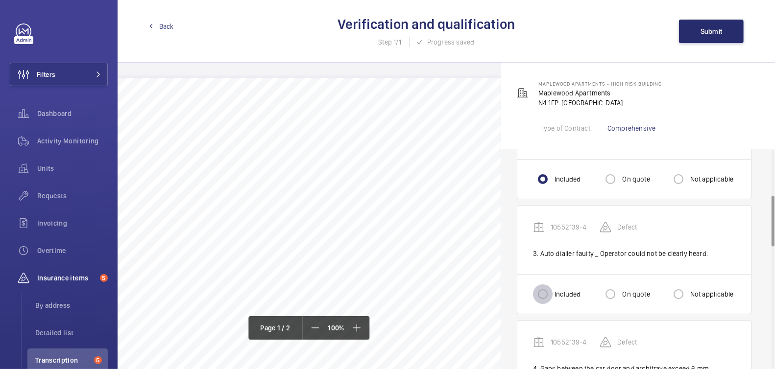
click at [546, 291] on input "Included" at bounding box center [543, 295] width 20 height 20
radio input "true"
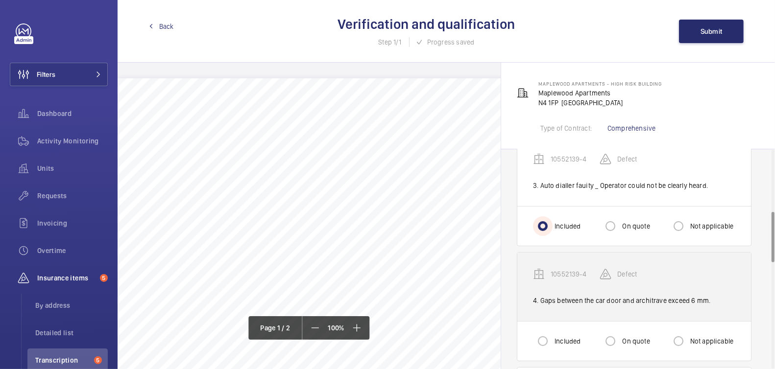
scroll to position [268, 0]
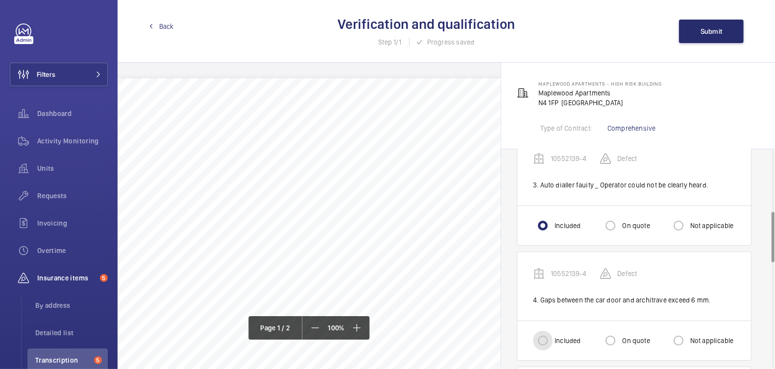
click at [542, 335] on input "Included" at bounding box center [543, 341] width 20 height 20
radio input "true"
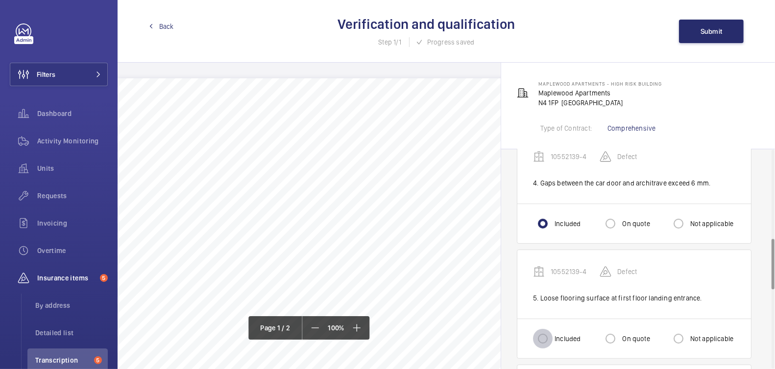
click at [547, 336] on input "Included" at bounding box center [543, 339] width 20 height 20
radio input "true"
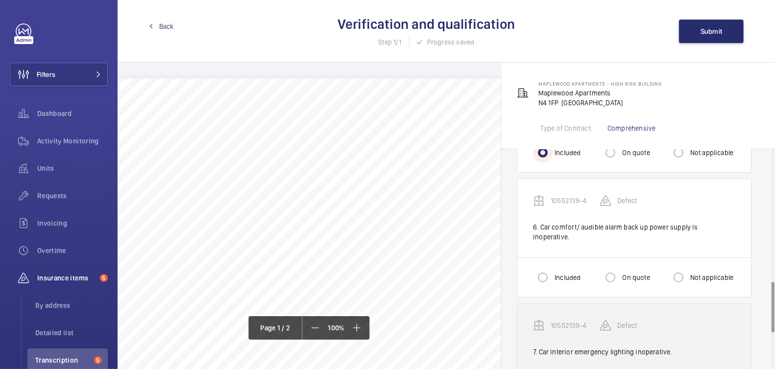
scroll to position [588, 0]
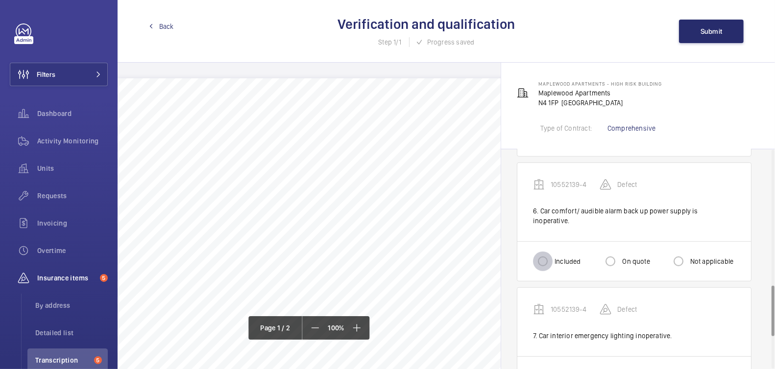
click at [545, 253] on input "Included" at bounding box center [543, 262] width 20 height 20
radio input "true"
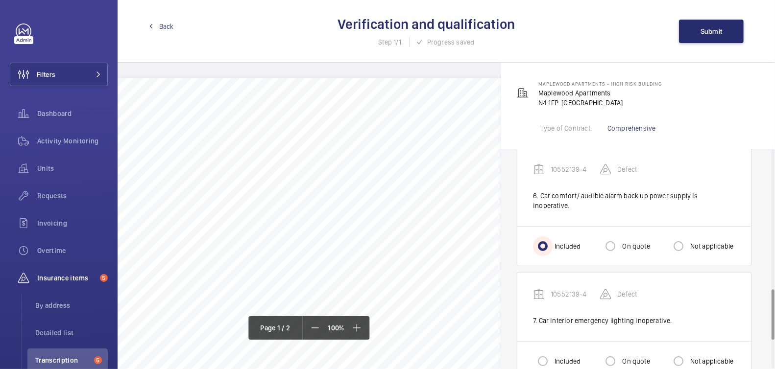
scroll to position [603, 0]
click at [558, 356] on label "Included" at bounding box center [566, 361] width 28 height 10
click at [552, 351] on input "Included" at bounding box center [543, 361] width 20 height 20
radio input "true"
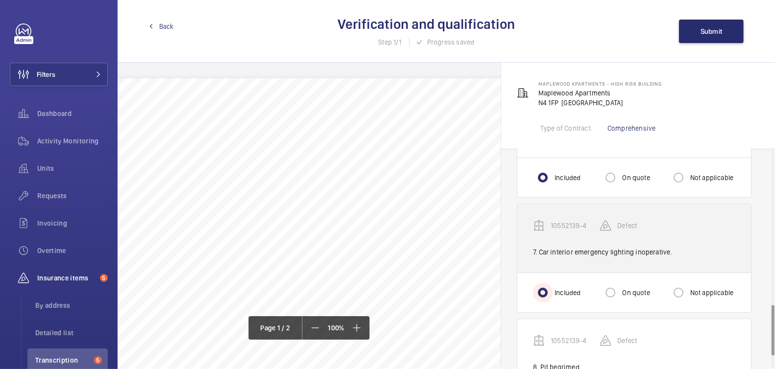
scroll to position [730, 0]
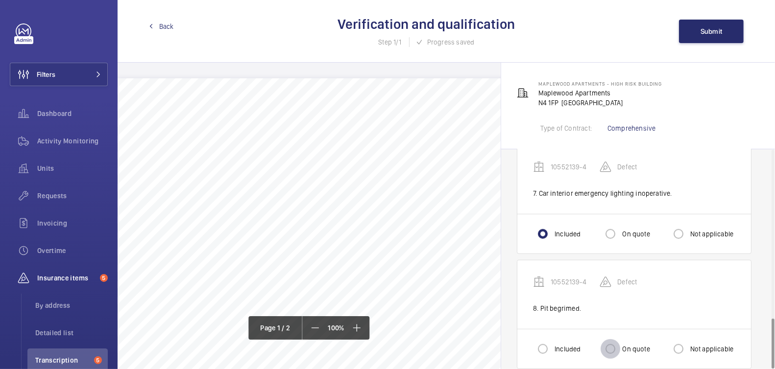
click at [613, 339] on input "On quote" at bounding box center [610, 349] width 20 height 20
radio input "true"
click at [549, 339] on input "Included" at bounding box center [543, 349] width 20 height 20
radio input "true"
click at [724, 26] on button "Submit" at bounding box center [711, 32] width 65 height 24
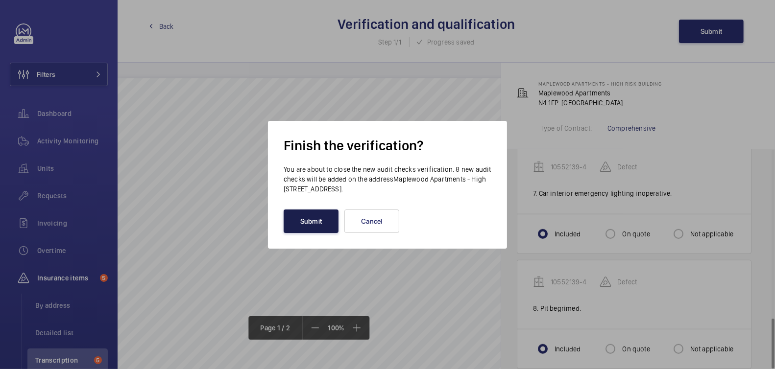
click at [314, 214] on button "Submit" at bounding box center [311, 222] width 55 height 24
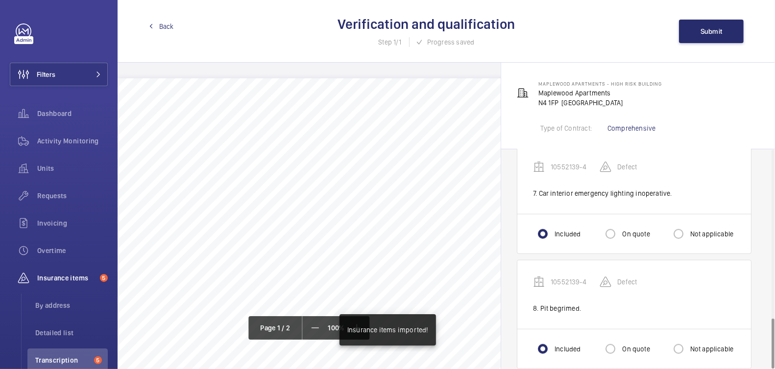
click at [165, 30] on span "Back" at bounding box center [166, 27] width 15 height 10
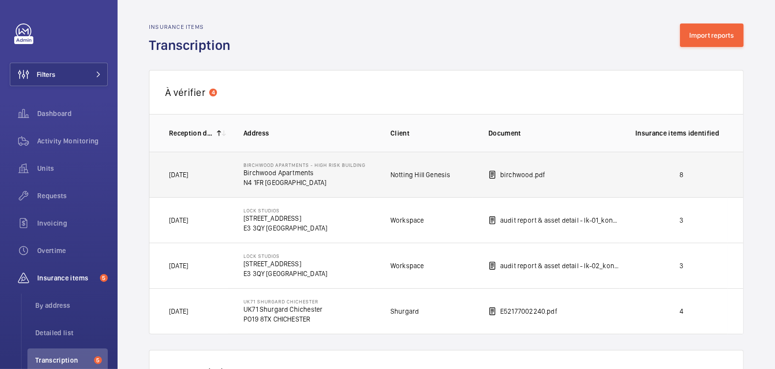
click at [700, 174] on p "8" at bounding box center [681, 175] width 92 height 10
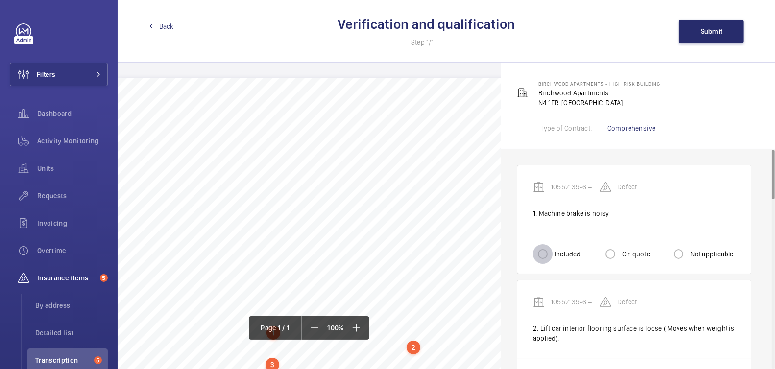
click at [543, 253] on input "Included" at bounding box center [543, 254] width 20 height 20
radio input "true"
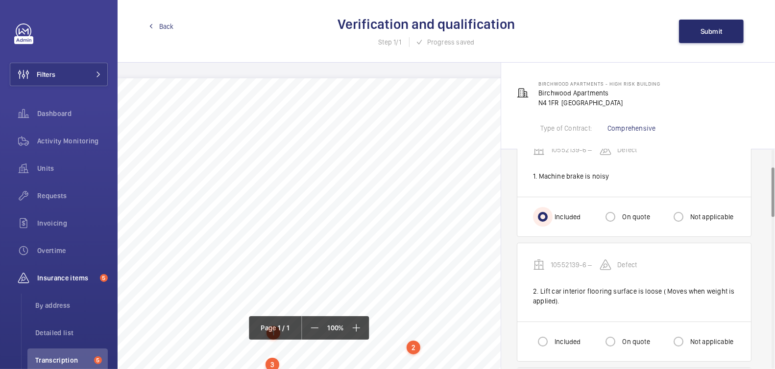
scroll to position [96, 0]
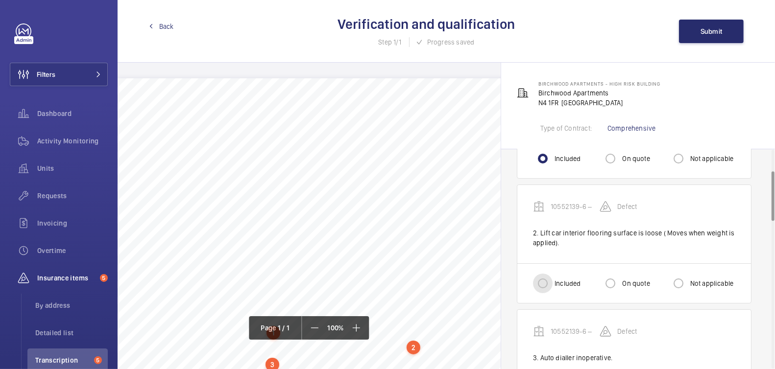
click at [543, 289] on input "Included" at bounding box center [543, 284] width 20 height 20
radio input "true"
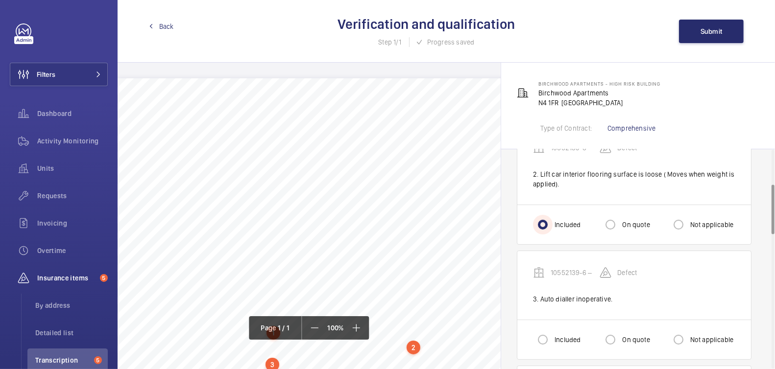
scroll to position [159, 0]
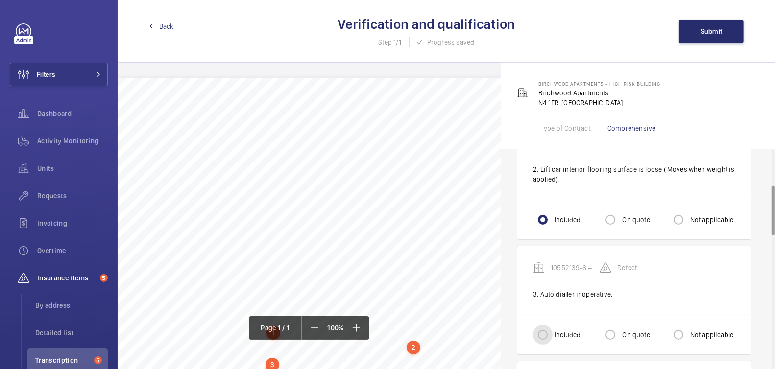
click at [541, 334] on input "Included" at bounding box center [543, 335] width 20 height 20
radio input "true"
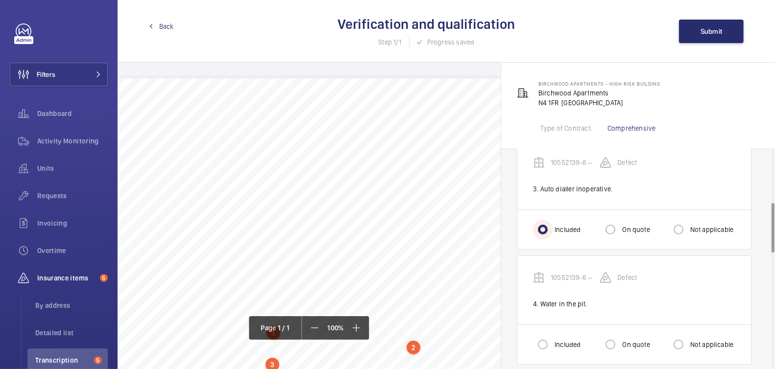
scroll to position [302, 0]
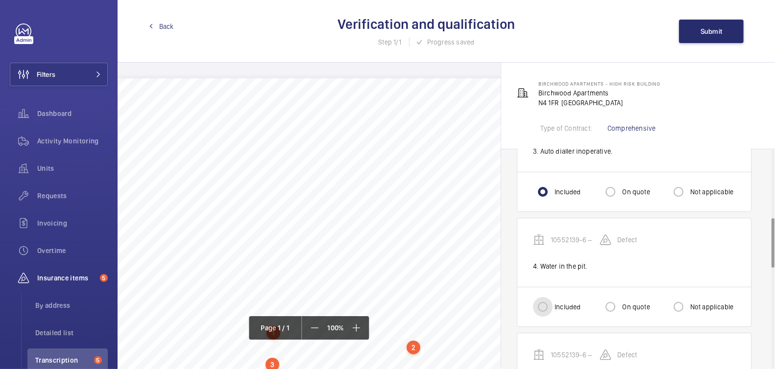
click at [547, 306] on input "Included" at bounding box center [543, 307] width 20 height 20
click at [622, 306] on div at bounding box center [611, 307] width 24 height 24
radio input "false"
radio input "true"
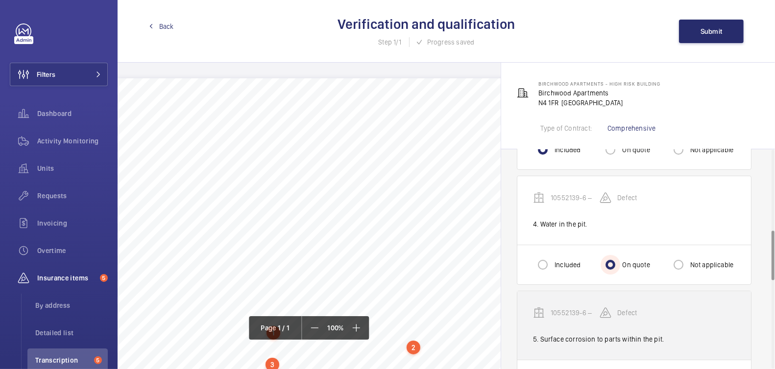
scroll to position [360, 0]
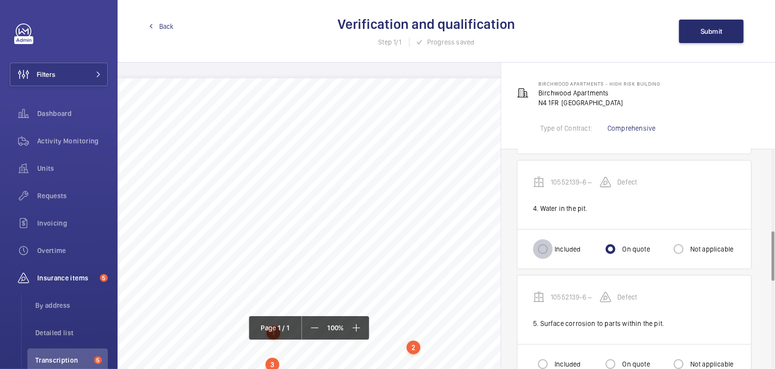
click at [546, 243] on input "Included" at bounding box center [543, 250] width 20 height 20
radio input "true"
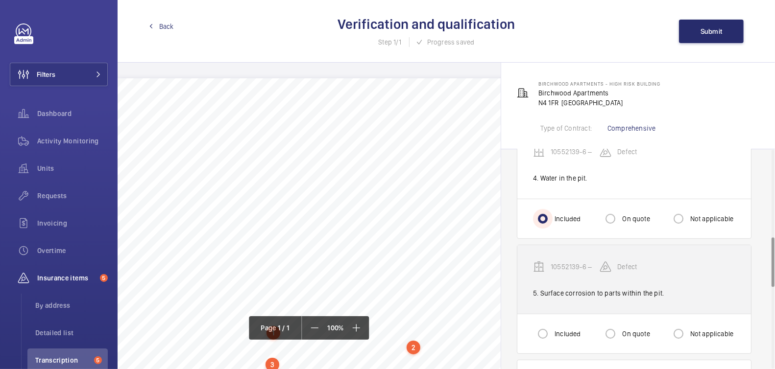
scroll to position [407, 0]
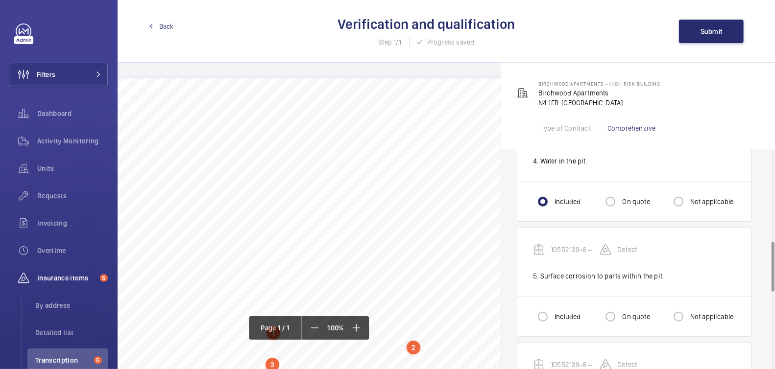
click at [563, 312] on label "Included" at bounding box center [566, 317] width 28 height 10
click at [552, 310] on input "Included" at bounding box center [543, 317] width 20 height 20
radio input "true"
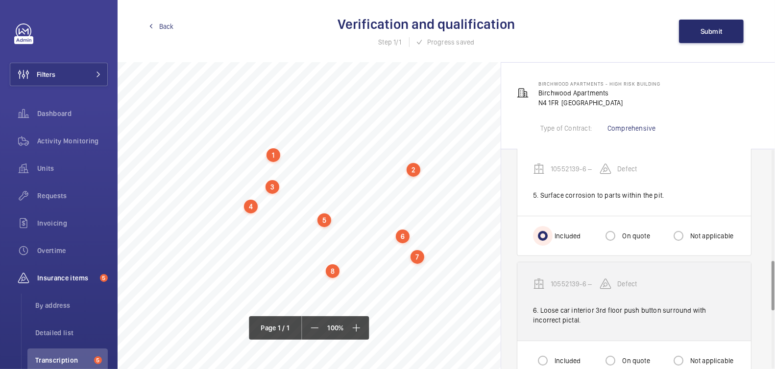
scroll to position [508, 0]
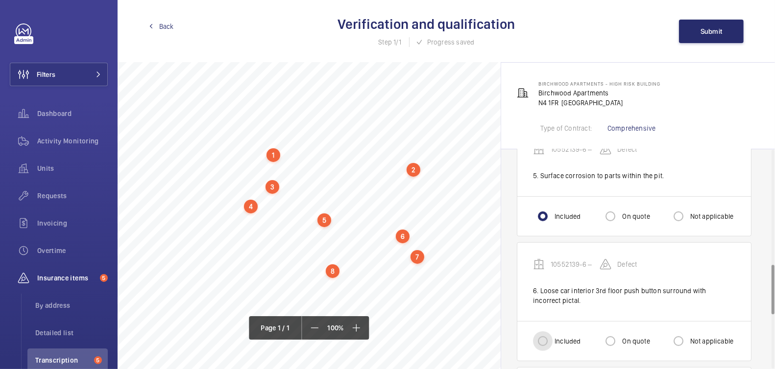
click at [535, 332] on input "Included" at bounding box center [543, 342] width 20 height 20
radio input "true"
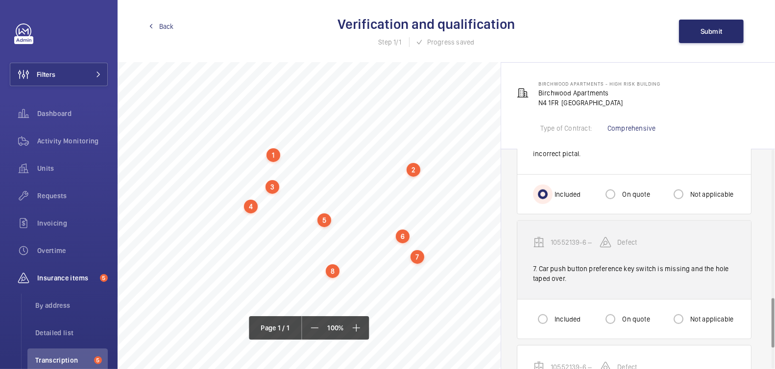
scroll to position [655, 0]
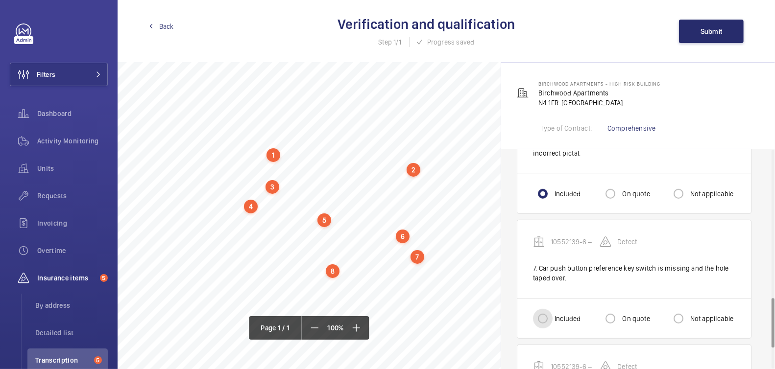
click at [535, 316] on input "Included" at bounding box center [543, 319] width 20 height 20
radio input "true"
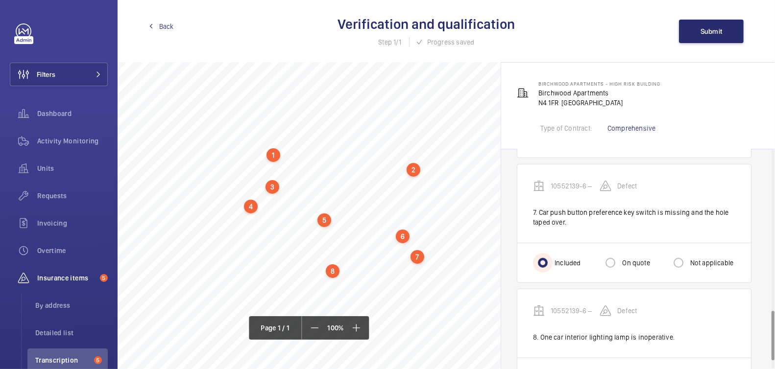
scroll to position [750, 0]
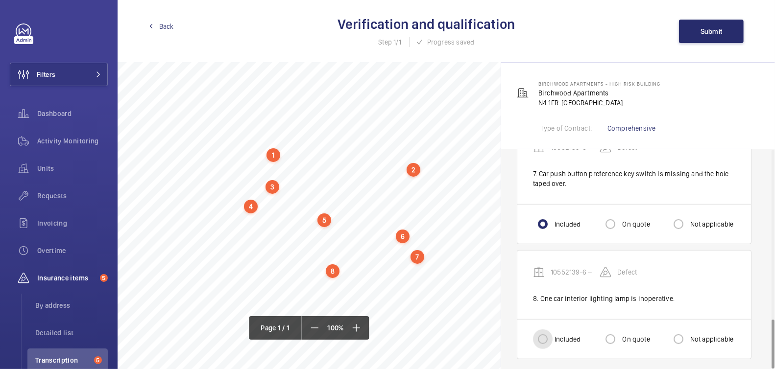
click at [547, 335] on input "Included" at bounding box center [543, 340] width 20 height 20
radio input "true"
click at [702, 45] on div "Back Verification and qualification Step 1/1 Progress saved Submit" at bounding box center [446, 31] width 657 height 63
click at [704, 38] on button "Submit" at bounding box center [711, 32] width 65 height 24
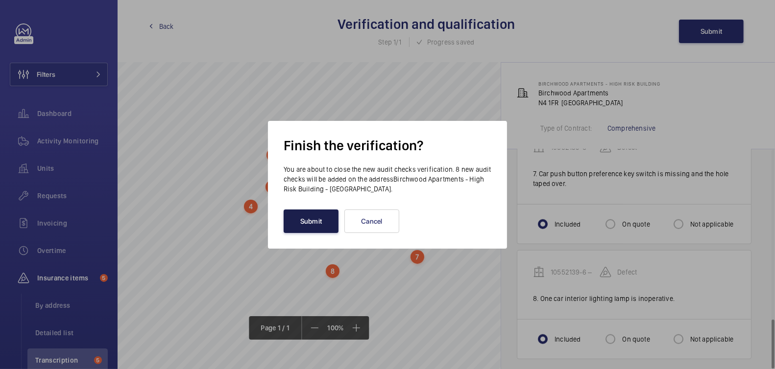
click at [316, 229] on button "Submit" at bounding box center [311, 222] width 55 height 24
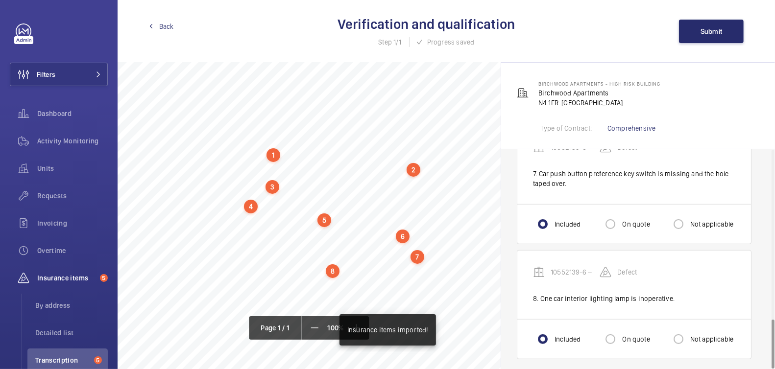
click at [168, 30] on span "Back" at bounding box center [166, 27] width 15 height 10
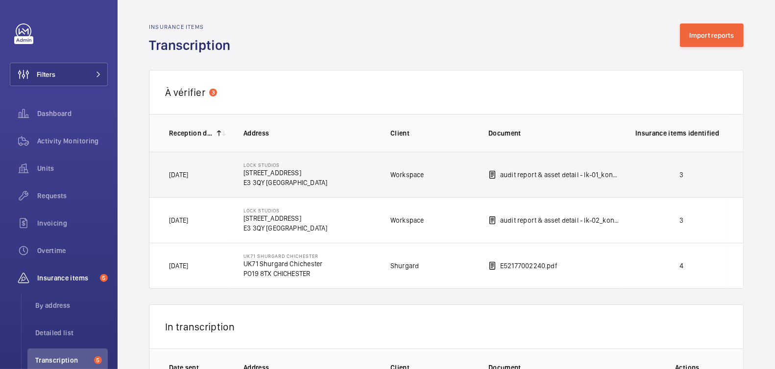
click at [672, 172] on p "3" at bounding box center [681, 175] width 92 height 10
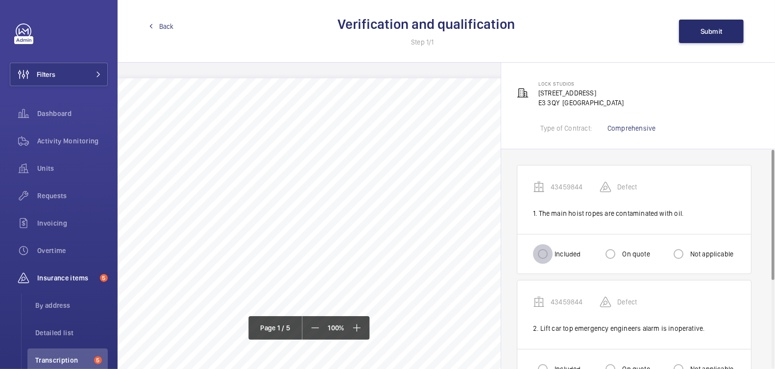
click at [549, 250] on input "Included" at bounding box center [543, 254] width 20 height 20
radio input "true"
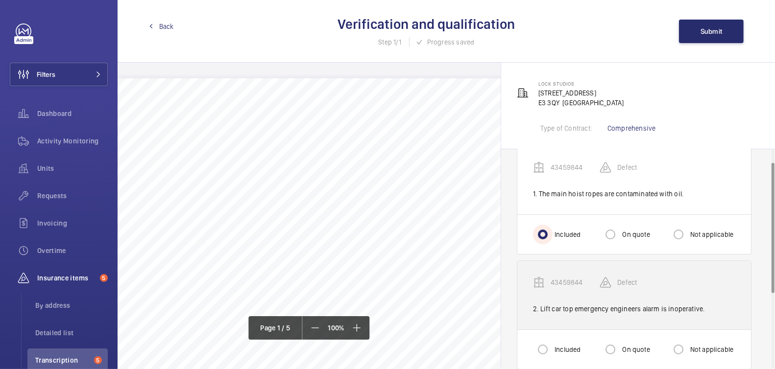
scroll to position [99, 0]
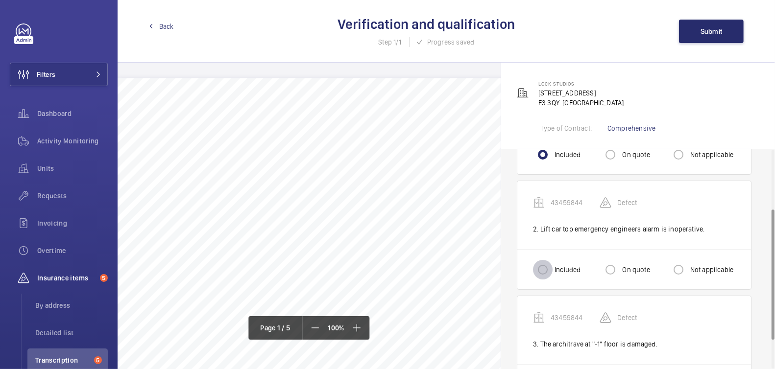
click at [547, 265] on input "Included" at bounding box center [543, 270] width 20 height 20
radio input "true"
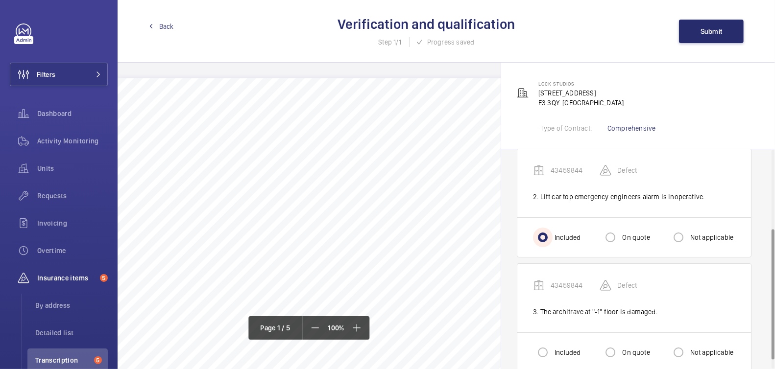
scroll to position [132, 0]
click at [547, 353] on input "Included" at bounding box center [543, 352] width 20 height 20
radio input "true"
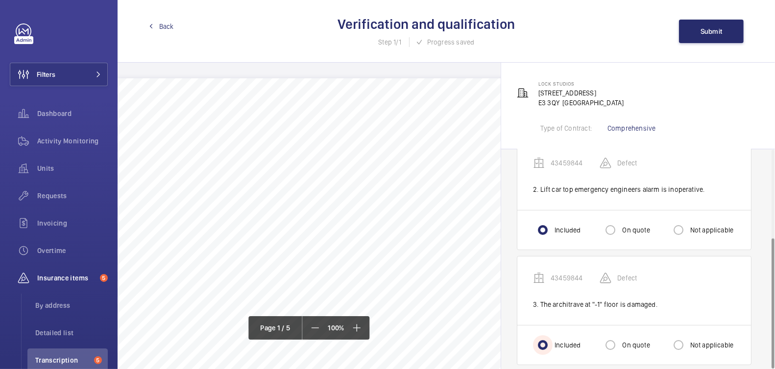
scroll to position [148, 0]
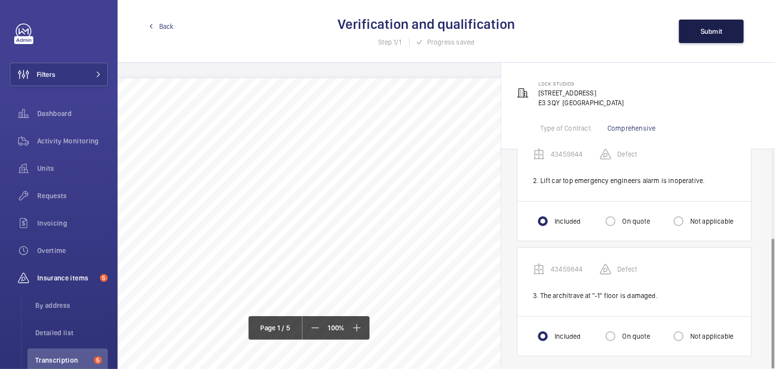
click at [712, 39] on button "Submit" at bounding box center [711, 32] width 65 height 24
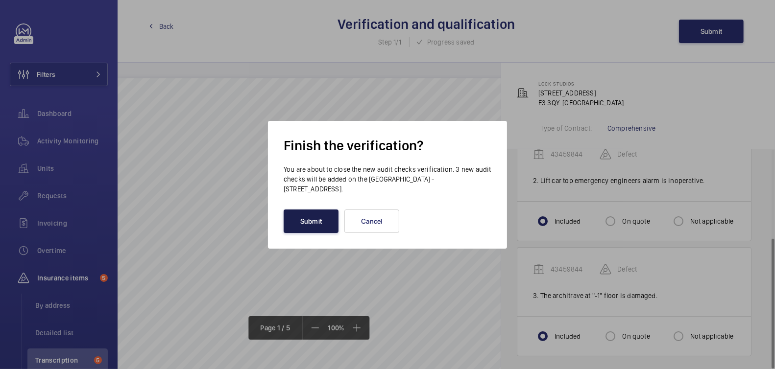
click at [301, 224] on button "Submit" at bounding box center [311, 222] width 55 height 24
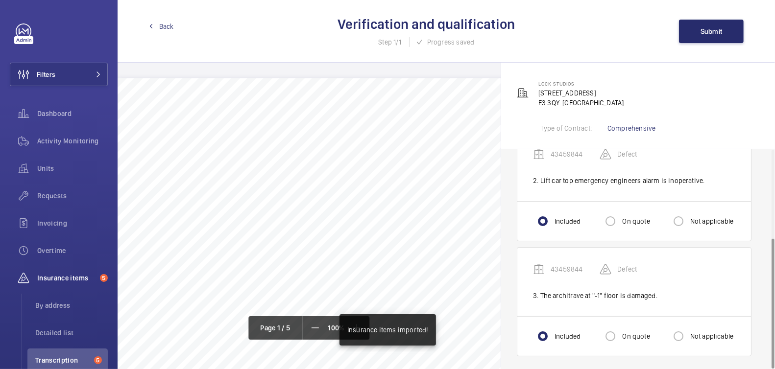
click at [162, 26] on span "Back" at bounding box center [166, 27] width 15 height 10
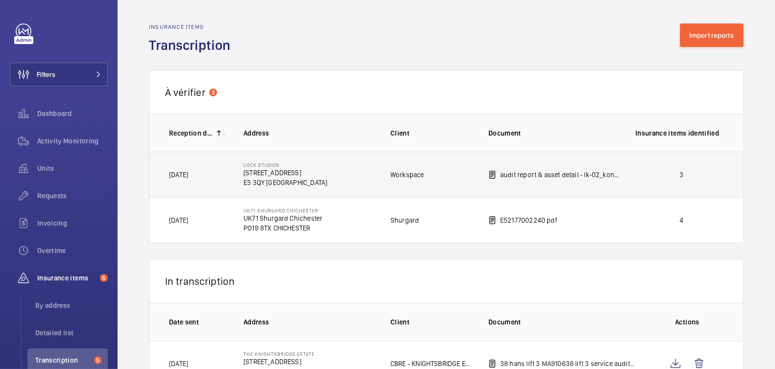
click at [653, 174] on p "3" at bounding box center [681, 175] width 92 height 10
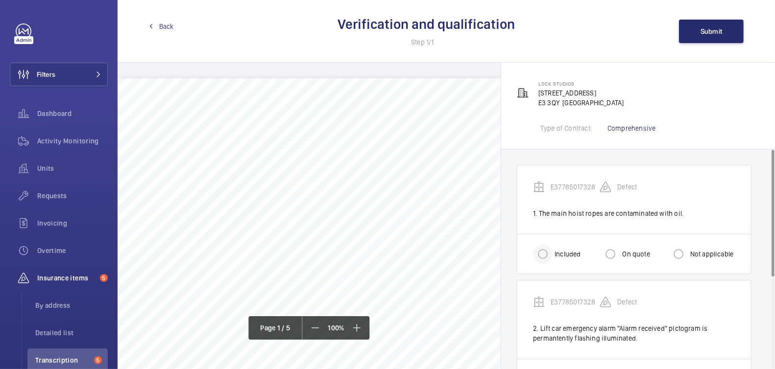
click at [553, 254] on div at bounding box center [543, 254] width 24 height 24
radio input "true"
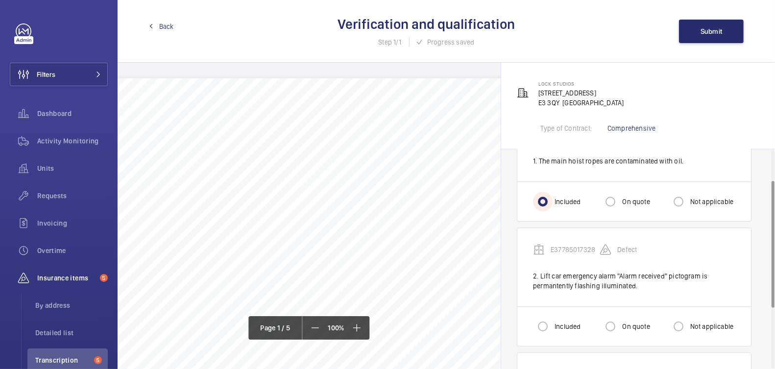
scroll to position [53, 0]
click at [541, 322] on input "Included" at bounding box center [543, 326] width 20 height 20
radio input "true"
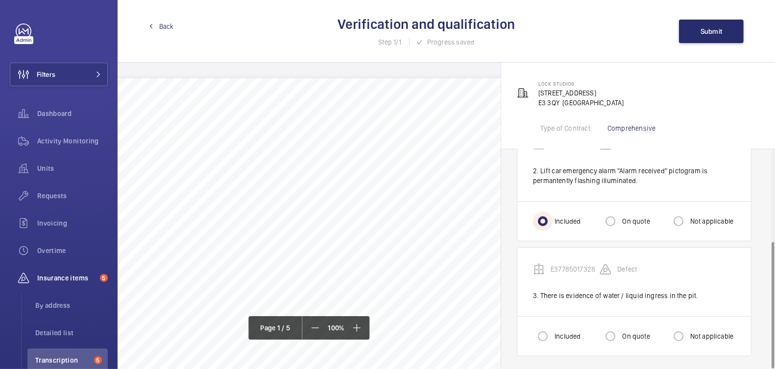
scroll to position [158, 0]
click at [549, 329] on input "Included" at bounding box center [543, 337] width 20 height 20
radio input "true"
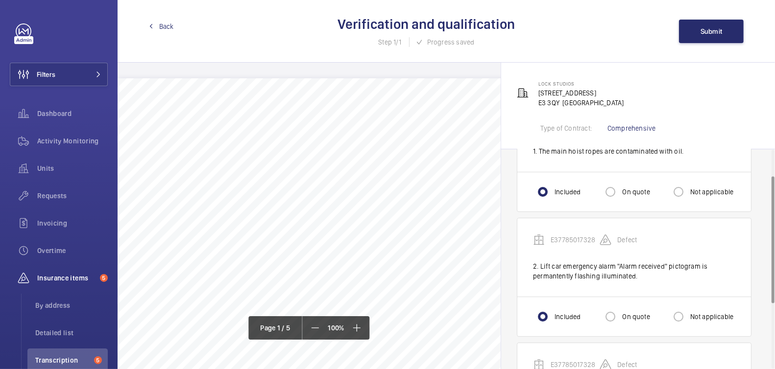
scroll to position [0, 0]
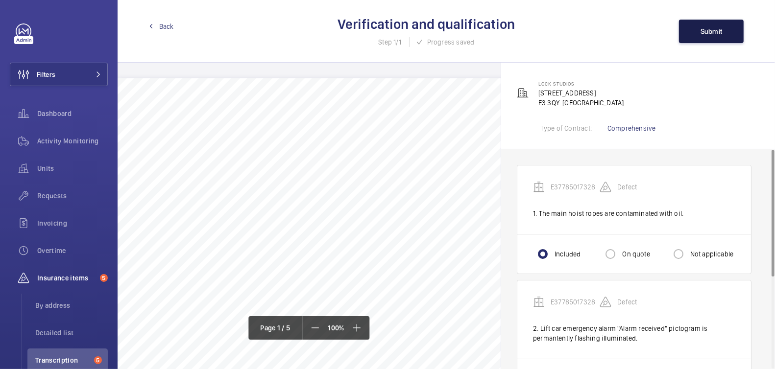
click at [709, 29] on span "Submit" at bounding box center [711, 31] width 22 height 8
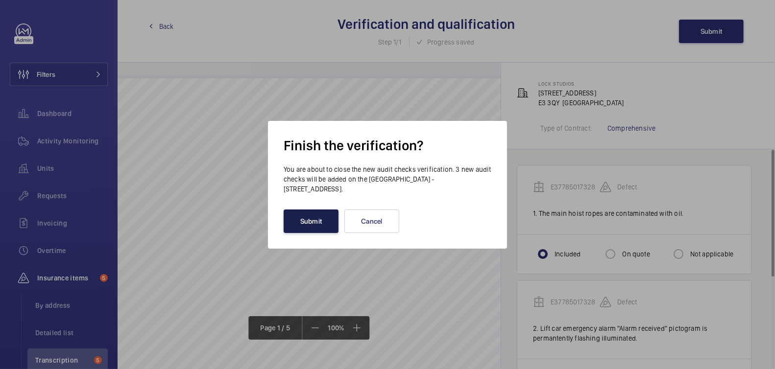
click at [314, 231] on button "Submit" at bounding box center [311, 222] width 55 height 24
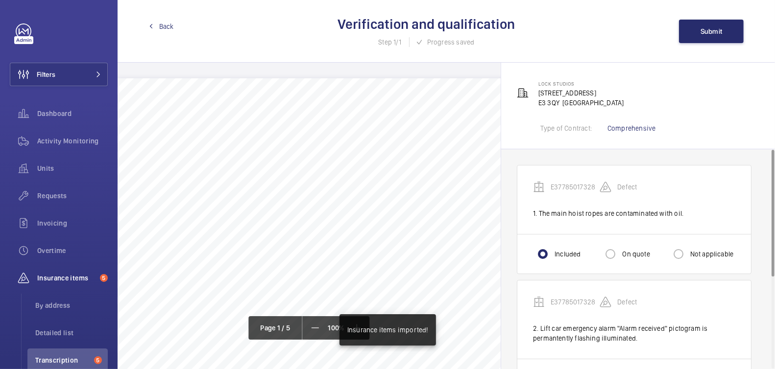
click at [159, 25] on span "Back" at bounding box center [166, 27] width 15 height 10
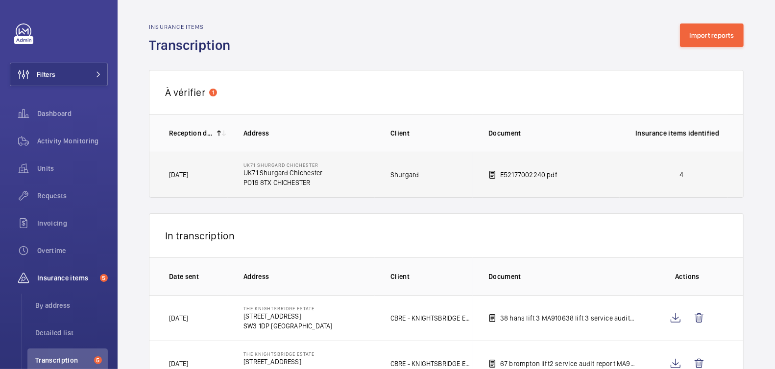
click at [686, 172] on p "4" at bounding box center [681, 175] width 92 height 10
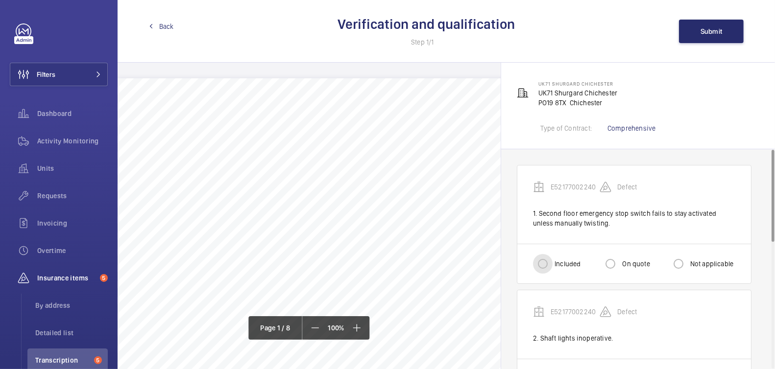
click at [551, 262] on input "Included" at bounding box center [543, 264] width 20 height 20
radio input "true"
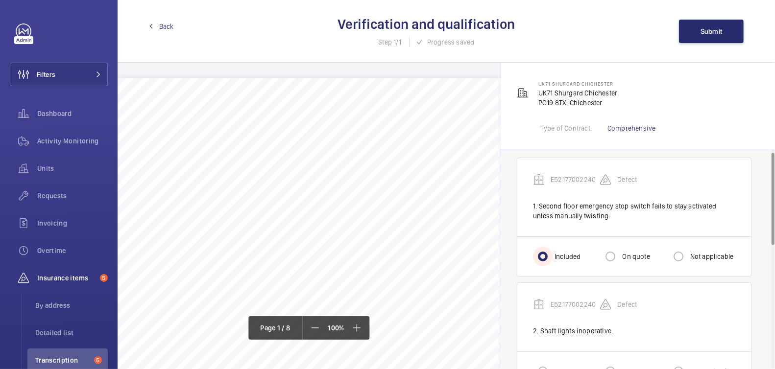
scroll to position [50, 0]
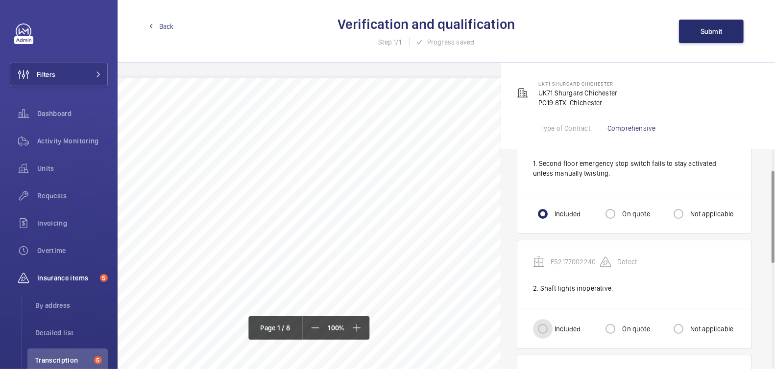
click at [546, 329] on input "Included" at bounding box center [543, 329] width 20 height 20
radio input "true"
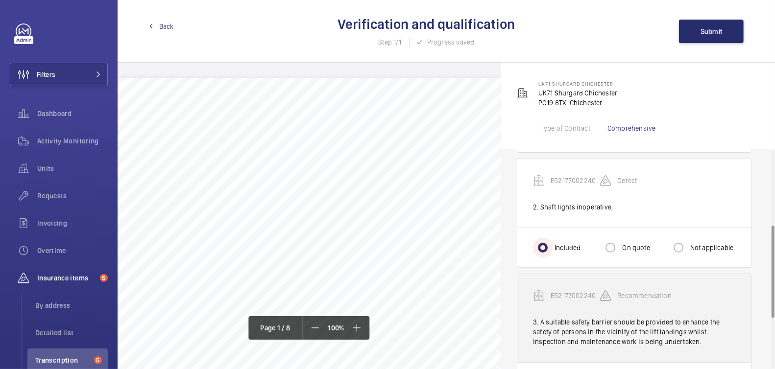
scroll to position [181, 0]
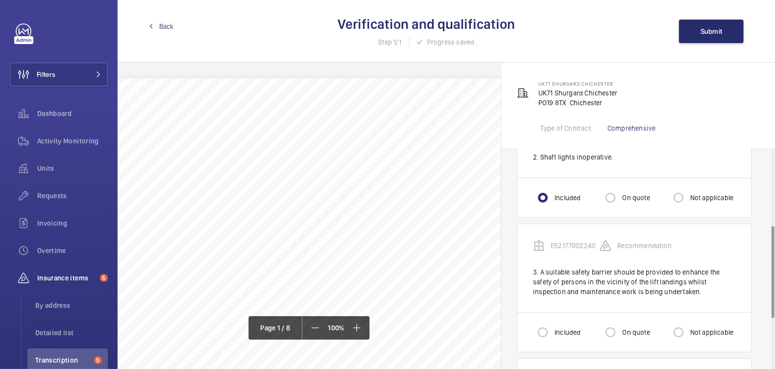
click at [622, 328] on label "On quote" at bounding box center [634, 333] width 29 height 10
click at [620, 328] on input "On quote" at bounding box center [610, 333] width 20 height 20
radio input "true"
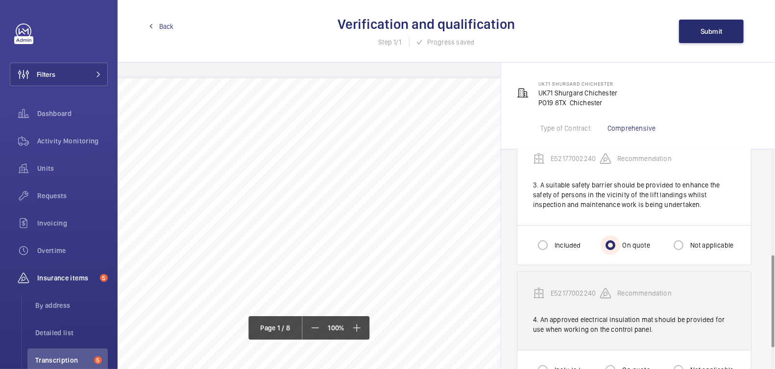
scroll to position [302, 0]
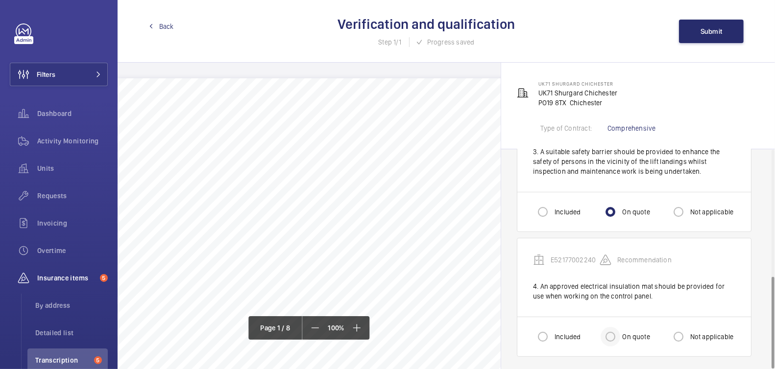
click at [622, 332] on div at bounding box center [611, 337] width 24 height 24
radio input "true"
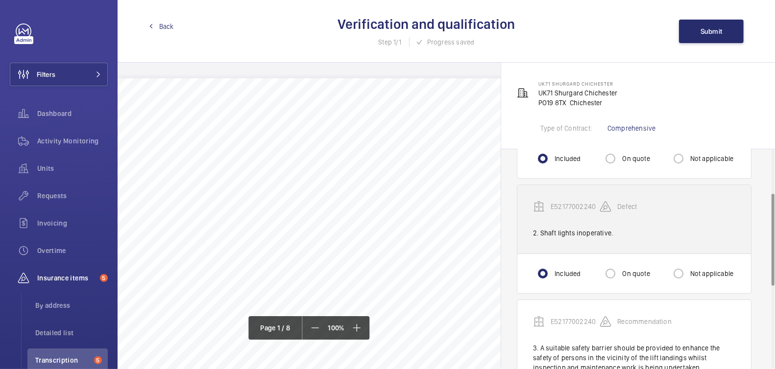
scroll to position [3, 0]
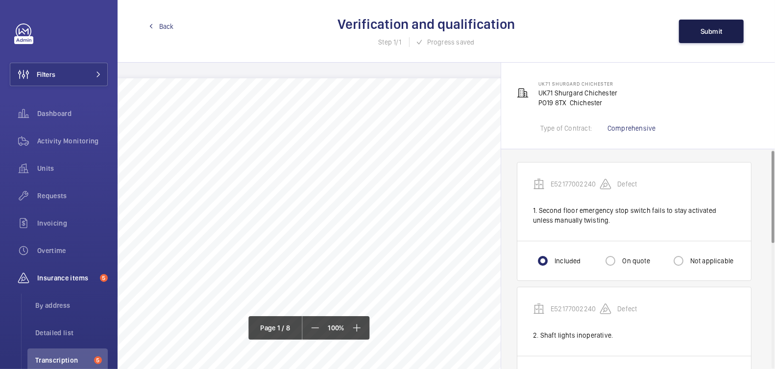
click at [708, 34] on span "Submit" at bounding box center [711, 31] width 22 height 8
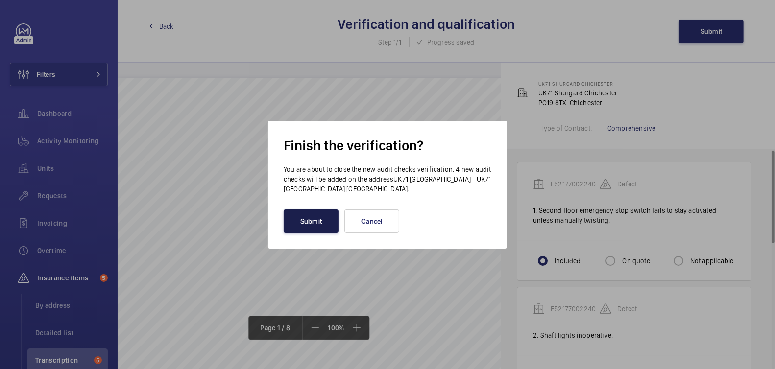
click at [302, 229] on button "Submit" at bounding box center [311, 222] width 55 height 24
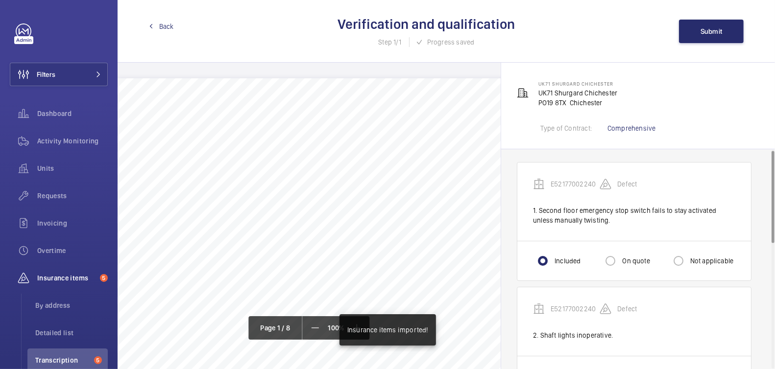
click at [159, 26] on link "Back" at bounding box center [161, 27] width 25 height 10
